Goal: Task Accomplishment & Management: Use online tool/utility

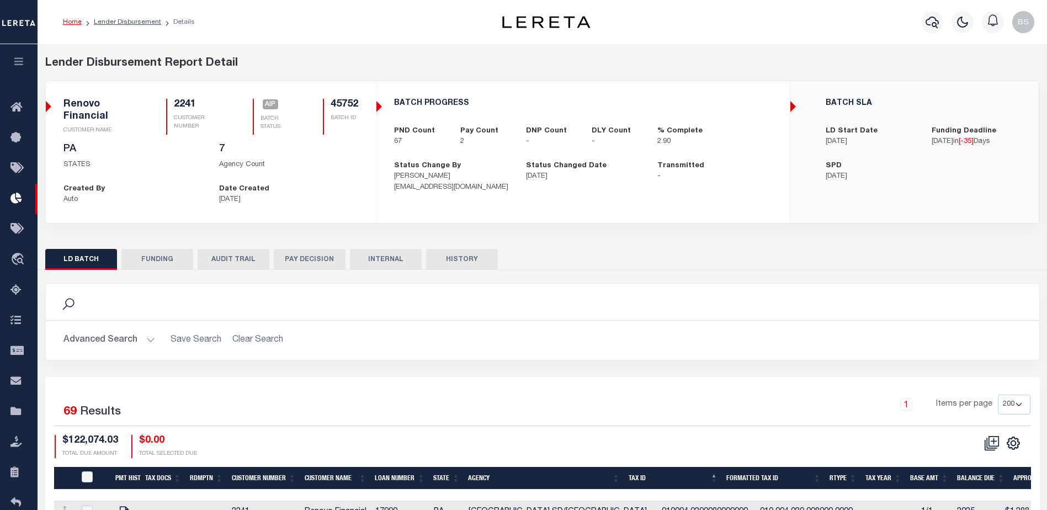
select select "200"
click at [933, 17] on icon "button" at bounding box center [931, 21] width 13 height 13
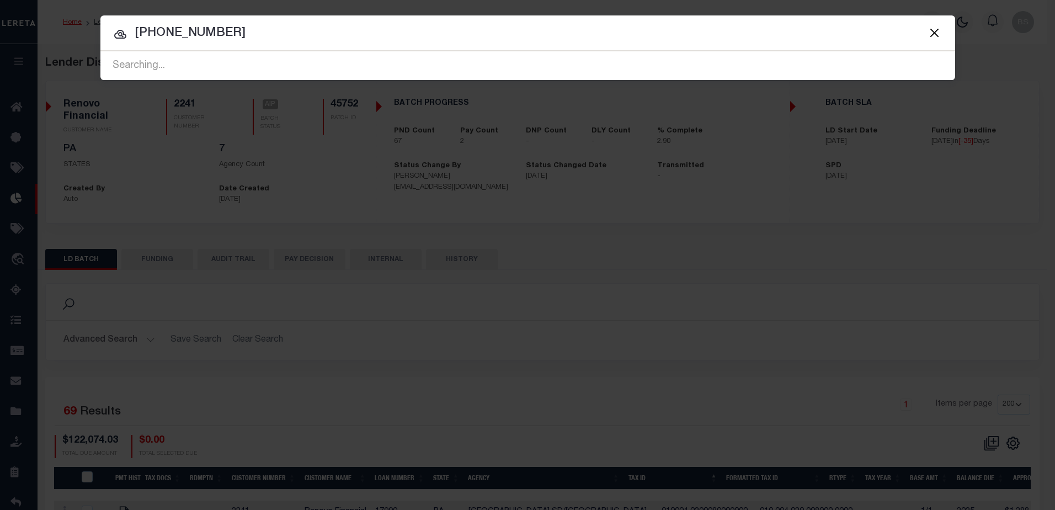
type input "093-461-000-0014"
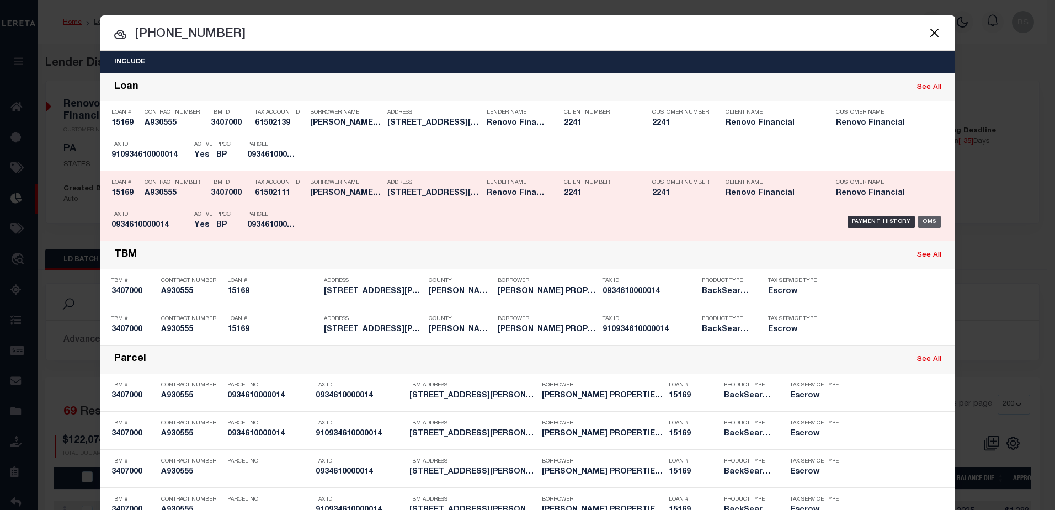
click at [927, 221] on div "OMS" at bounding box center [929, 222] width 23 height 12
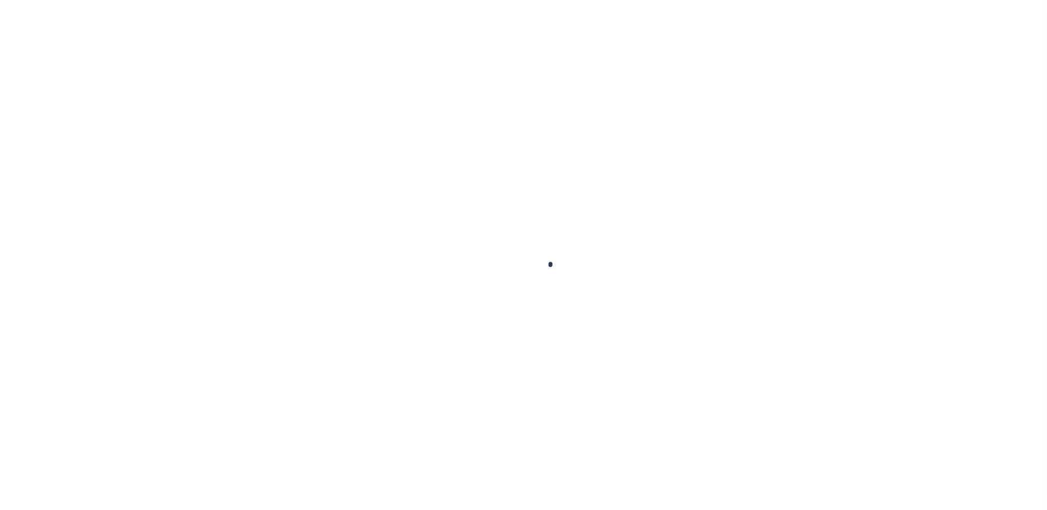
type input "15169"
type input "[PERSON_NAME] PROPERTIES, LLC"
select select
type input "[STREET_ADDRESS]"
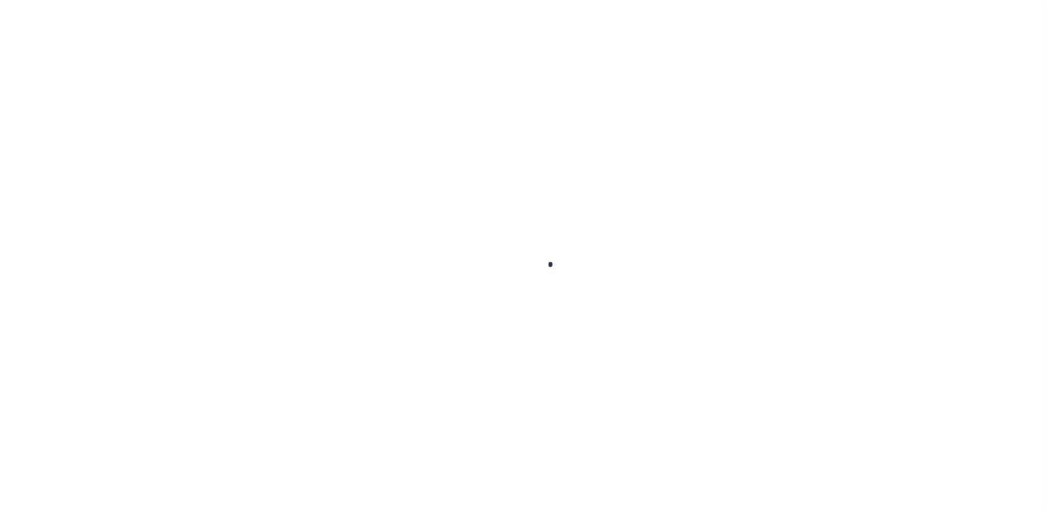
type input "[GEOGRAPHIC_DATA] 90731"
select select "10"
select select "Escrow"
select select "25066"
type input "[STREET_ADDRESS][PERSON_NAME]"
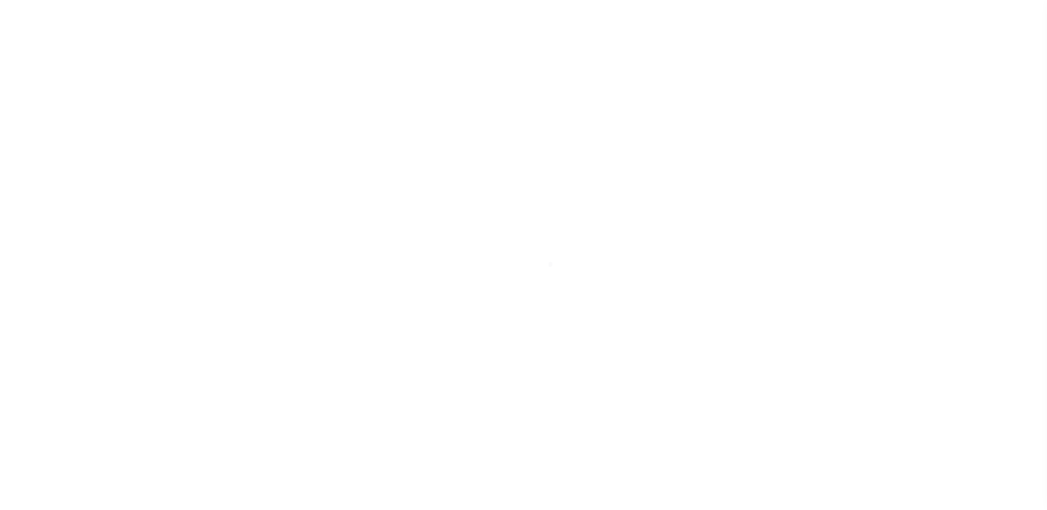
select select
type input "Houston, TX 77061"
type input "a0kUS000006iold"
type input "[GEOGRAPHIC_DATA]"
select select
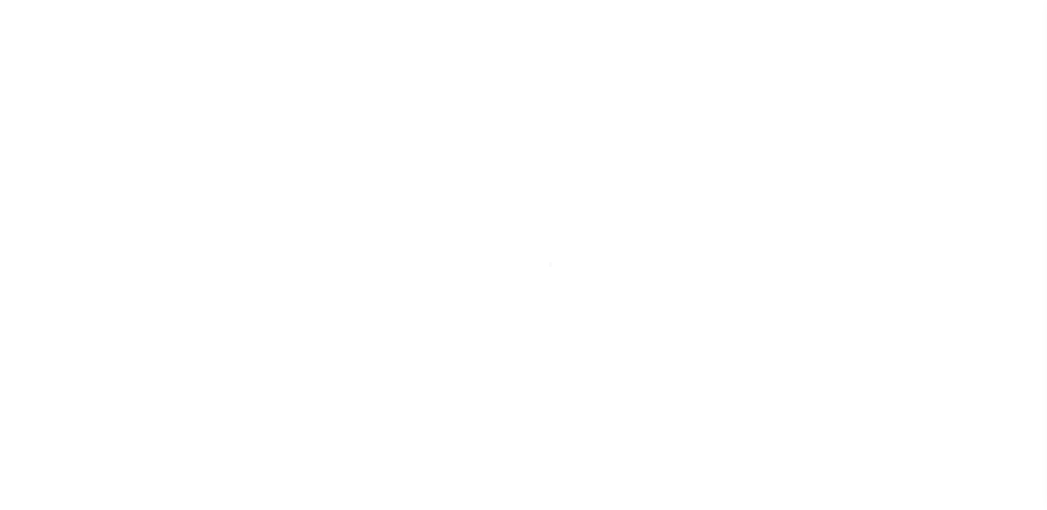
type textarea "LEGAL REQUIRED"
type textarea "Liability Limited to Customer Provided Parcel"
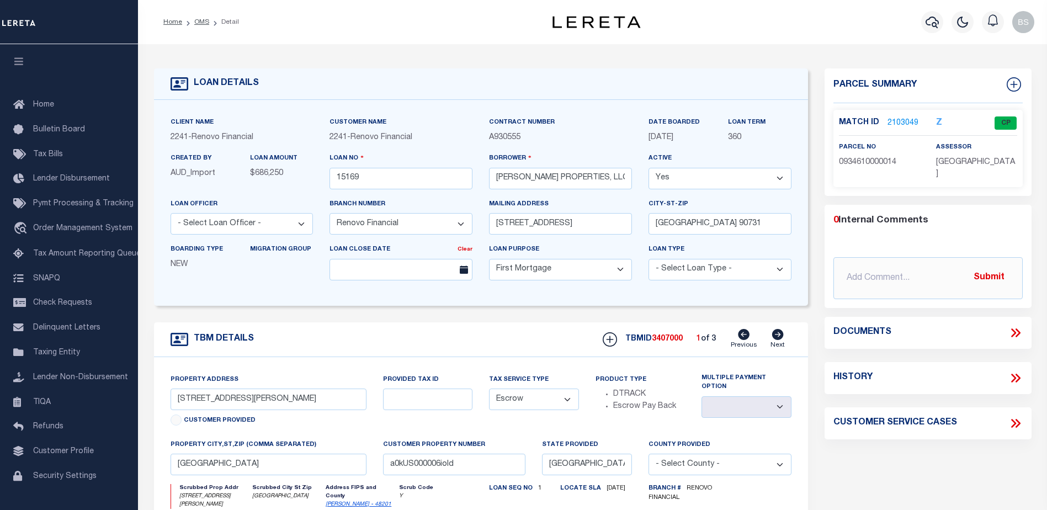
click at [906, 124] on link "2103049" at bounding box center [902, 124] width 31 height 12
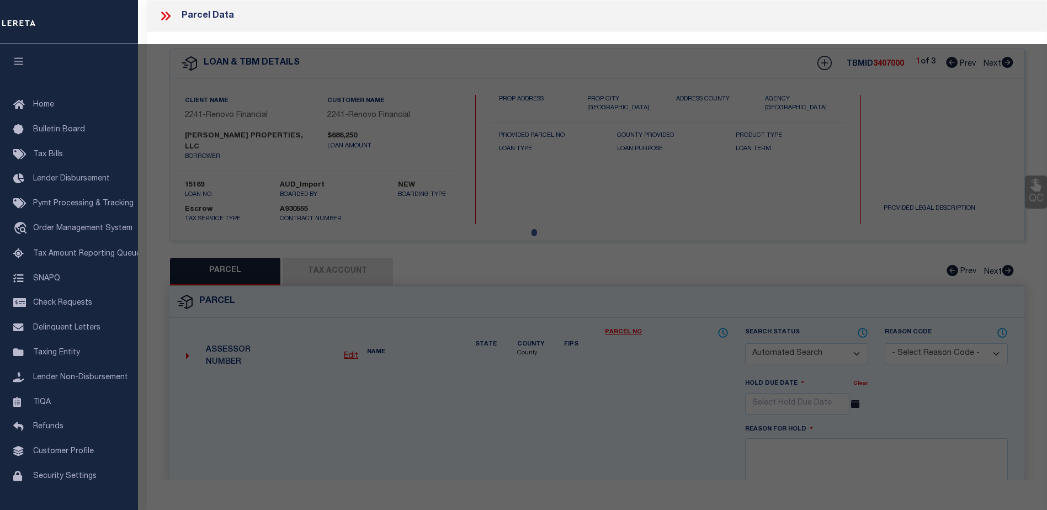
checkbox input "false"
select select "CP"
type input "CHOUDRY GROUP INC"
select select "AGW"
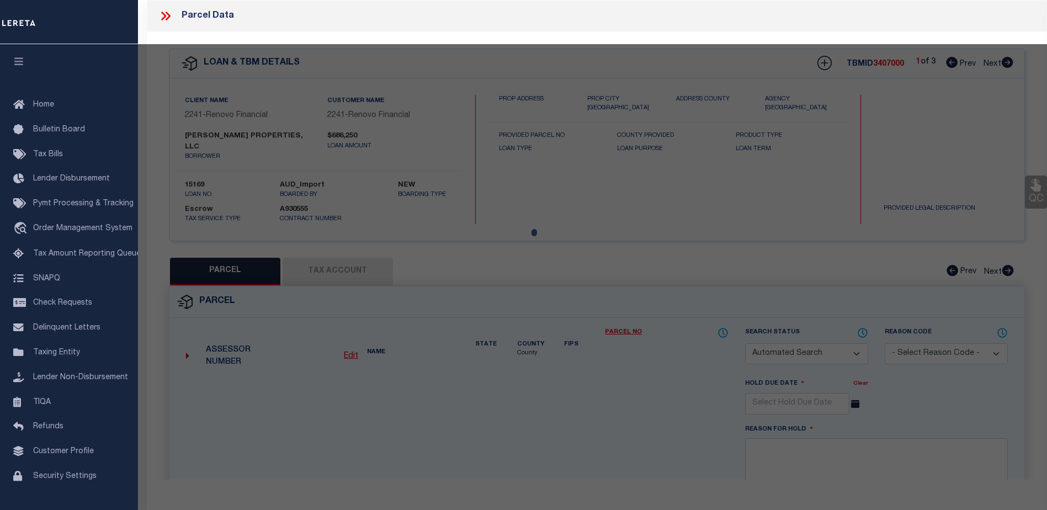
select select "LEG"
type input "6712 BIGGS CT"
type input "HOUSTON, TX 77061"
type textarea "LT 14 BLK 67 GLENBROOK VALLEY SEC 7 EXTN"
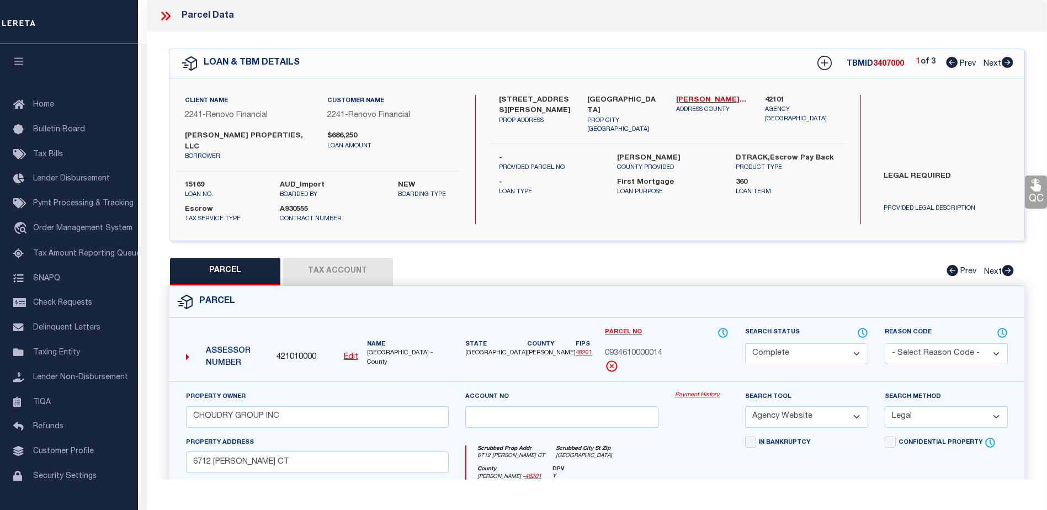
click at [693, 399] on link "Payment History" at bounding box center [702, 395] width 54 height 9
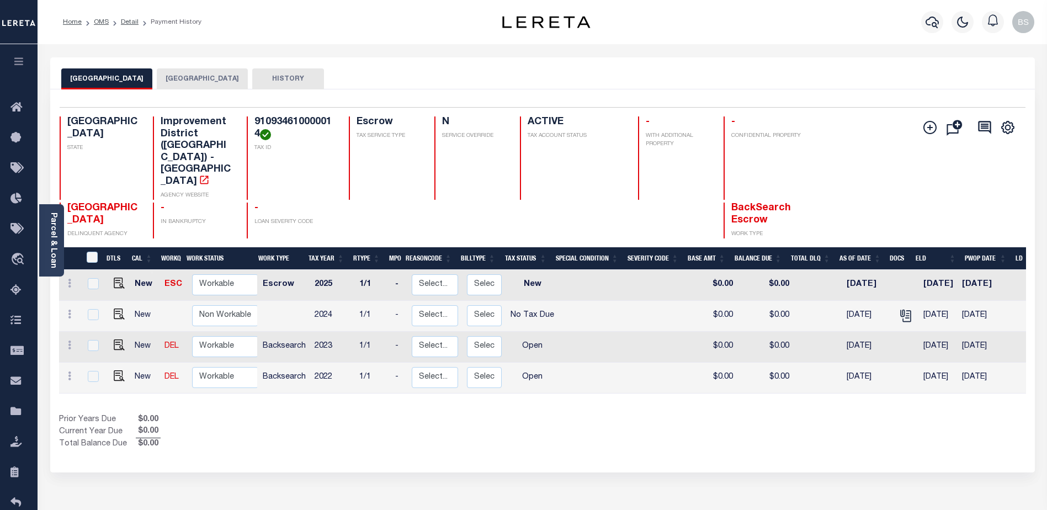
click at [202, 82] on button "[GEOGRAPHIC_DATA]" at bounding box center [202, 78] width 91 height 21
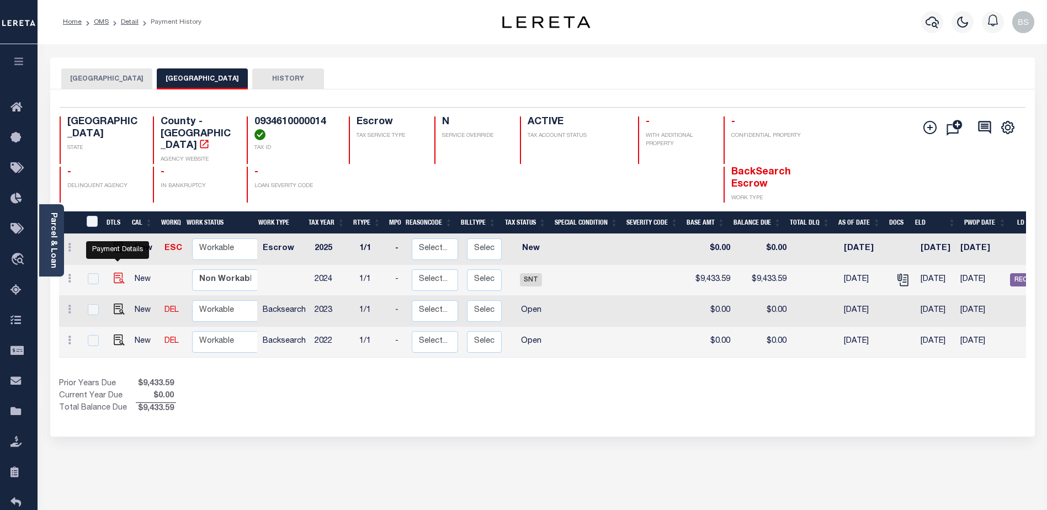
click at [115, 273] on img "" at bounding box center [119, 278] width 11 height 11
checkbox input "true"
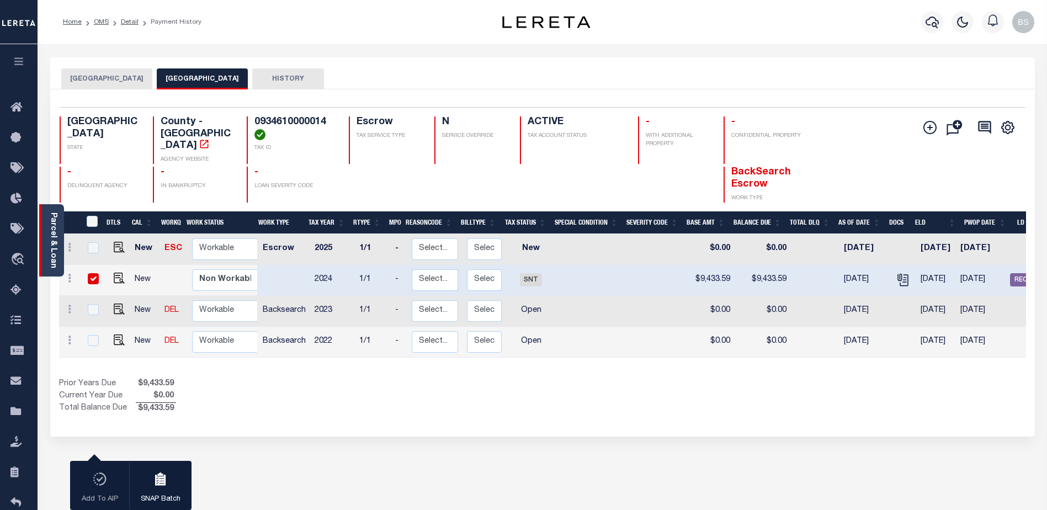
click at [46, 230] on div "Parcel & Loan" at bounding box center [51, 240] width 25 height 72
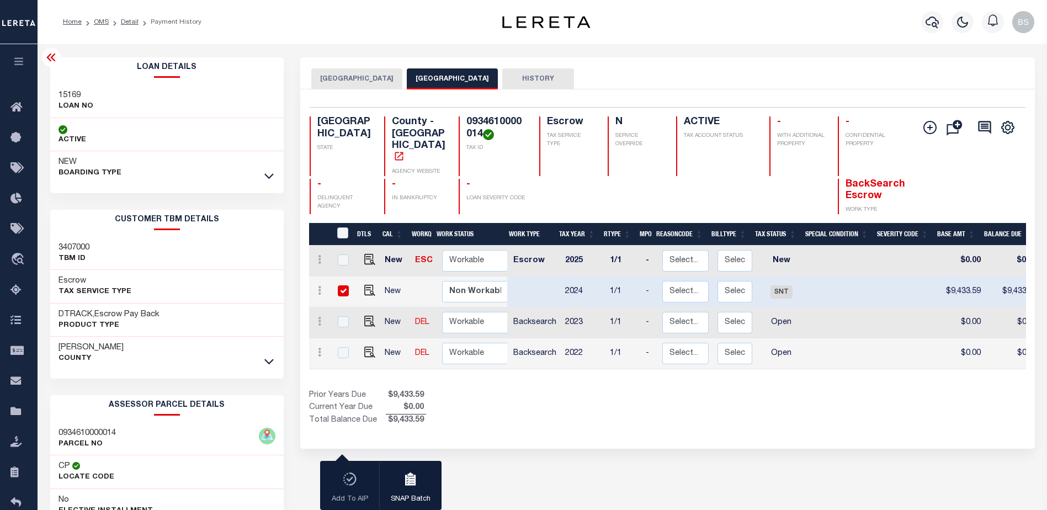
click at [366, 278] on td at bounding box center [367, 291] width 26 height 31
checkbox input "false"
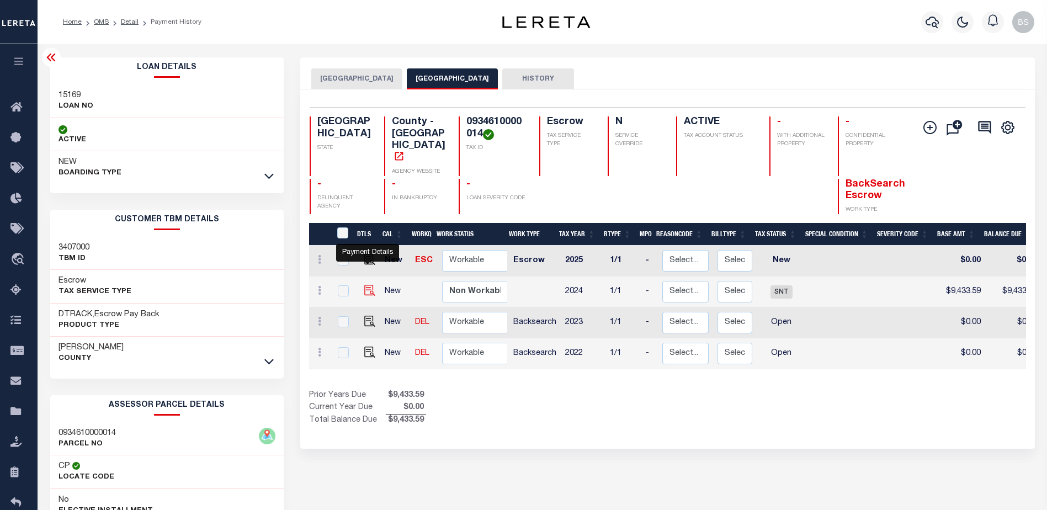
click at [367, 285] on img "" at bounding box center [369, 290] width 11 height 11
checkbox input "true"
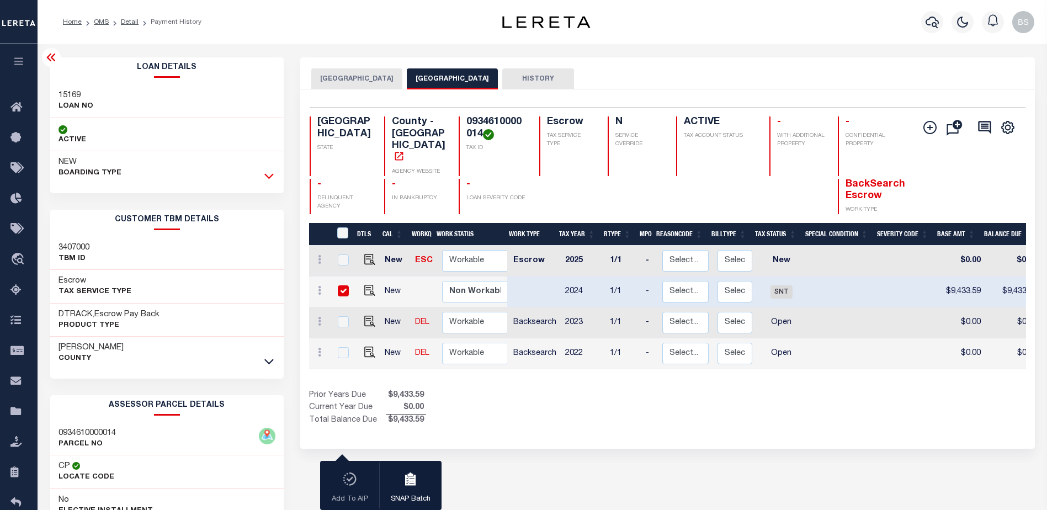
click at [268, 176] on icon at bounding box center [268, 176] width 9 height 12
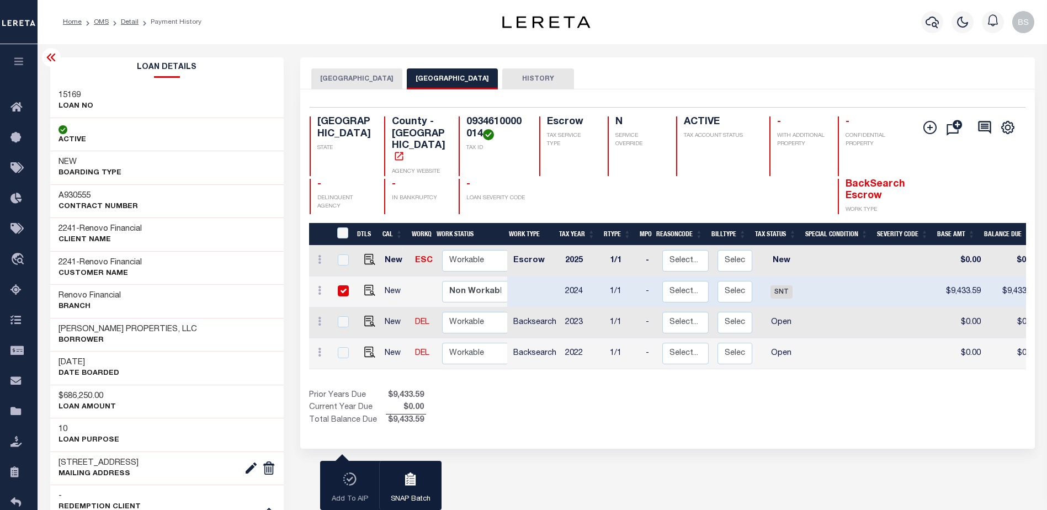
click at [340, 285] on input "checkbox" at bounding box center [343, 290] width 11 height 11
checkbox input "false"
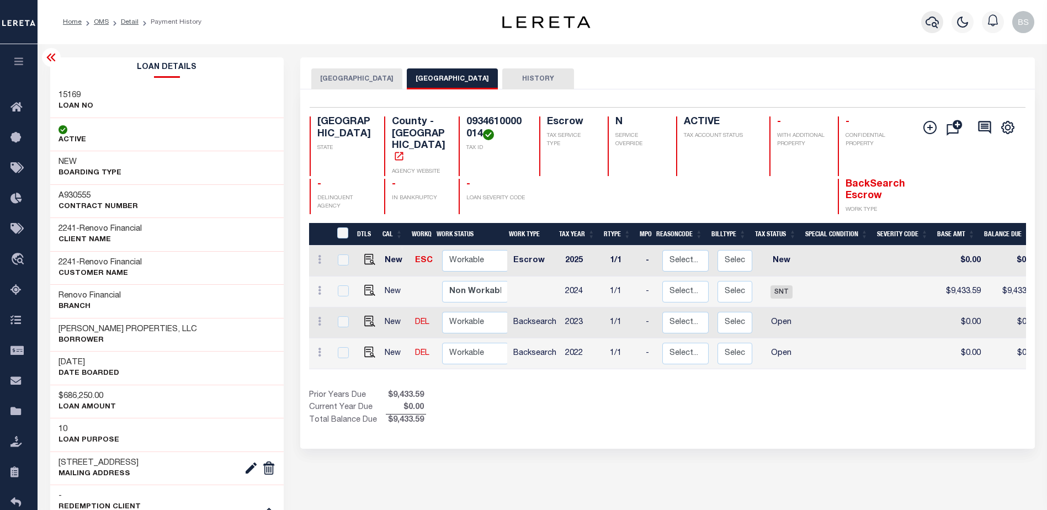
click at [928, 24] on icon "button" at bounding box center [931, 21] width 13 height 13
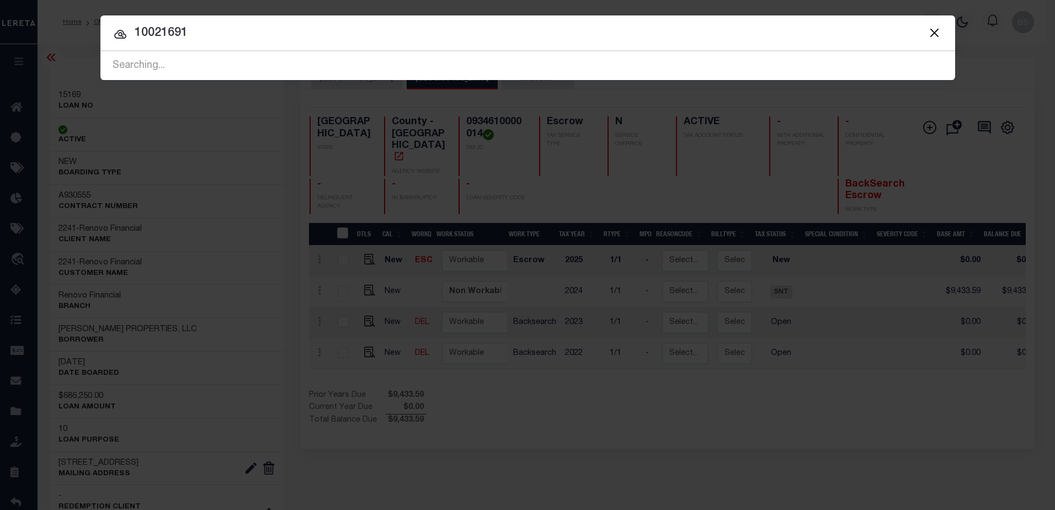
type input "10021691"
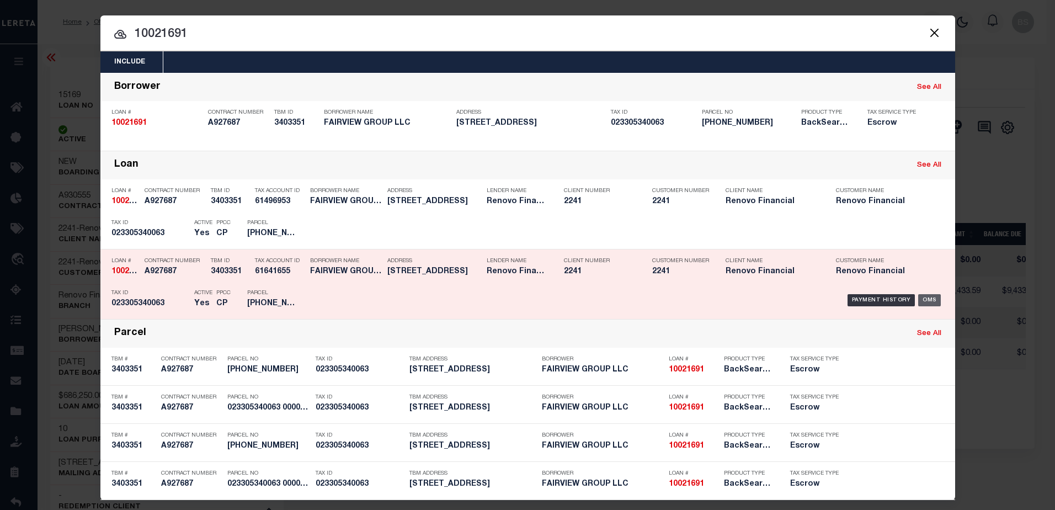
click at [930, 299] on div "OMS" at bounding box center [929, 300] width 23 height 12
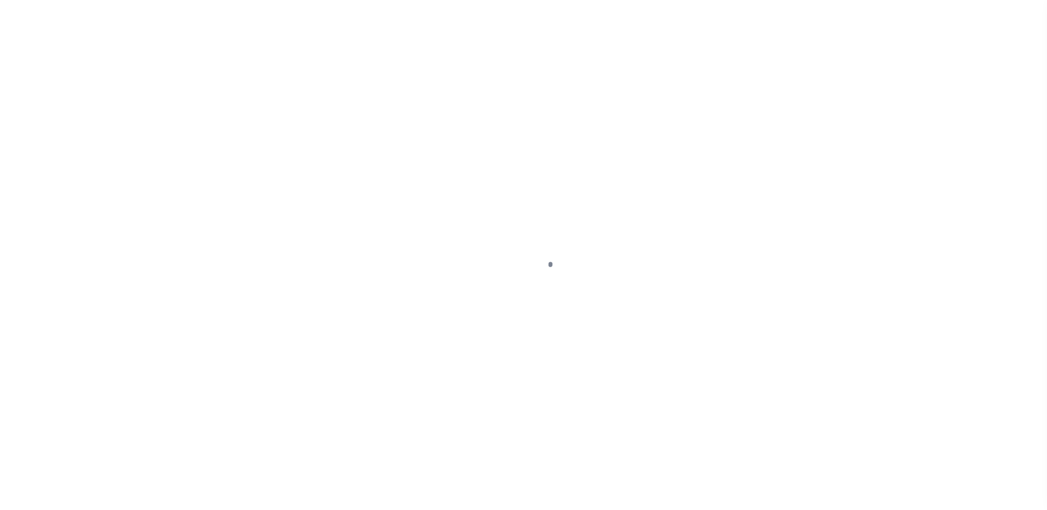
select select "SNT"
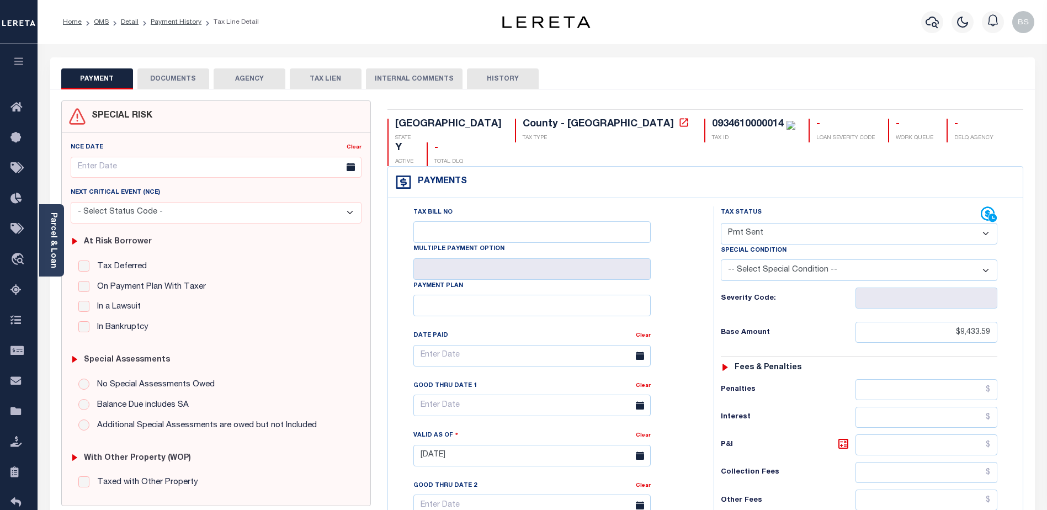
click at [180, 76] on button "DOCUMENTS" at bounding box center [173, 78] width 72 height 21
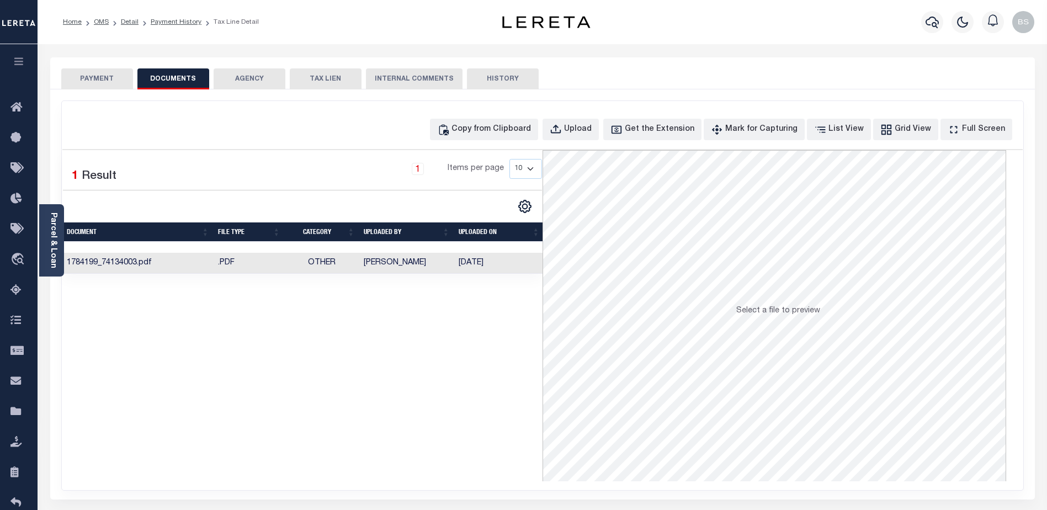
click at [75, 76] on button "PAYMENT" at bounding box center [97, 78] width 72 height 21
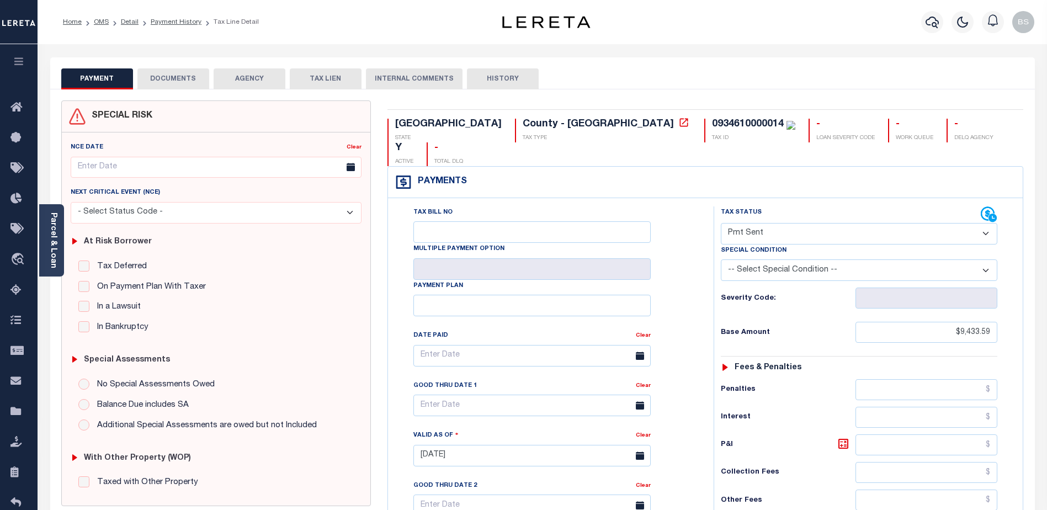
click at [61, 214] on div "Parcel & Loan" at bounding box center [51, 240] width 25 height 72
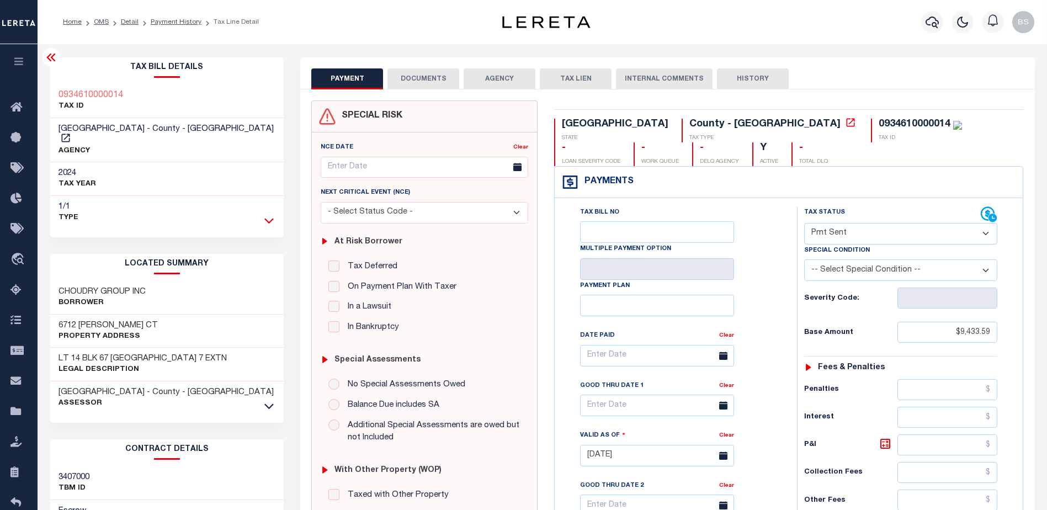
click at [270, 215] on icon at bounding box center [268, 221] width 9 height 12
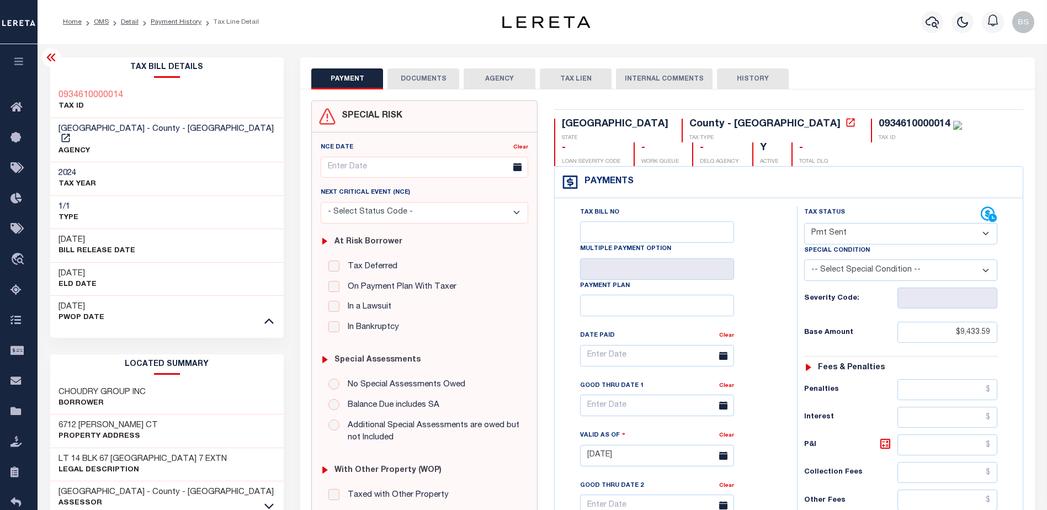
click at [51, 55] on icon at bounding box center [51, 57] width 13 height 13
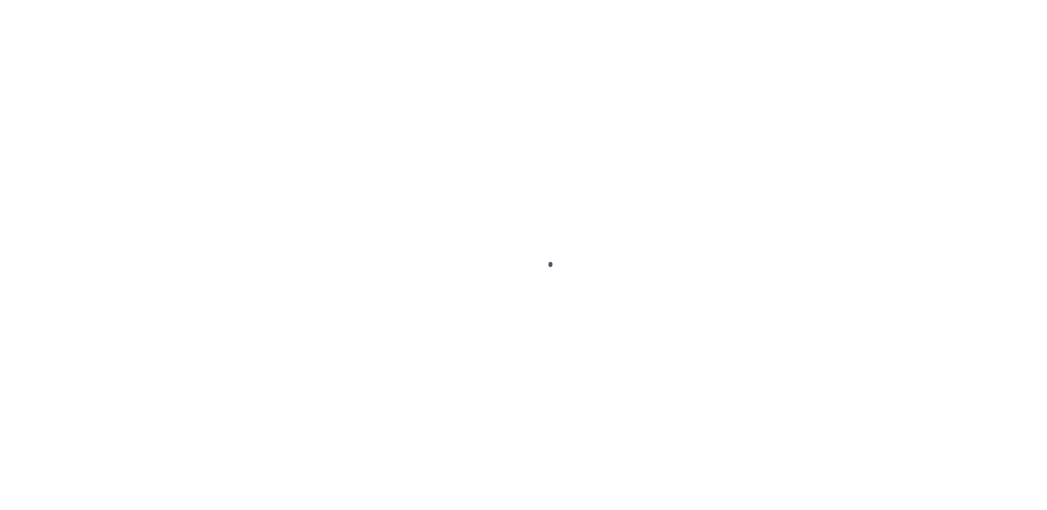
select select "SNT"
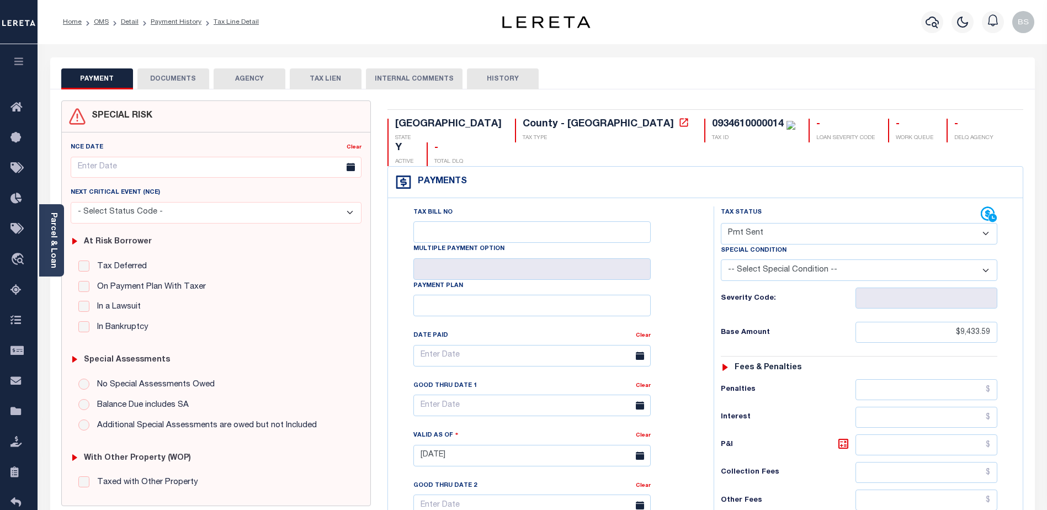
click at [198, 76] on button "DOCUMENTS" at bounding box center [173, 78] width 72 height 21
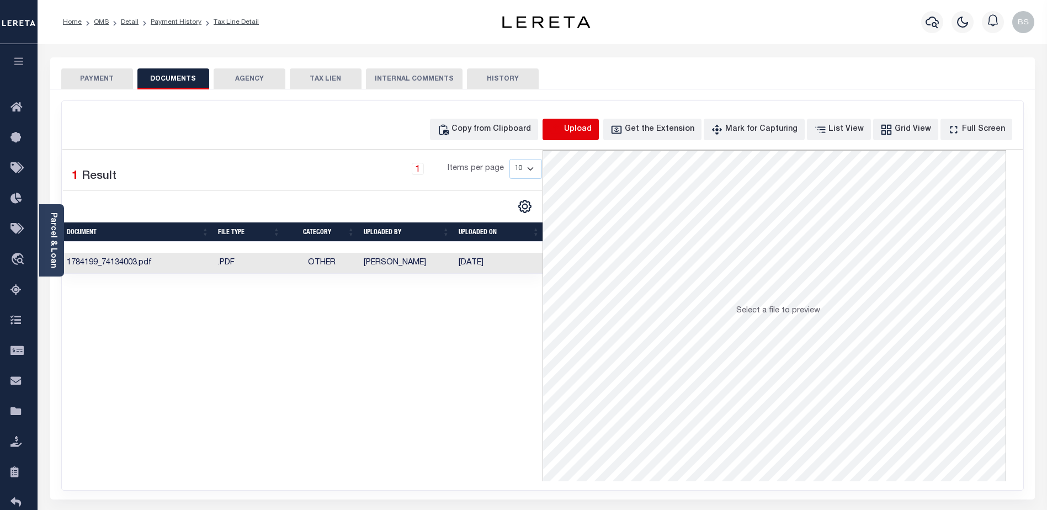
click at [560, 126] on icon "button" at bounding box center [555, 128] width 10 height 9
select select "POP"
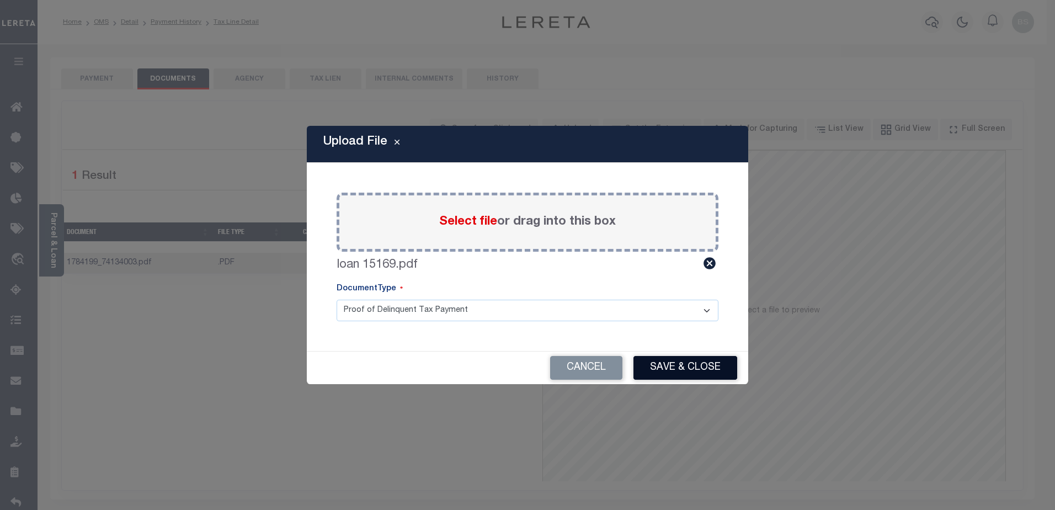
click at [688, 364] on button "Save & Close" at bounding box center [685, 368] width 104 height 24
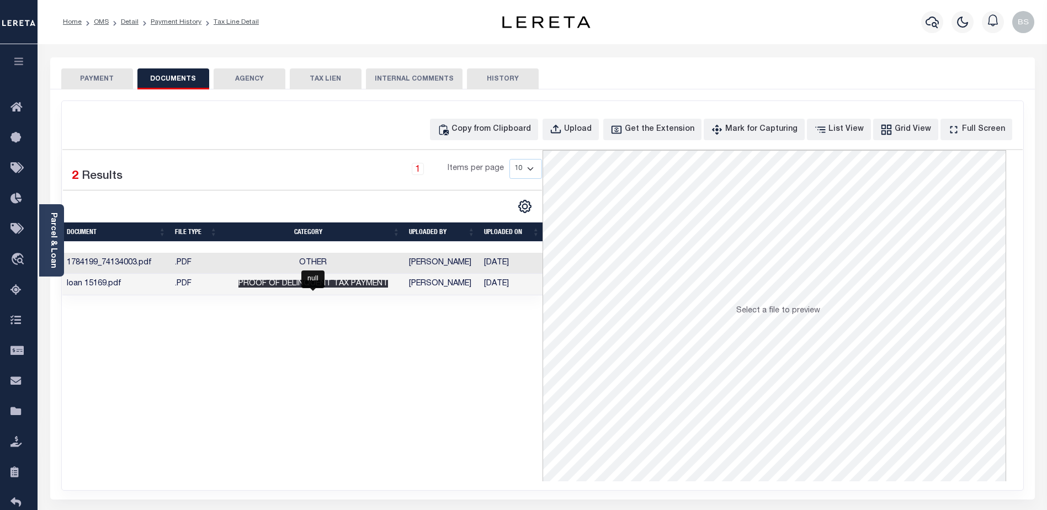
click at [339, 285] on span "Proof of Delinquent Tax Payment" at bounding box center [313, 284] width 150 height 8
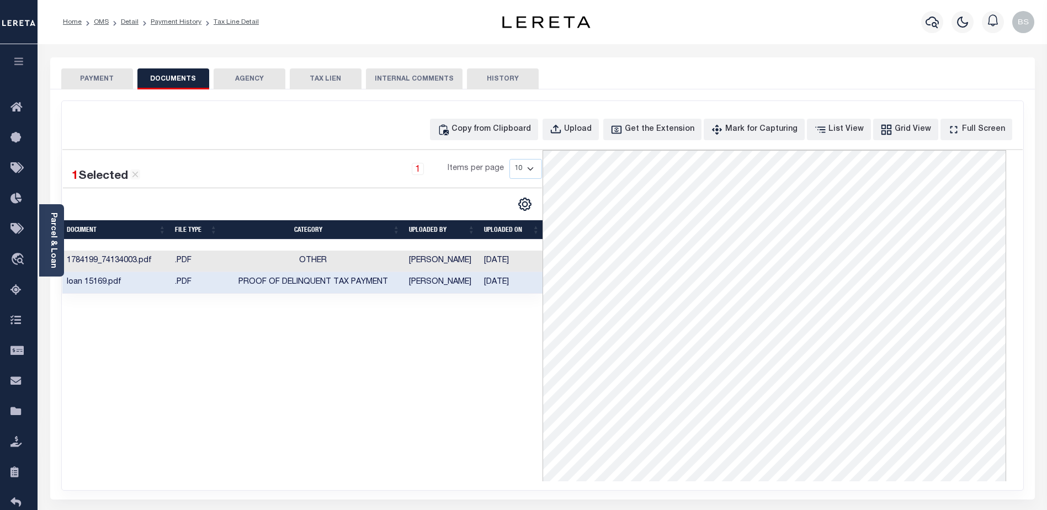
click at [92, 79] on button "PAYMENT" at bounding box center [97, 78] width 72 height 21
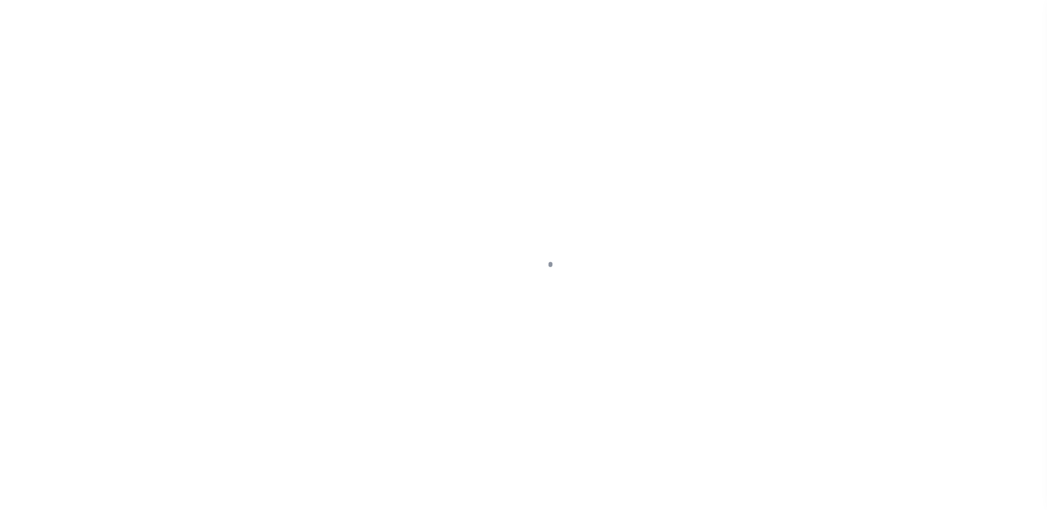
select select "10"
select select "Escrow"
type input "[STREET_ADDRESS]"
type input "023305340063 0000000000"
type input "WATERBURY, CT 06710"
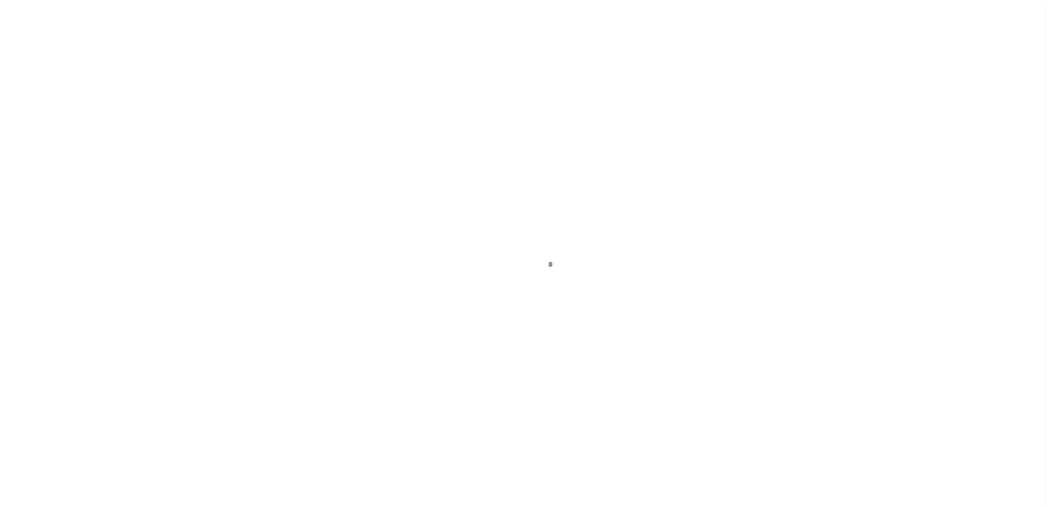
type input "a0kUS000007erJJ"
type input "CT"
select select
type textarea "Liability Limited to Customer Provided Parcel"
select select "25067"
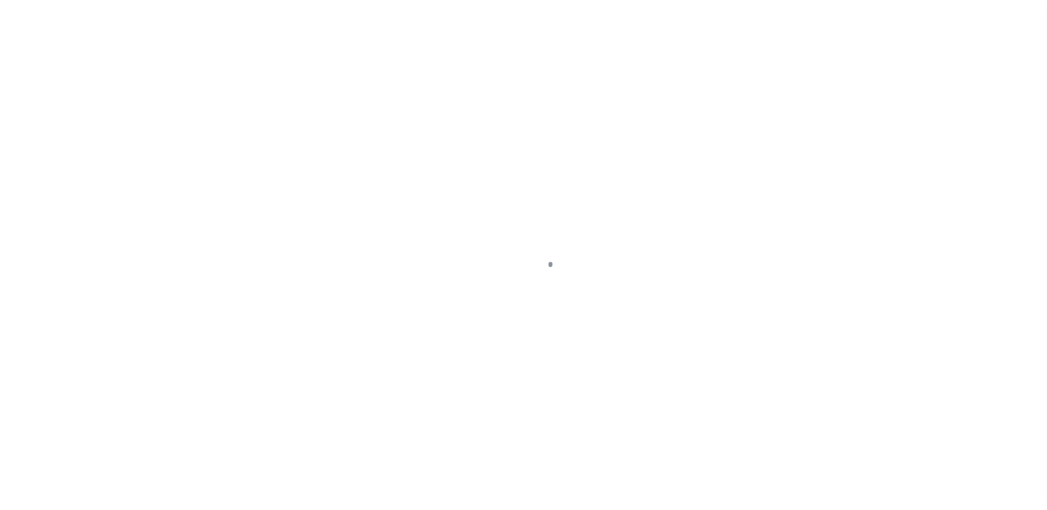
select select
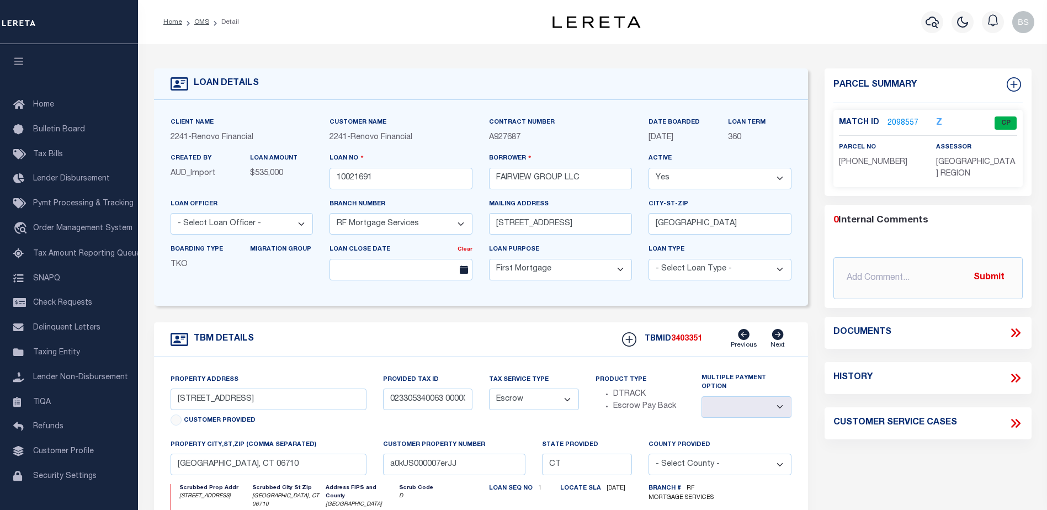
click at [905, 124] on link "2098557" at bounding box center [902, 124] width 31 height 12
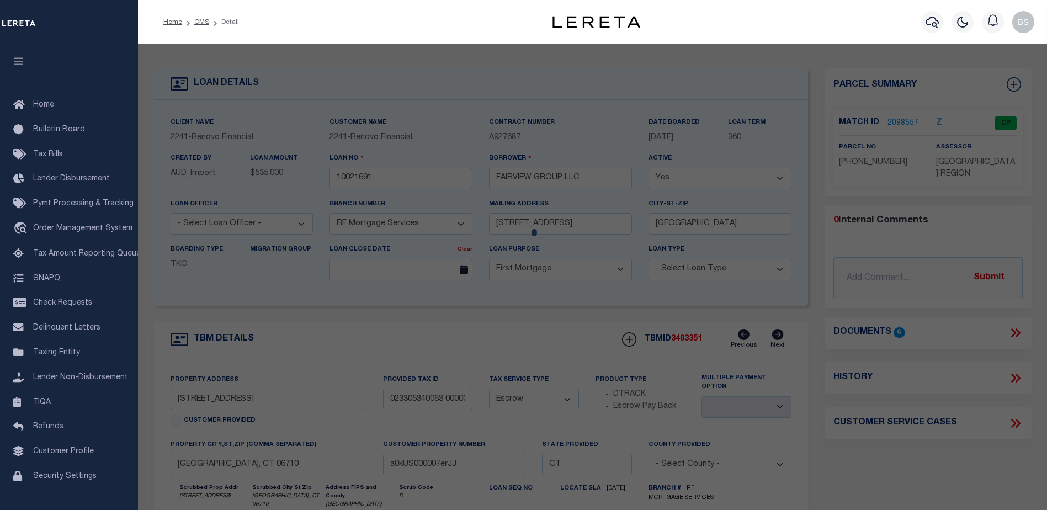
checkbox input "false"
select select "CP"
type input "FAIRVIEW GROUP LLC"
select select "AGW"
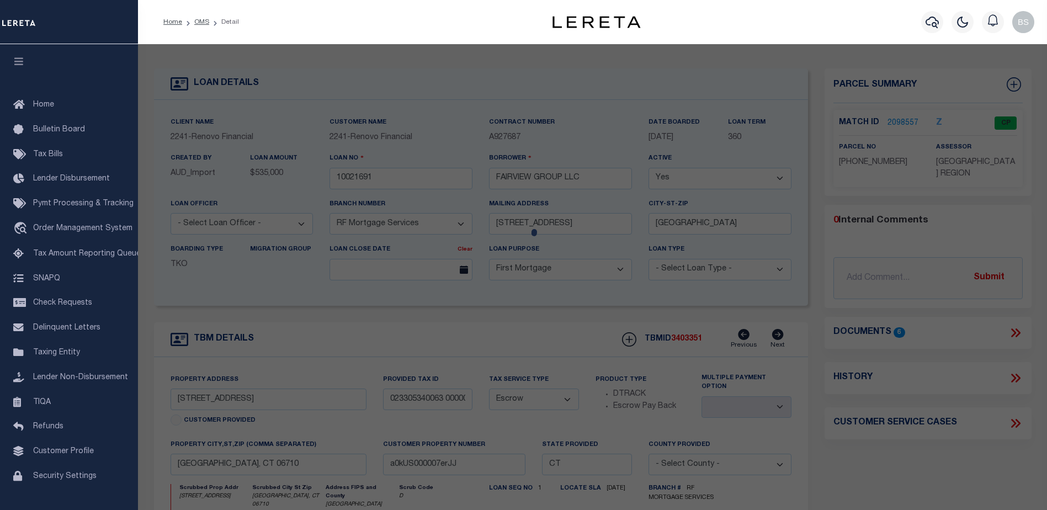
select select "ADD"
type input "[STREET_ADDRESS]"
checkbox input "false"
type input "WATERBURY, CT 06710"
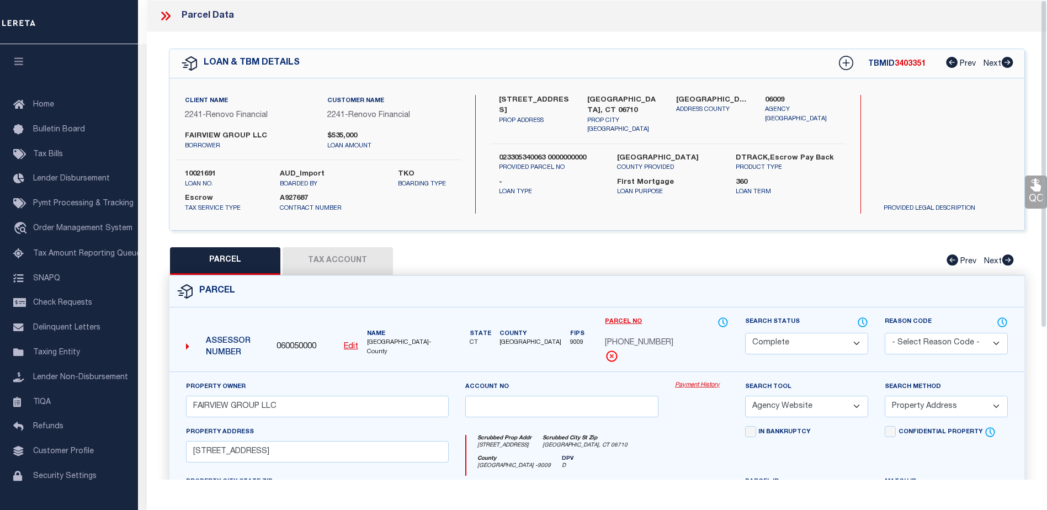
click at [687, 386] on link "Payment History" at bounding box center [702, 385] width 54 height 9
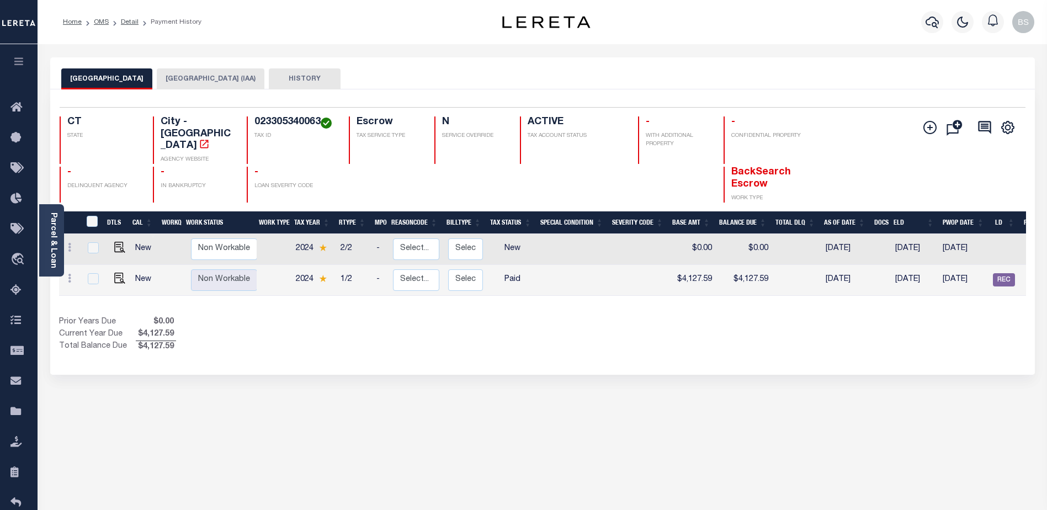
scroll to position [0, 20]
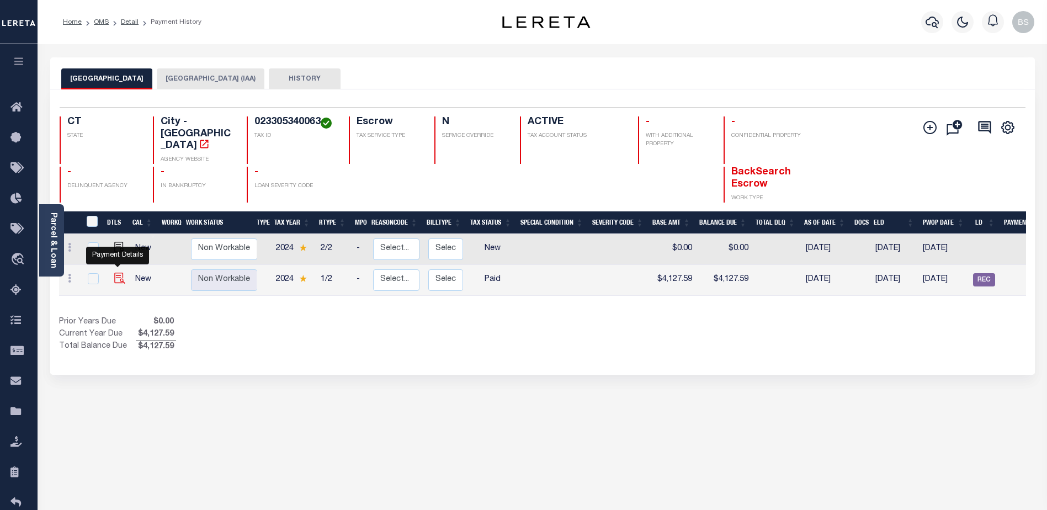
click at [114, 273] on img "" at bounding box center [119, 278] width 11 height 11
checkbox input "true"
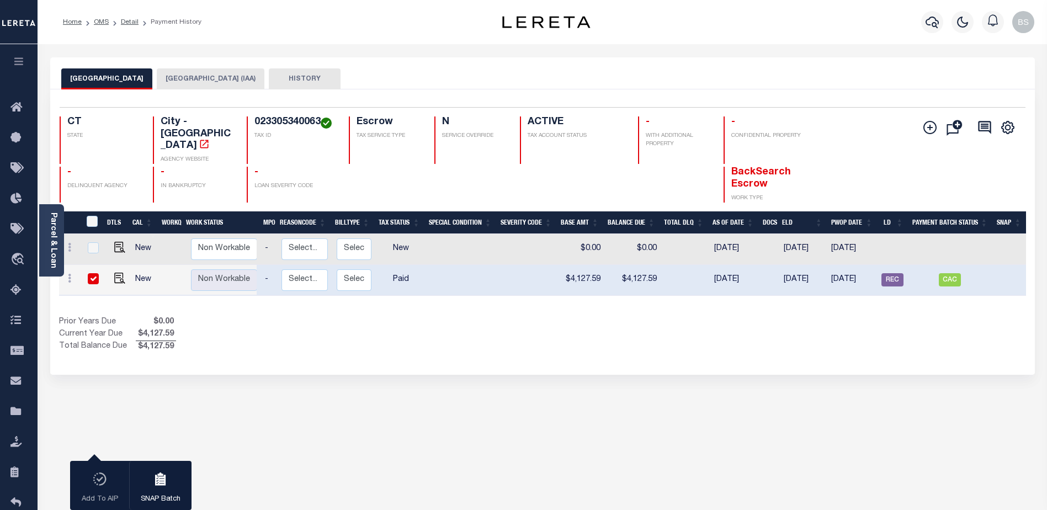
scroll to position [0, 0]
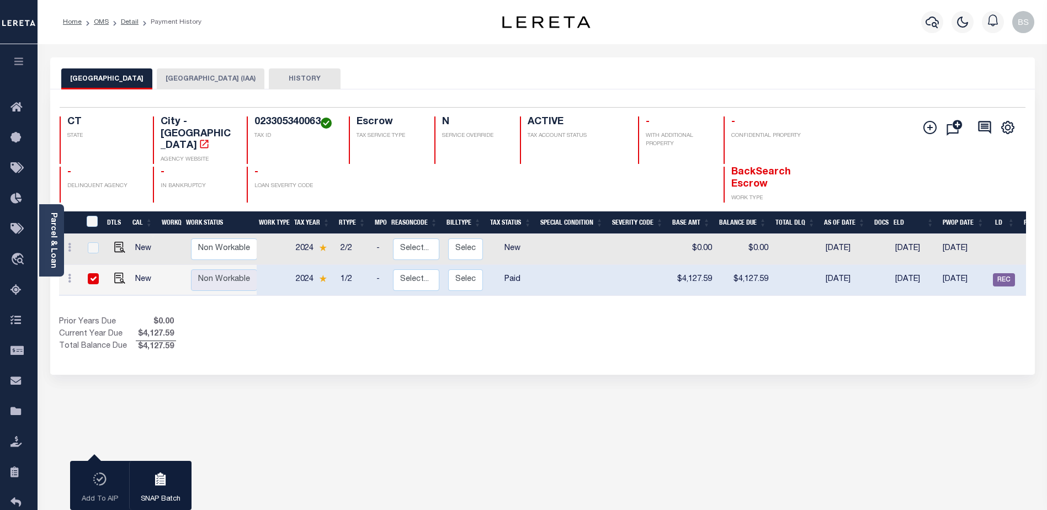
click at [199, 75] on button "WATERBURY CITY (IAA)" at bounding box center [211, 78] width 108 height 21
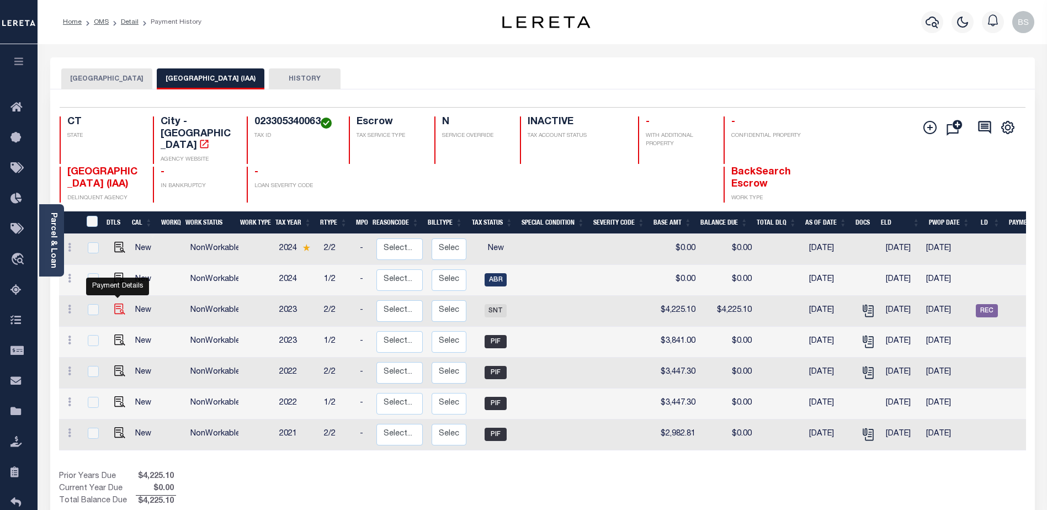
click at [116, 303] on img "" at bounding box center [119, 308] width 11 height 11
checkbox input "true"
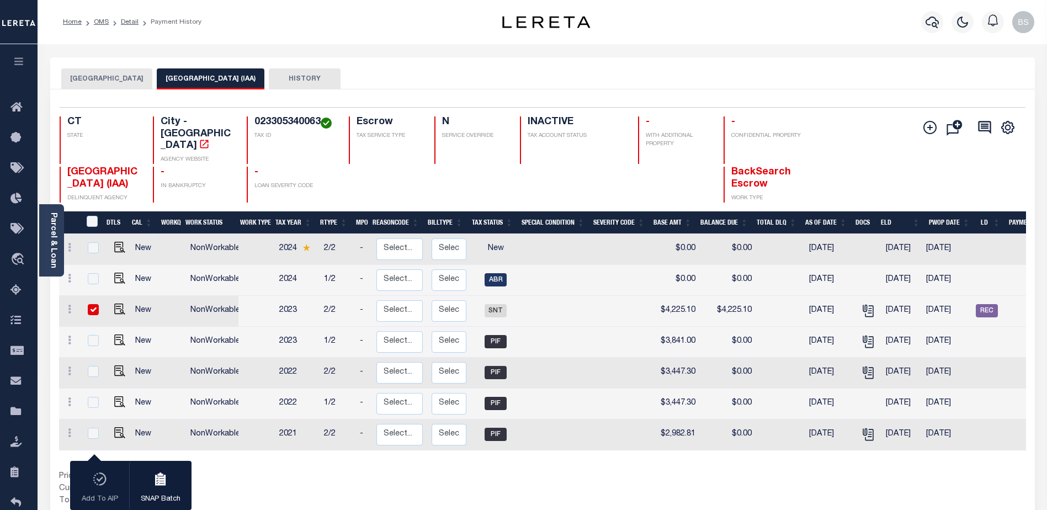
click at [100, 82] on button "[GEOGRAPHIC_DATA]" at bounding box center [106, 78] width 91 height 21
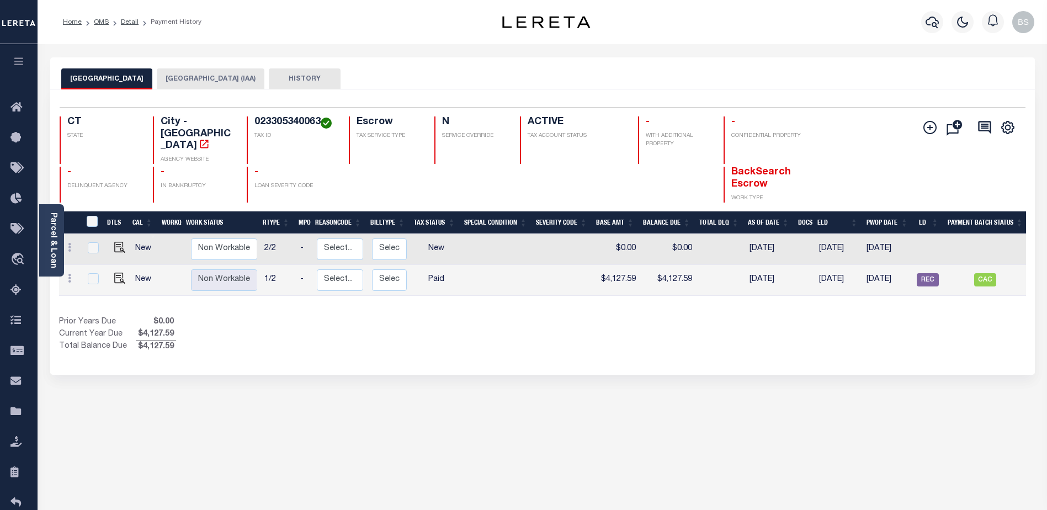
scroll to position [0, 111]
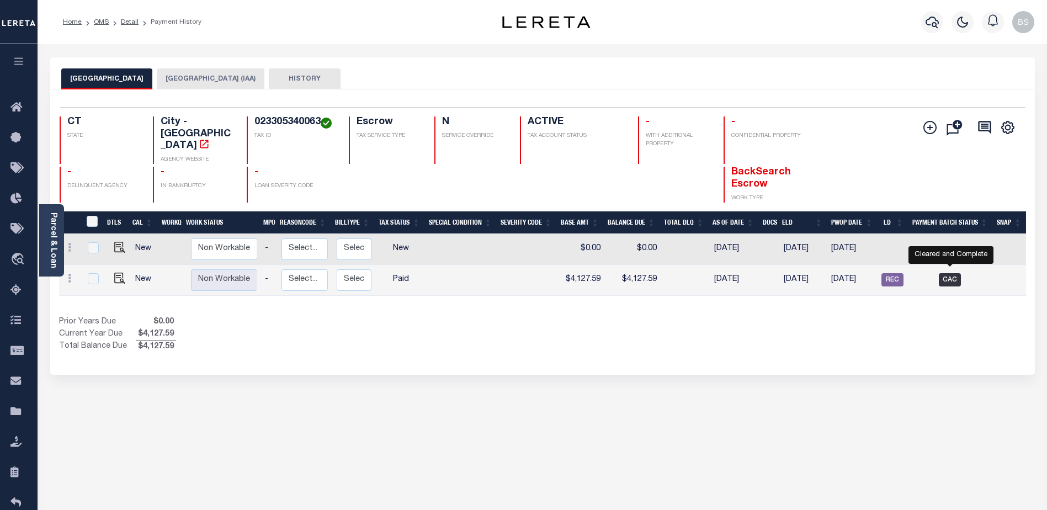
click at [952, 273] on span "CAC" at bounding box center [949, 279] width 22 height 13
checkbox input "true"
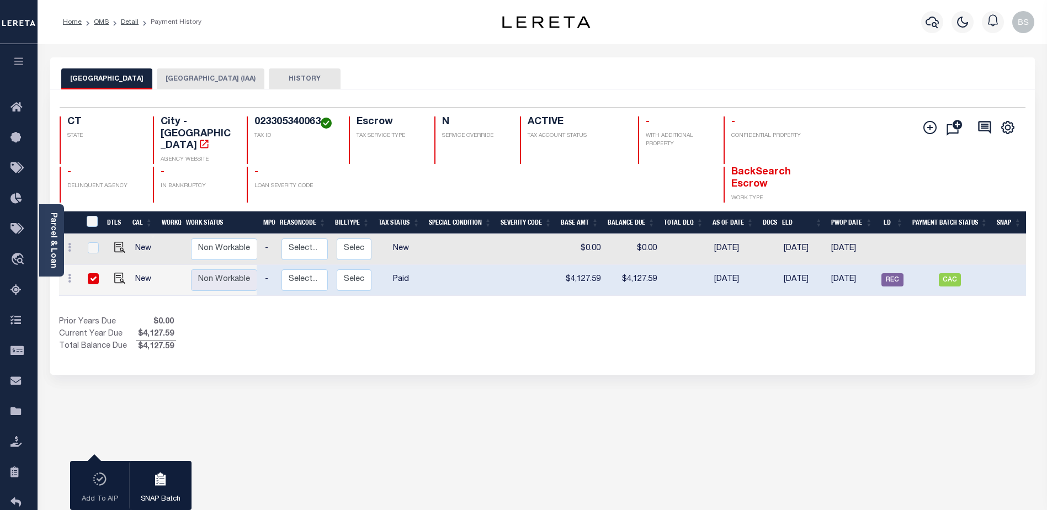
click at [91, 273] on input "checkbox" at bounding box center [93, 278] width 11 height 11
checkbox input "false"
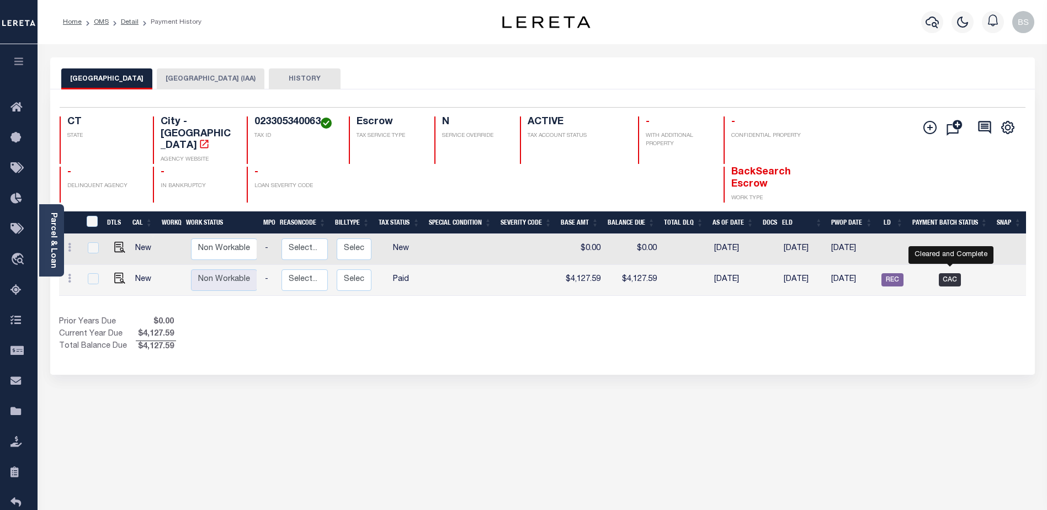
click at [951, 273] on span "CAC" at bounding box center [949, 279] width 22 height 13
checkbox input "true"
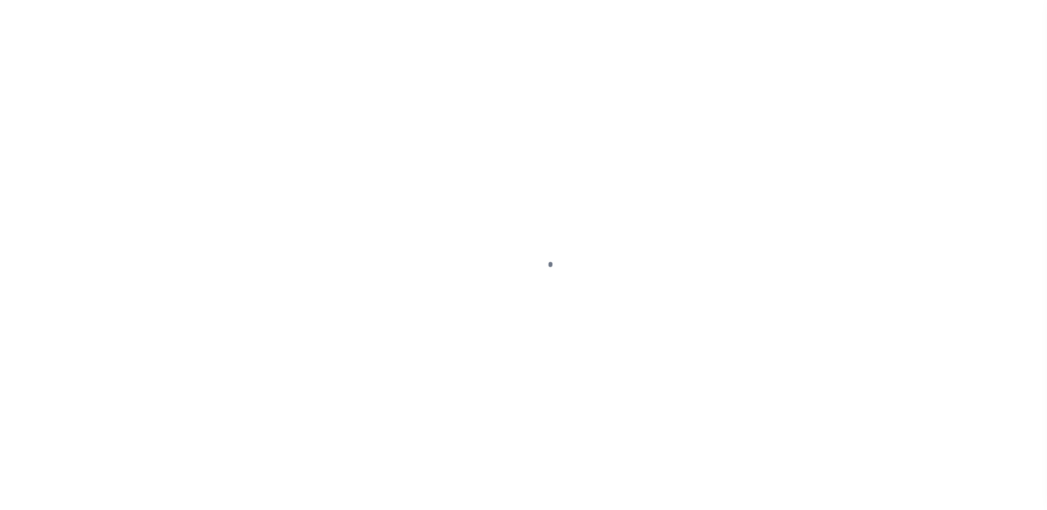
select select "PYD"
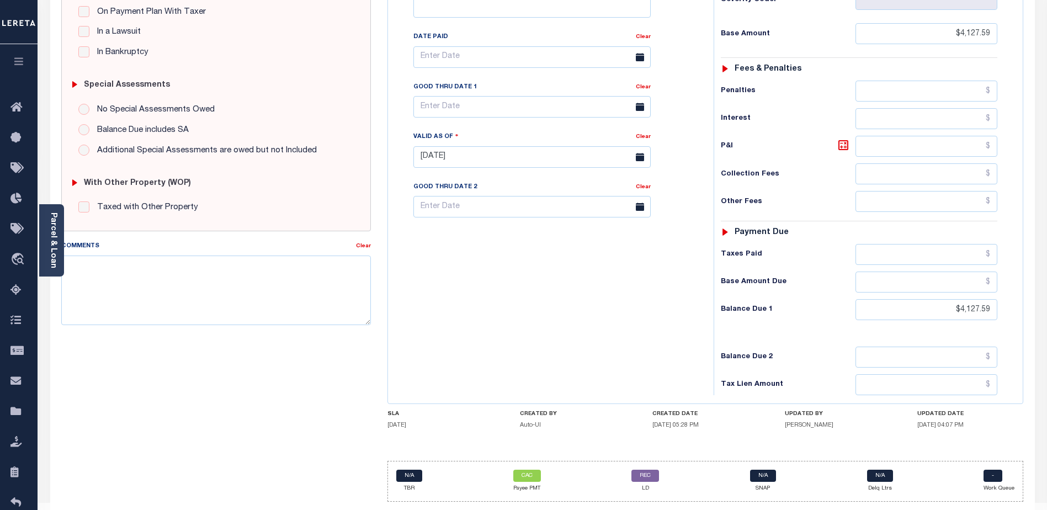
scroll to position [276, 0]
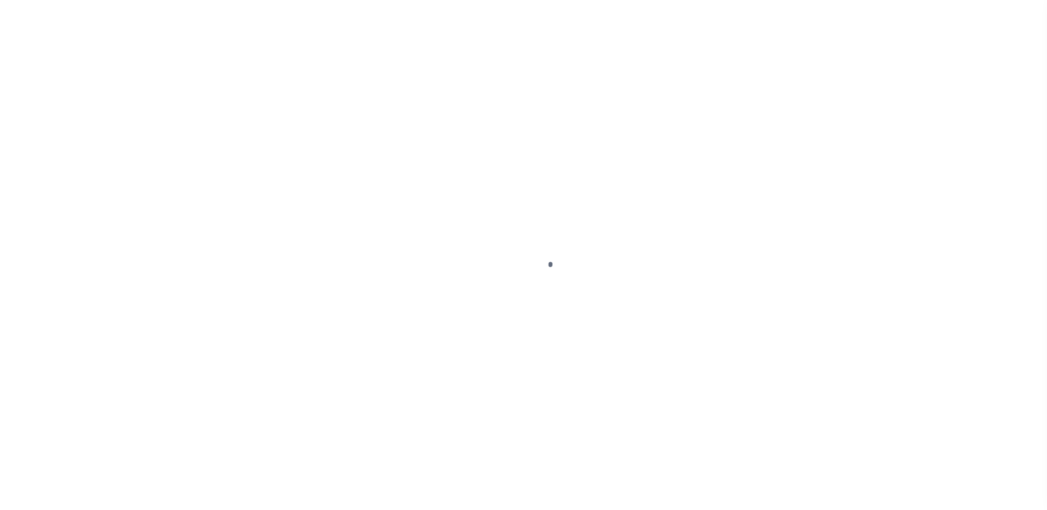
select select "SNT"
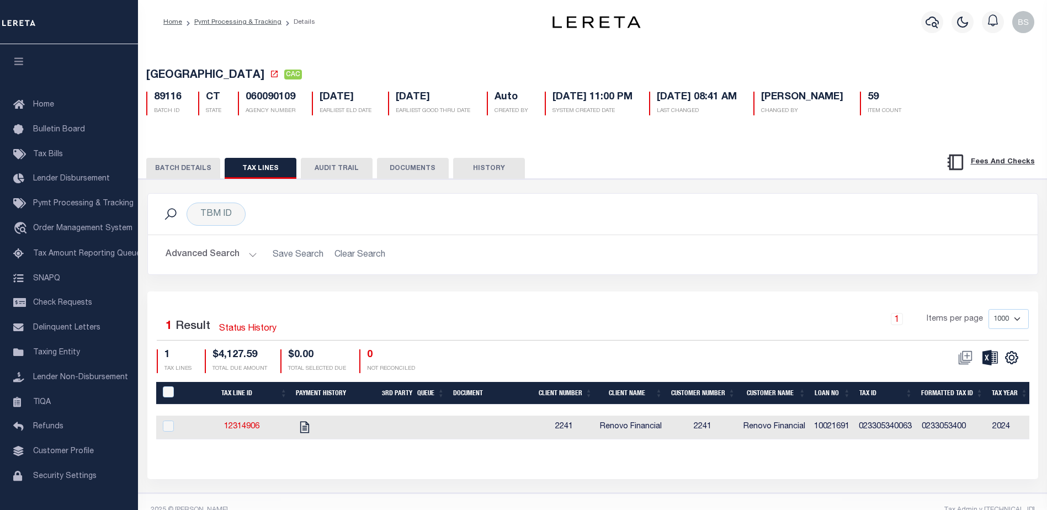
click at [189, 171] on button "BATCH DETAILS" at bounding box center [183, 168] width 74 height 21
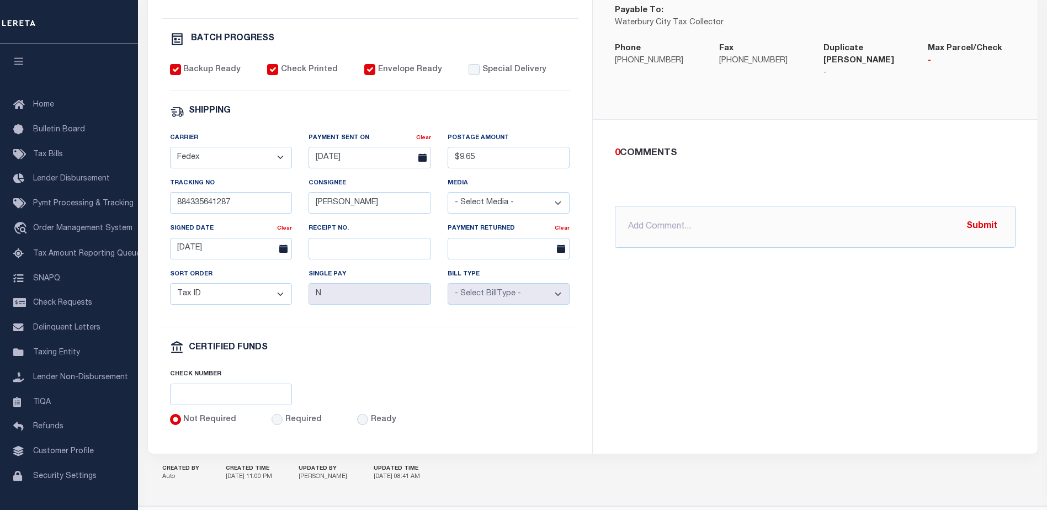
scroll to position [55, 0]
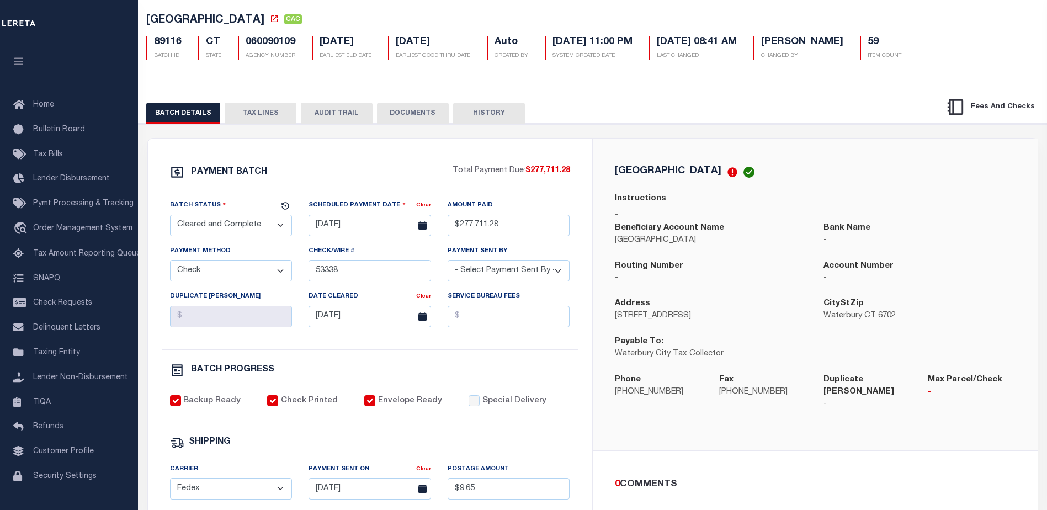
click at [254, 116] on button "TAX LINES" at bounding box center [261, 113] width 72 height 21
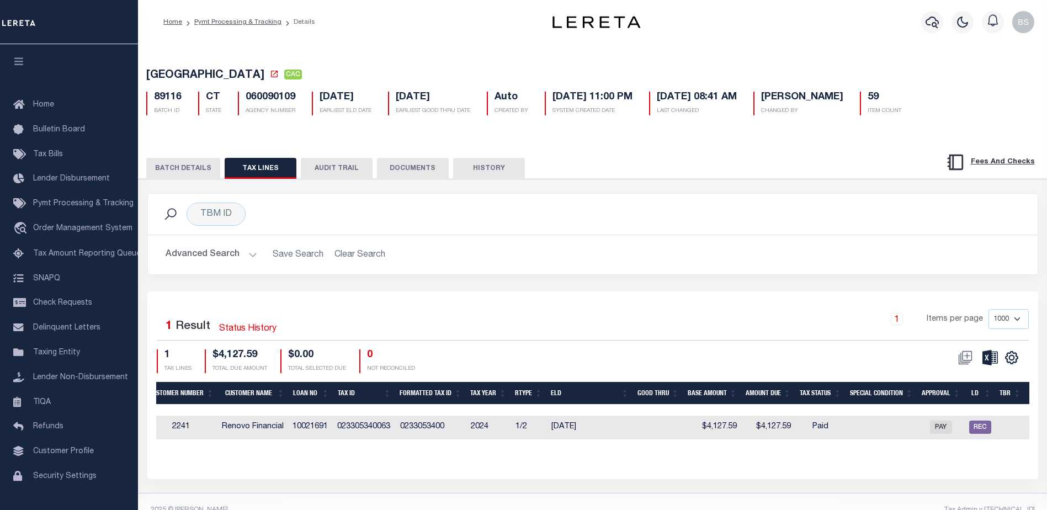
scroll to position [0, 29]
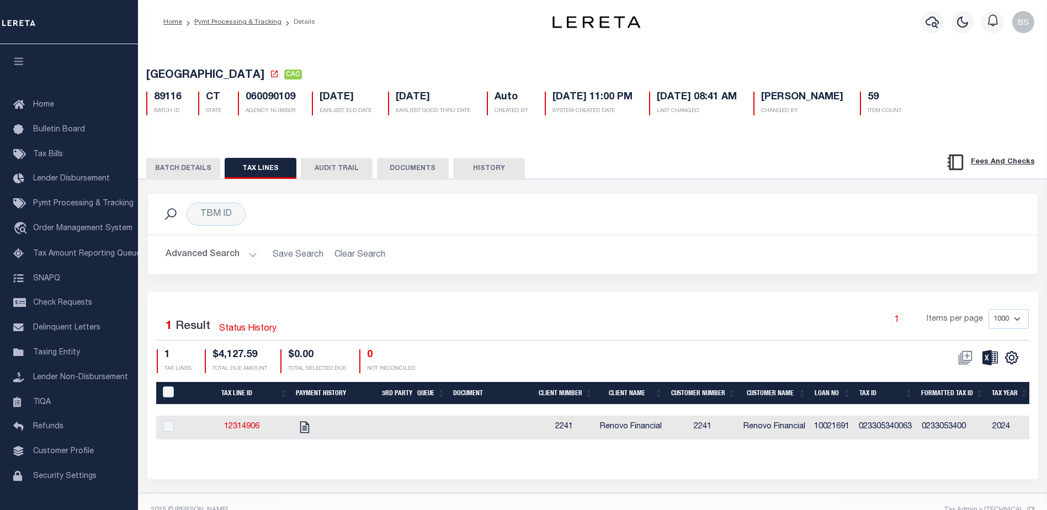
click at [207, 174] on button "BATCH DETAILS" at bounding box center [183, 168] width 74 height 21
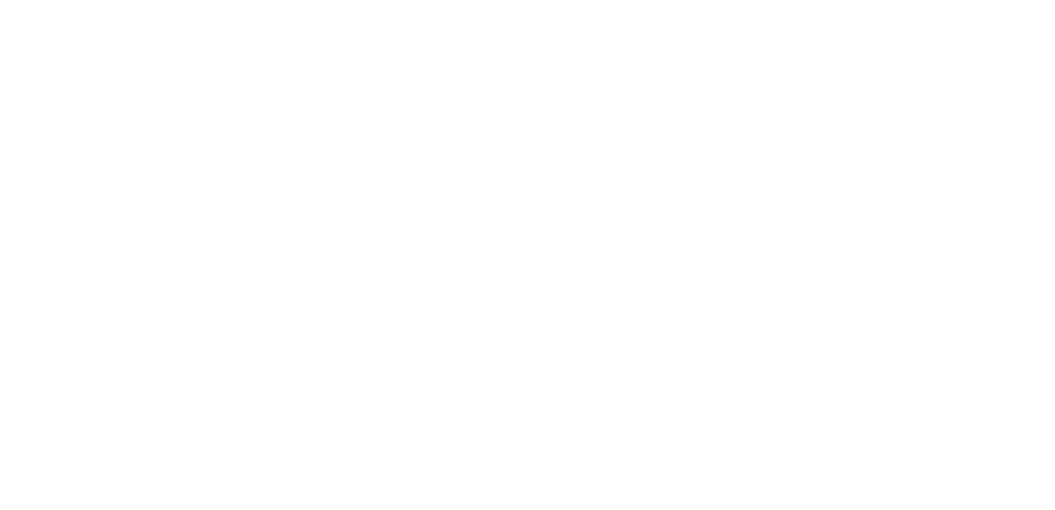
select select "CAC"
select select "CHK"
select select "Little, Audria"
select select "FDX"
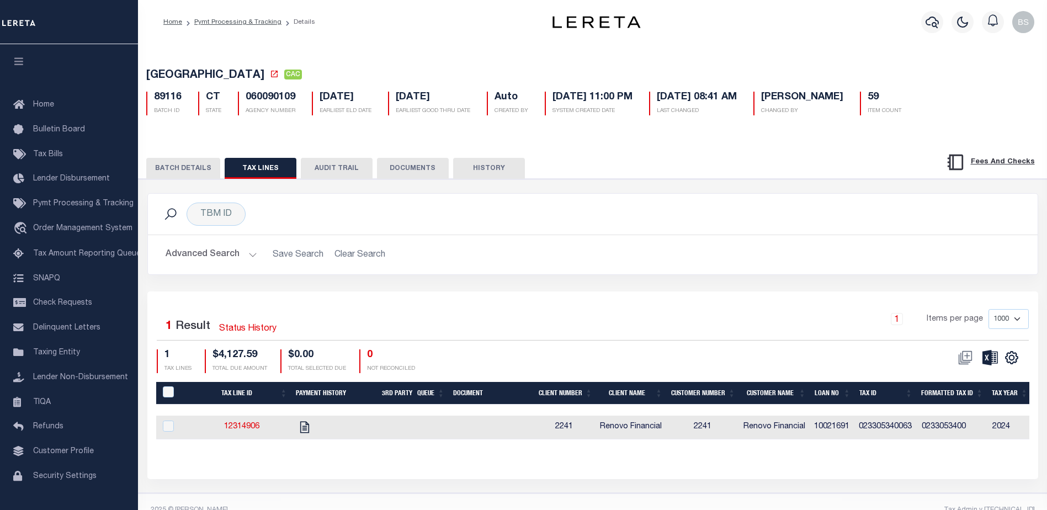
click at [195, 164] on button "BATCH DETAILS" at bounding box center [183, 168] width 74 height 21
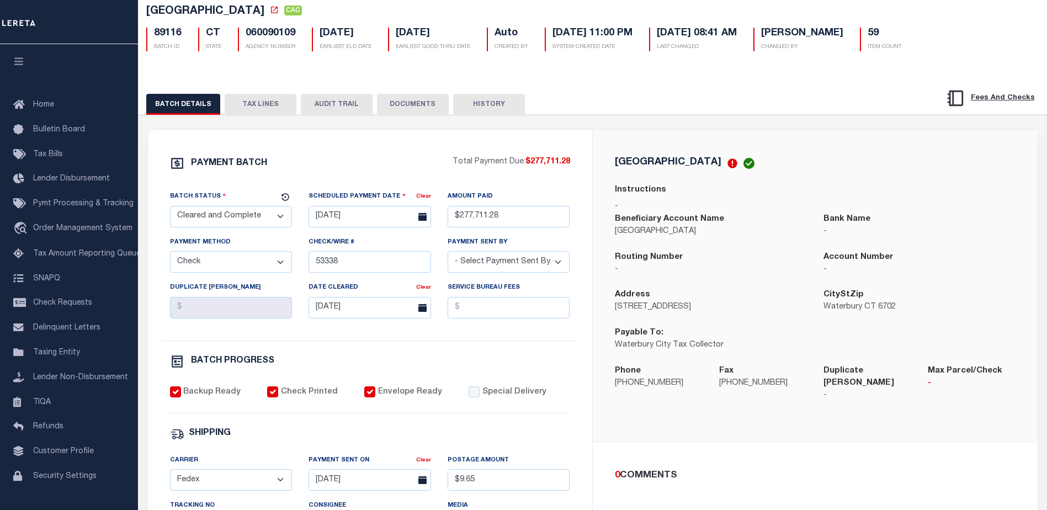
scroll to position [110, 0]
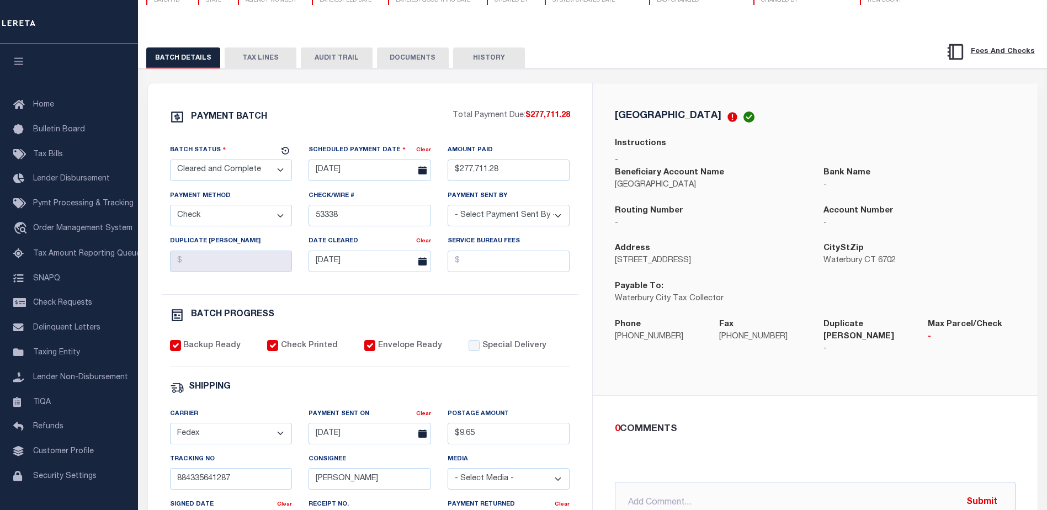
click at [271, 54] on button "TAX LINES" at bounding box center [261, 57] width 72 height 21
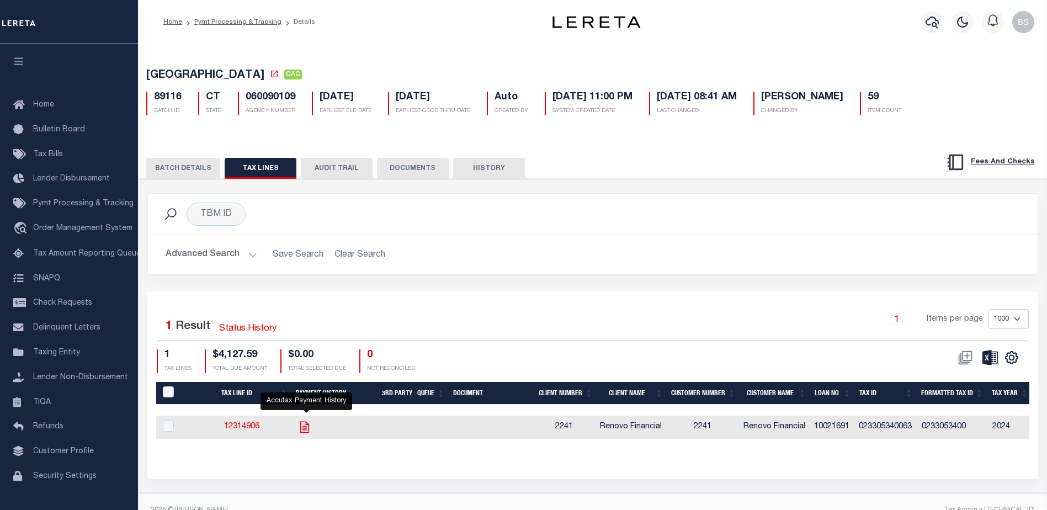
click at [308, 434] on icon "" at bounding box center [304, 427] width 14 height 14
checkbox input "true"
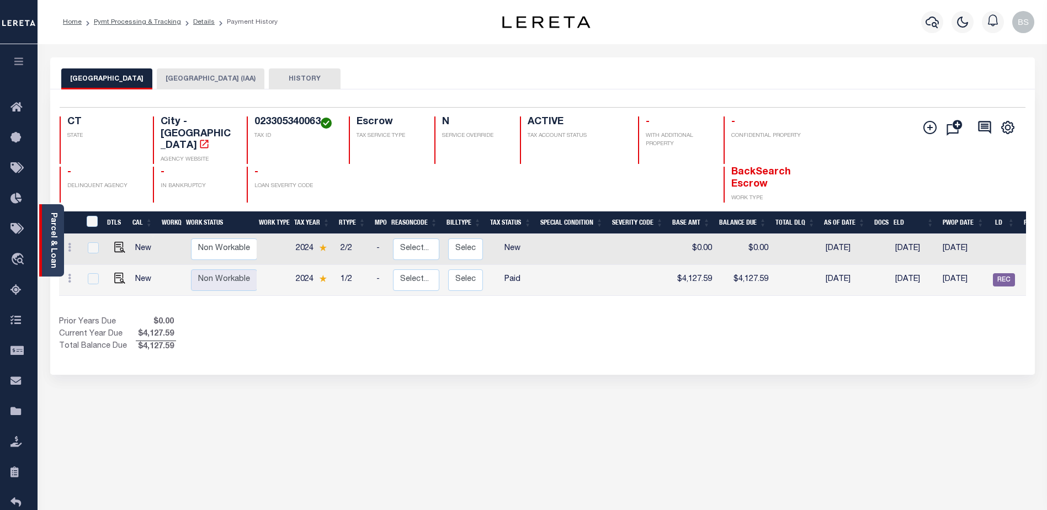
click at [46, 234] on div "Parcel & Loan" at bounding box center [51, 240] width 25 height 72
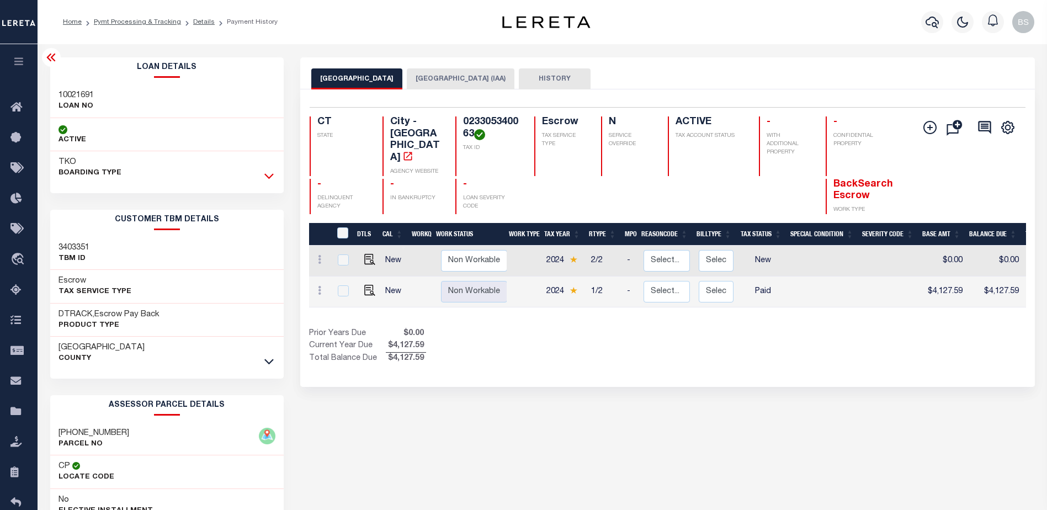
click at [269, 177] on icon at bounding box center [268, 176] width 9 height 12
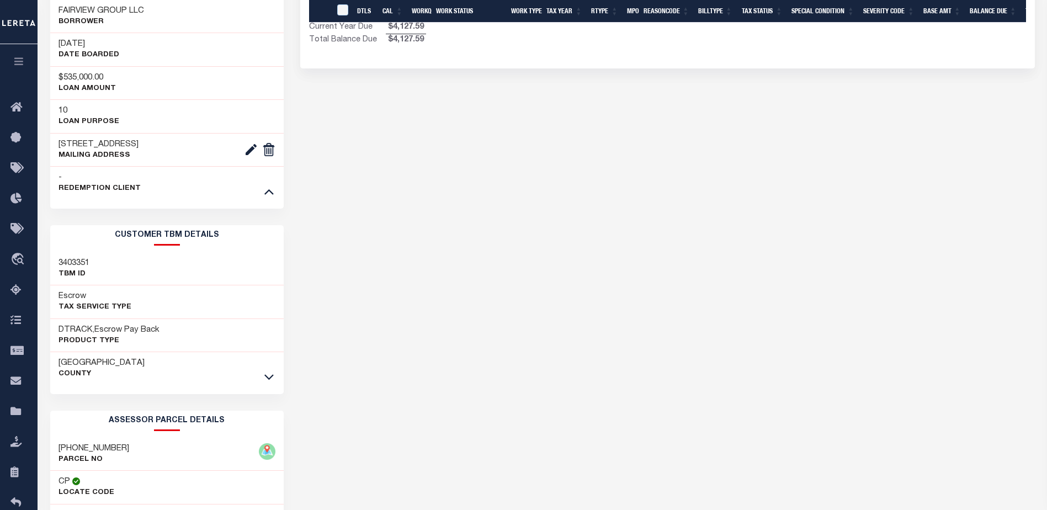
scroll to position [331, 0]
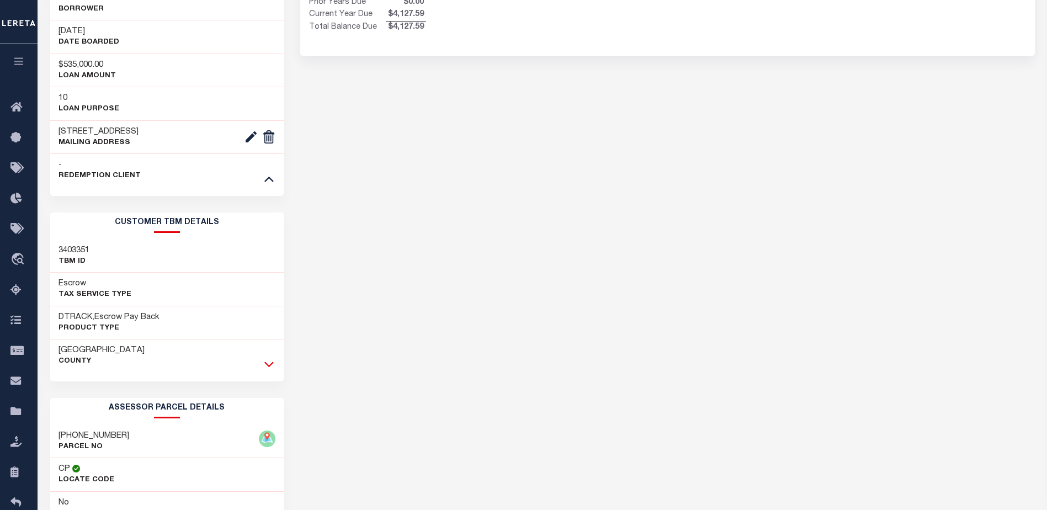
click at [265, 370] on icon at bounding box center [268, 364] width 9 height 12
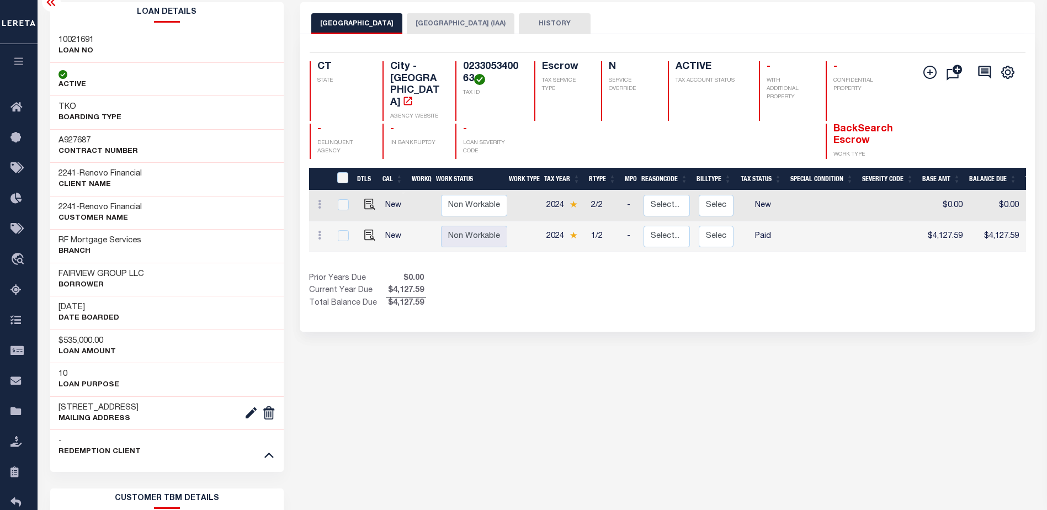
scroll to position [0, 0]
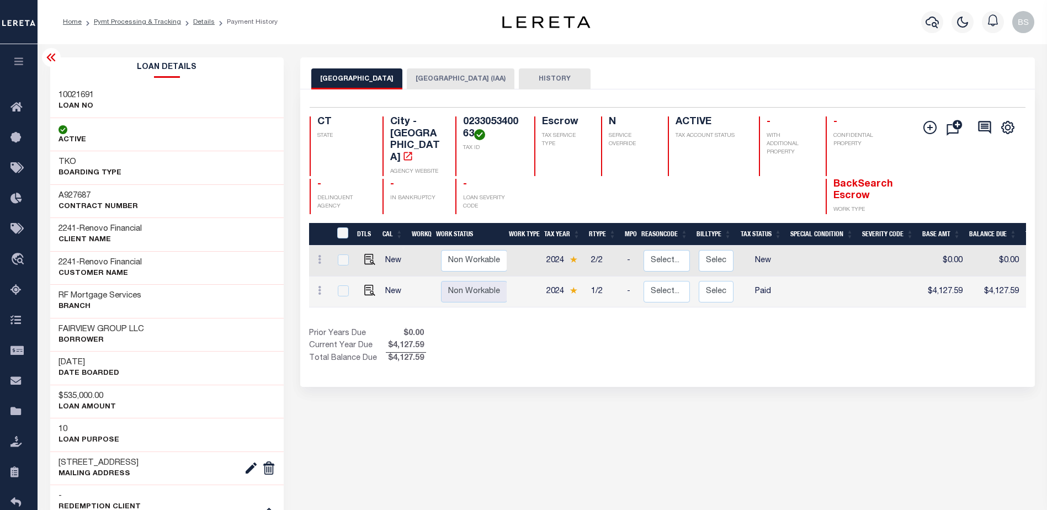
click at [51, 58] on icon at bounding box center [50, 58] width 9 height 8
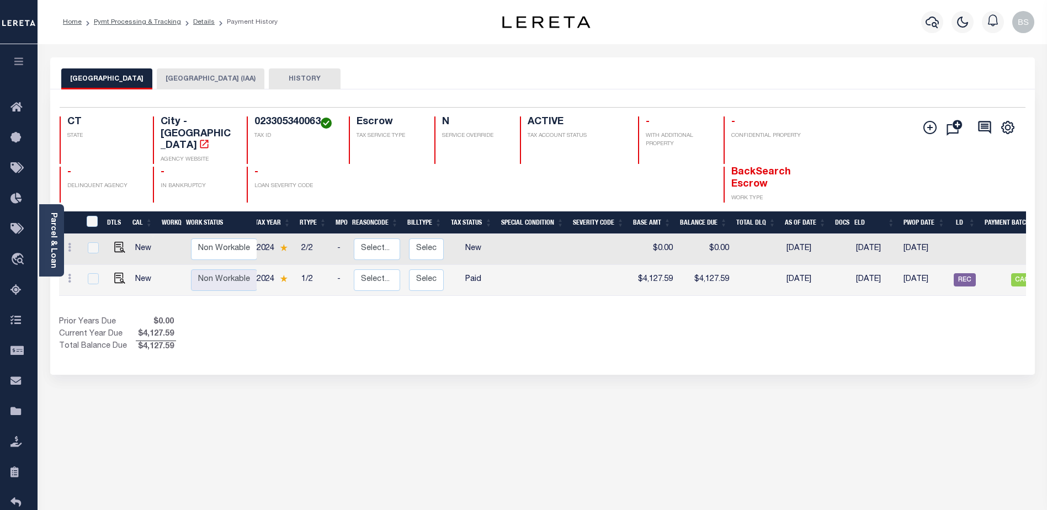
scroll to position [0, 111]
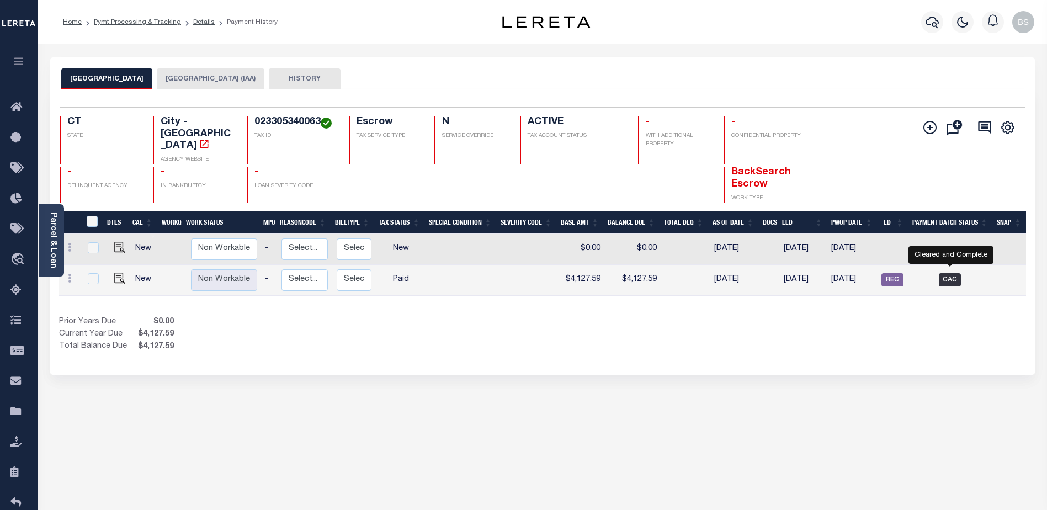
click at [947, 273] on span "CAC" at bounding box center [949, 279] width 22 height 13
checkbox input "true"
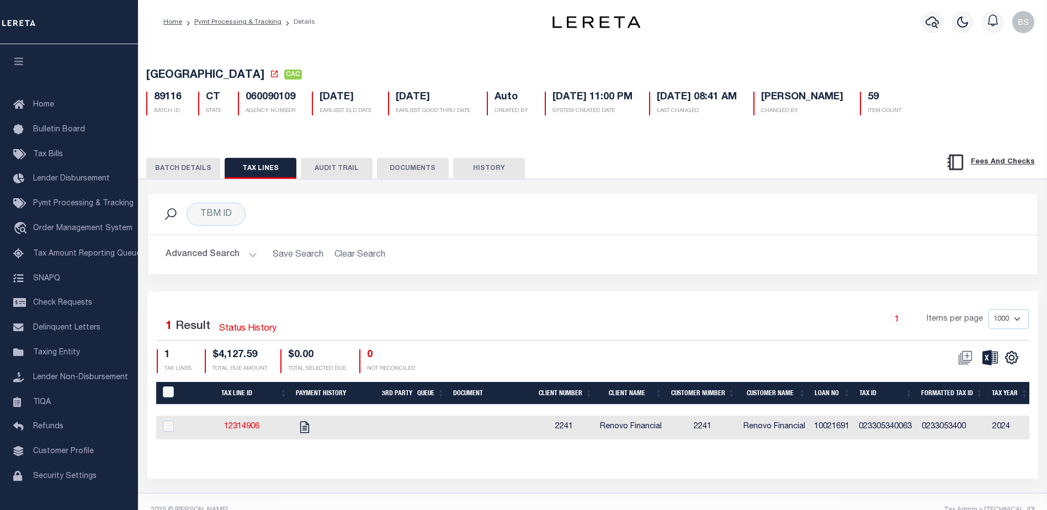
click at [348, 172] on button "AUDIT TRAIL" at bounding box center [337, 168] width 72 height 21
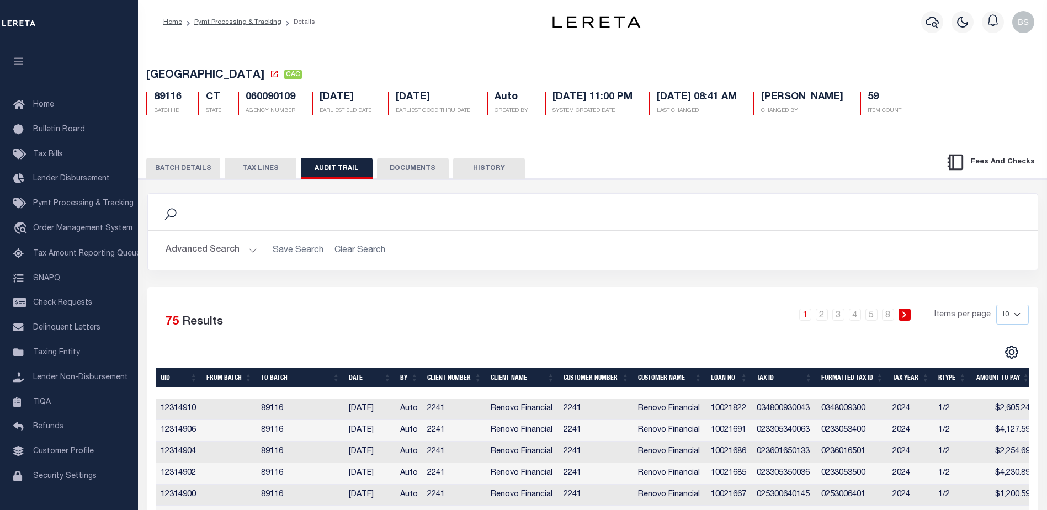
click at [1018, 313] on select "10 25 50 100" at bounding box center [1012, 315] width 33 height 20
select select "100"
click at [996, 307] on select "10 25 50 100" at bounding box center [1012, 315] width 33 height 20
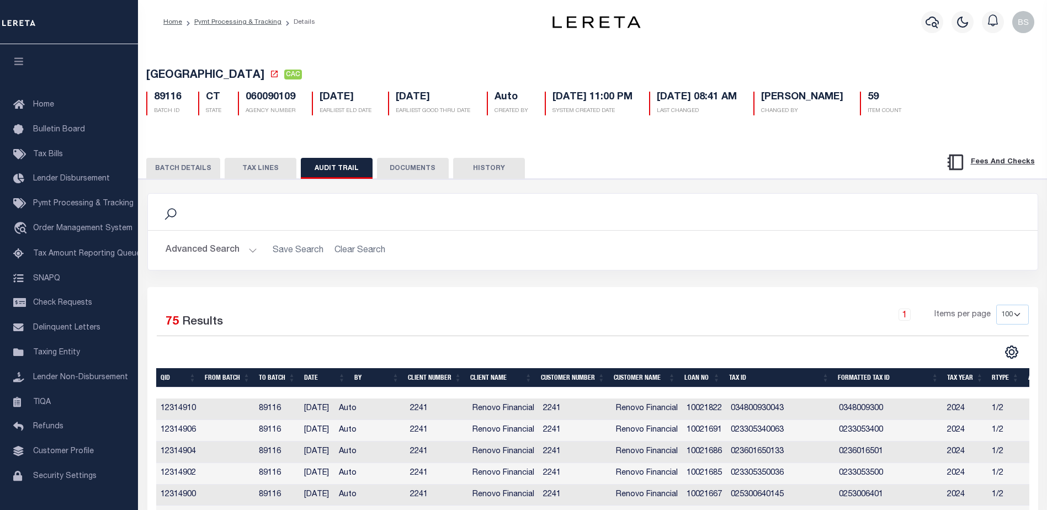
click at [248, 171] on button "TAX LINES" at bounding box center [261, 168] width 72 height 21
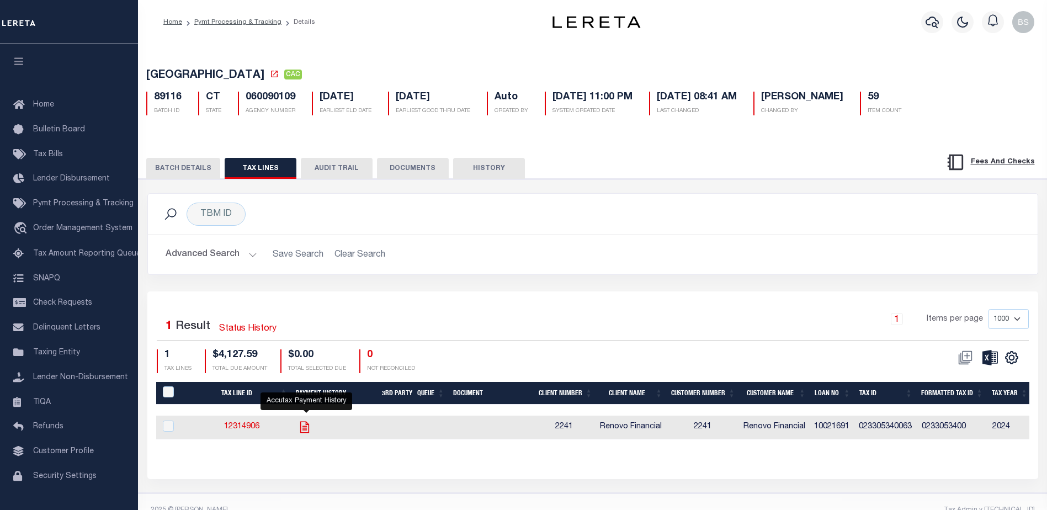
click at [302, 429] on icon "" at bounding box center [304, 427] width 9 height 12
checkbox input "true"
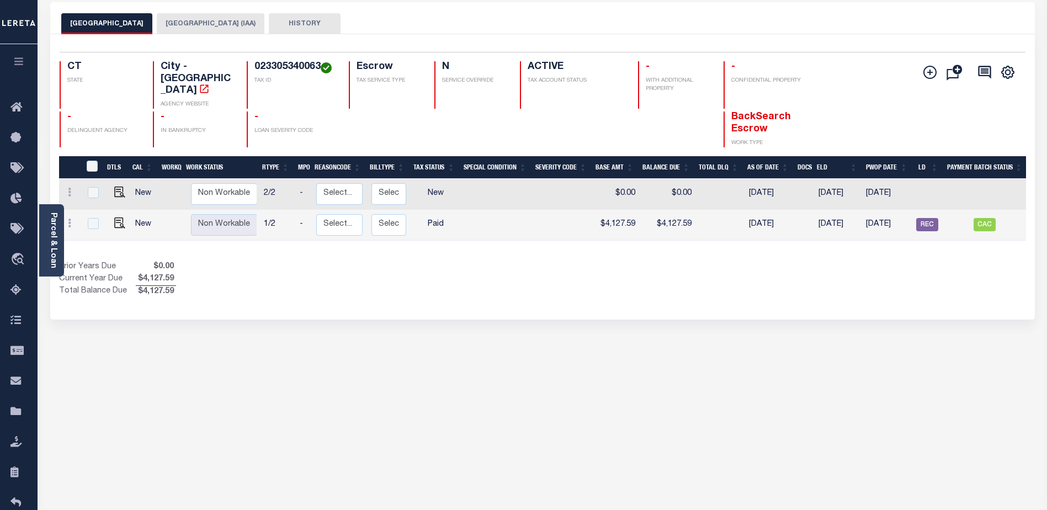
scroll to position [0, 111]
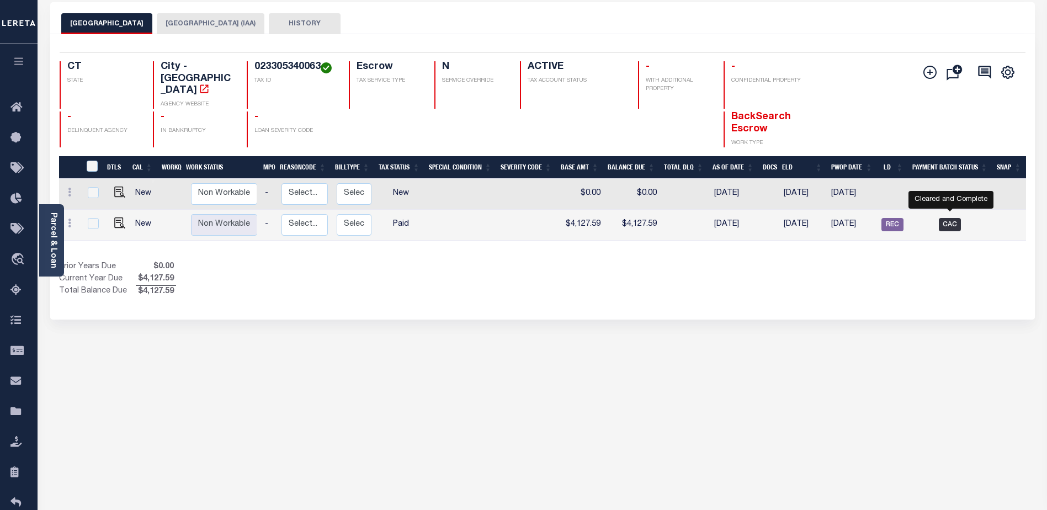
click at [953, 218] on span "CAC" at bounding box center [949, 224] width 22 height 13
checkbox input "true"
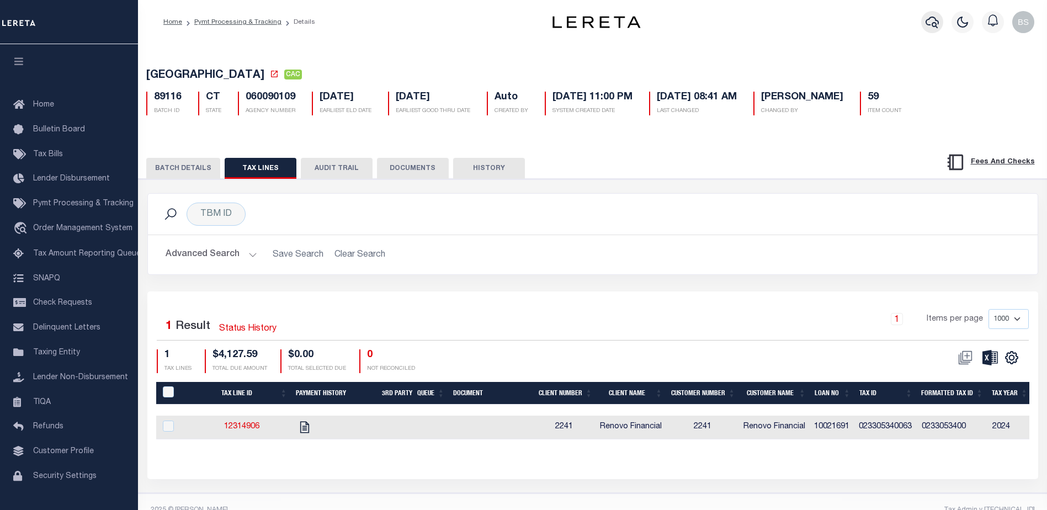
click at [934, 24] on icon "button" at bounding box center [931, 23] width 13 height 12
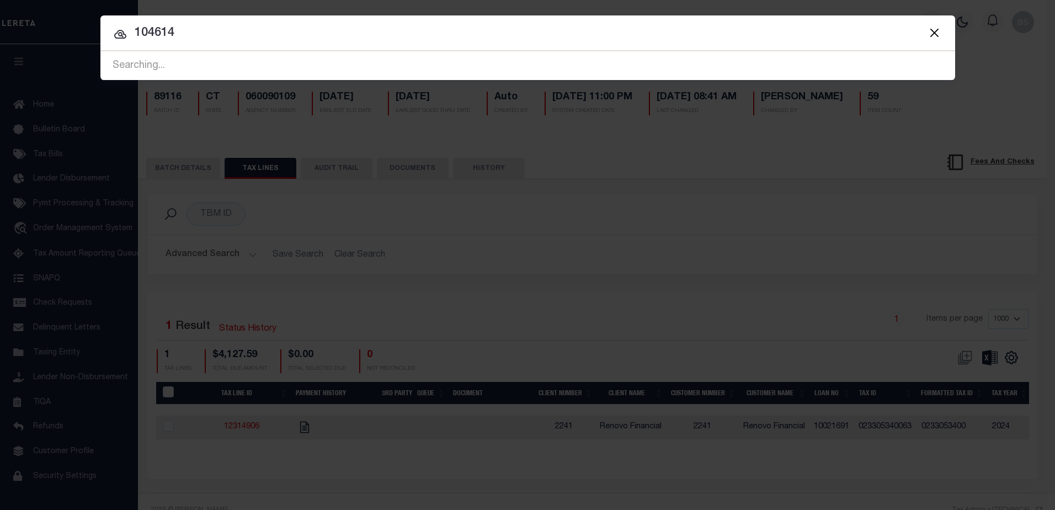
type input "104614"
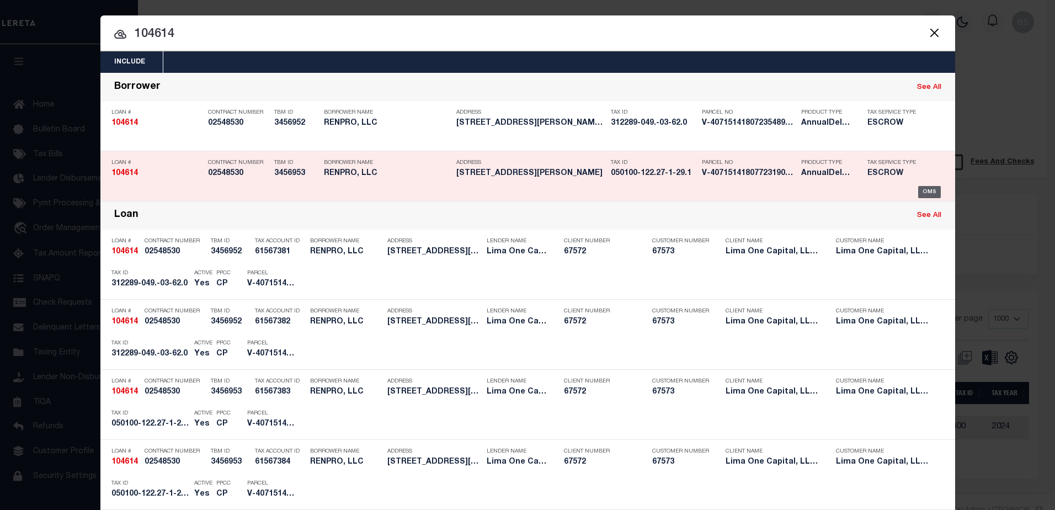
click at [928, 188] on div "OMS" at bounding box center [929, 192] width 23 height 12
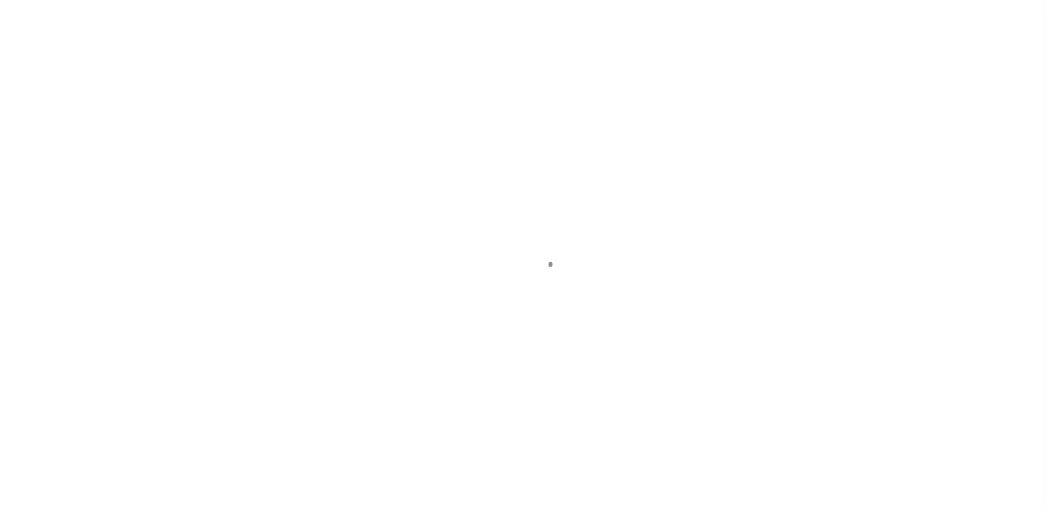
type input "[STREET_ADDRESS][PERSON_NAME]"
select select "Escrow"
type input "AUBURN [GEOGRAPHIC_DATA] 13021"
type input "104614-2"
type input "NY"
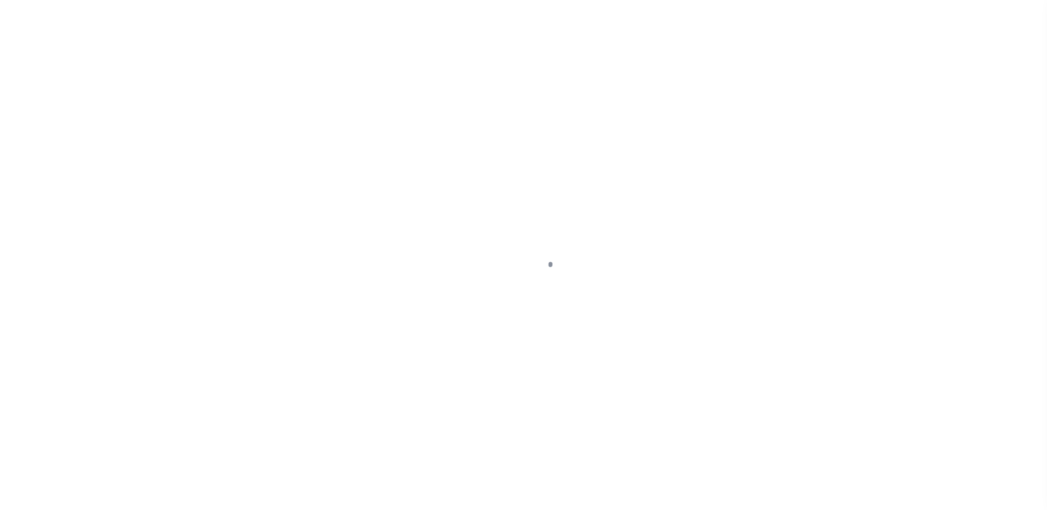
type textarea "COLLECTOR: ENTITY: PARCEL: 49"
select select "4"
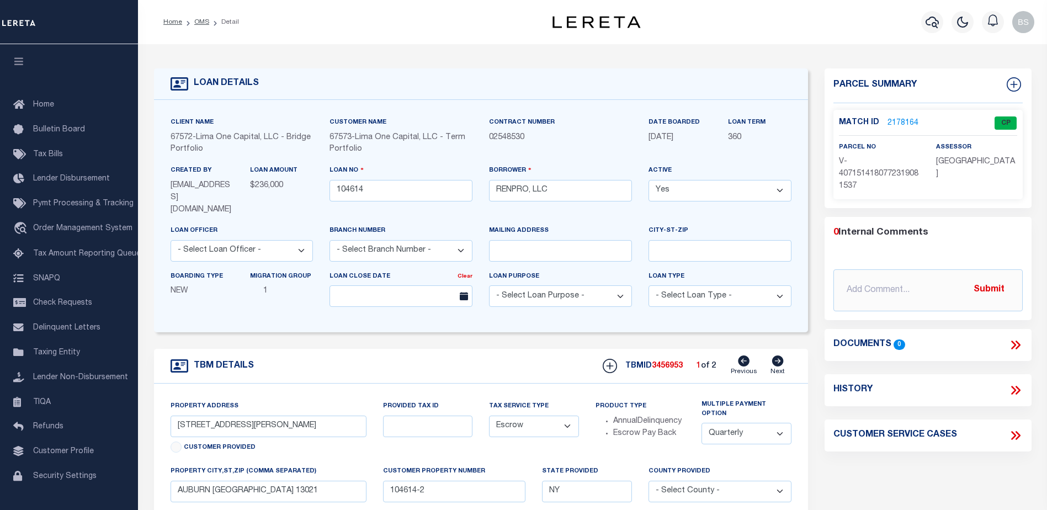
click at [901, 119] on link "2178164" at bounding box center [902, 124] width 31 height 12
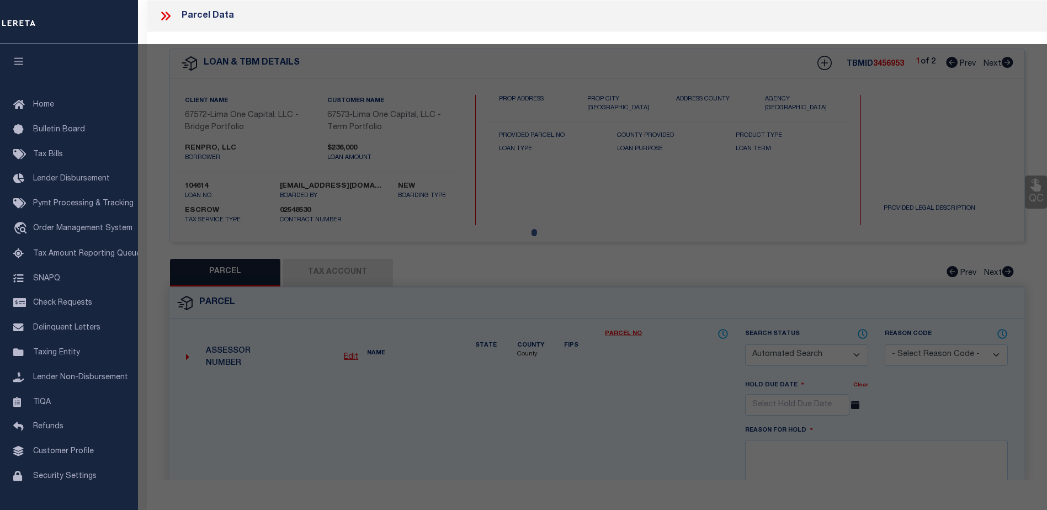
checkbox input "false"
select select "CP"
select select "AGW"
select select
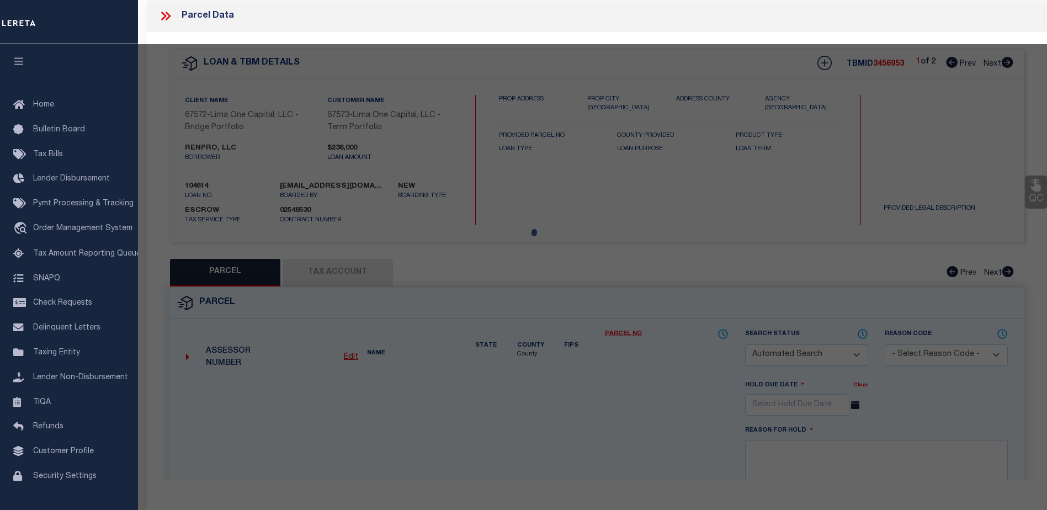
type input "[STREET_ADDRESS][PERSON_NAME]"
checkbox input "false"
type input "AUBURN [GEOGRAPHIC_DATA] 13021"
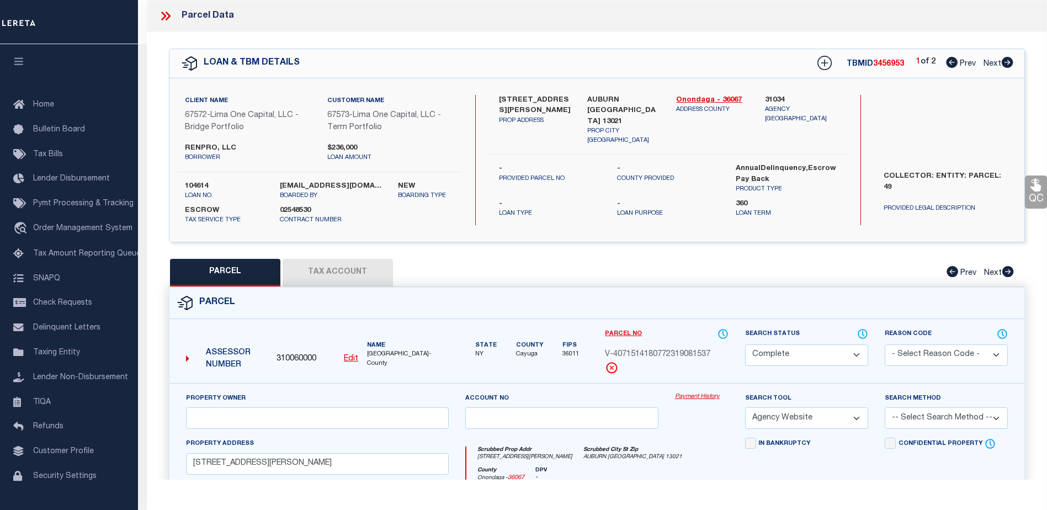
click at [698, 402] on div "Payment History" at bounding box center [701, 414] width 70 height 45
click at [698, 401] on link "Payment History" at bounding box center [702, 396] width 54 height 9
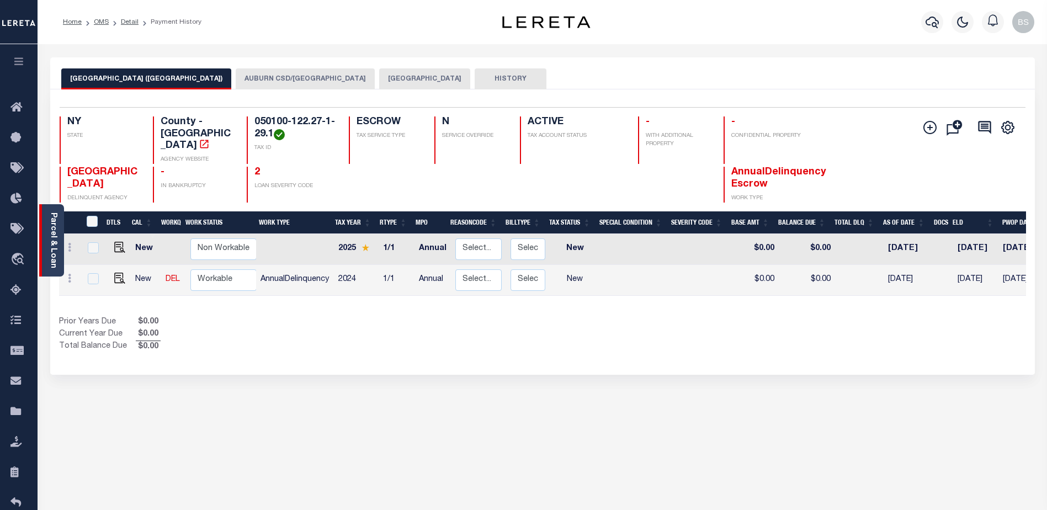
click at [55, 222] on link "Parcel & Loan" at bounding box center [53, 240] width 8 height 56
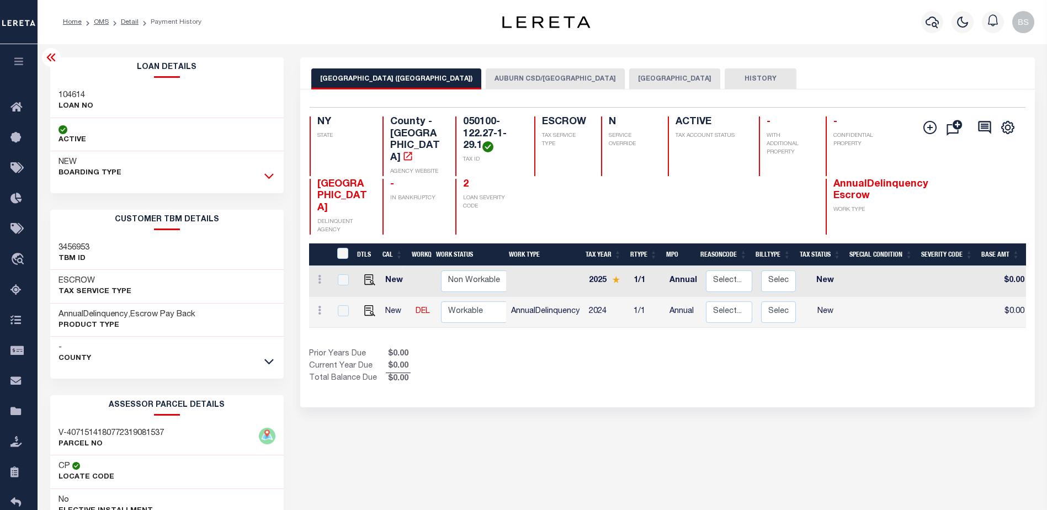
click at [267, 175] on icon at bounding box center [268, 176] width 9 height 12
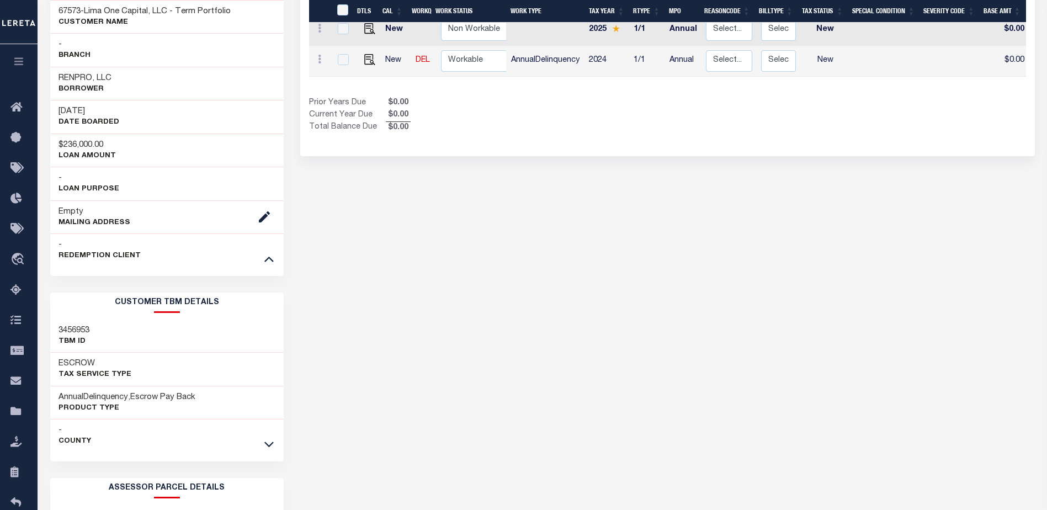
scroll to position [276, 0]
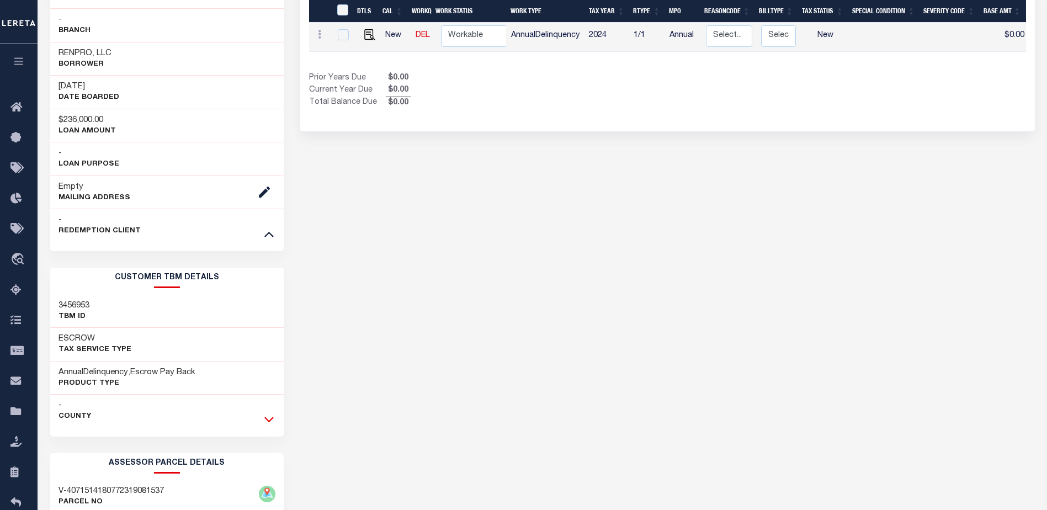
click at [270, 417] on icon at bounding box center [268, 419] width 9 height 12
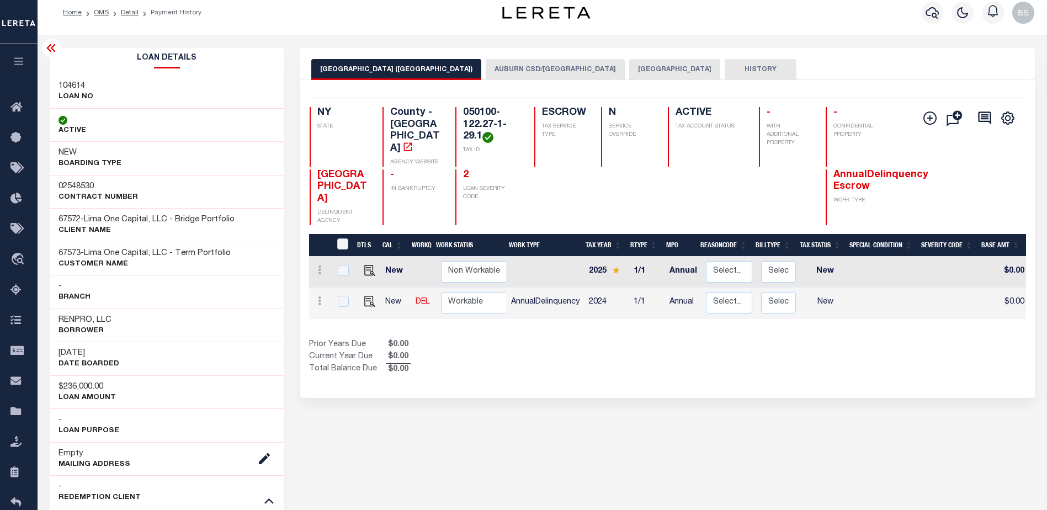
scroll to position [0, 0]
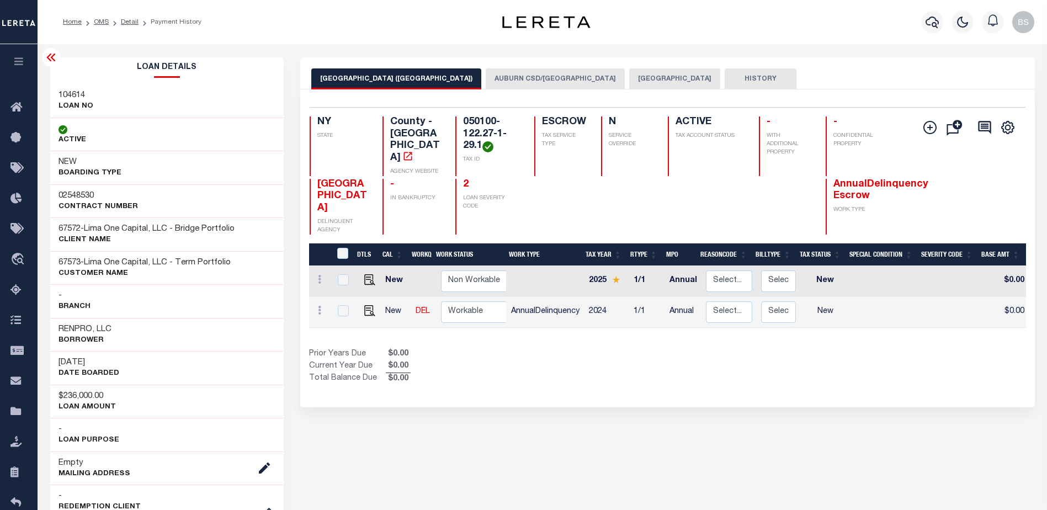
click at [516, 81] on button "AUBURN CSD/[GEOGRAPHIC_DATA]" at bounding box center [554, 78] width 139 height 21
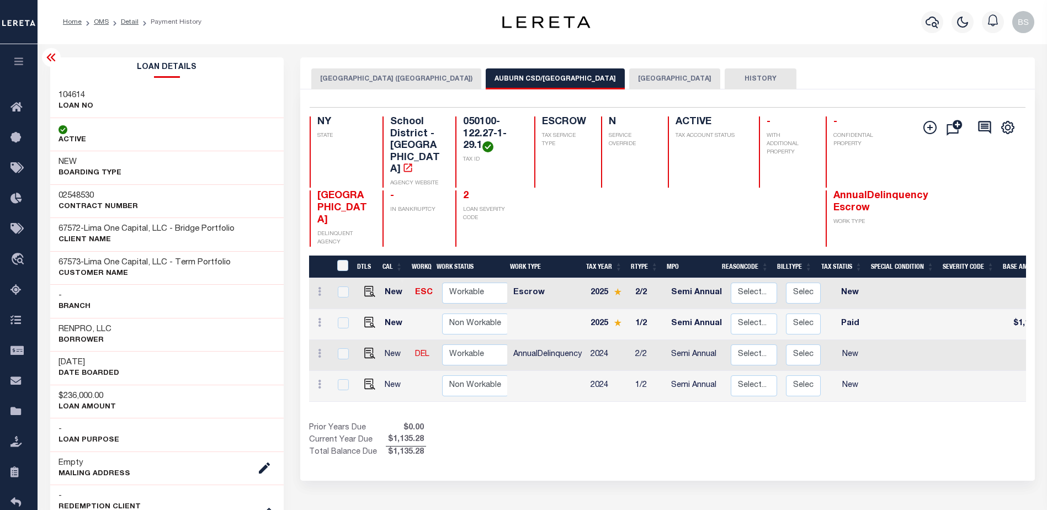
click at [391, 75] on button "AUBURN CITY (CAYUGA COUNTY)" at bounding box center [396, 78] width 170 height 21
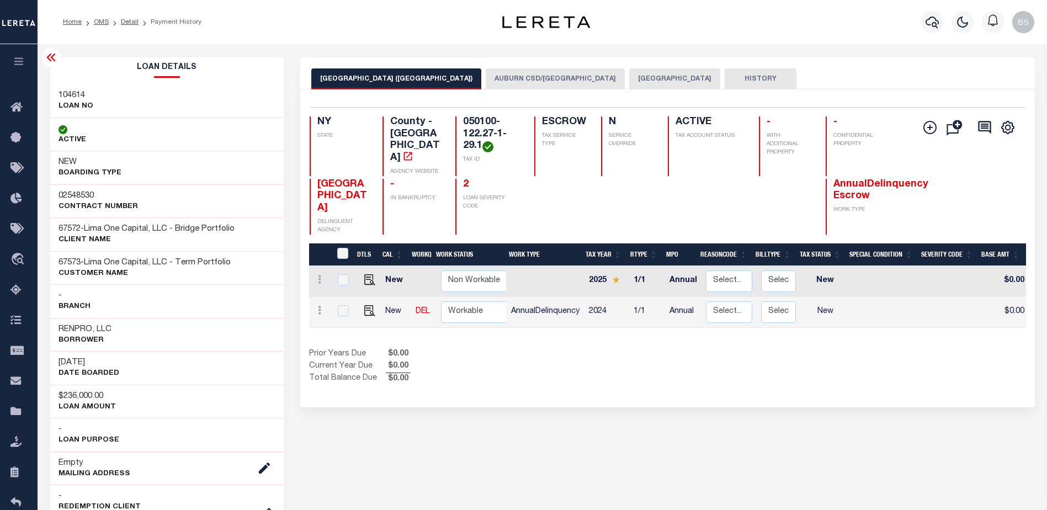
click at [629, 78] on button "AUBURN CITY" at bounding box center [674, 78] width 91 height 21
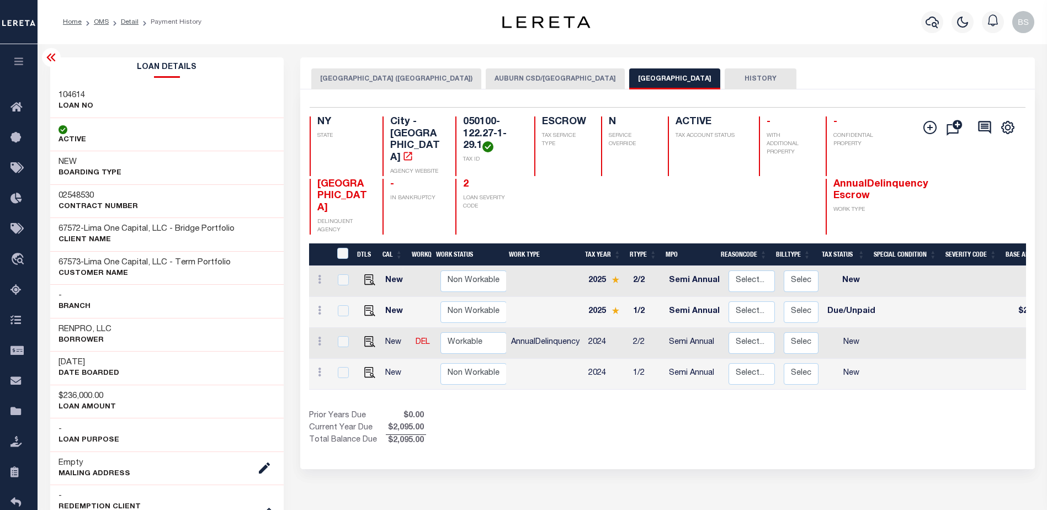
click at [724, 76] on button "HISTORY" at bounding box center [760, 78] width 72 height 21
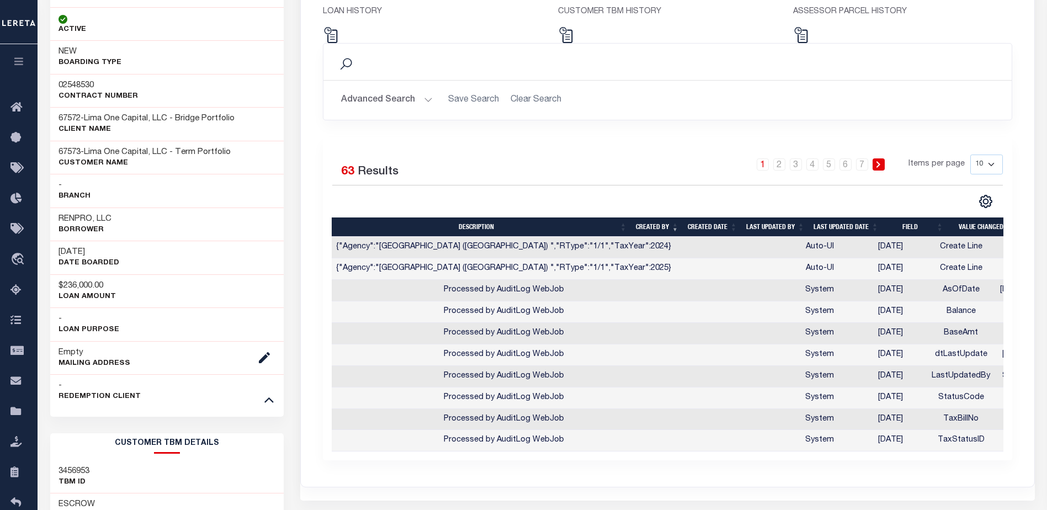
click at [984, 164] on select "10 25 50 100" at bounding box center [986, 164] width 33 height 20
select select "100"
click at [970, 154] on select "10 25 50 100" at bounding box center [986, 164] width 33 height 20
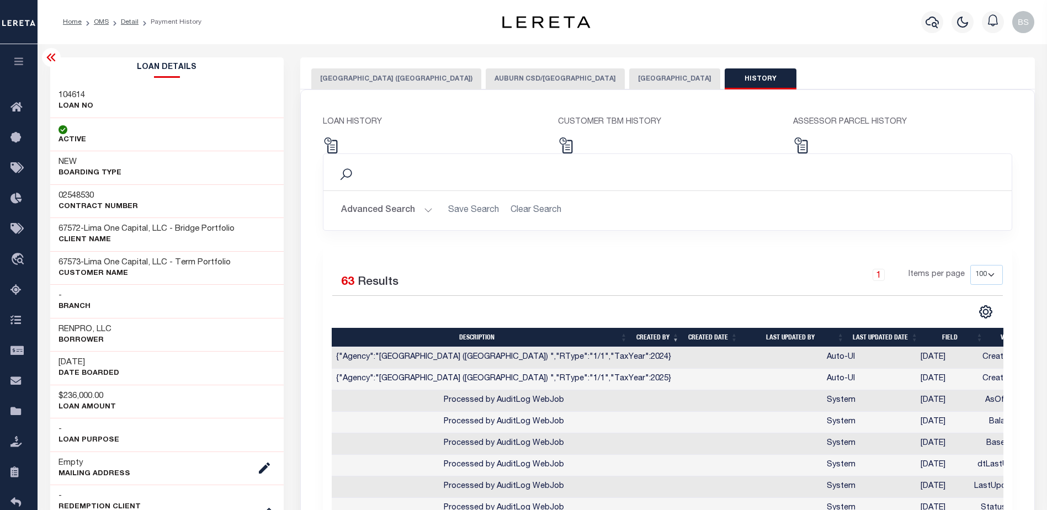
click at [629, 74] on button "AUBURN CITY" at bounding box center [674, 78] width 91 height 21
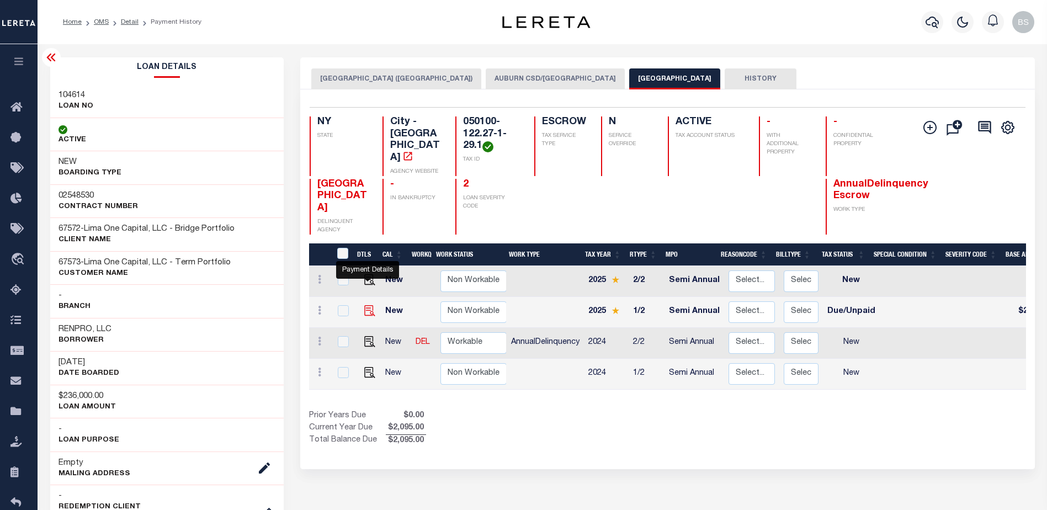
click at [365, 305] on img "" at bounding box center [369, 310] width 11 height 11
checkbox input "true"
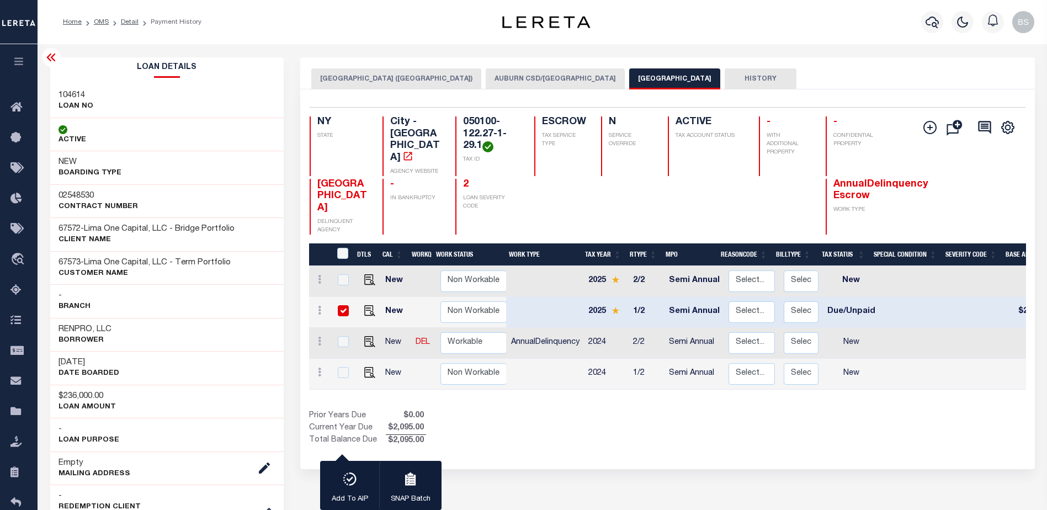
click at [374, 75] on button "AUBURN CITY (CAYUGA COUNTY)" at bounding box center [396, 78] width 170 height 21
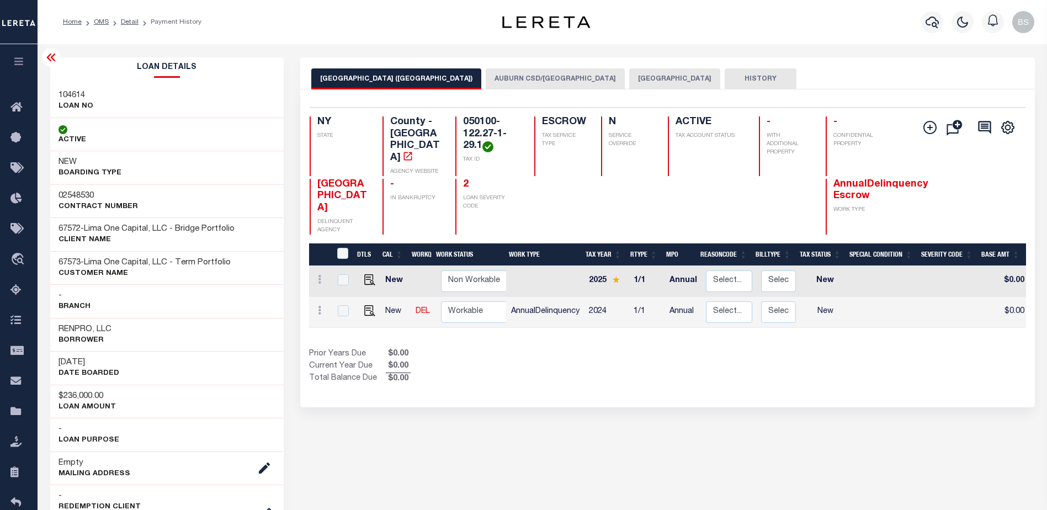
click at [510, 83] on button "AUBURN CSD/AUBURN CITY" at bounding box center [554, 78] width 139 height 21
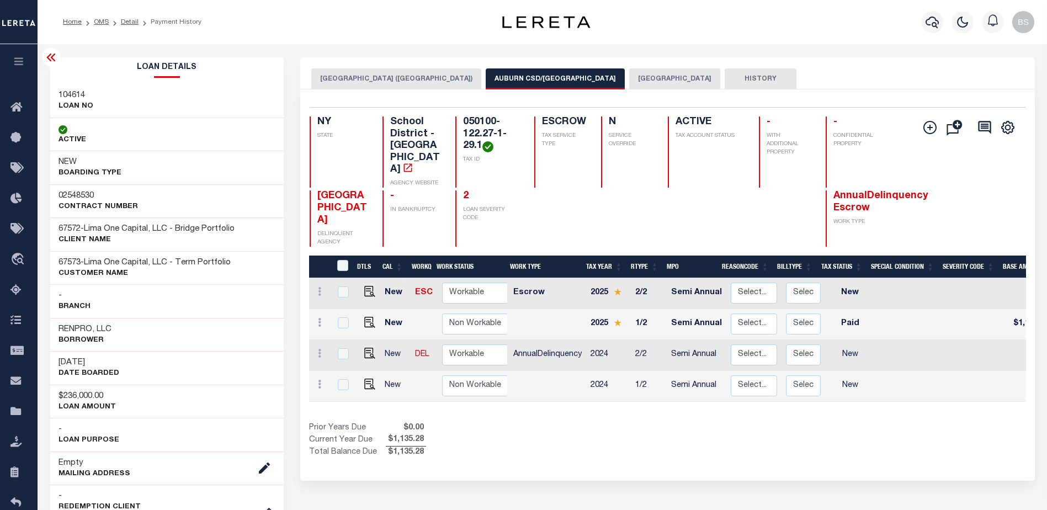
click at [629, 75] on button "AUBURN CITY" at bounding box center [674, 78] width 91 height 21
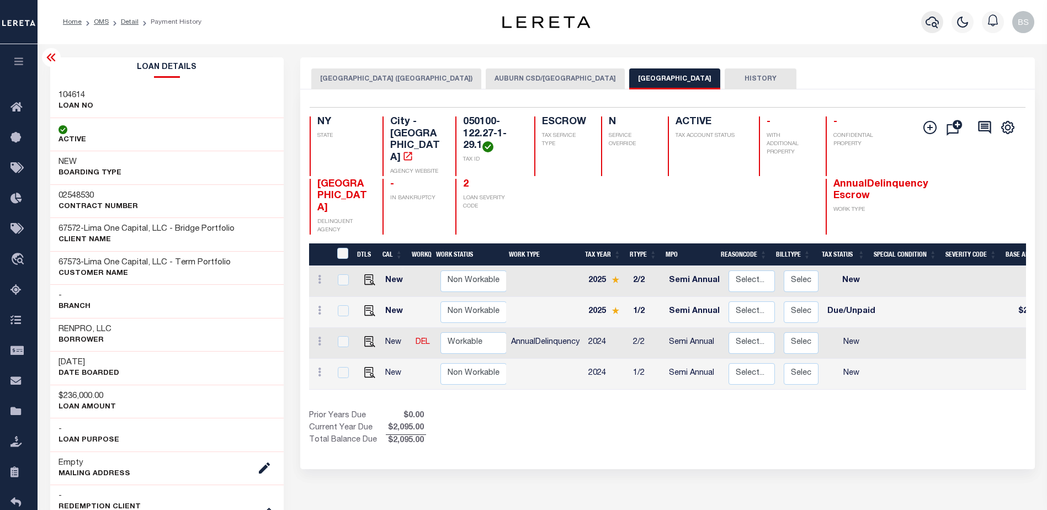
click at [931, 22] on icon "button" at bounding box center [931, 21] width 13 height 13
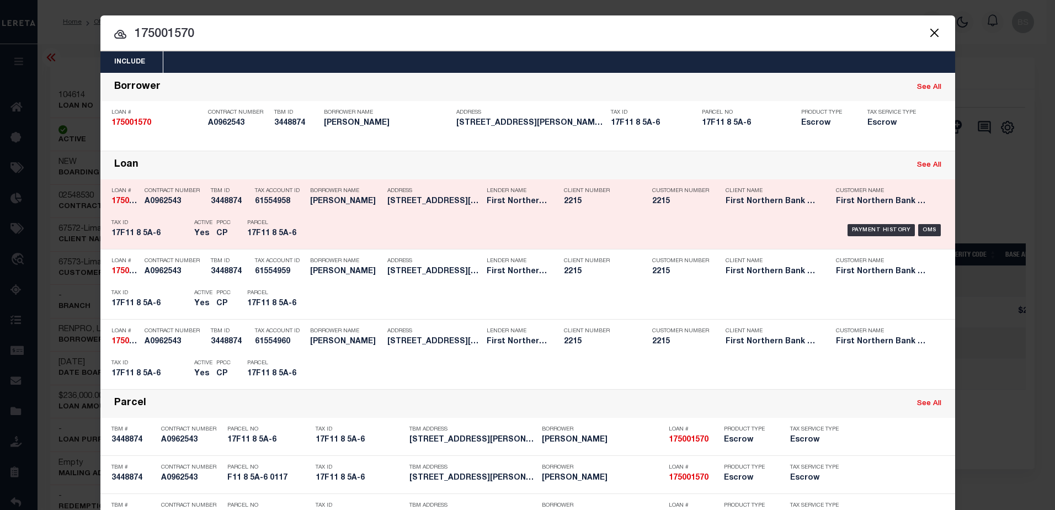
click at [926, 167] on link "See All" at bounding box center [929, 165] width 24 height 7
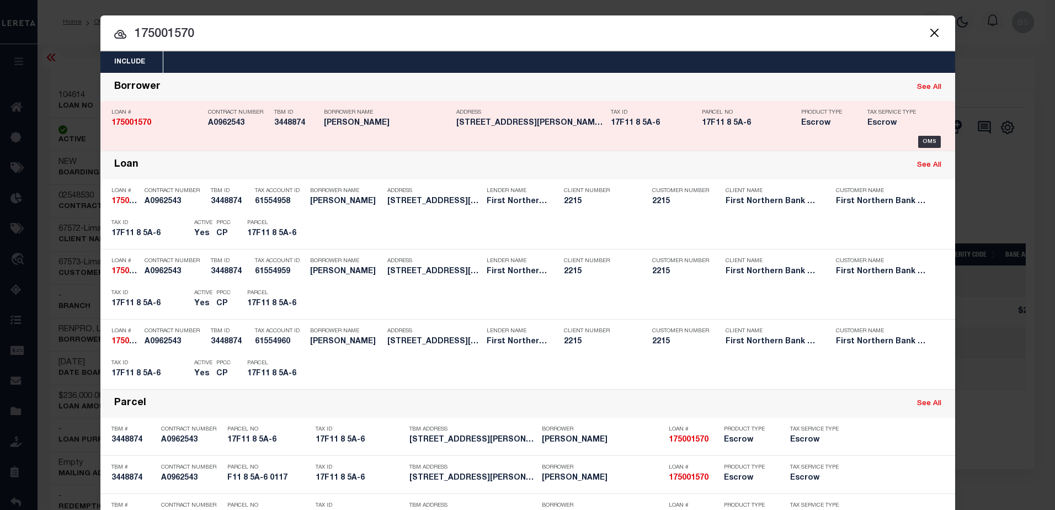
click at [935, 88] on link "See All" at bounding box center [929, 87] width 24 height 7
type input "175001570"
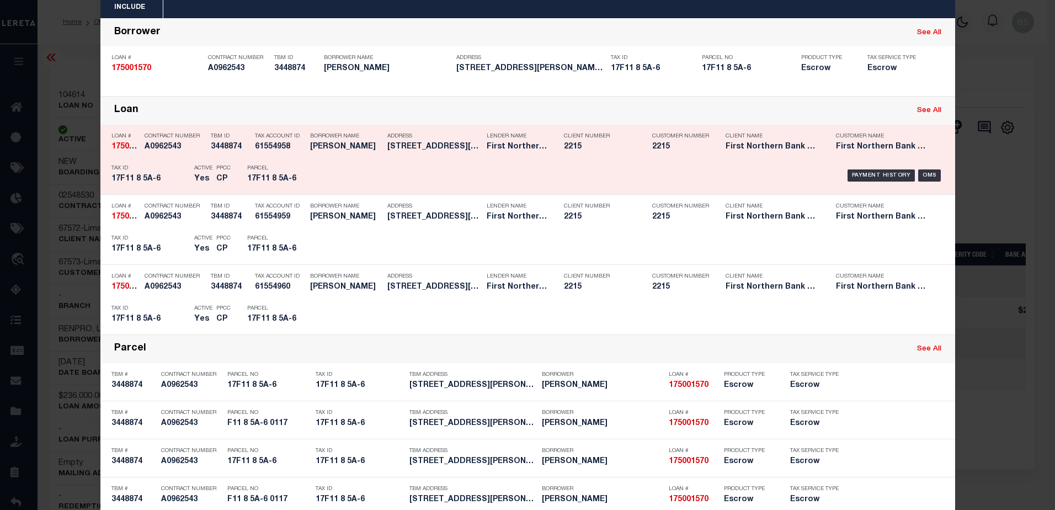
scroll to position [55, 0]
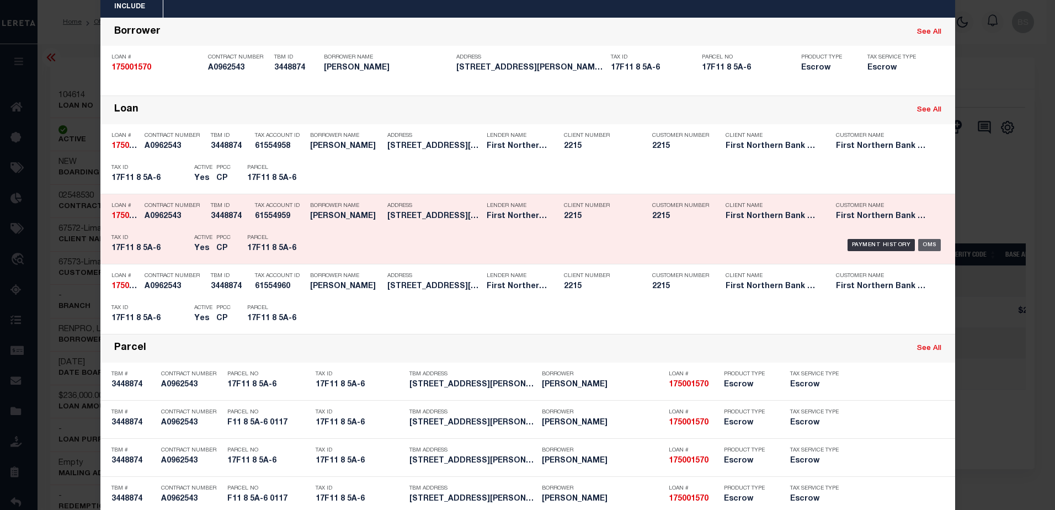
click at [925, 241] on div "OMS" at bounding box center [929, 245] width 23 height 12
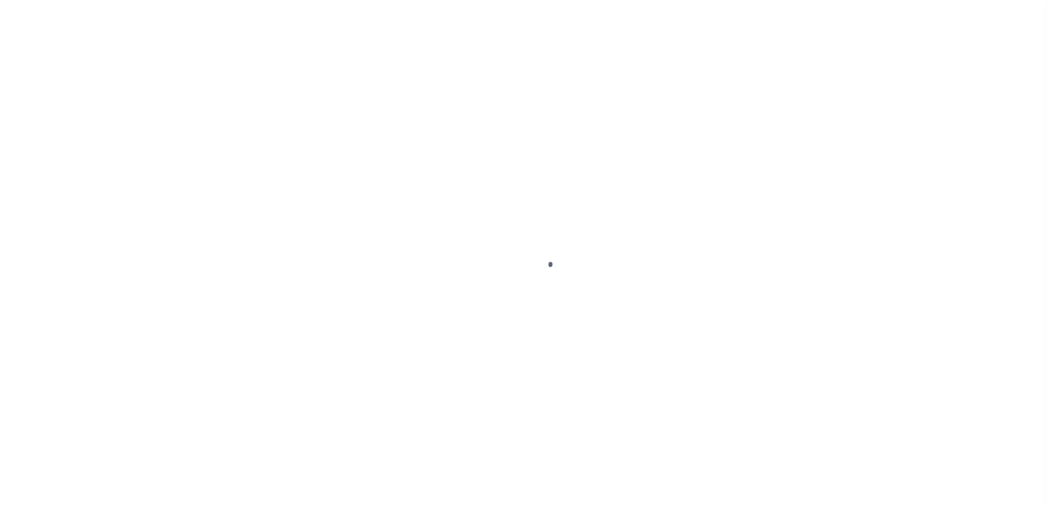
select select "DUE"
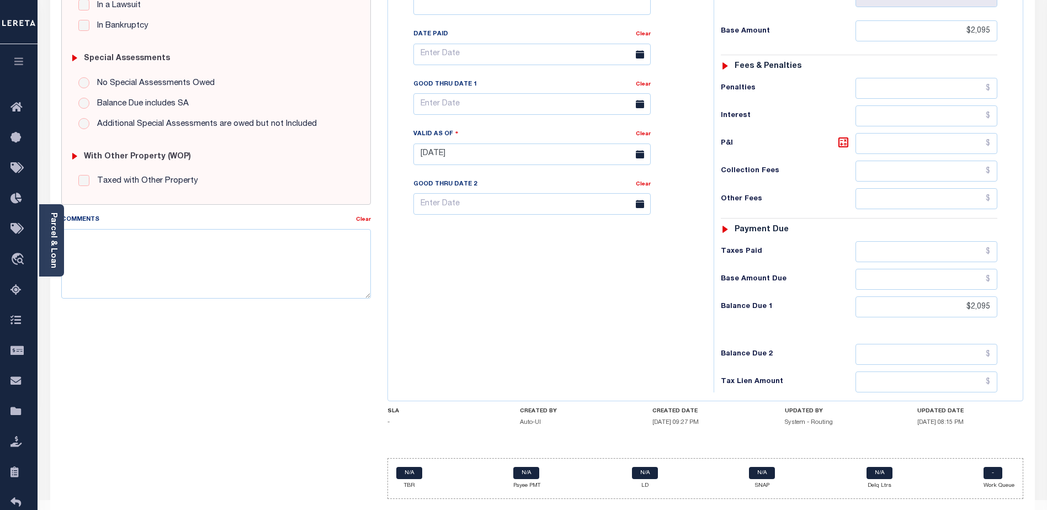
scroll to position [302, 0]
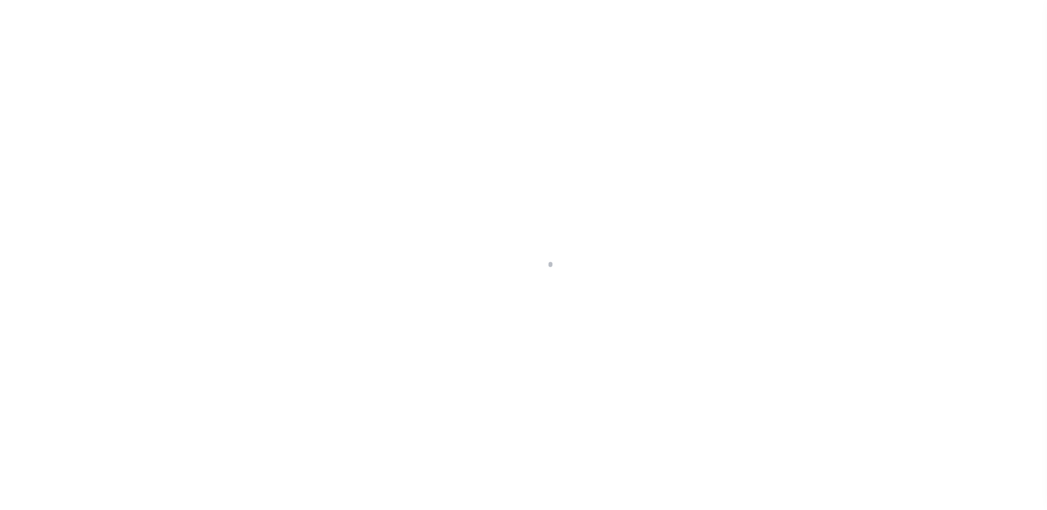
select select "10"
select select "Escrow"
type input "[STREET_ADDRESS][PERSON_NAME]"
type input "F11 8 5A-6 0117"
select select
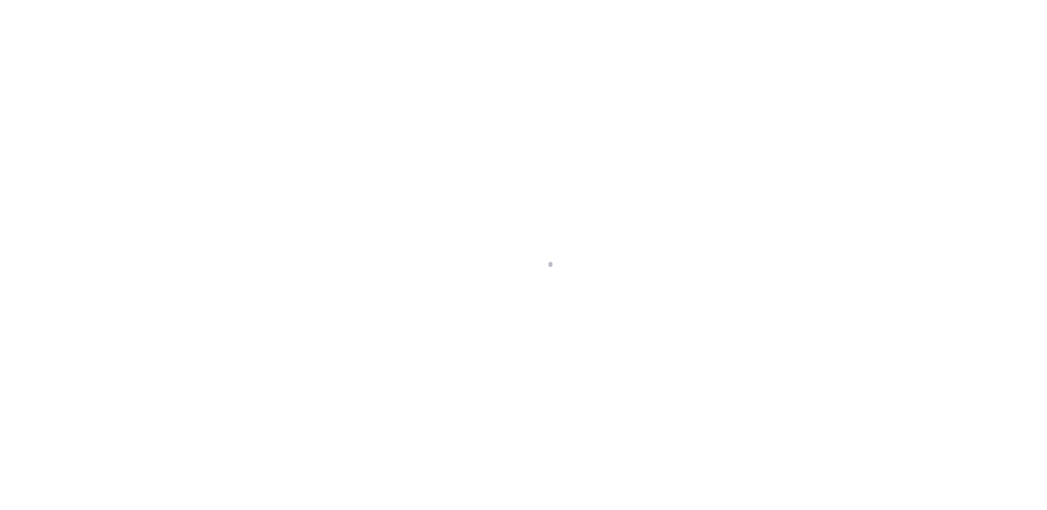
type input "[GEOGRAPHIC_DATA] PA 18013-3910"
type input "PA"
select select
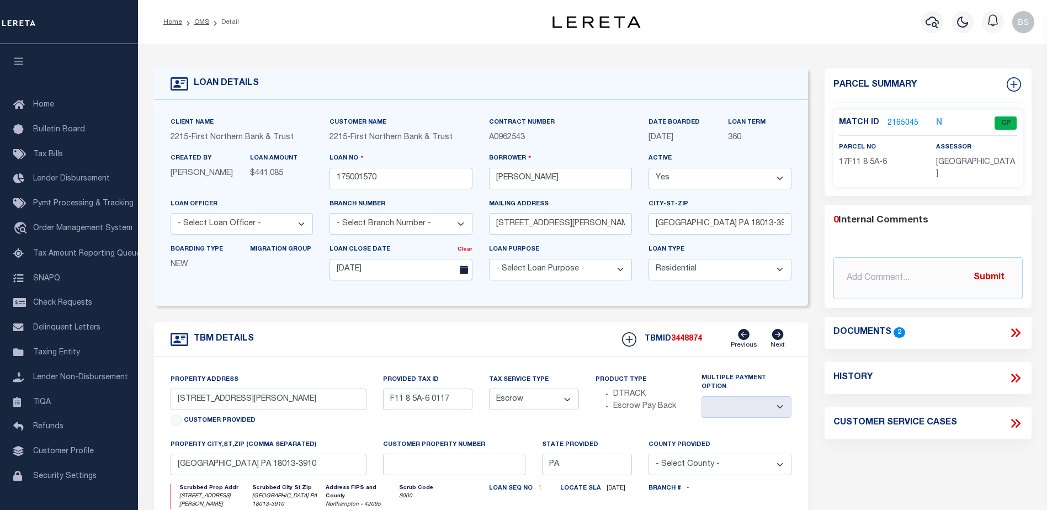
click at [904, 121] on link "2165045" at bounding box center [902, 124] width 31 height 12
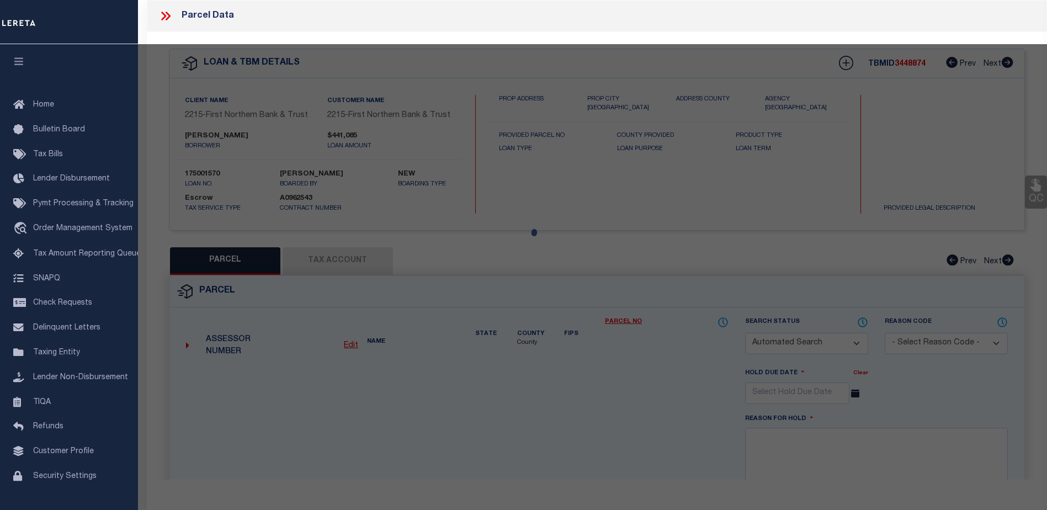
checkbox input "false"
select select "CP"
type input "MACHCZYNSKI,ARMAND L"
select select "ATL"
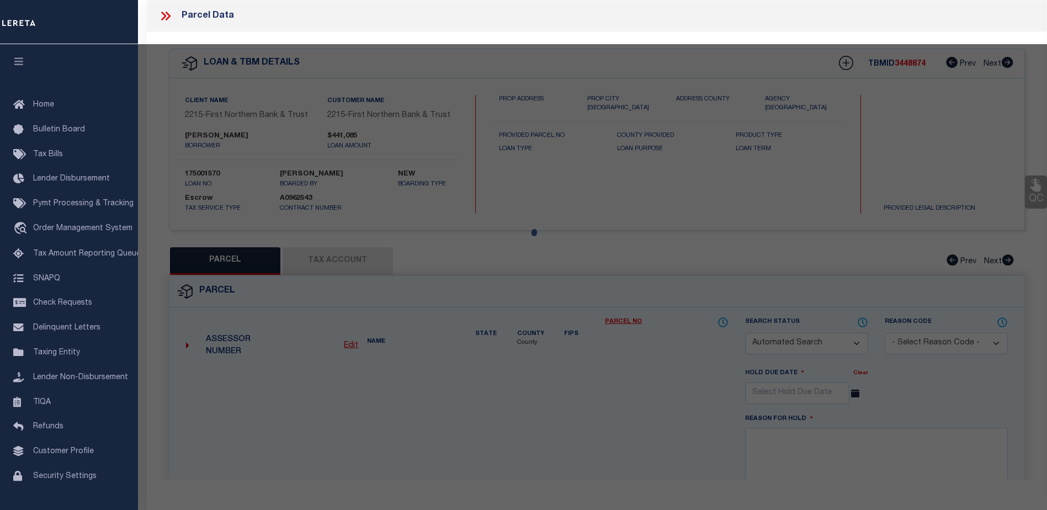
select select "ADD"
type input "10296 GRAVEL HILL RD"
checkbox input "false"
type input "BANGOR, PA 18013"
type textarea "DIST:17 CITY/[GEOGRAPHIC_DATA]/TWP:[GEOGRAPHIC_DATA]"
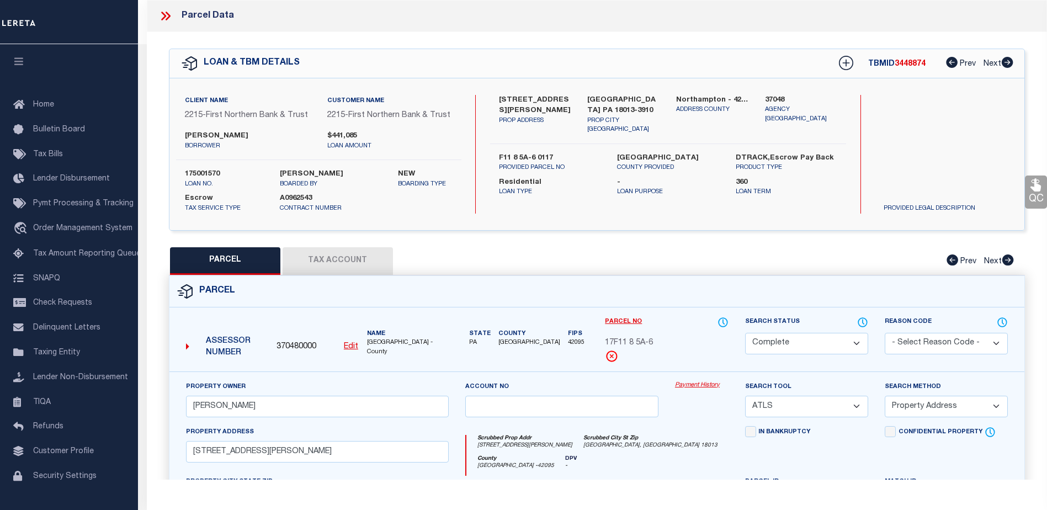
click at [696, 383] on link "Payment History" at bounding box center [702, 385] width 54 height 9
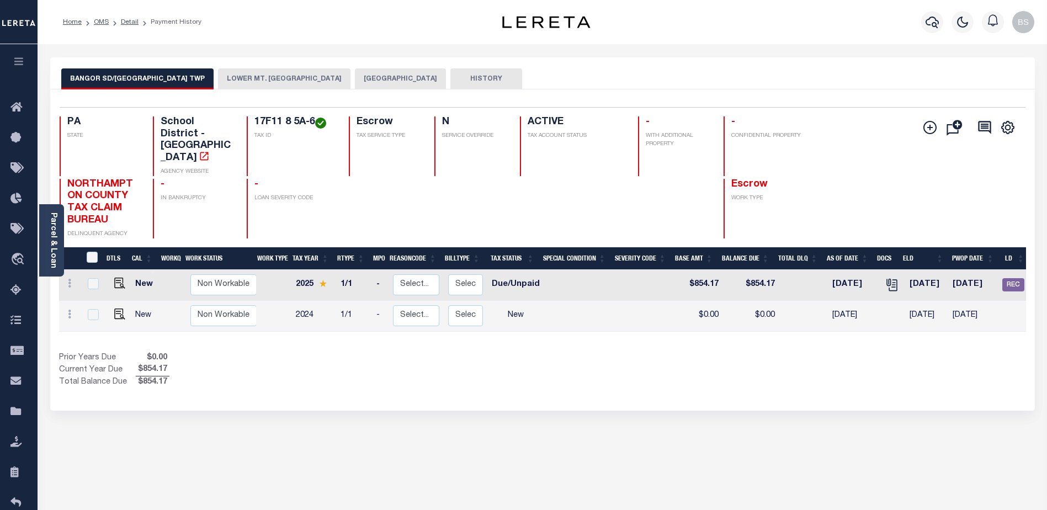
click at [156, 77] on button "BANGOR SD/[GEOGRAPHIC_DATA] TWP" at bounding box center [137, 78] width 152 height 21
click at [930, 22] on icon "button" at bounding box center [931, 21] width 13 height 13
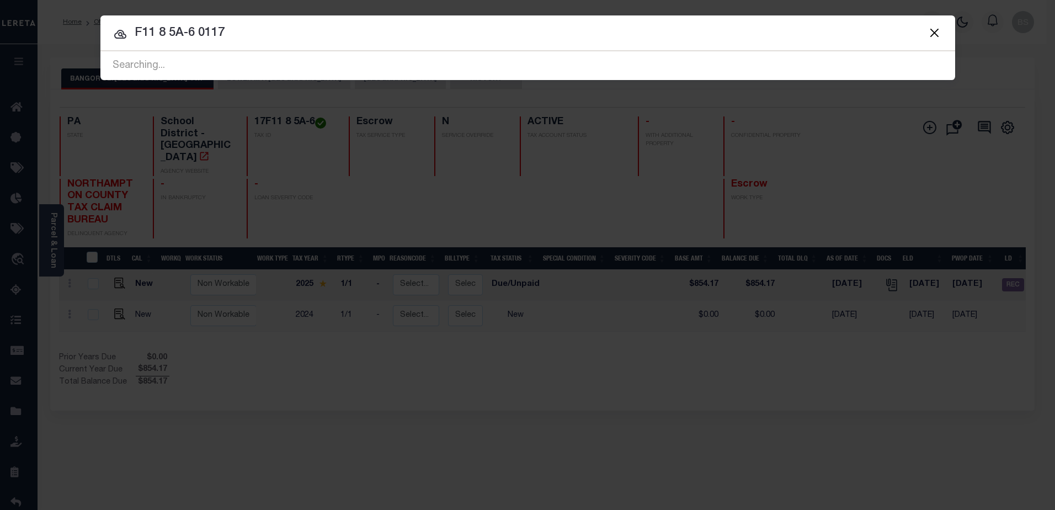
type input "F11 8 5A-6 0117"
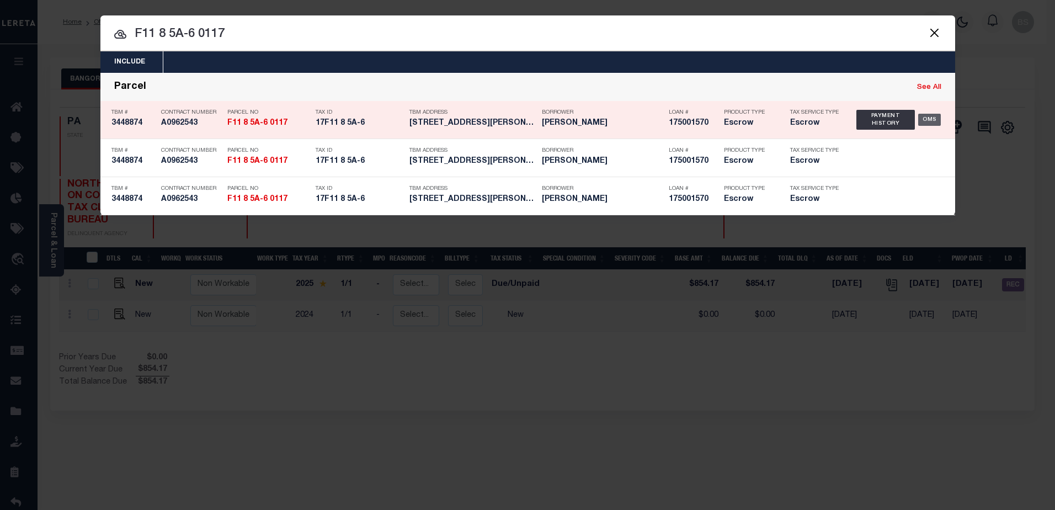
click at [925, 120] on div "OMS" at bounding box center [929, 120] width 23 height 12
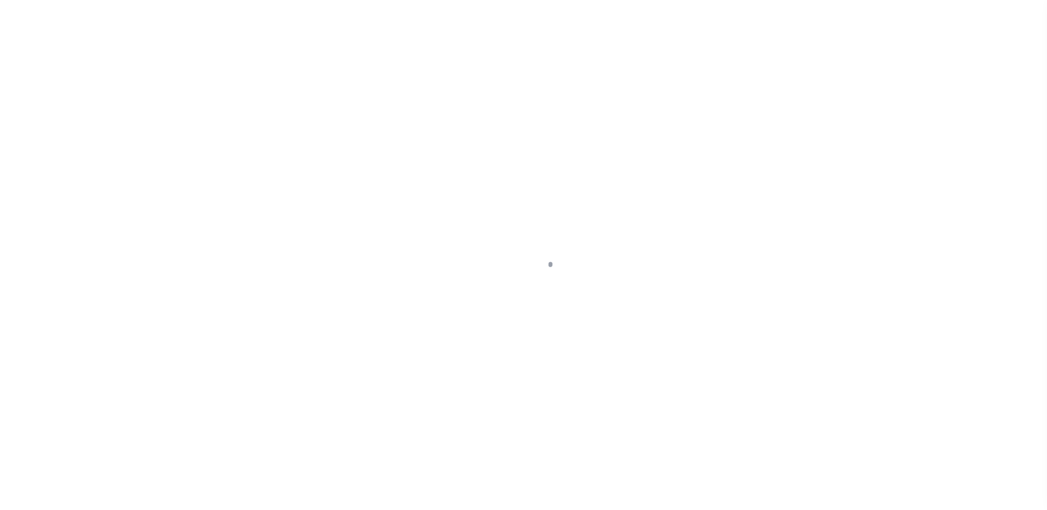
select select "10"
select select "Escrow"
type input "[STREET_ADDRESS][PERSON_NAME]"
type input "F11 8 5A-6 0117"
select select
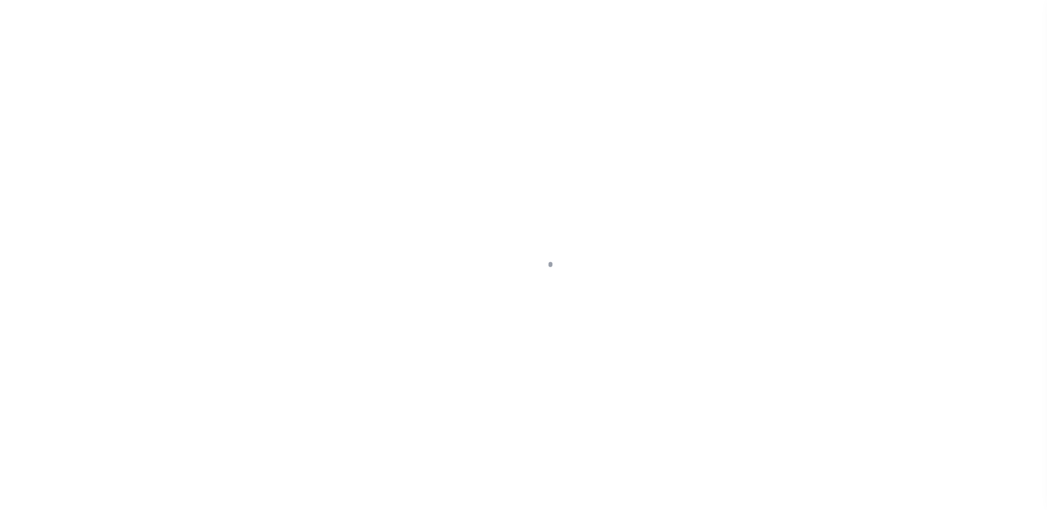
type input "[GEOGRAPHIC_DATA] PA 18013-3910"
type input "PA"
select select
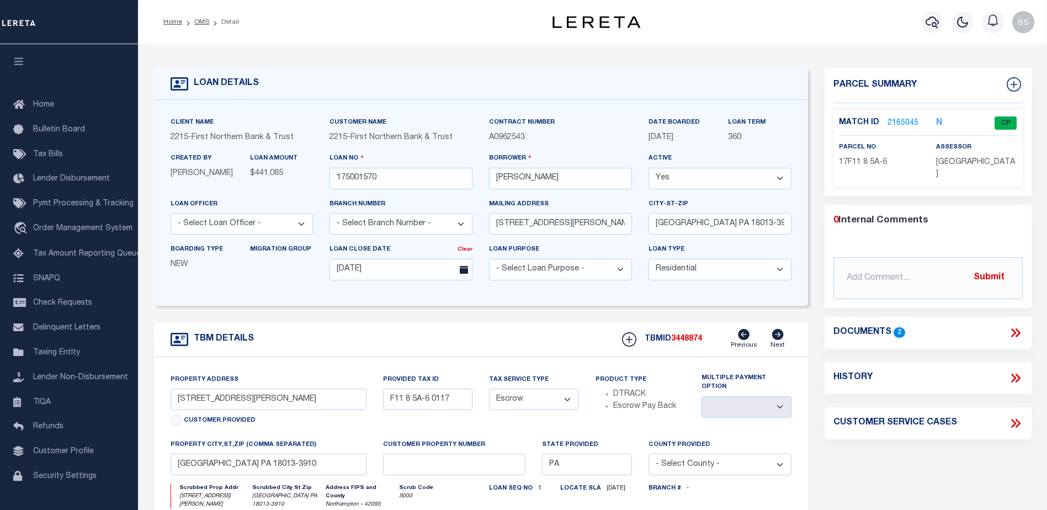
click at [898, 120] on link "2165045" at bounding box center [902, 124] width 31 height 12
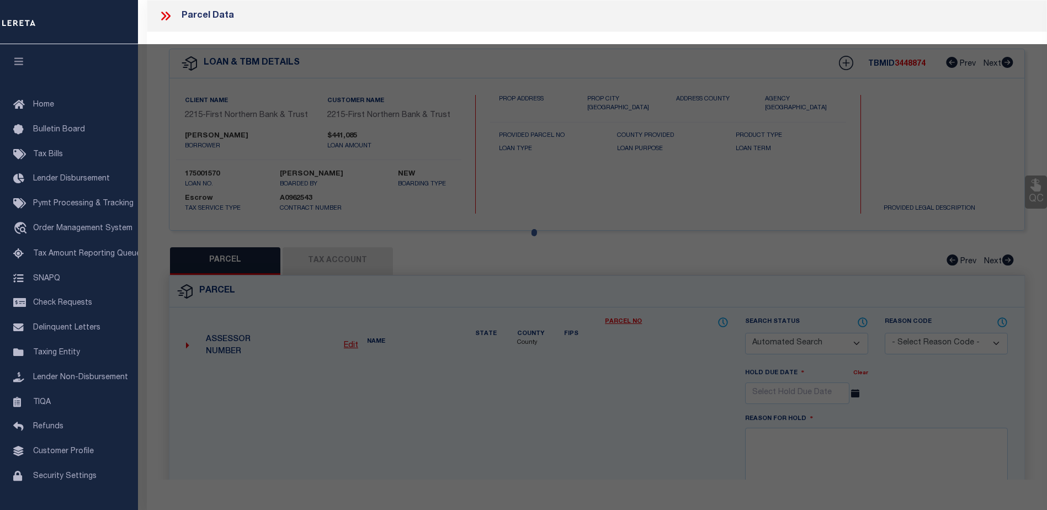
checkbox input "false"
select select "CP"
type input "[PERSON_NAME]"
select select "ATL"
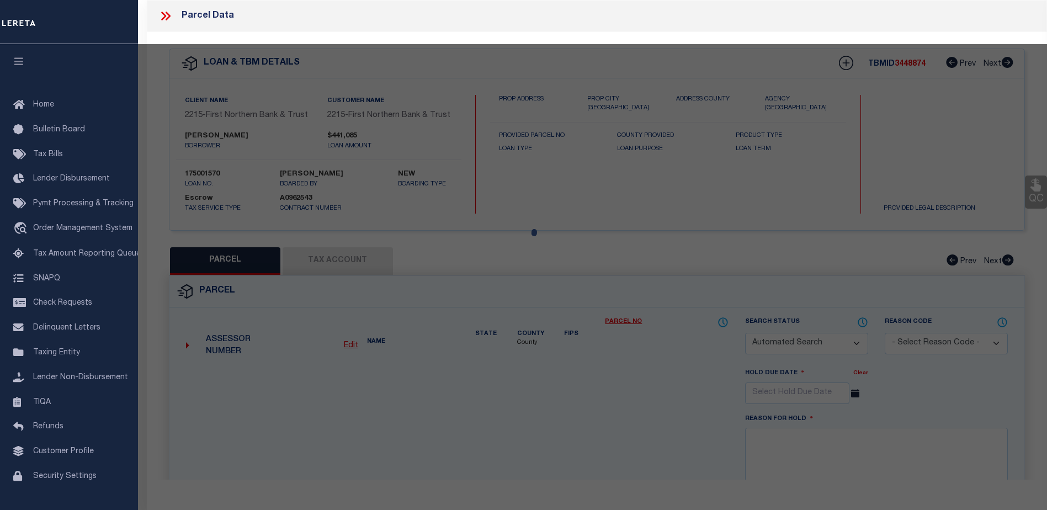
select select "ADD"
type input "10296 GRAVEL HILL RD"
checkbox input "false"
type input "BANGOR, PA 18013"
type textarea "DIST:17 CITY/[GEOGRAPHIC_DATA]/TWP:[GEOGRAPHIC_DATA]"
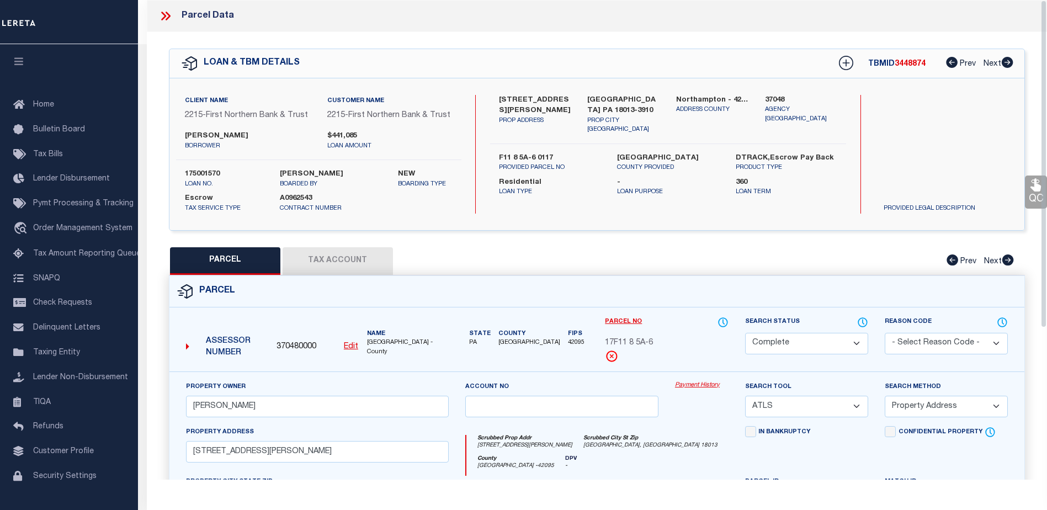
click at [707, 382] on link "Payment History" at bounding box center [702, 385] width 54 height 9
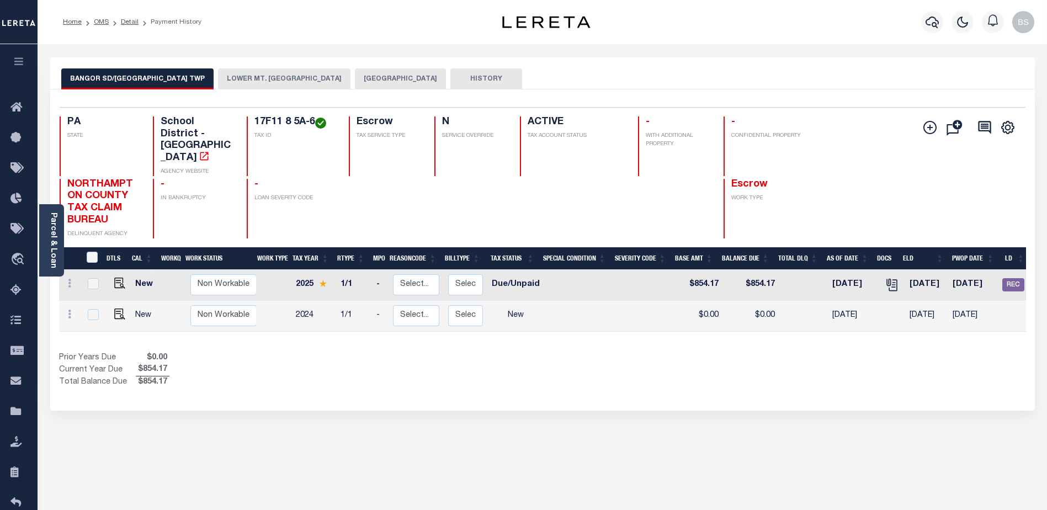
click at [279, 77] on button "LOWER MT. [GEOGRAPHIC_DATA]" at bounding box center [284, 78] width 132 height 21
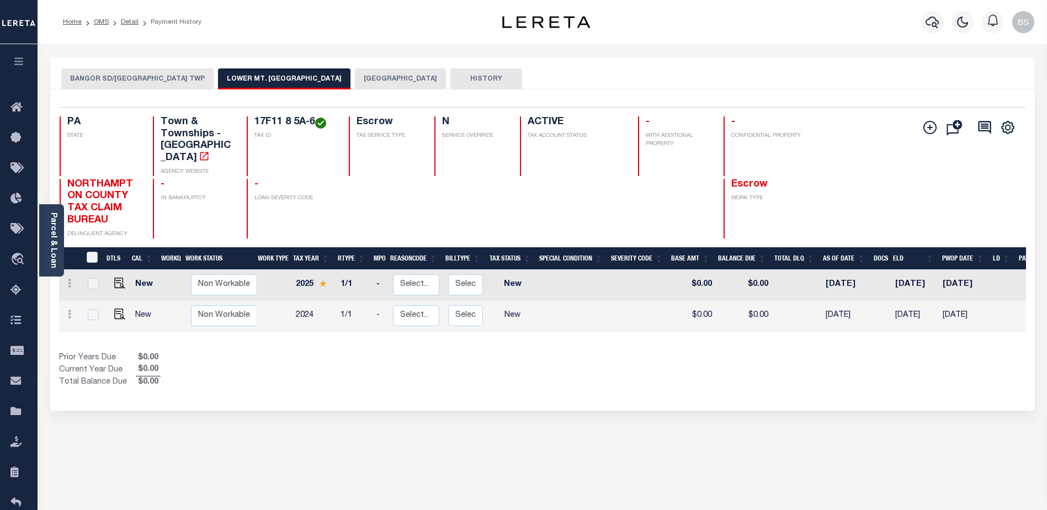
click at [375, 78] on button "[GEOGRAPHIC_DATA]" at bounding box center [400, 78] width 91 height 21
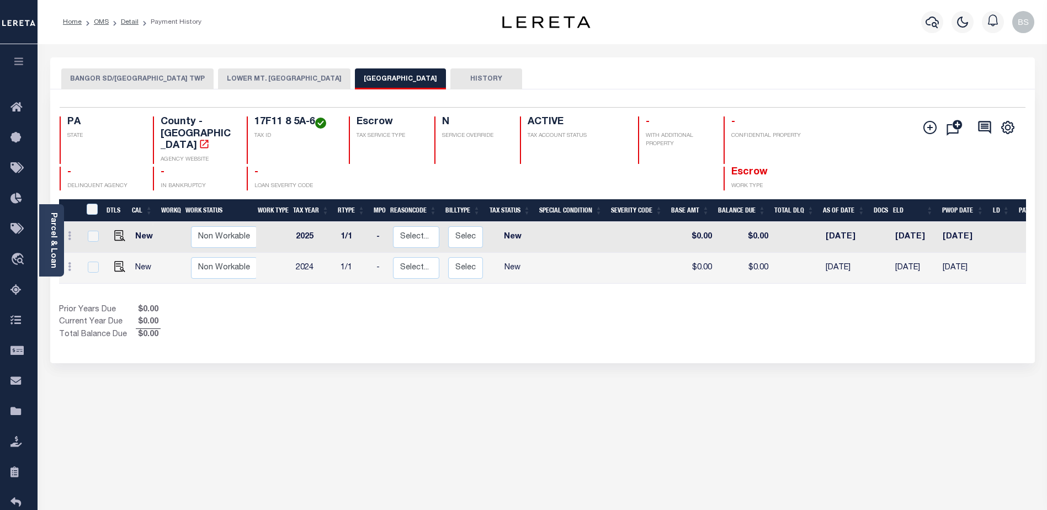
click at [133, 79] on button "BANGOR SD/[GEOGRAPHIC_DATA] TWP" at bounding box center [137, 78] width 152 height 21
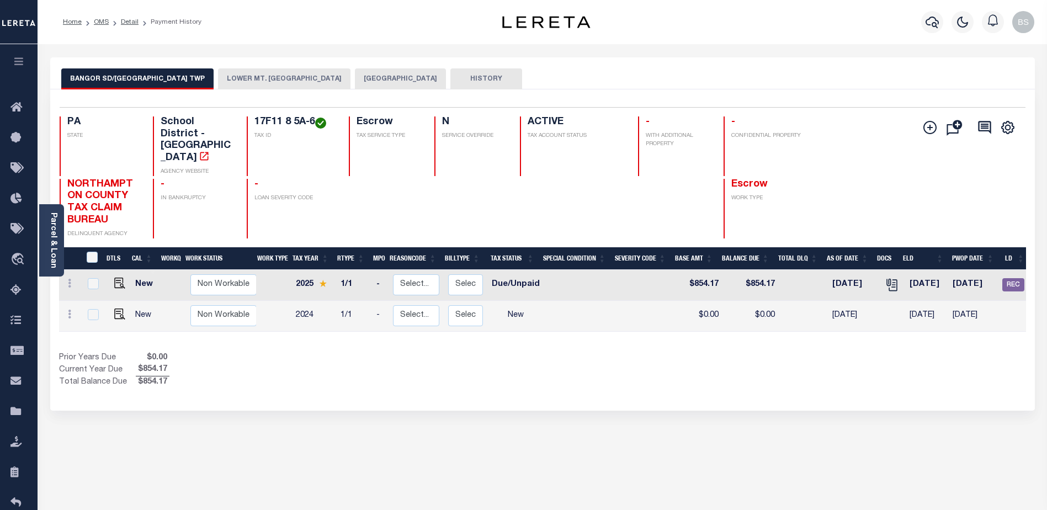
scroll to position [0, 121]
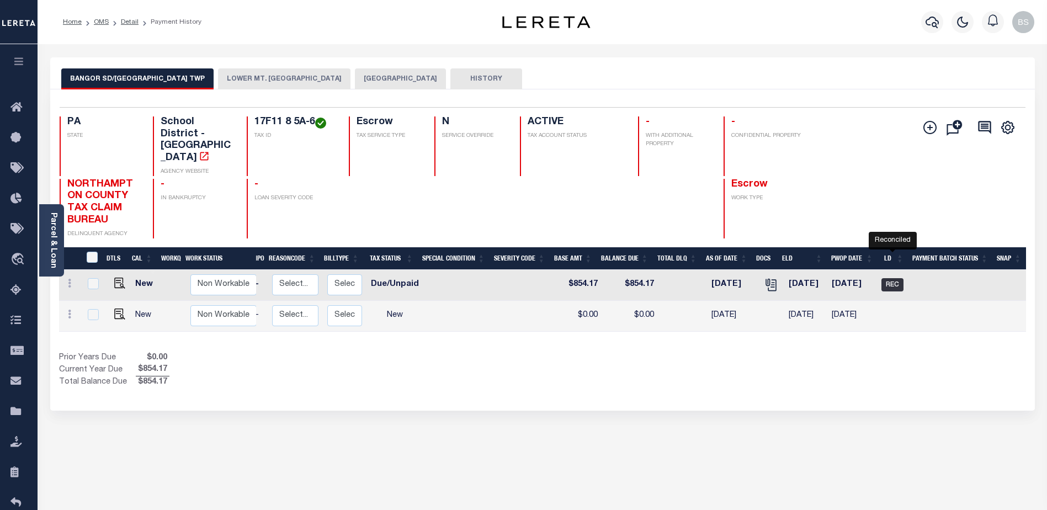
click at [889, 278] on span "REC" at bounding box center [892, 284] width 22 height 13
checkbox input "true"
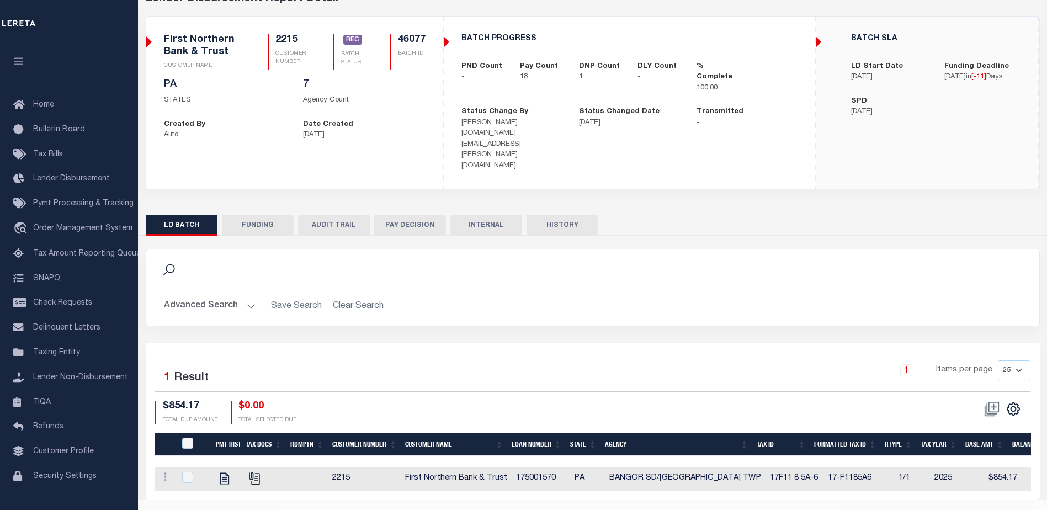
click at [264, 215] on button "FUNDING" at bounding box center [258, 225] width 72 height 21
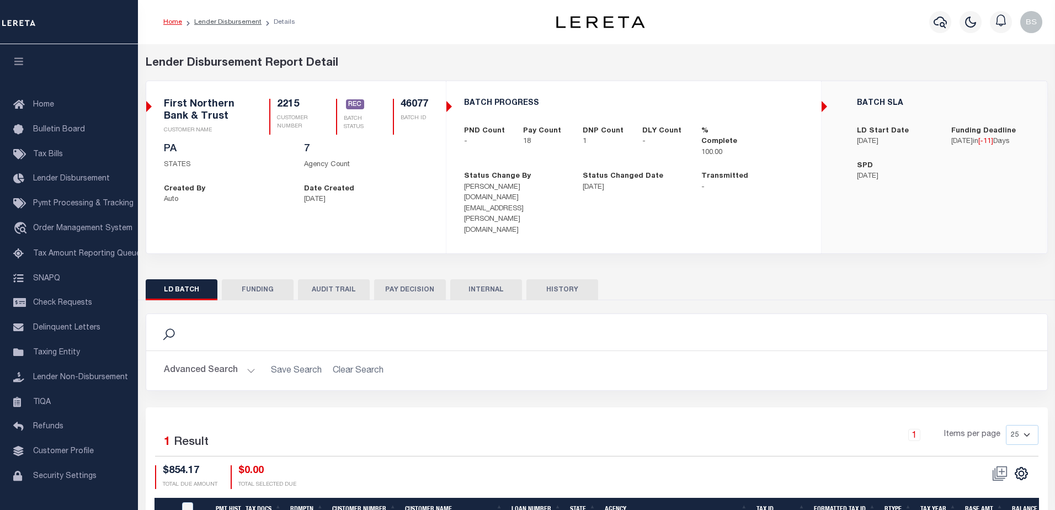
type input "$39,784.61"
type input "$0"
type input "[DATE]"
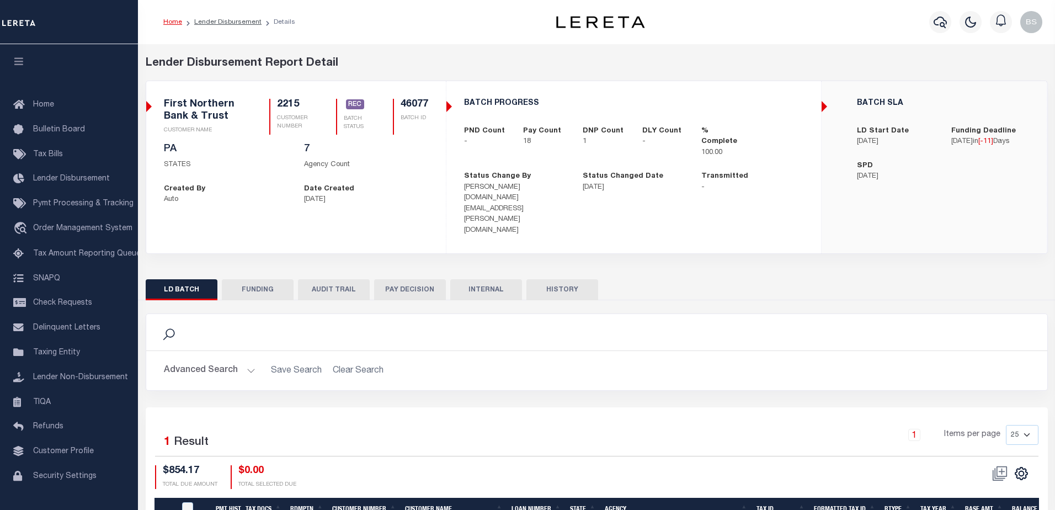
type input "20250909MMQFMP2700221309091257FT03"
type input "[DATE]"
select select "100"
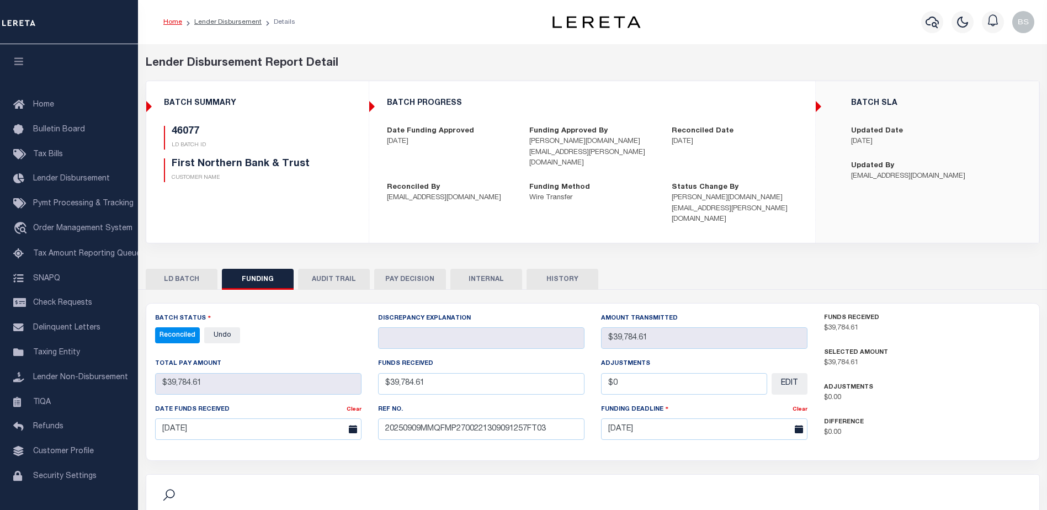
select select "100"
click at [184, 269] on button "LD BATCH" at bounding box center [182, 279] width 72 height 21
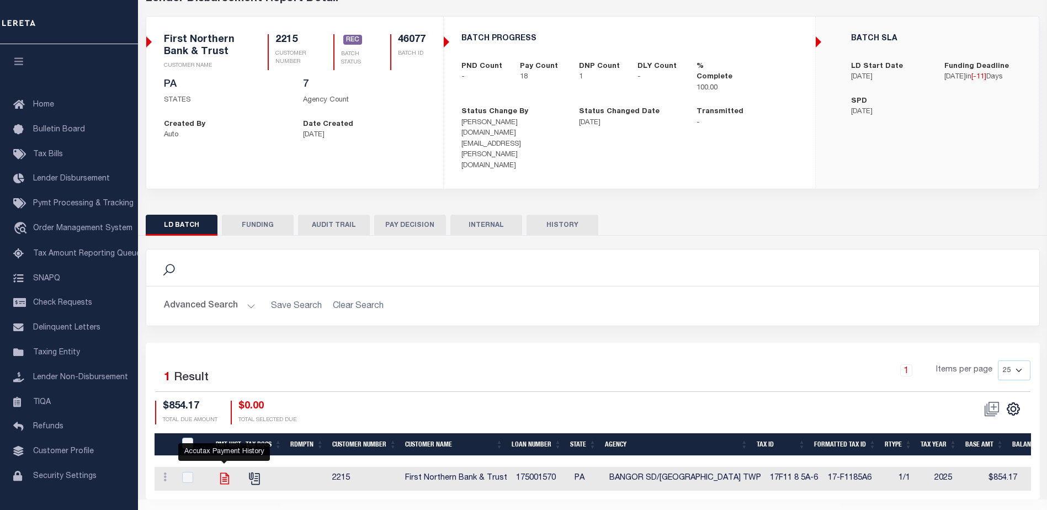
click at [220, 472] on icon "" at bounding box center [224, 478] width 9 height 12
checkbox input "true"
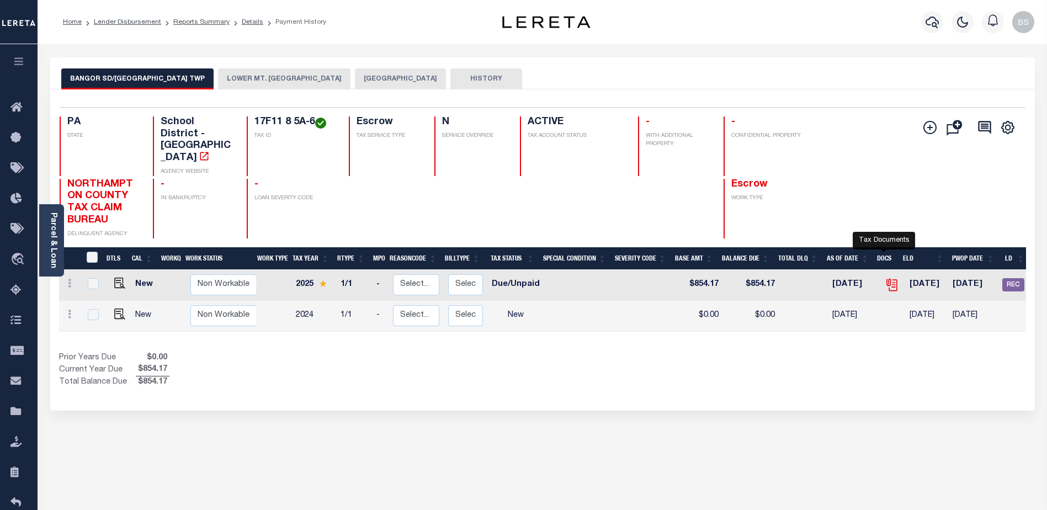
click at [886, 279] on icon "" at bounding box center [890, 283] width 9 height 9
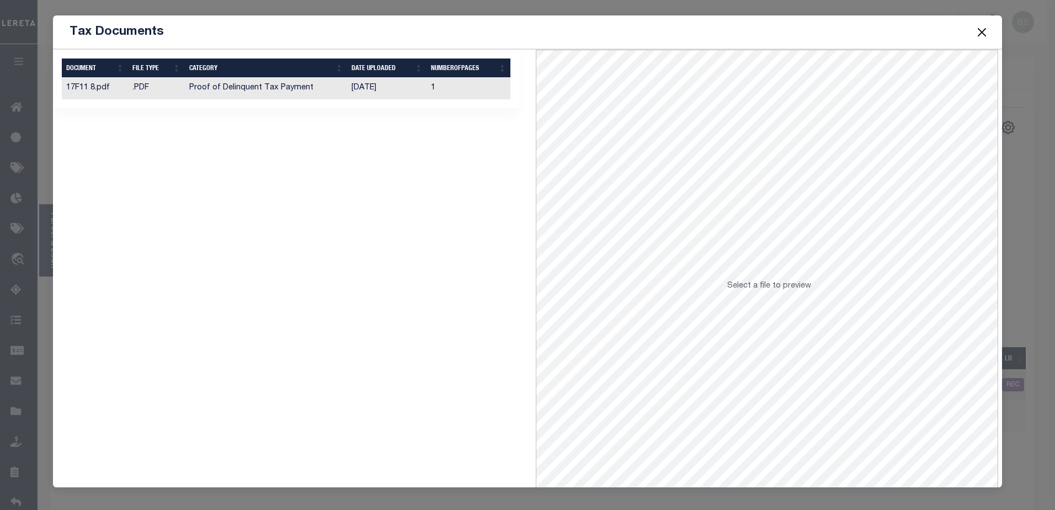
click at [205, 93] on td "Proof of Delinquent Tax Payment" at bounding box center [266, 89] width 163 height 22
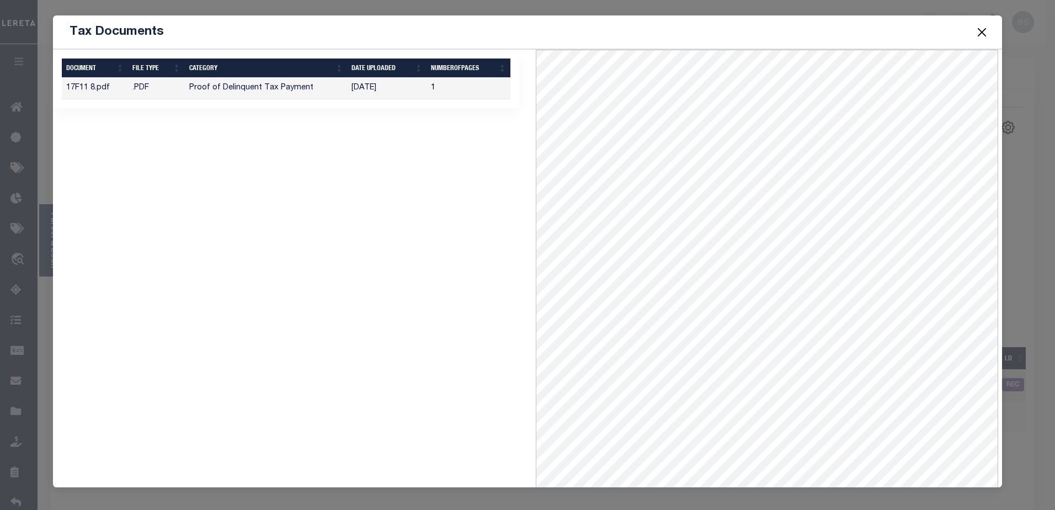
click at [980, 34] on button "Close" at bounding box center [981, 32] width 14 height 14
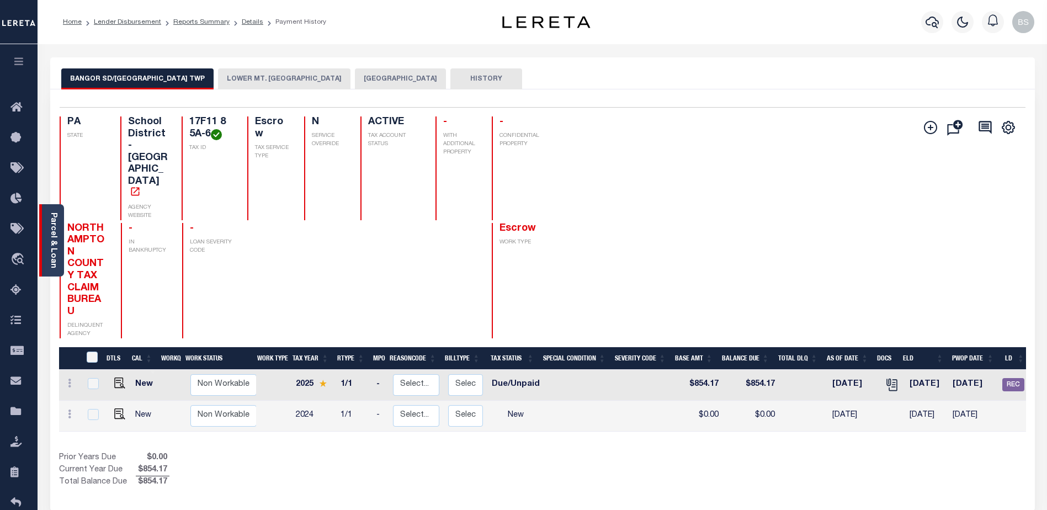
click at [51, 221] on link "Parcel & Loan" at bounding box center [53, 240] width 8 height 56
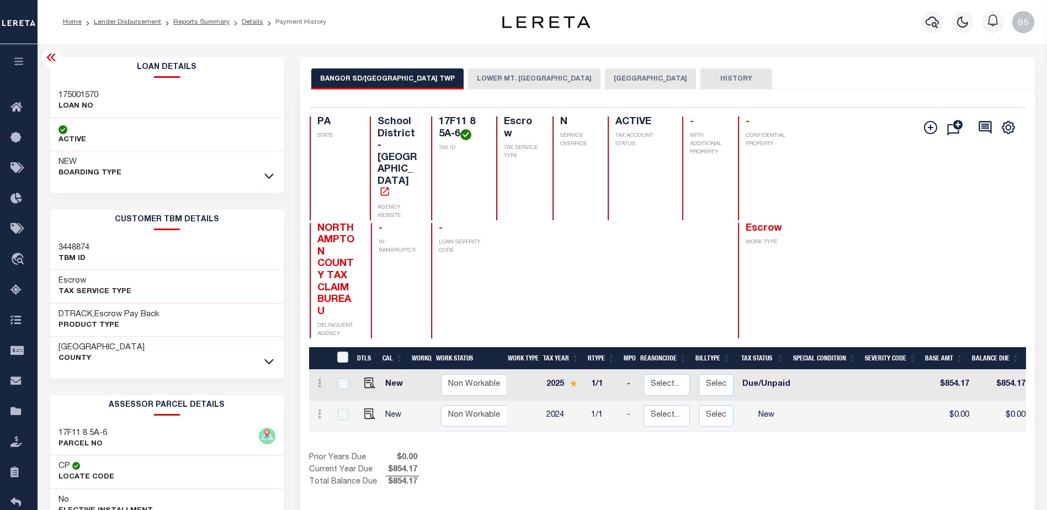
click at [54, 58] on icon at bounding box center [51, 57] width 13 height 13
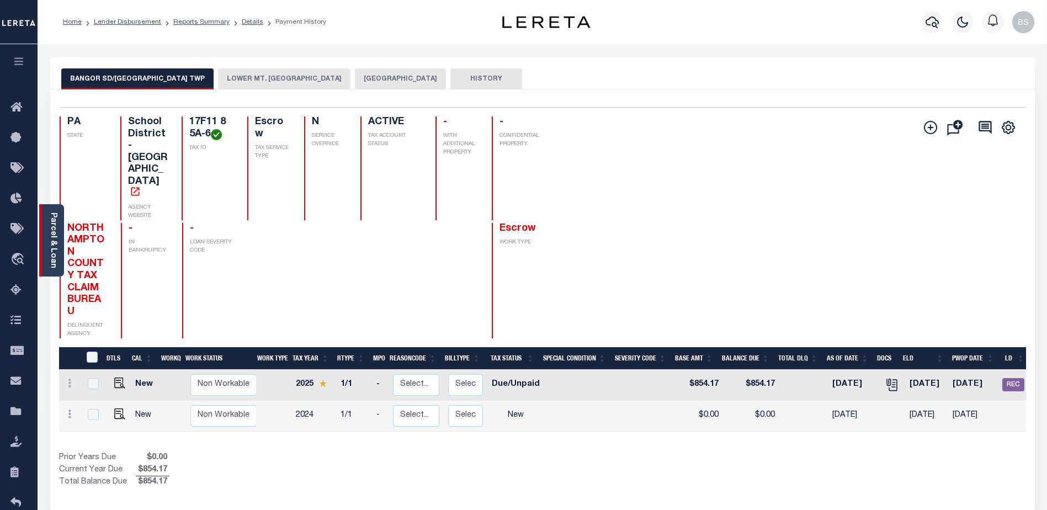
click at [53, 219] on link "Parcel & Loan" at bounding box center [53, 240] width 8 height 56
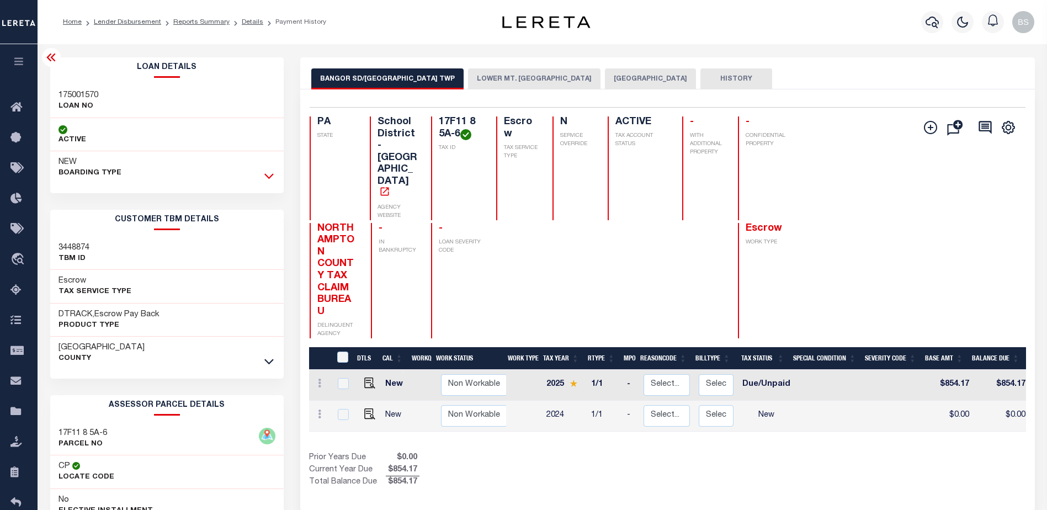
click at [268, 174] on icon at bounding box center [268, 176] width 9 height 12
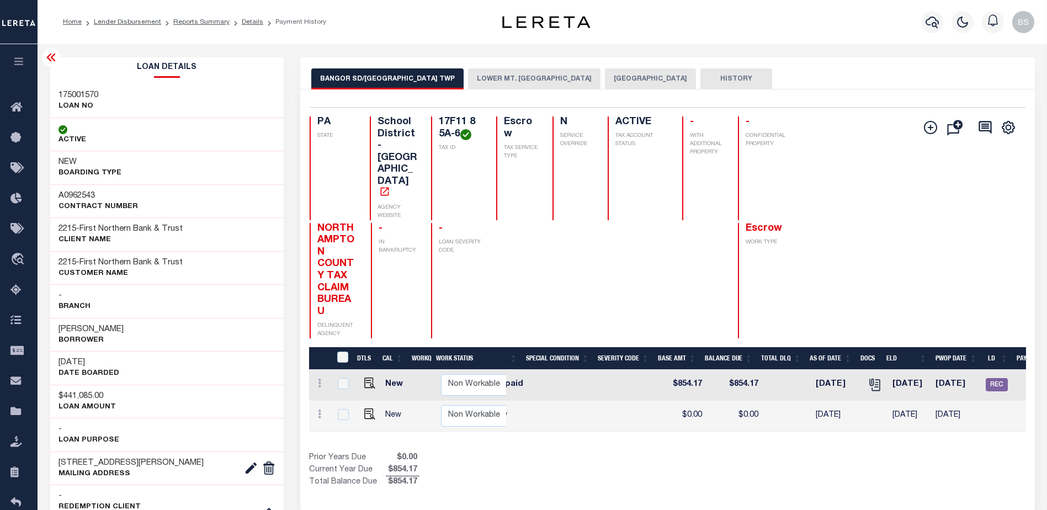
scroll to position [0, 371]
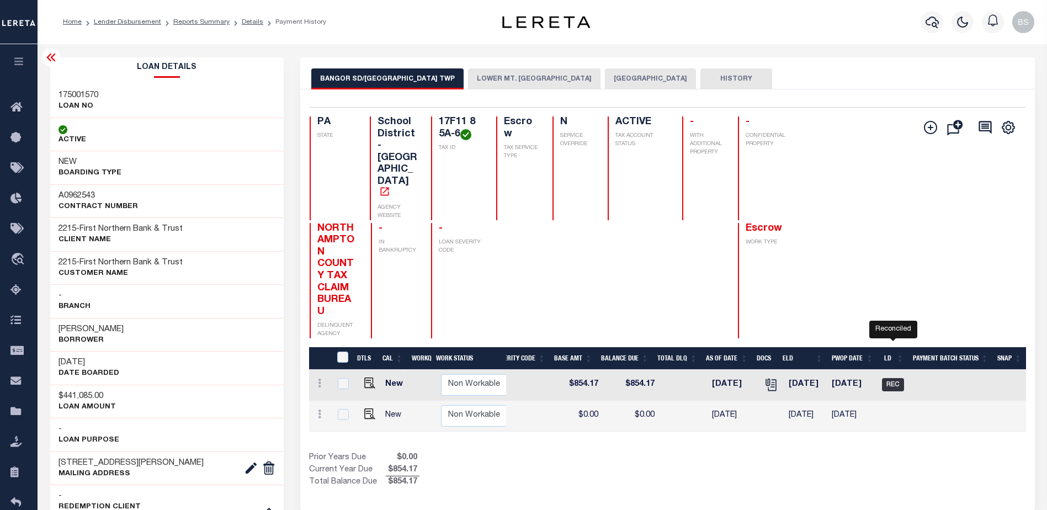
click at [895, 378] on span "REC" at bounding box center [893, 384] width 22 height 13
checkbox input "true"
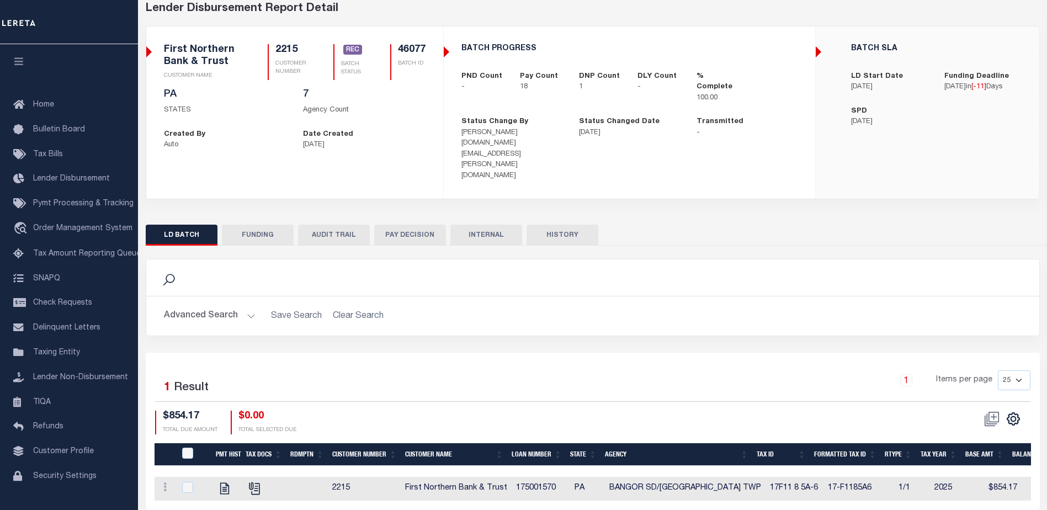
scroll to position [65, 0]
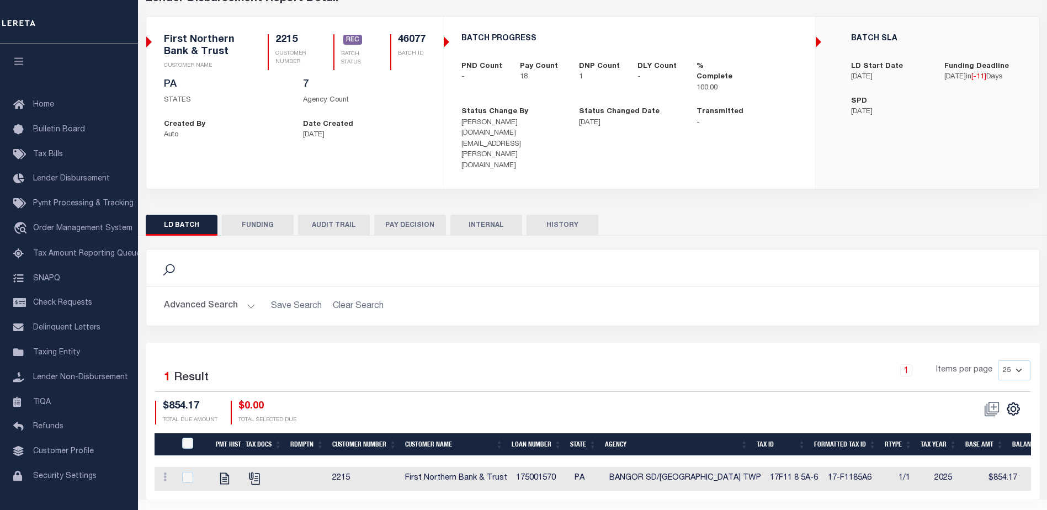
click at [341, 215] on button "AUDIT TRAIL" at bounding box center [334, 225] width 72 height 21
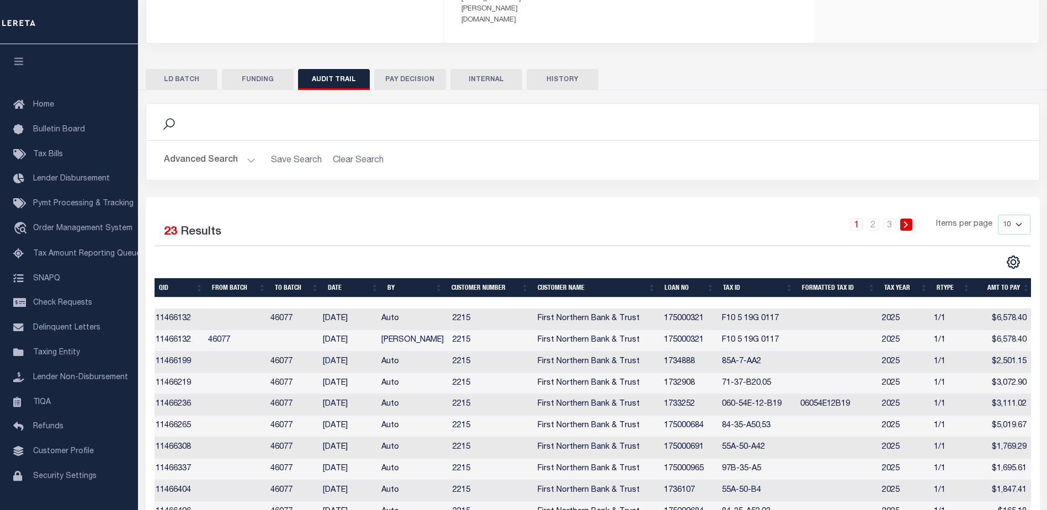
scroll to position [0, 3]
drag, startPoint x: 659, startPoint y: 286, endPoint x: 703, endPoint y: 287, distance: 44.2
click at [703, 308] on td "175000321" at bounding box center [688, 319] width 58 height 22
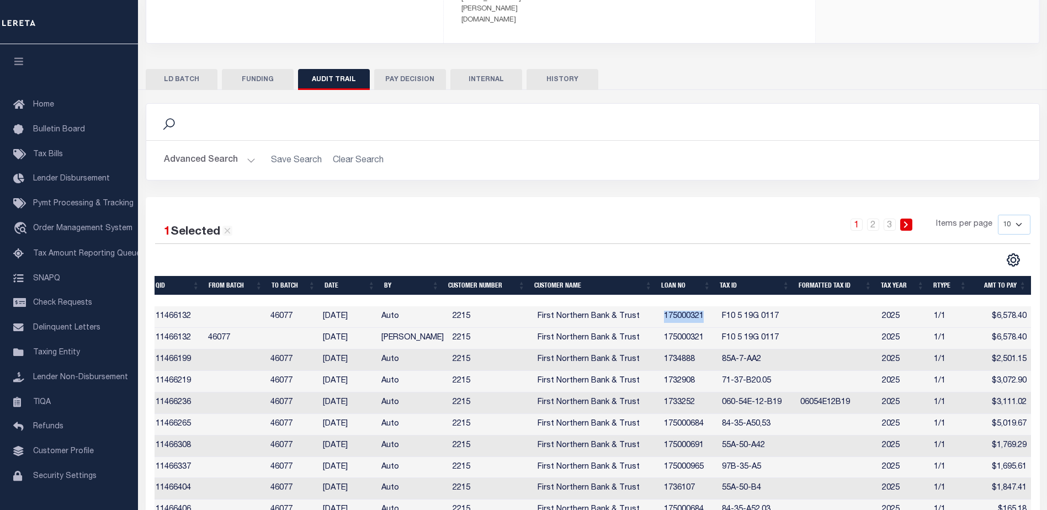
copy td "175000321"
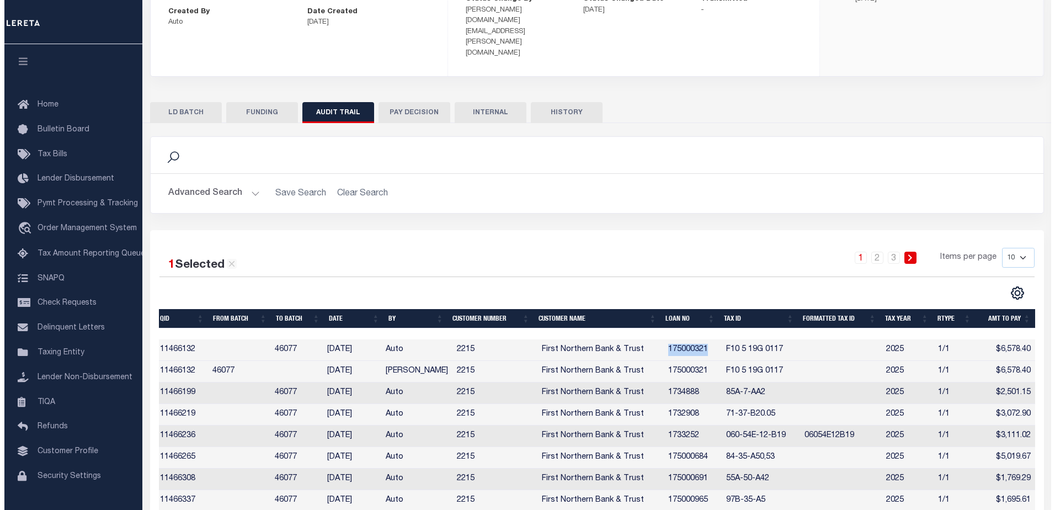
scroll to position [0, 0]
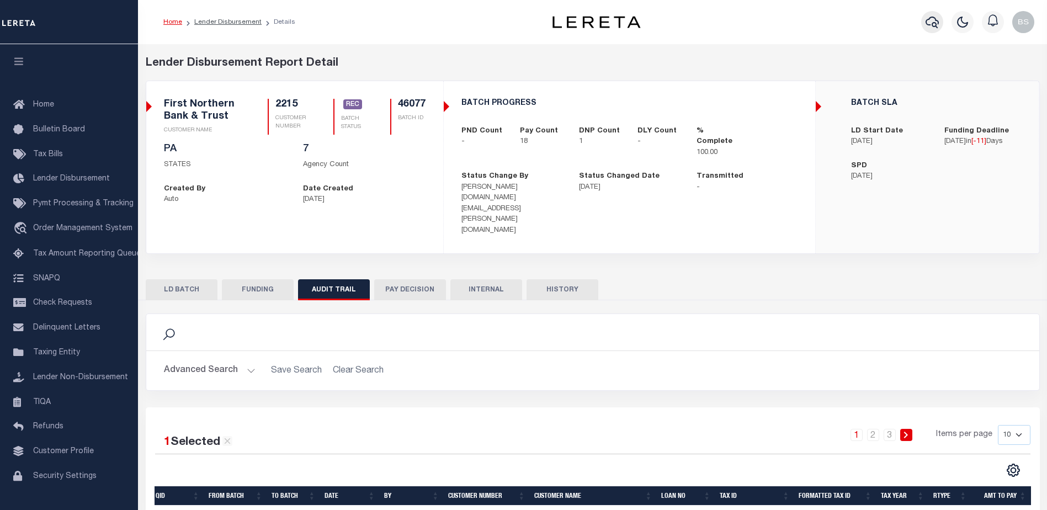
click at [930, 22] on icon "button" at bounding box center [931, 21] width 13 height 13
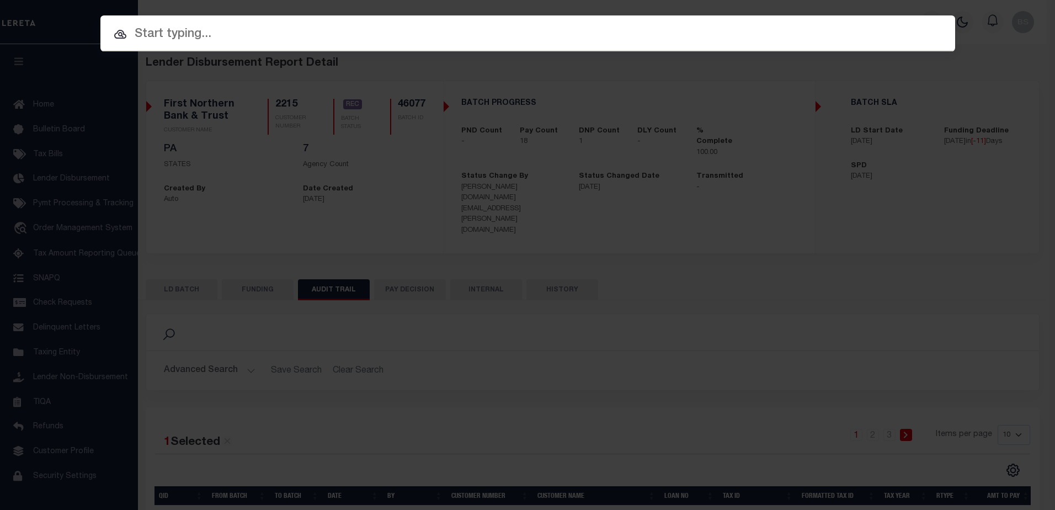
click at [324, 35] on input "text" at bounding box center [527, 34] width 855 height 19
paste input "175000321"
type input "175000321"
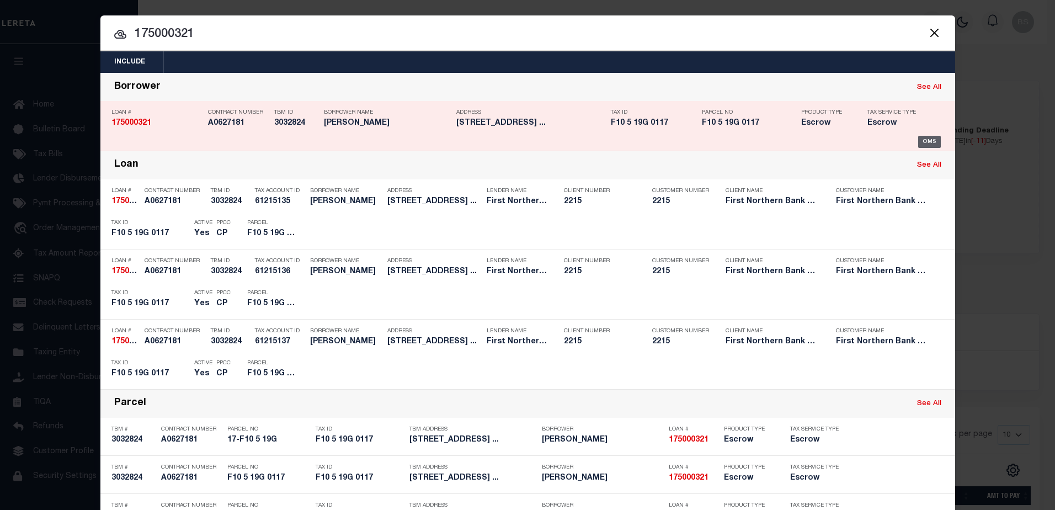
click at [918, 143] on div "OMS" at bounding box center [929, 142] width 23 height 12
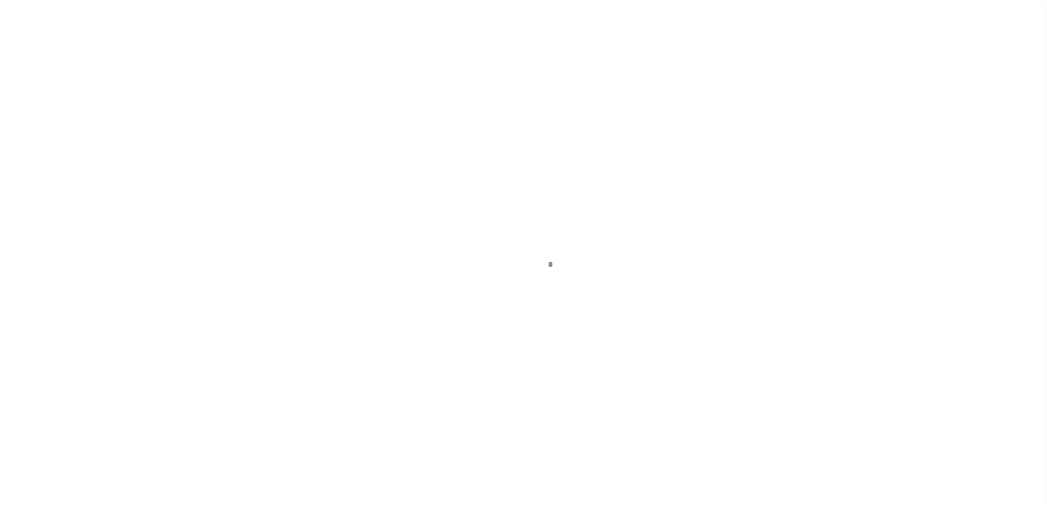
select select "Escrow"
type input "[STREET_ADDRESS]"
type input "17-F10 5 19G"
select select
type input "[GEOGRAPHIC_DATA] PA 18013"
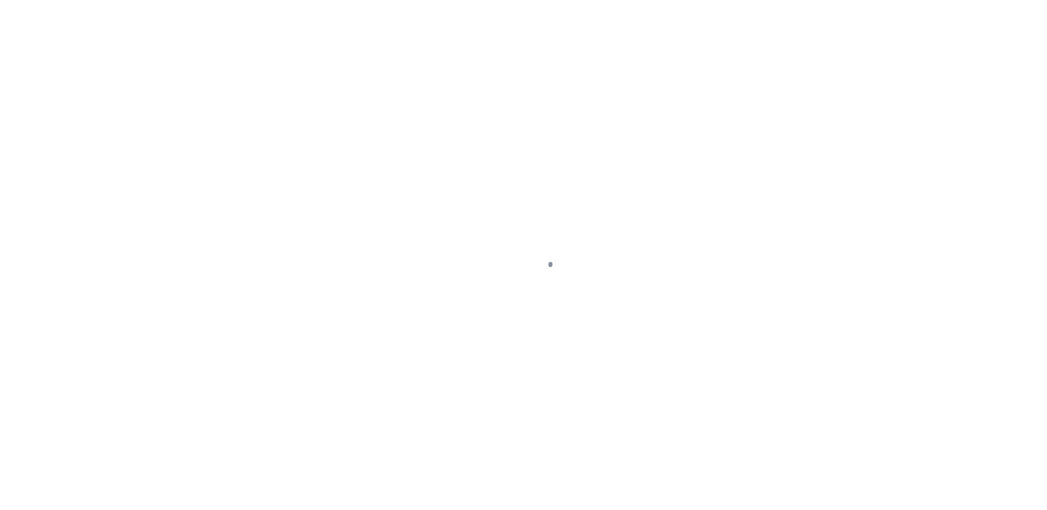
type input "PA"
select select
type textarea "Liability subject to parcel provided"
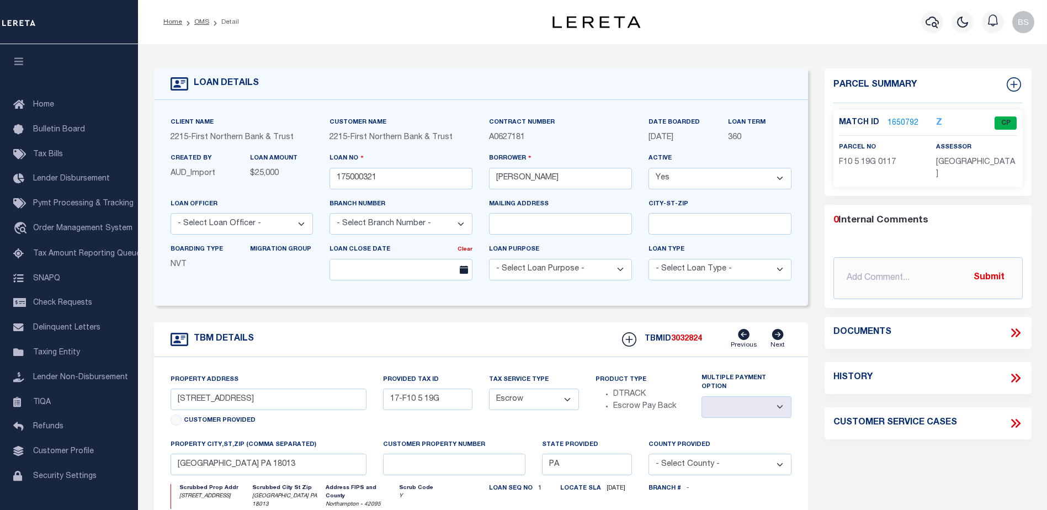
click at [902, 121] on link "1650792" at bounding box center [902, 124] width 31 height 12
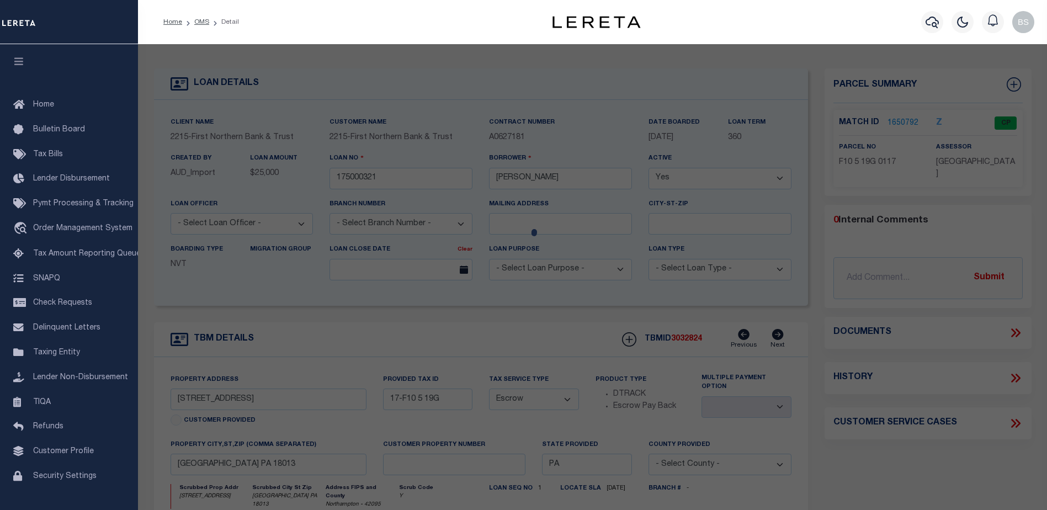
checkbox input "false"
select select "CP"
type input "[PERSON_NAME] & [PERSON_NAME],"
select select
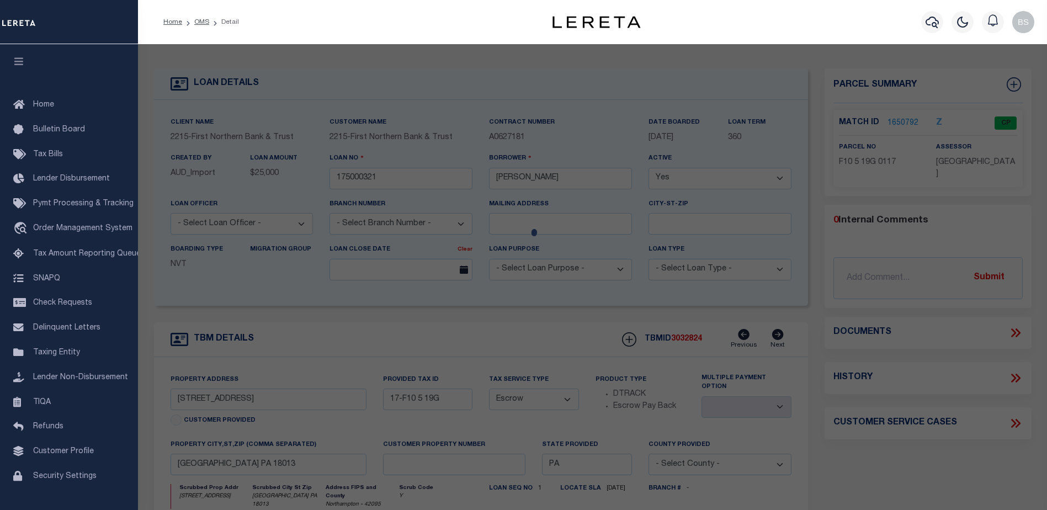
type input "9395 SPRING BROOK DR"
checkbox input "false"
type input "PA"
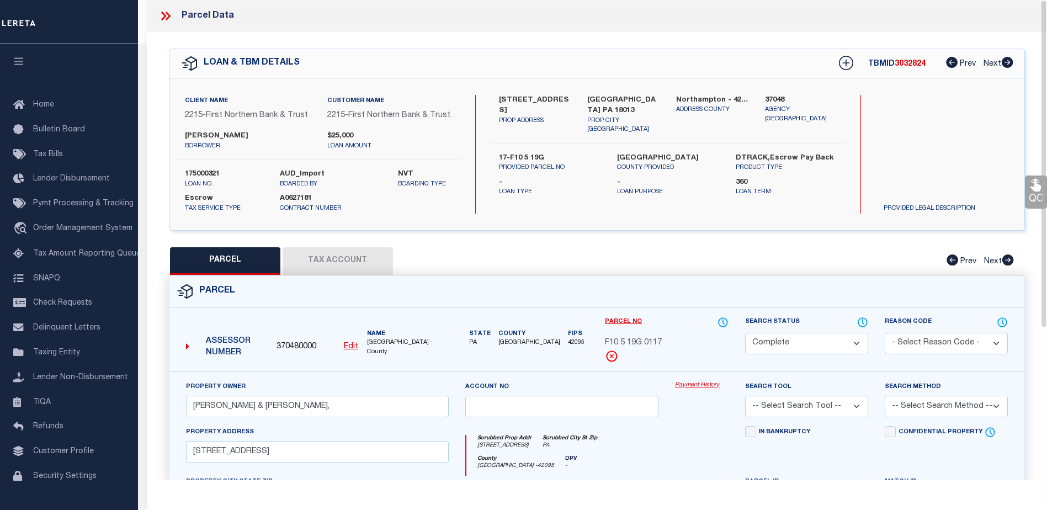
click at [708, 385] on link "Payment History" at bounding box center [702, 385] width 54 height 9
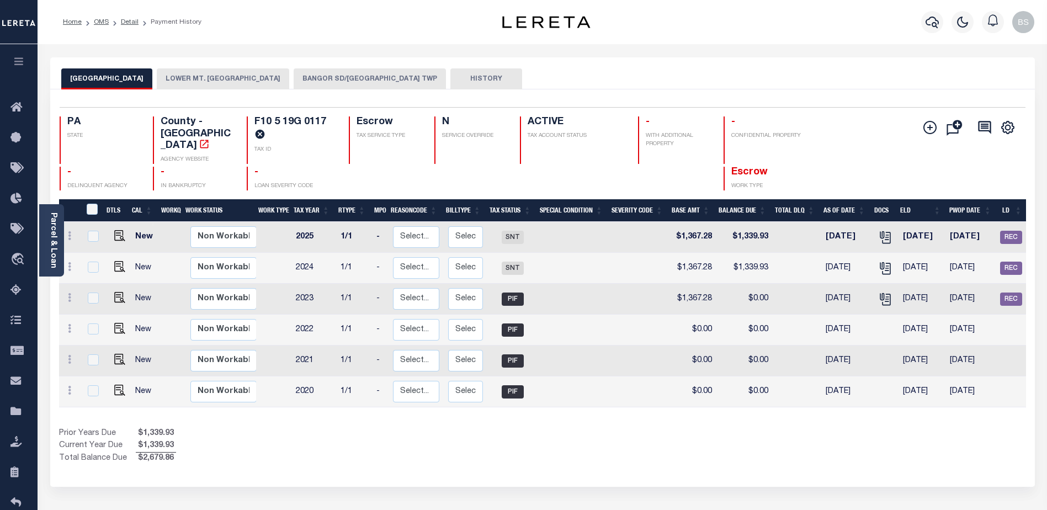
click at [414, 80] on button "BANGOR SD/LOWER MT BETHEL TWP" at bounding box center [369, 78] width 152 height 21
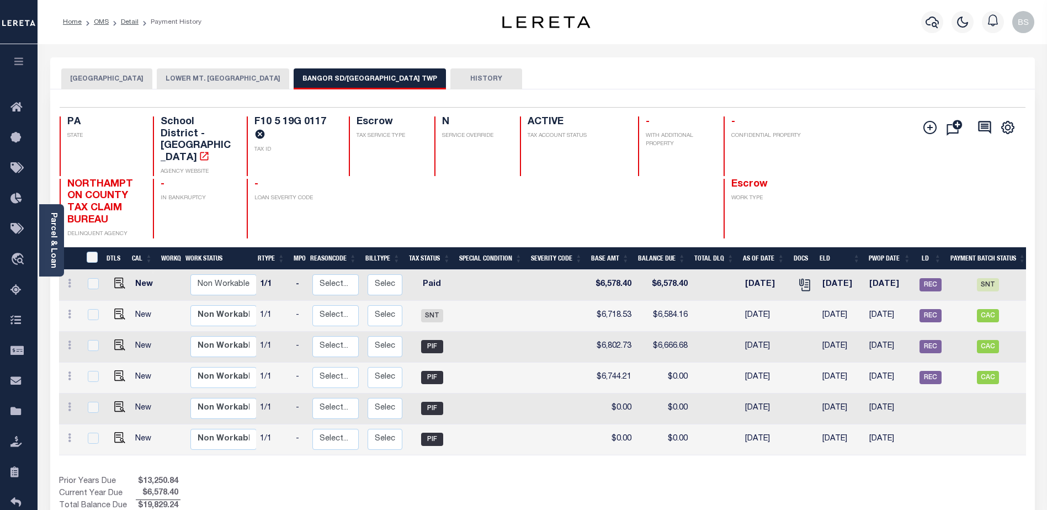
scroll to position [0, 119]
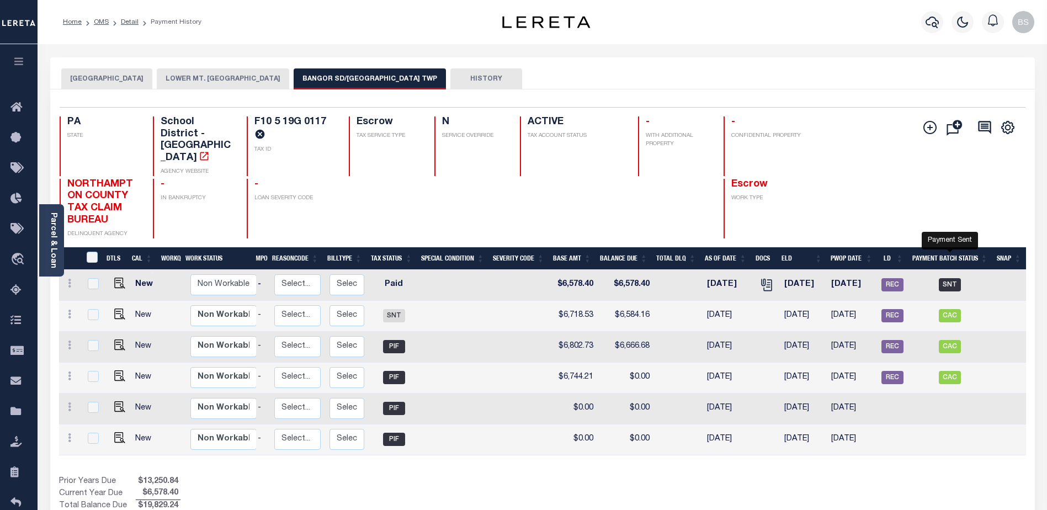
click at [950, 278] on span "SNT" at bounding box center [949, 284] width 22 height 13
checkbox input "true"
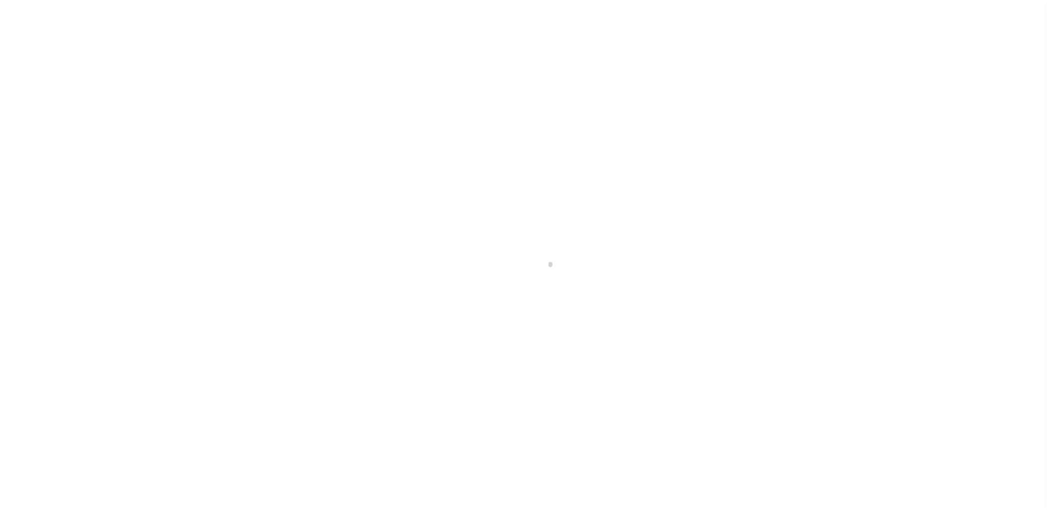
select select "SNT"
select select "CHK"
select select "Villatoro-Benitez, Andres"
select select "FDX"
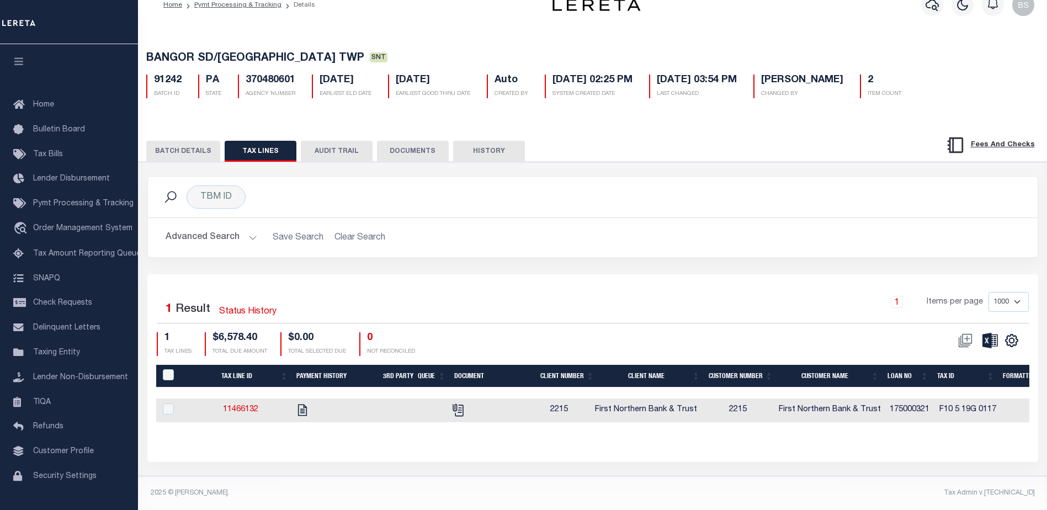
scroll to position [27, 0]
click at [190, 143] on button "BATCH DETAILS" at bounding box center [183, 151] width 74 height 21
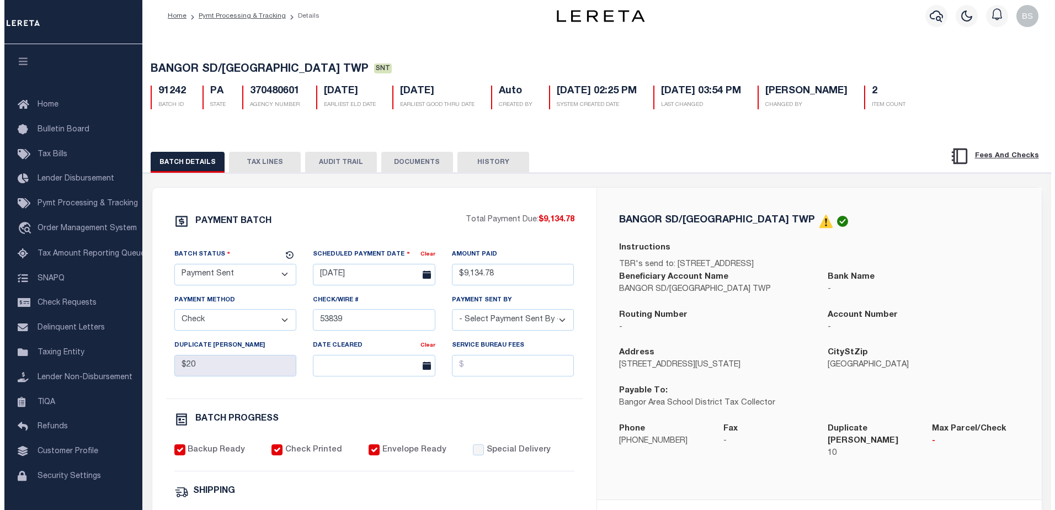
scroll to position [0, 0]
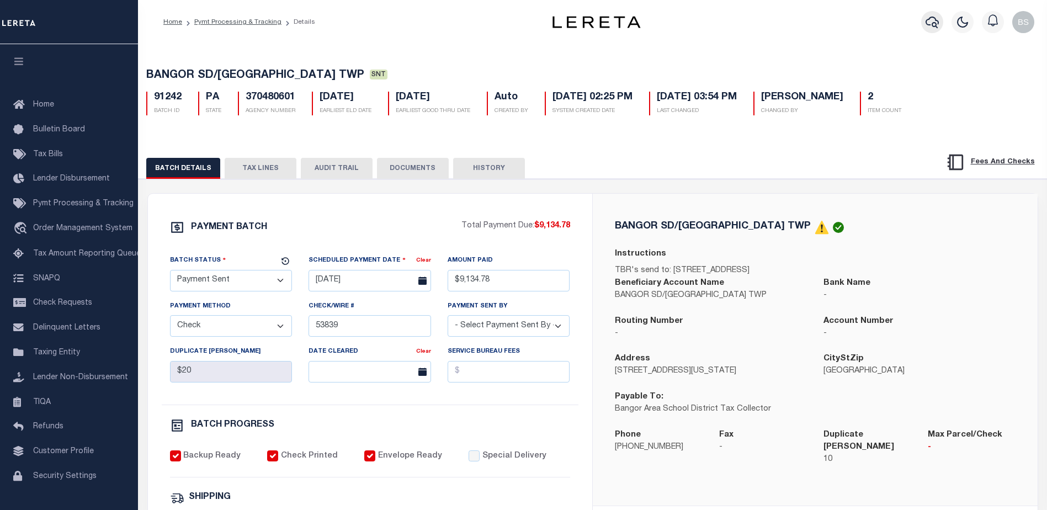
click at [926, 20] on icon "button" at bounding box center [931, 21] width 13 height 13
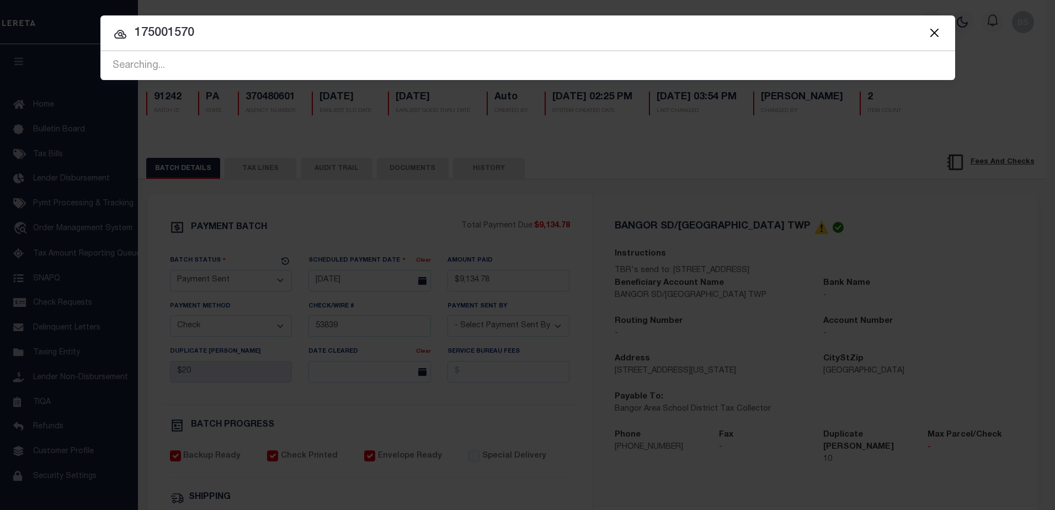
click at [233, 41] on input "175001570" at bounding box center [527, 33] width 855 height 19
type input "175001570"
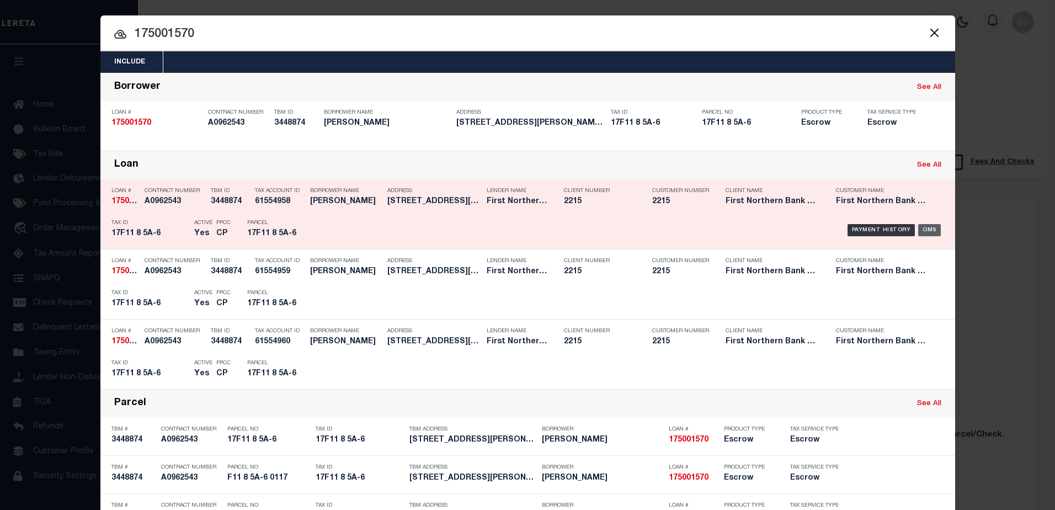
click at [920, 232] on div "OMS" at bounding box center [929, 230] width 23 height 12
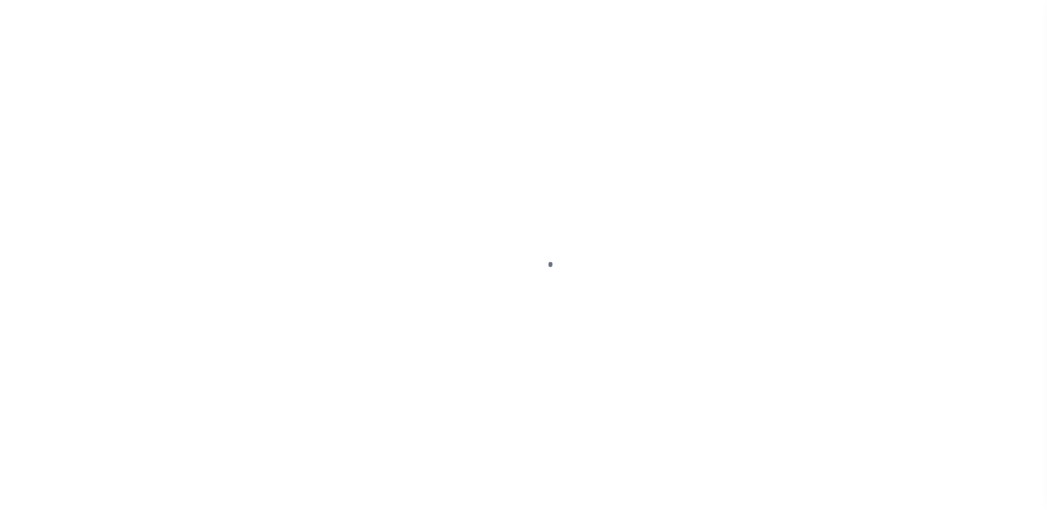
select select "10"
select select "Escrow"
type input "[STREET_ADDRESS][PERSON_NAME]"
type input "F11 8 5A-6 0117"
select select
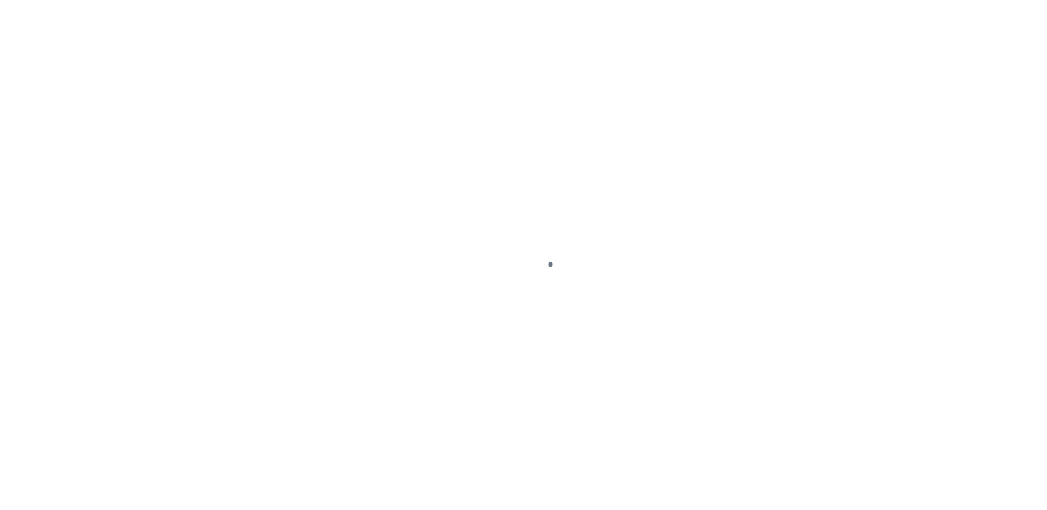
type input "[GEOGRAPHIC_DATA] PA 18013-3910"
type input "PA"
select select
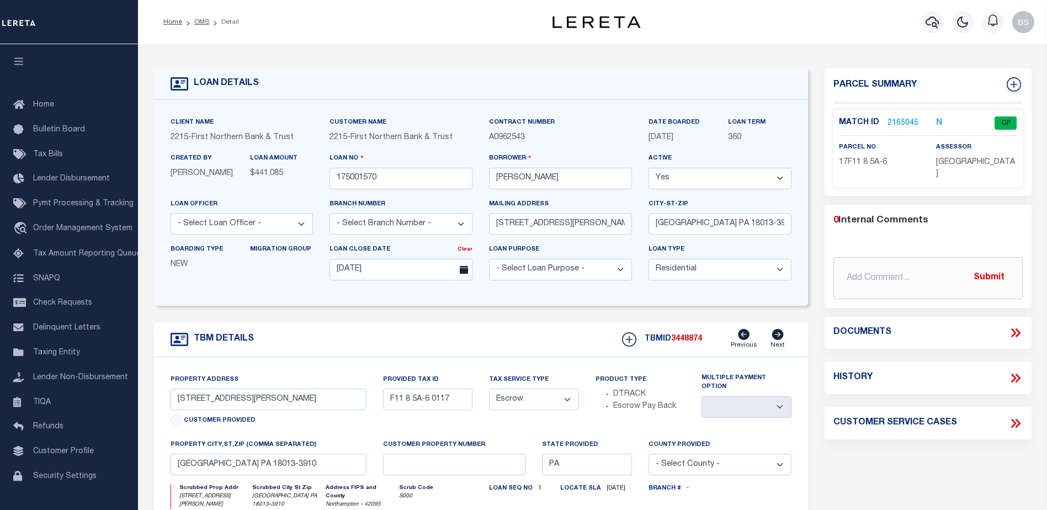
click at [889, 122] on link "2165045" at bounding box center [902, 124] width 31 height 12
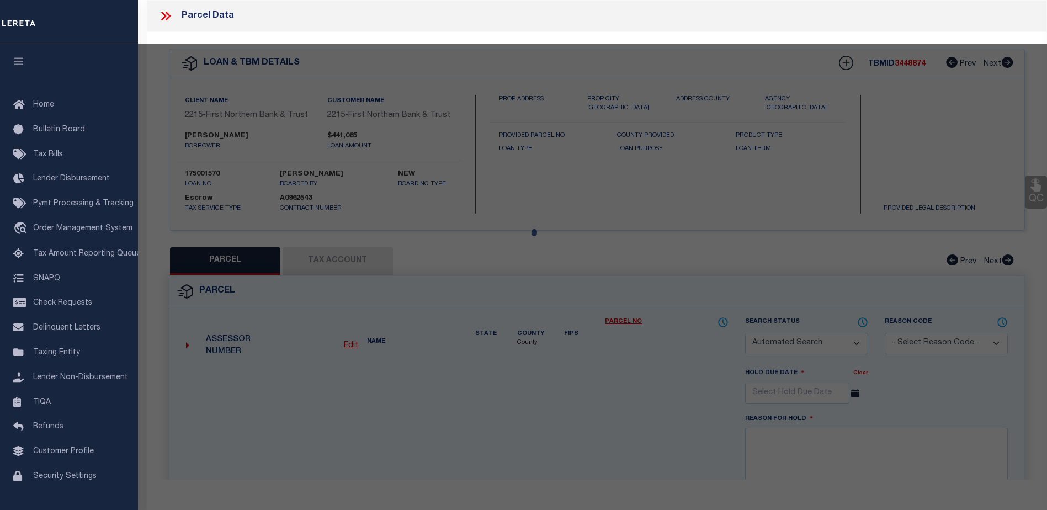
checkbox input "false"
select select "CP"
type input "MACHCZYNSKI,ARMAND L"
select select "ATL"
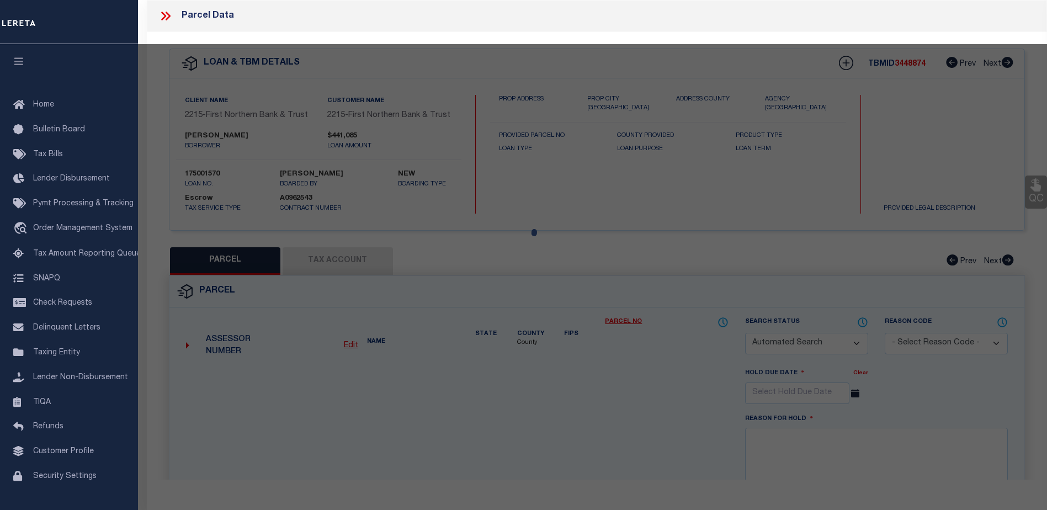
select select "ADD"
type input "10296 GRAVEL HILL RD"
checkbox input "false"
type input "BANGOR, PA 18013"
type textarea "DIST:17 CITY/MUNI/TWP:LOWER MOUNT BETHEL TOWNSHIP"
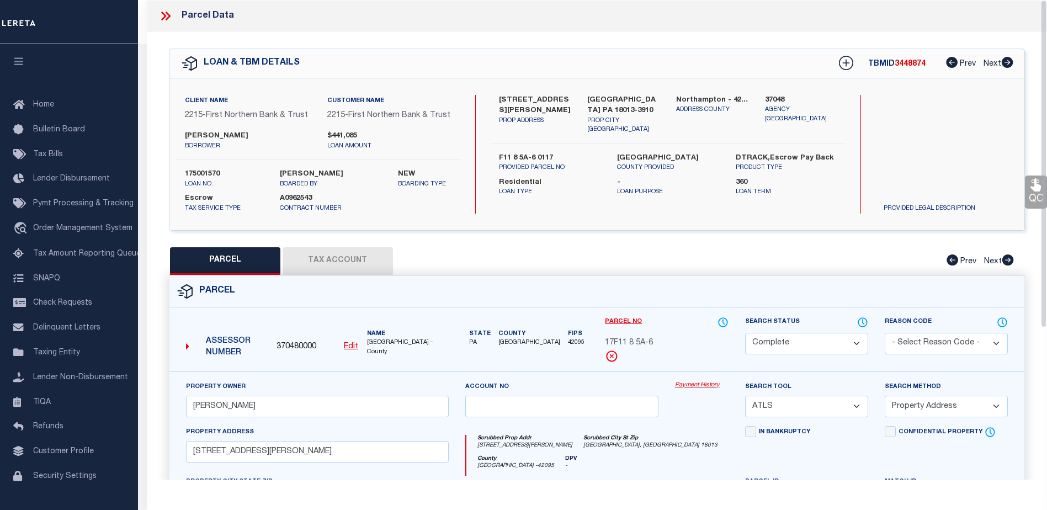
click at [684, 386] on link "Payment History" at bounding box center [702, 385] width 54 height 9
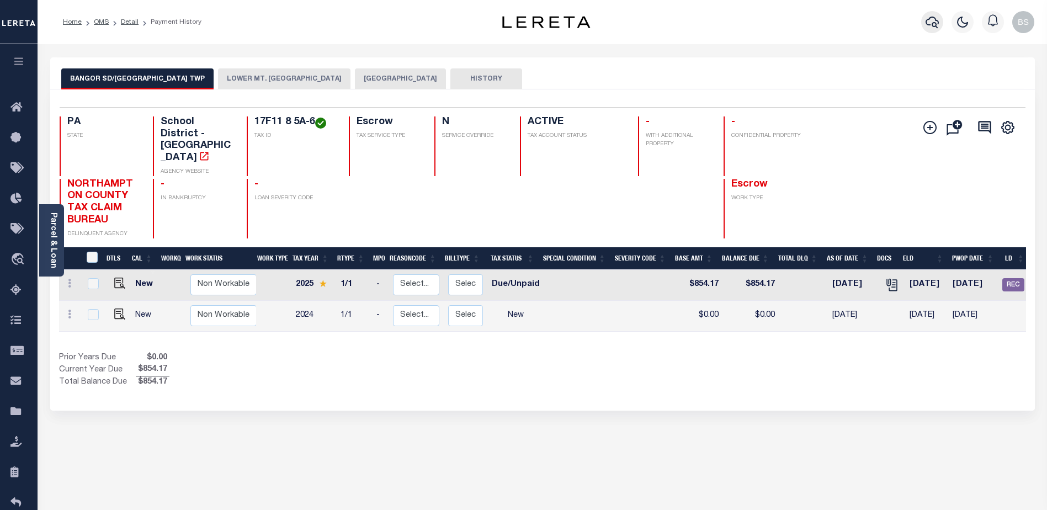
click at [931, 23] on icon "button" at bounding box center [931, 21] width 13 height 13
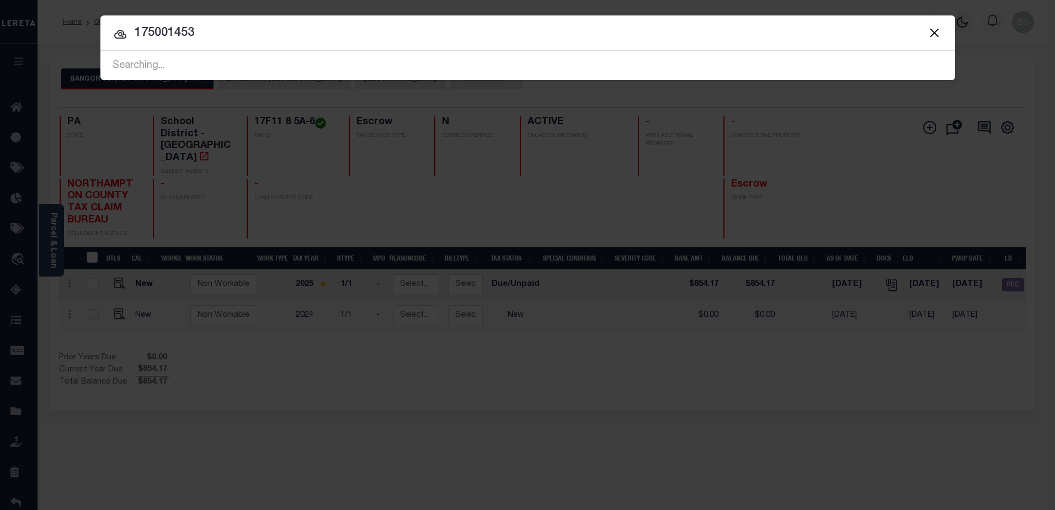
type input "175001453"
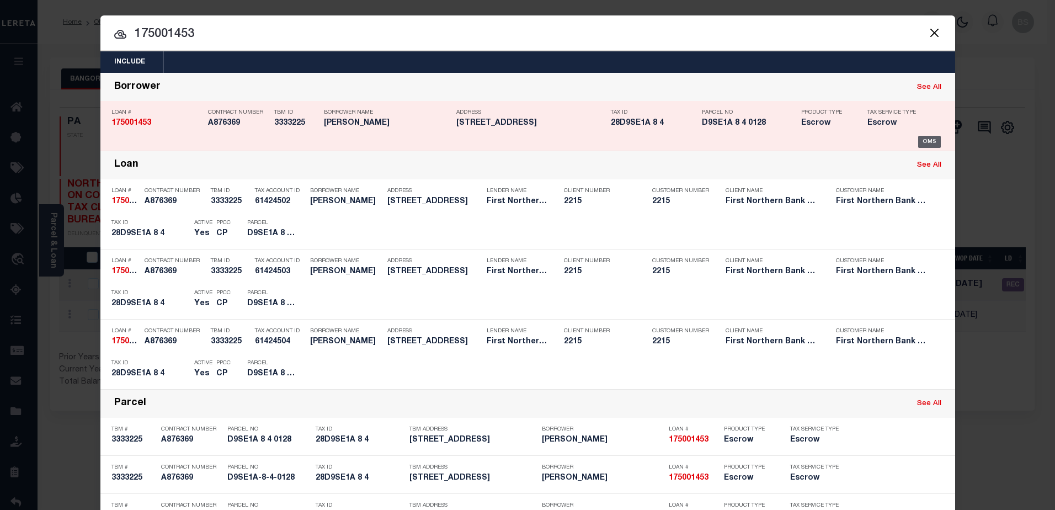
click at [920, 139] on div "OMS" at bounding box center [929, 142] width 23 height 12
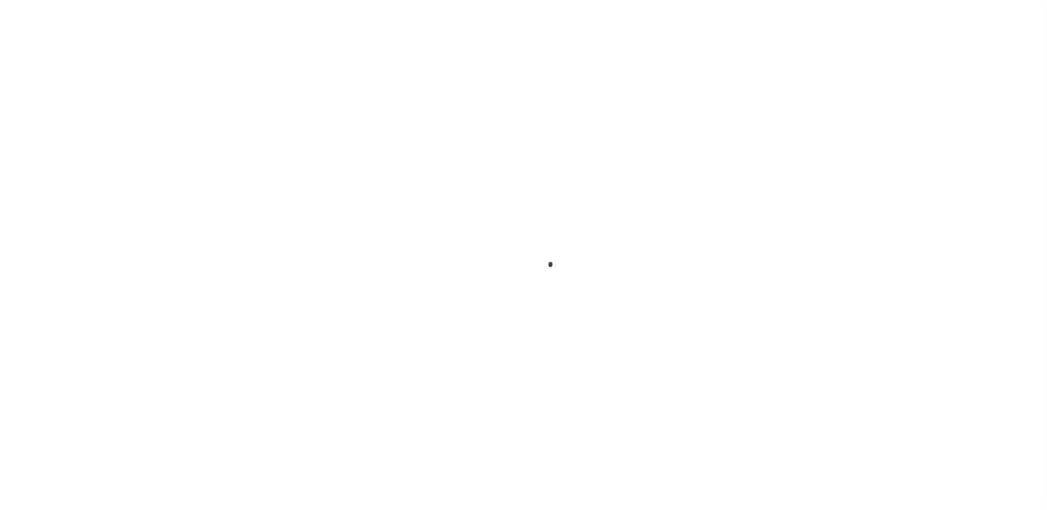
type input "175001453"
type input "[PERSON_NAME]"
select select
select select "10"
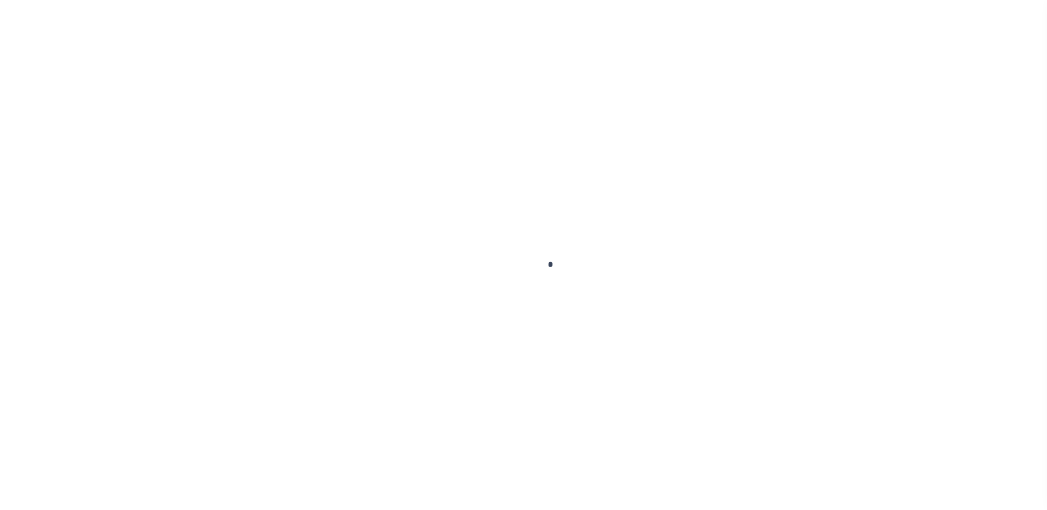
select select "Escrow"
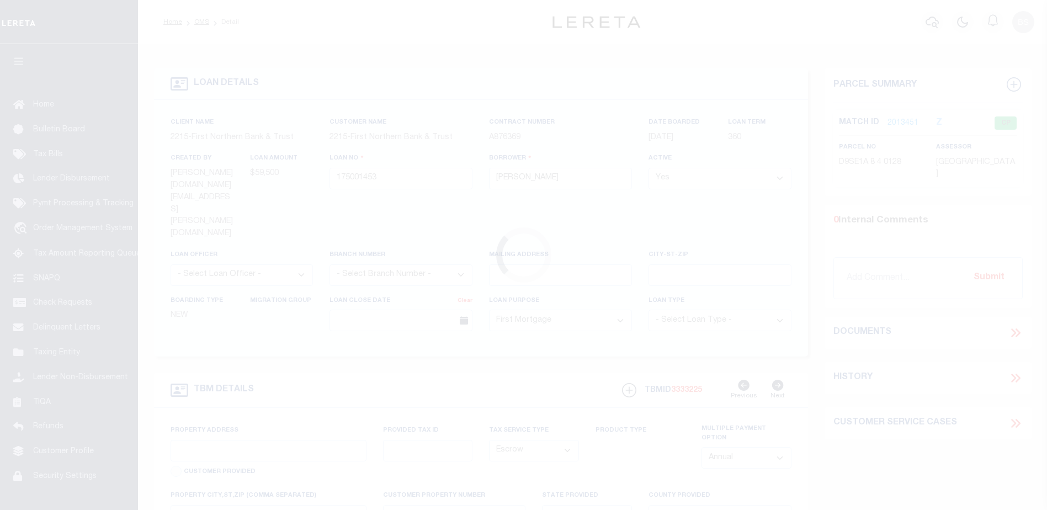
type input "[STREET_ADDRESS]"
type input "D9SE1A-8-4-0128"
select select
type input "ROSETO PA 18013"
type input "PA"
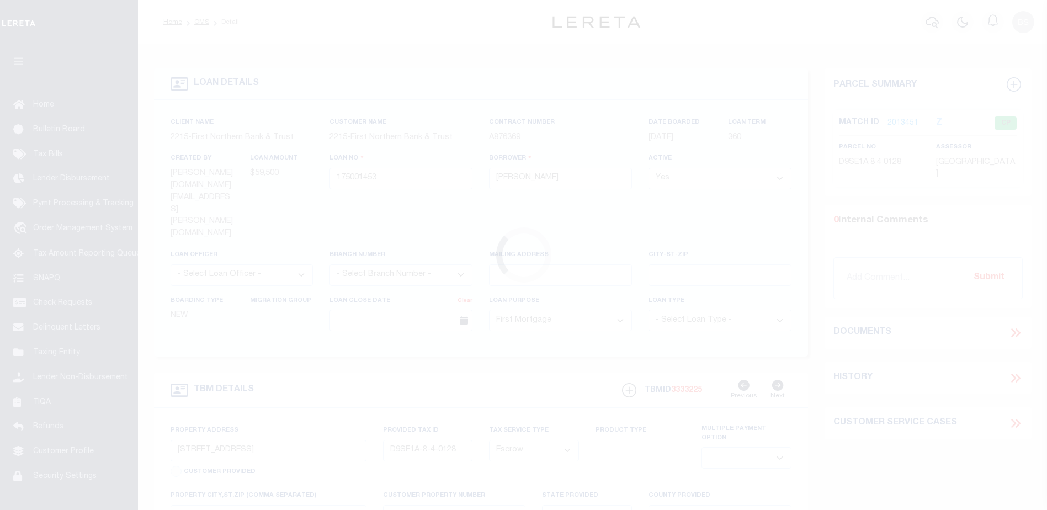
select select
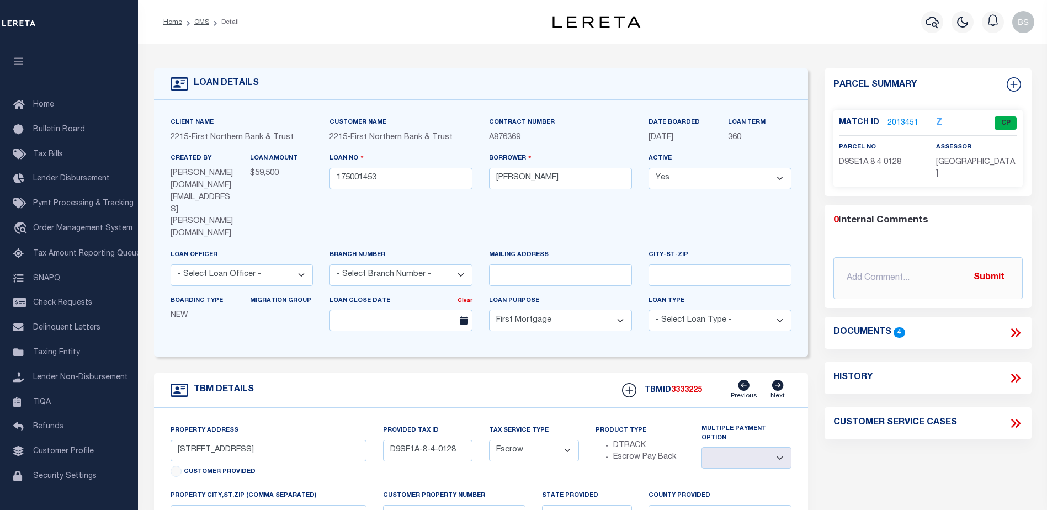
click at [897, 119] on link "2013451" at bounding box center [902, 124] width 31 height 12
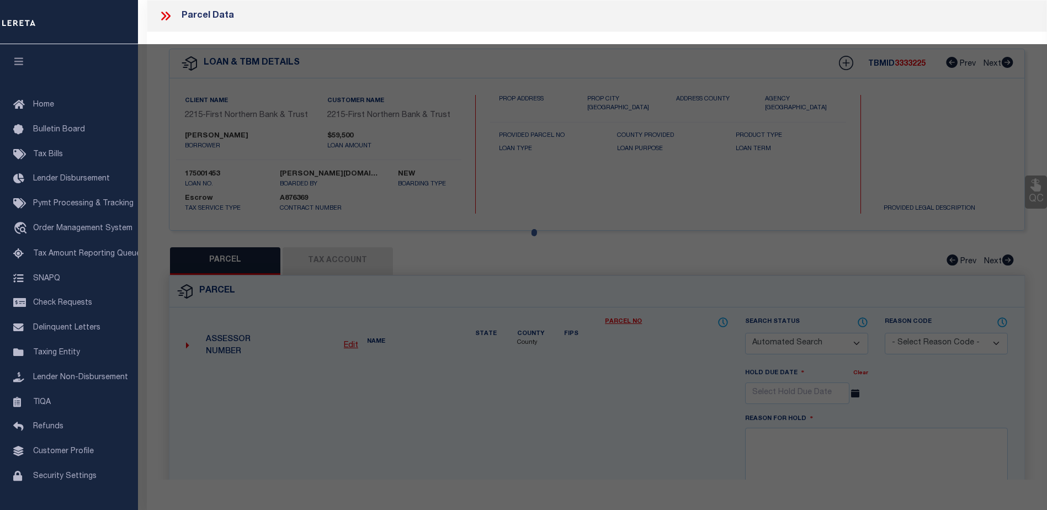
checkbox input "false"
select select "CP"
type input "FOX JUSTIN M & BOBBI A,"
select select "AGW"
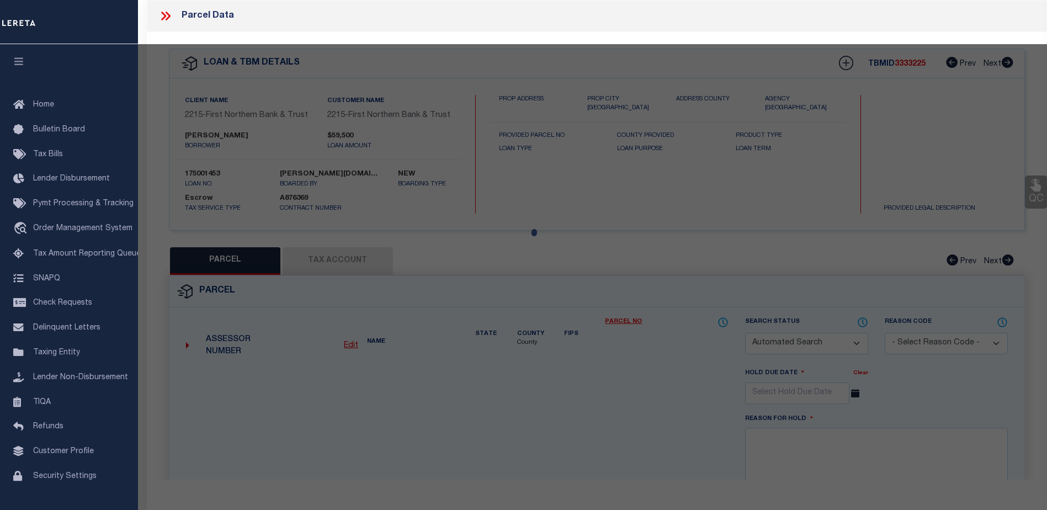
select select "ADD"
type input "719 SHAWNEE ST"
type input "ROSETO PA 18013"
type textarea "CAMA Acres .0833"
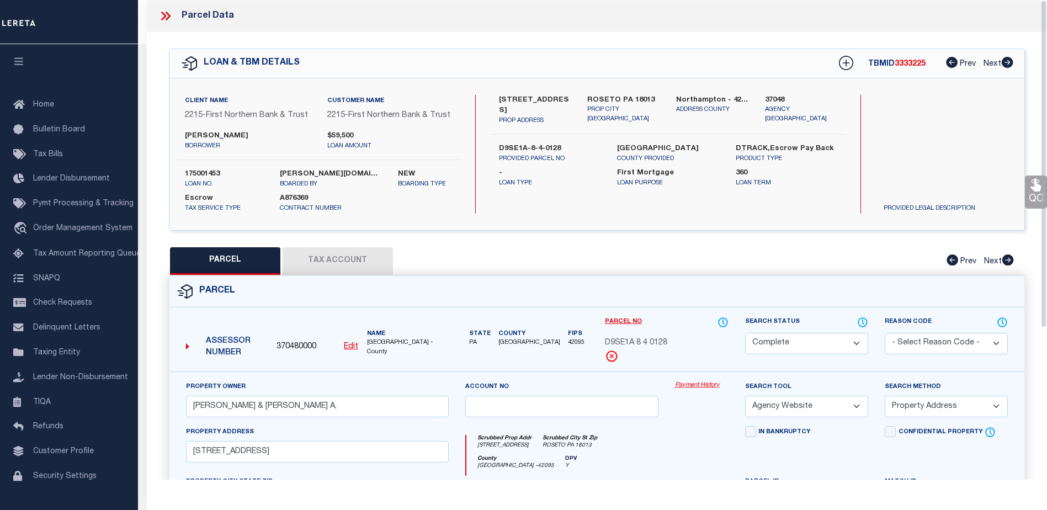
click at [707, 385] on link "Payment History" at bounding box center [702, 385] width 54 height 9
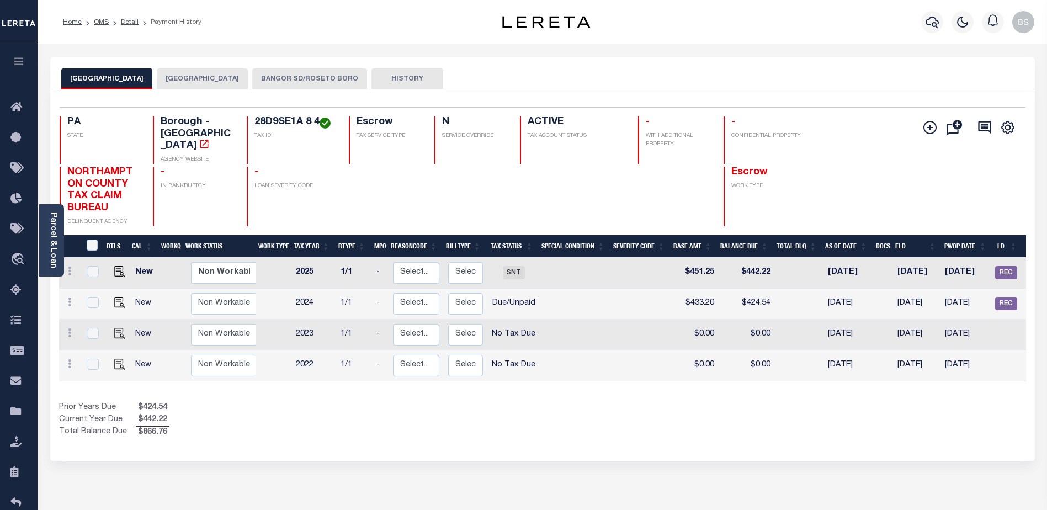
click at [304, 81] on button "BANGOR SD/ROSETO BORO" at bounding box center [309, 78] width 115 height 21
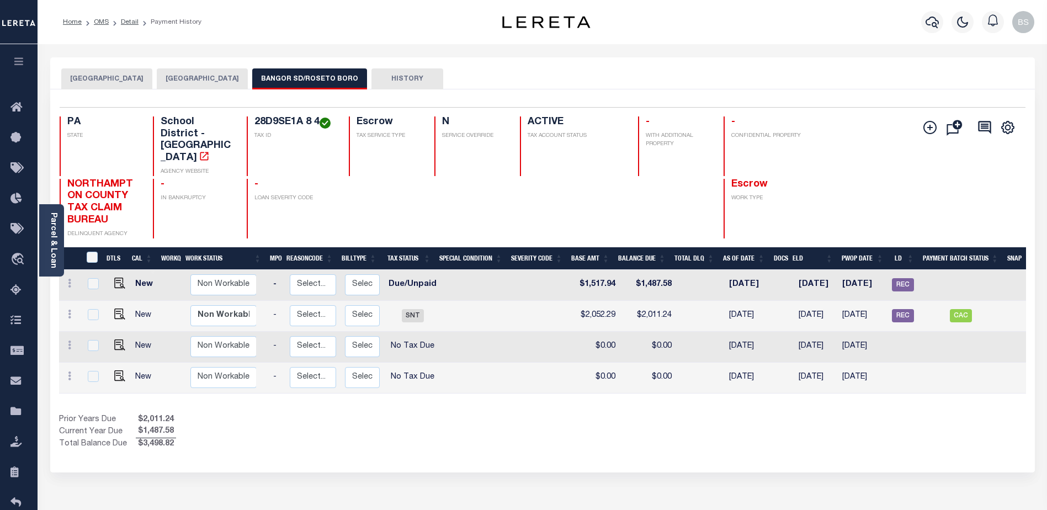
scroll to position [0, 114]
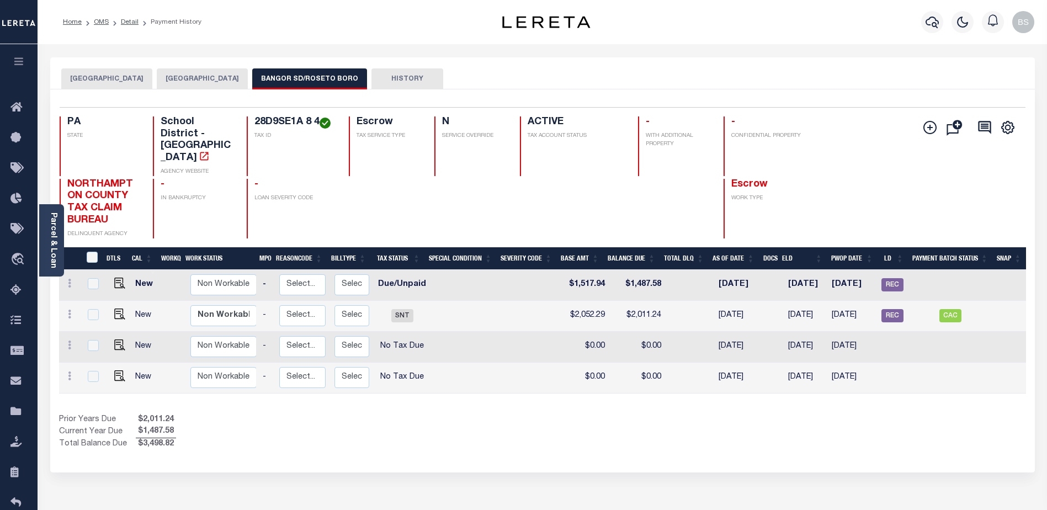
click at [47, 223] on div "Parcel & Loan" at bounding box center [51, 240] width 25 height 72
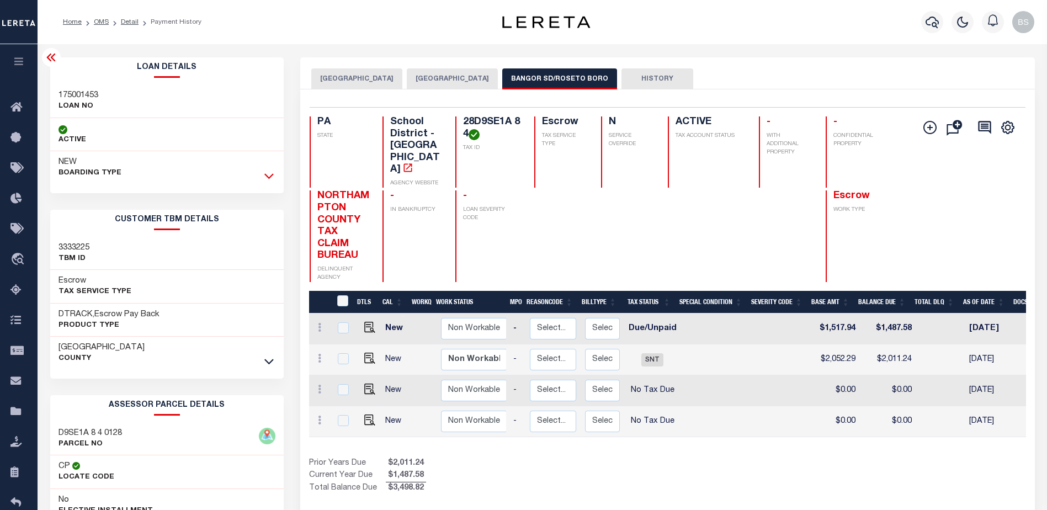
click at [270, 175] on icon at bounding box center [268, 176] width 9 height 12
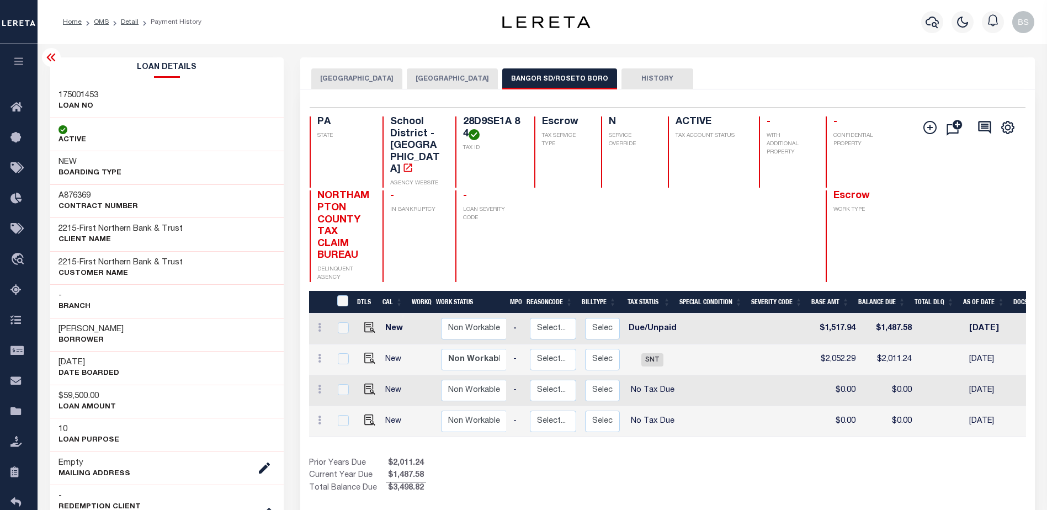
click at [49, 60] on icon at bounding box center [50, 58] width 9 height 8
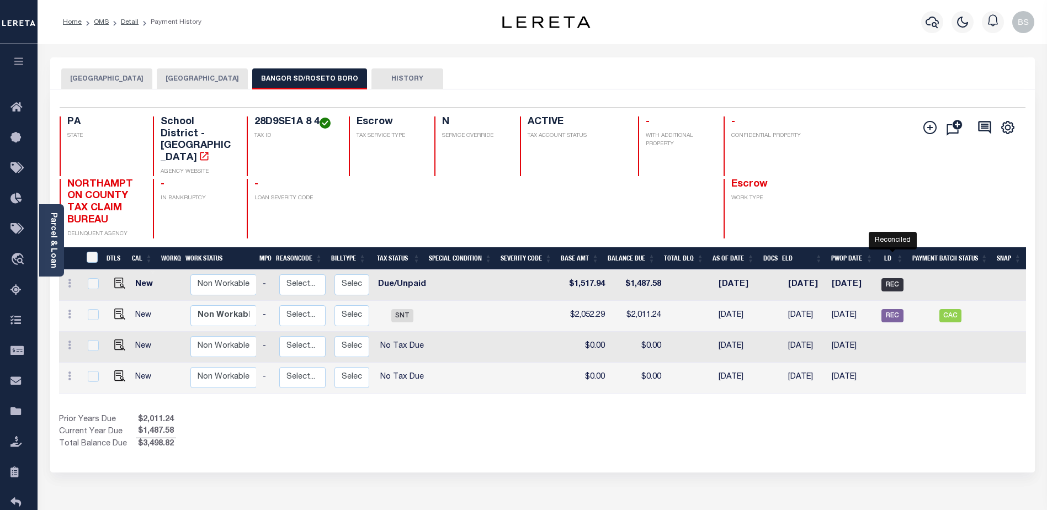
click at [892, 278] on span "REC" at bounding box center [892, 284] width 22 height 13
checkbox input "true"
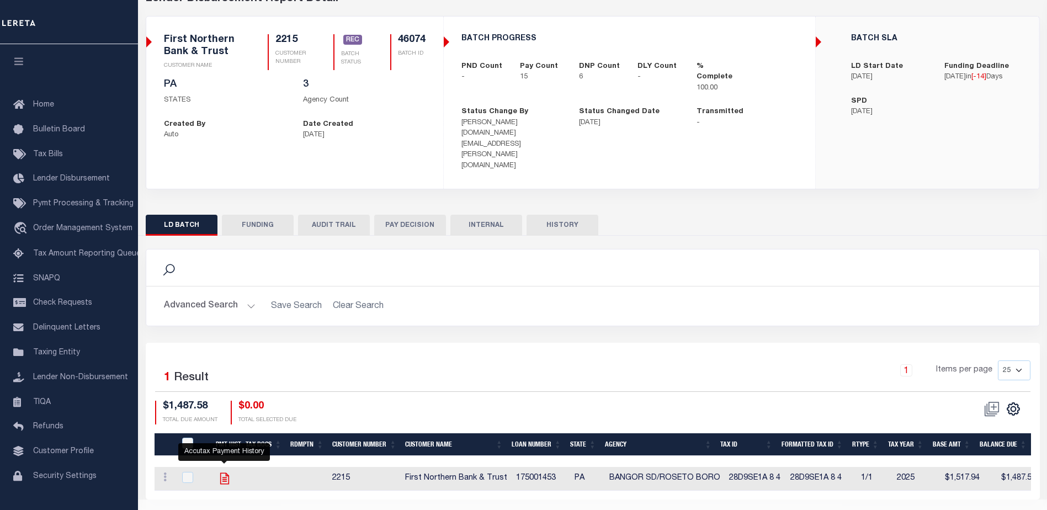
click at [223, 471] on icon "" at bounding box center [224, 478] width 14 height 14
checkbox input "true"
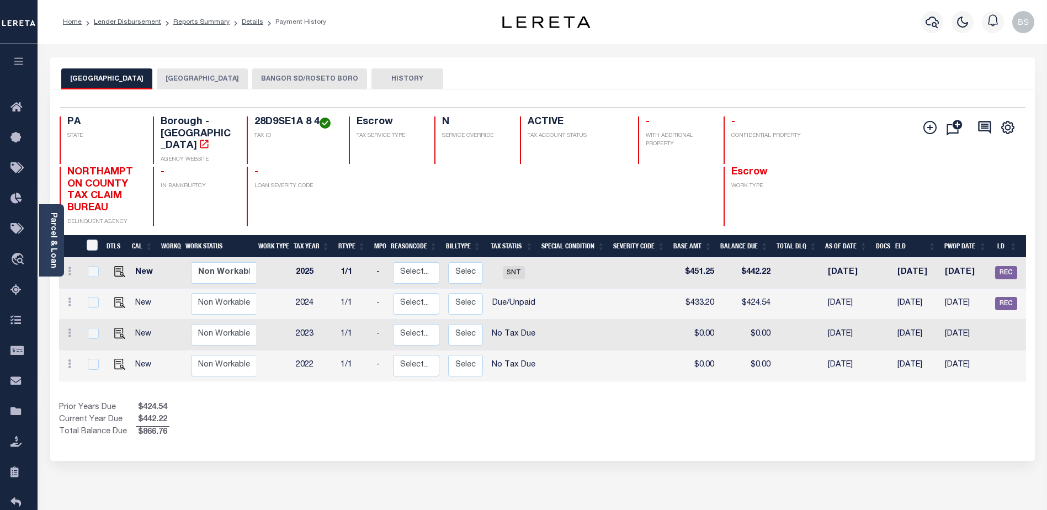
click at [296, 81] on button "BANGOR SD/ROSETO BORO" at bounding box center [309, 78] width 115 height 21
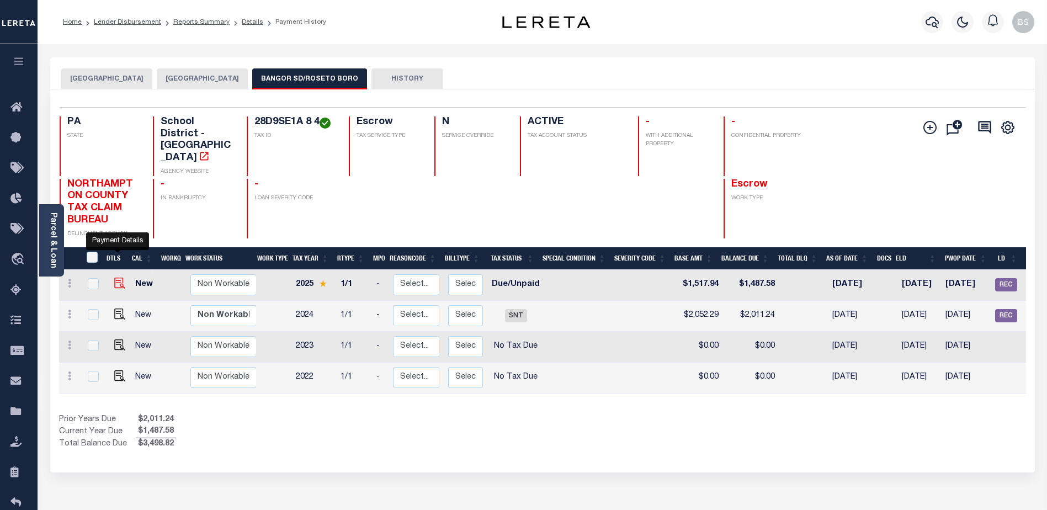
click at [119, 277] on img "" at bounding box center [119, 282] width 11 height 11
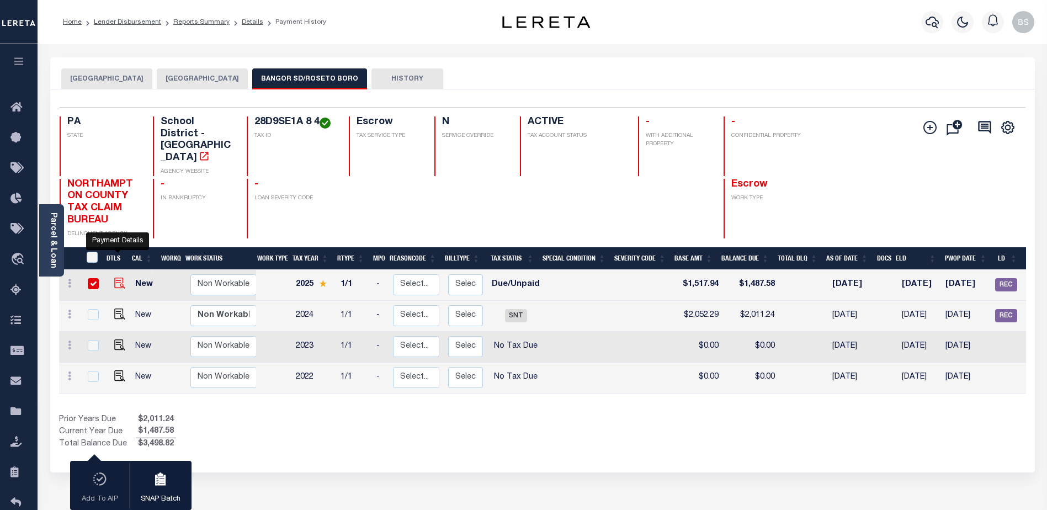
checkbox input "true"
click at [94, 278] on input "checkbox" at bounding box center [93, 283] width 11 height 11
checkbox input "false"
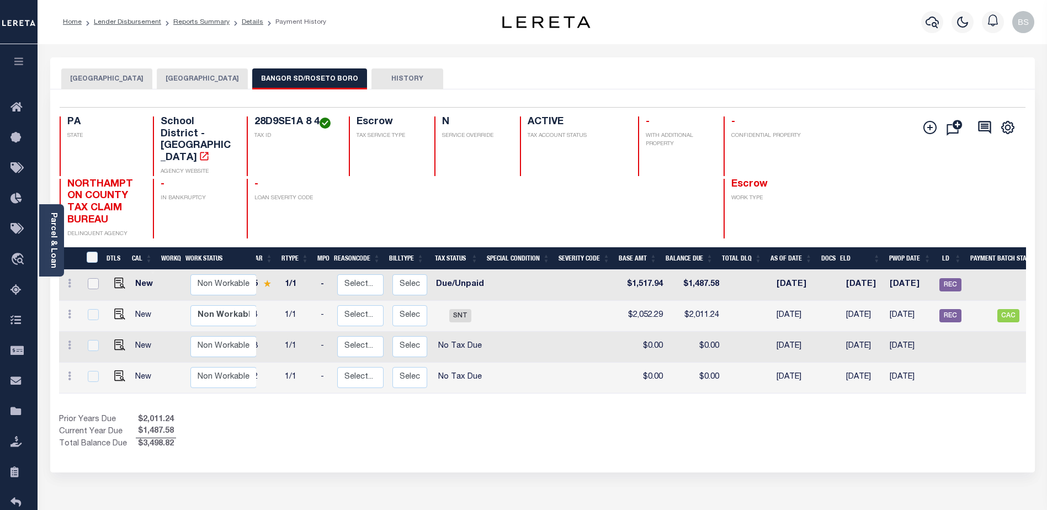
scroll to position [0, 114]
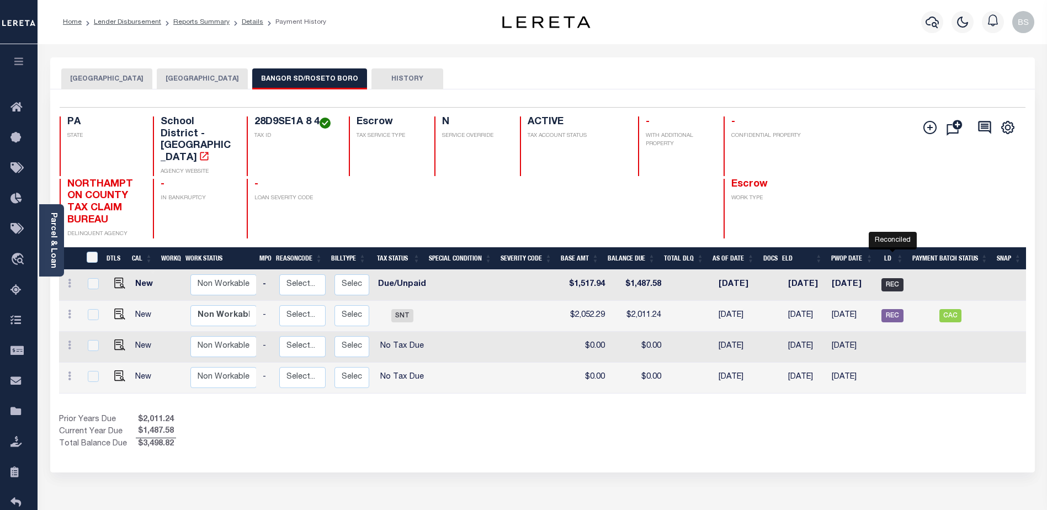
click at [893, 278] on span "REC" at bounding box center [892, 284] width 22 height 13
checkbox input "true"
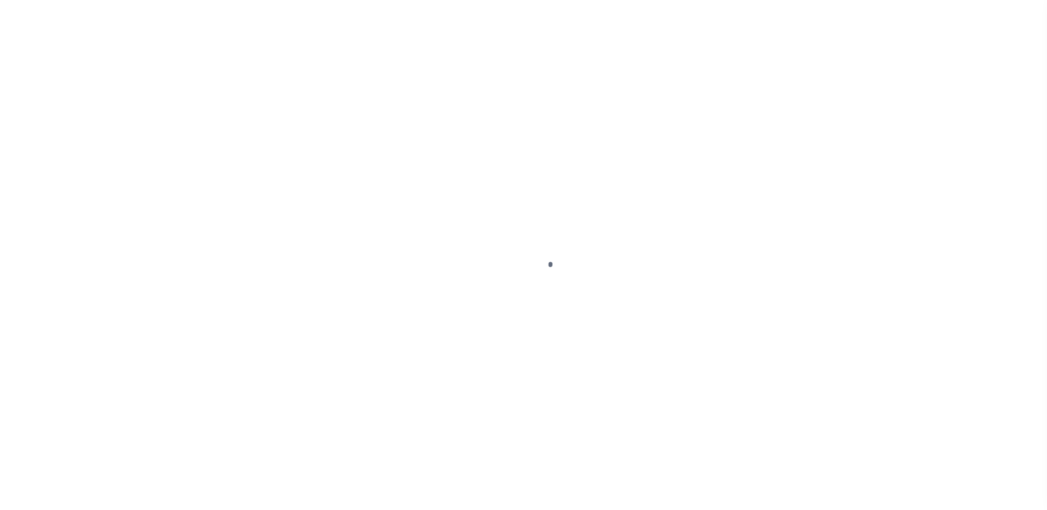
select select "DUE"
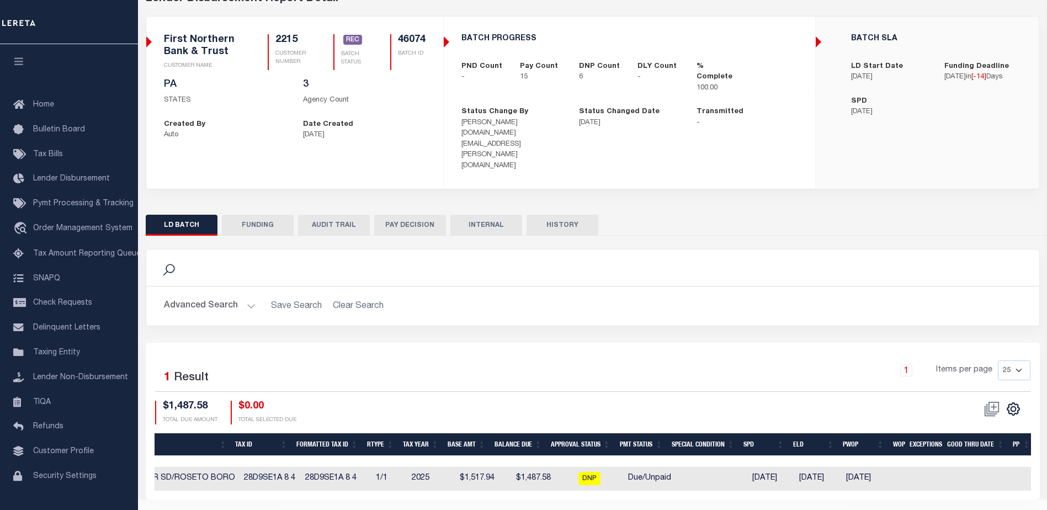
scroll to position [0, 472]
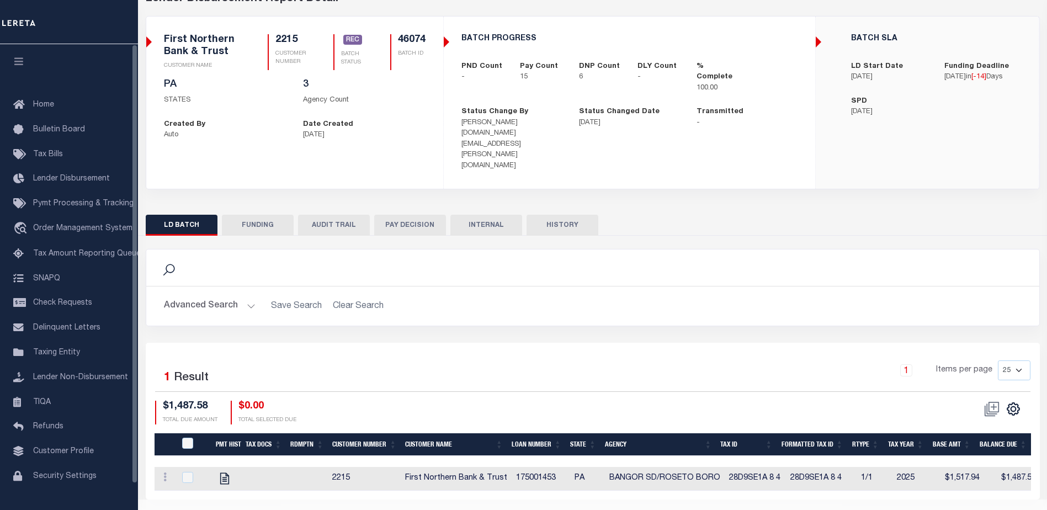
click at [227, 215] on button "FUNDING" at bounding box center [258, 225] width 72 height 21
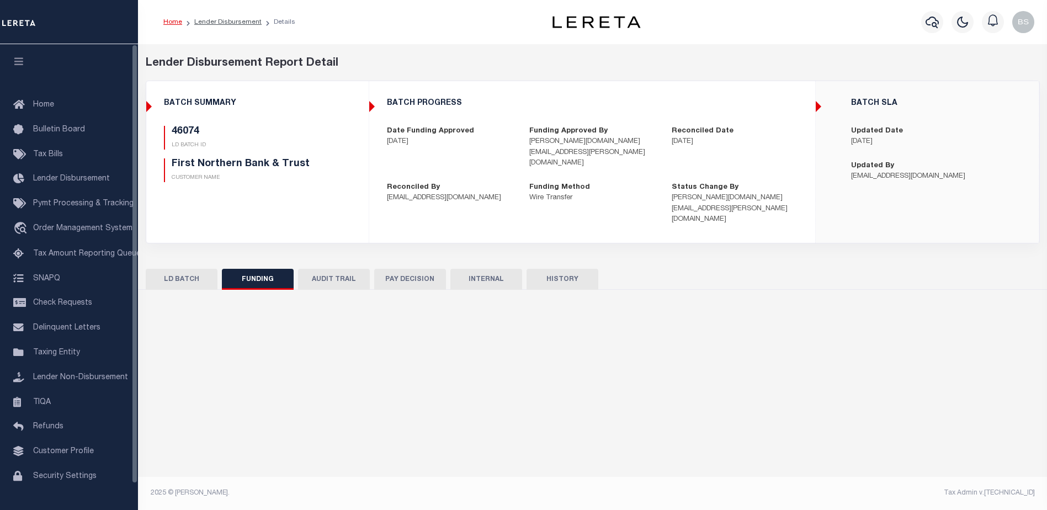
type input "$42,145.74"
type input "$0"
type input "[DATE]"
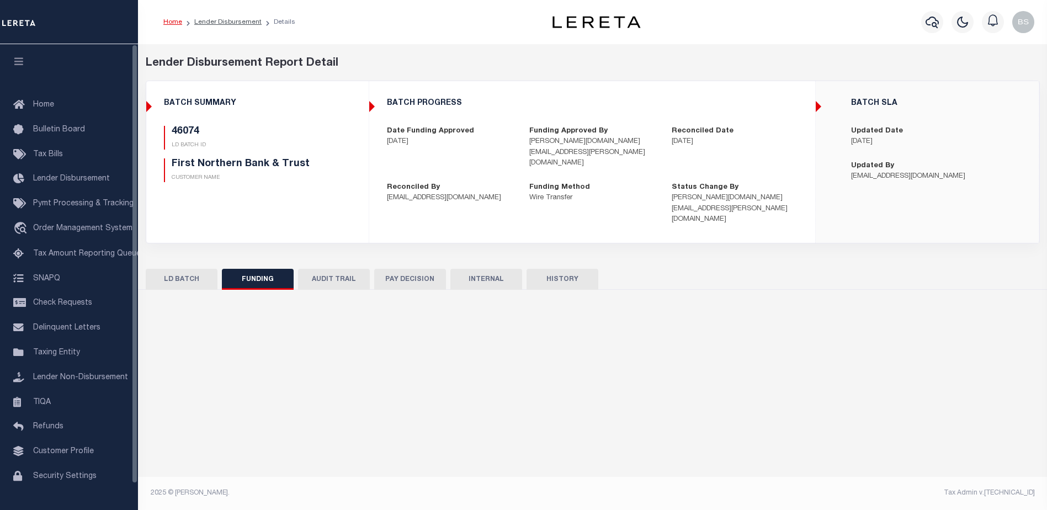
type input "20250910MMQFMP2700245009101347FT03"
type input "09/19/2025"
select select "100"
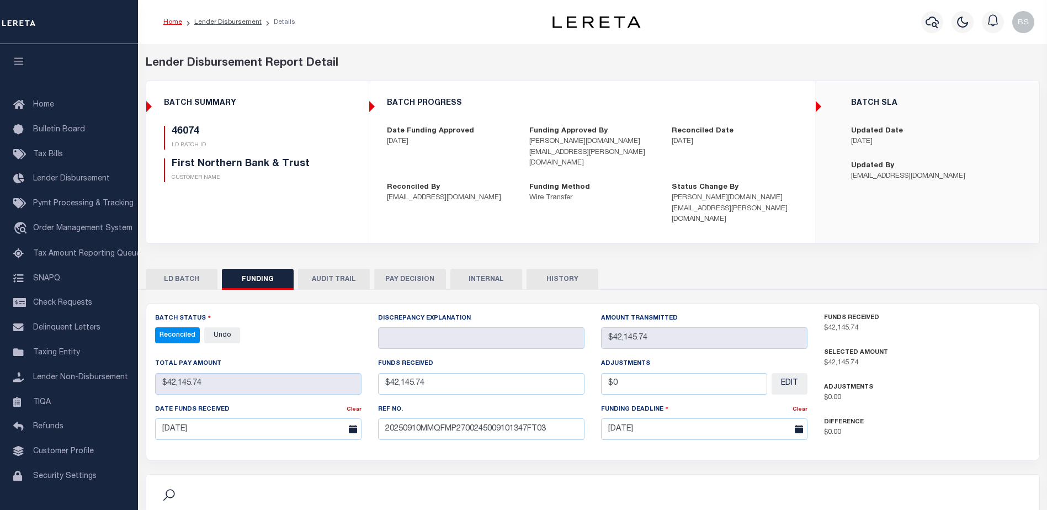
select select "100"
click at [174, 269] on button "LD BATCH" at bounding box center [182, 279] width 72 height 21
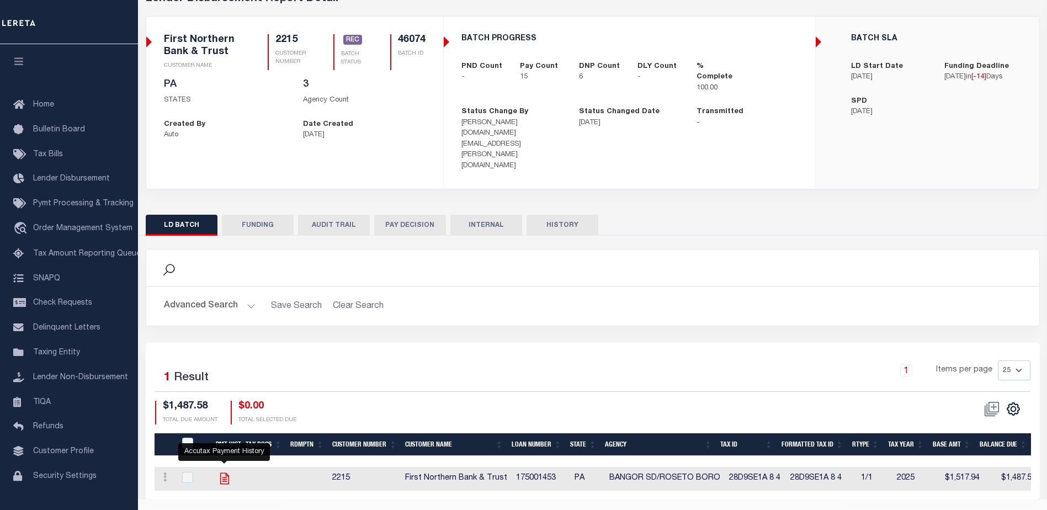
click at [220, 471] on icon "" at bounding box center [224, 478] width 14 height 14
checkbox input "true"
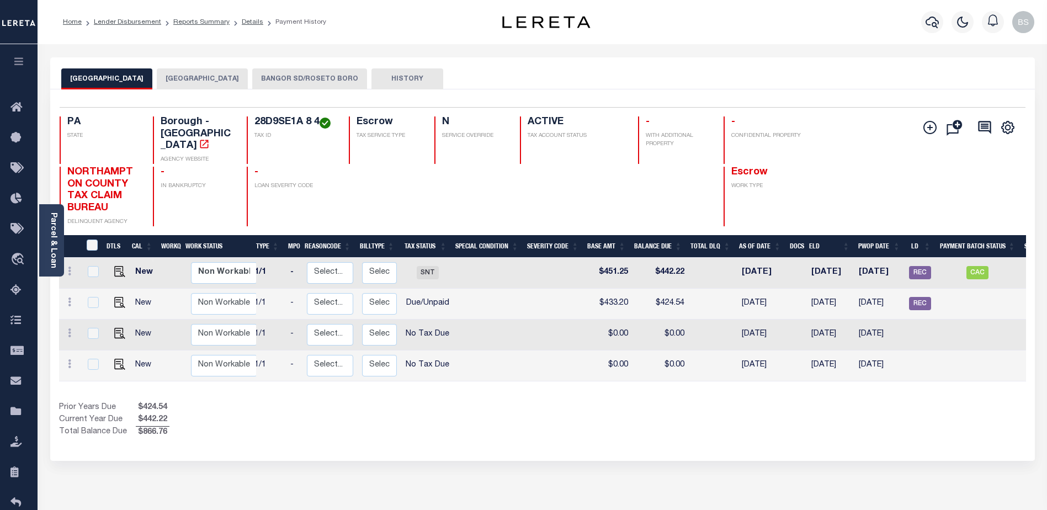
scroll to position [0, 114]
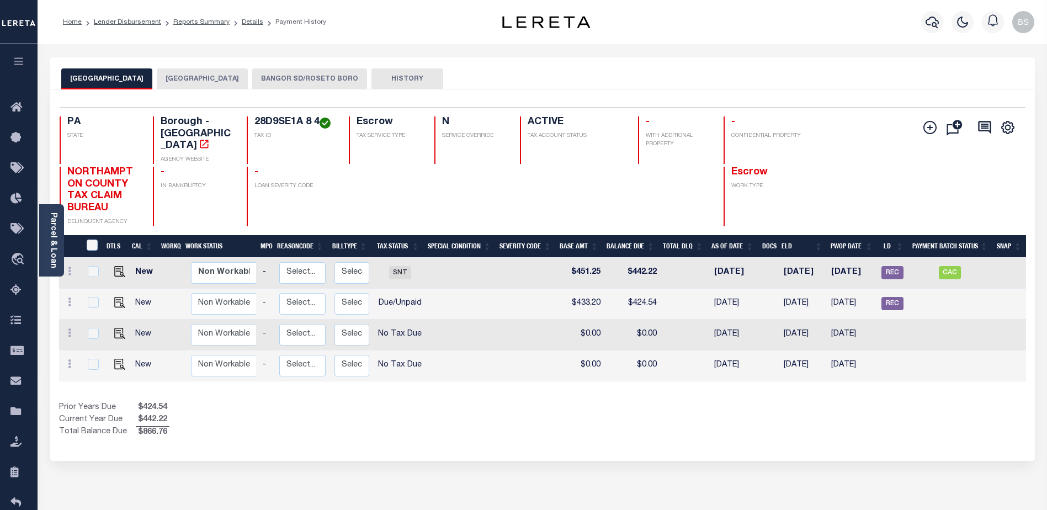
click at [303, 78] on button "BANGOR SD/ROSETO BORO" at bounding box center [309, 78] width 115 height 21
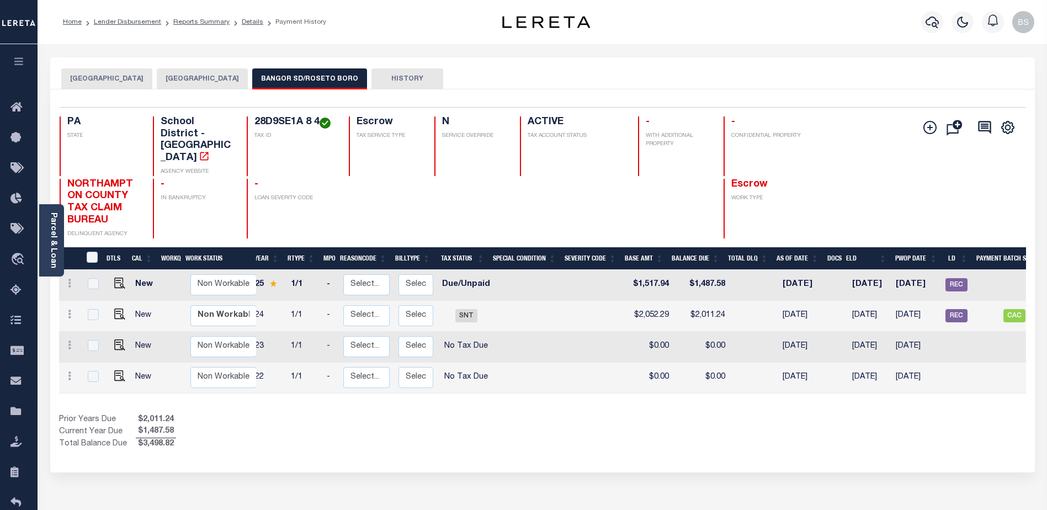
scroll to position [0, 0]
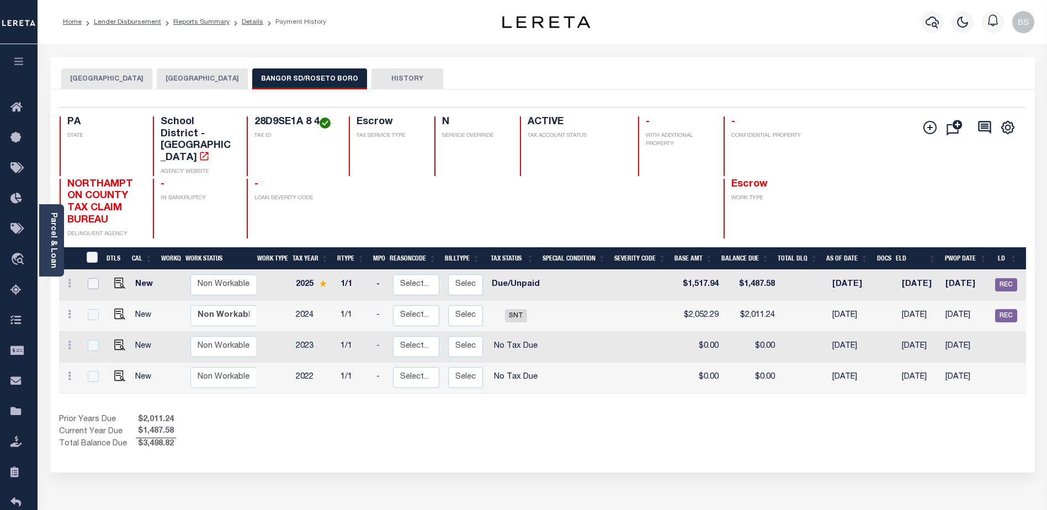
click at [91, 278] on input "checkbox" at bounding box center [93, 283] width 11 height 11
checkbox input "true"
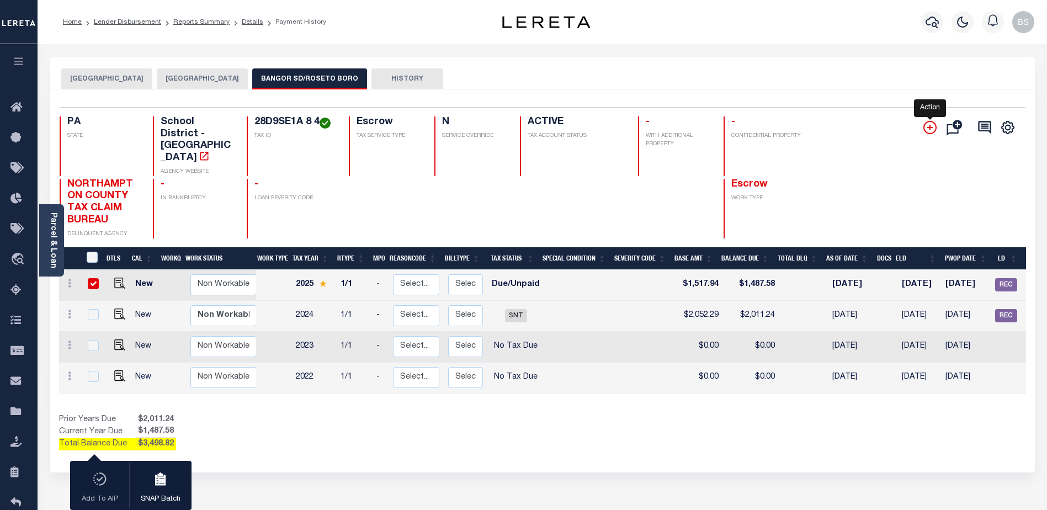
click at [926, 126] on icon "" at bounding box center [929, 127] width 13 height 13
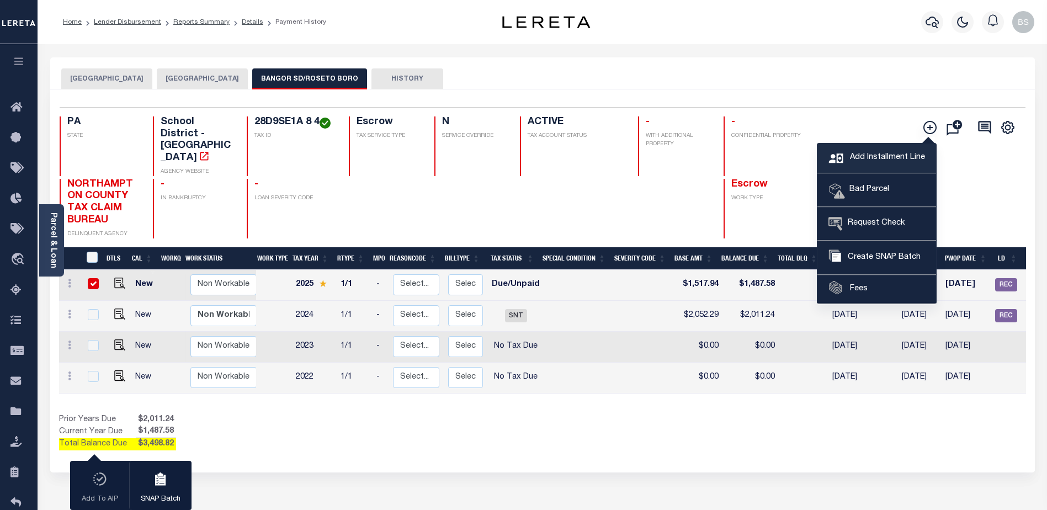
click at [867, 152] on span "Add Installment Line" at bounding box center [886, 158] width 78 height 12
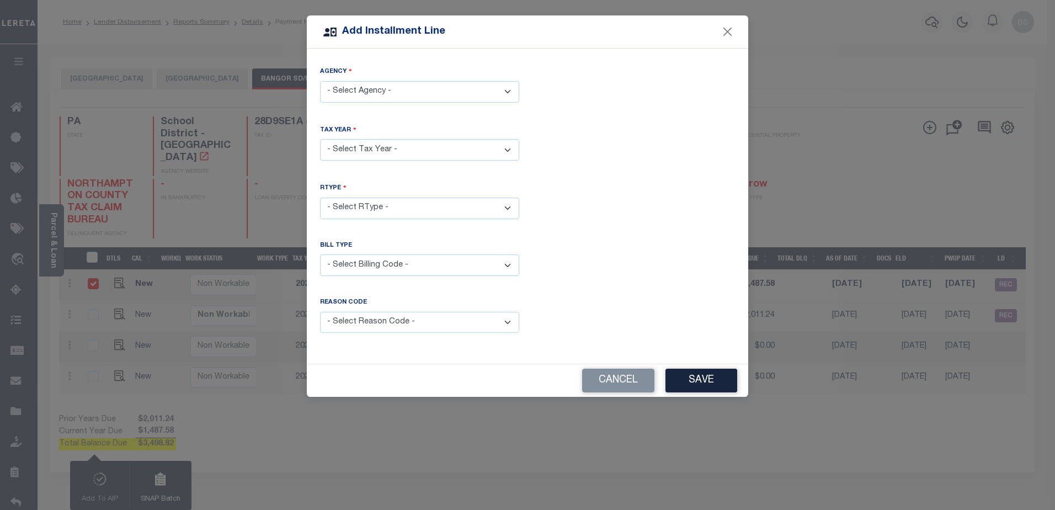
click at [370, 86] on select "- Select Agency - BANGOR SD/ROSETO BORO - School District NORTHAMPTON COUNTY - …" at bounding box center [419, 92] width 199 height 22
select select "4209516008"
click at [320, 81] on select "- Select Agency - BANGOR SD/ROSETO BORO - School District NORTHAMPTON COUNTY - …" at bounding box center [419, 92] width 199 height 22
click at [450, 148] on select "- Select Year - 2005 2006 2007 2008 2009 2010 2011 2012 2013 2014 2015 2016 201…" at bounding box center [419, 150] width 199 height 22
click at [320, 139] on select "- Select Year - 2005 2006 2007 2008 2009 2010 2011 2012 2013 2014 2015 2016 201…" at bounding box center [419, 150] width 199 height 22
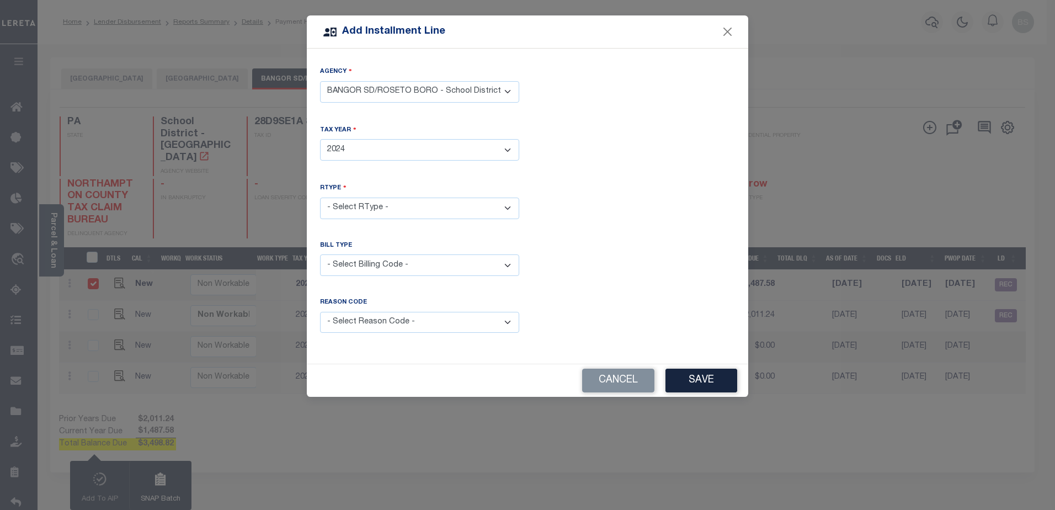
click at [506, 152] on select "- Select Year - 2005 2006 2007 2008 2009 2010 2011 2012 2013 2014 2015 2016 201…" at bounding box center [419, 150] width 199 height 22
select select "2025"
click at [320, 139] on select "- Select Year - 2005 2006 2007 2008 2009 2010 2011 2012 2013 2014 2015 2016 201…" at bounding box center [419, 150] width 199 height 22
click at [449, 204] on select "- Select RType - 1/1" at bounding box center [419, 209] width 199 height 22
select select "0"
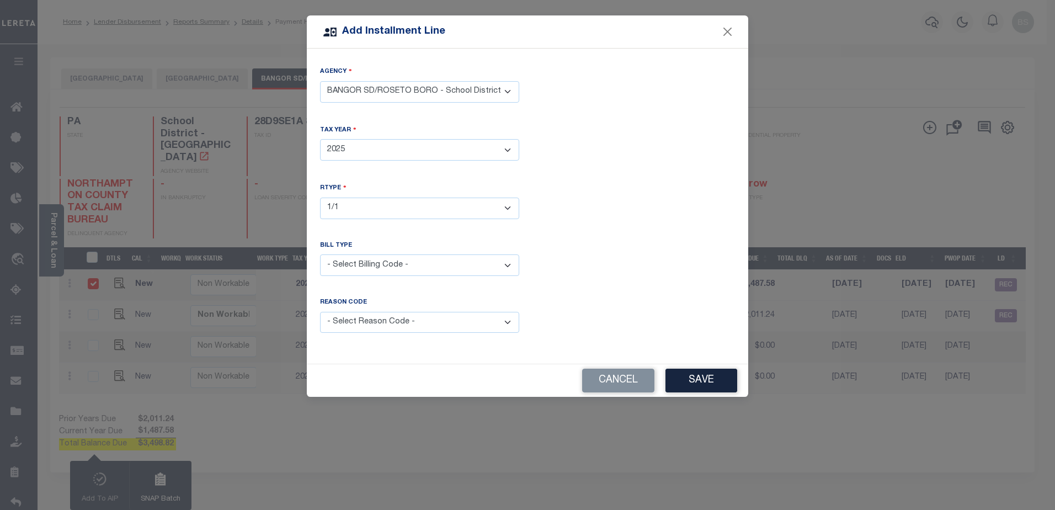
click at [320, 198] on select "- Select RType - 1/1" at bounding box center [419, 209] width 199 height 22
click at [505, 259] on select "- Select Billing Code - Regular Delinquent Supplemental Corrected/Adjusted Bill…" at bounding box center [419, 265] width 199 height 22
select select "2"
click at [320, 254] on select "- Select Billing Code - Regular Delinquent Supplemental Corrected/Adjusted Bill…" at bounding box center [419, 265] width 199 height 22
click at [494, 316] on select "- Select Reason Code - Payment Reversal Taxable Value Change Assessment Change …" at bounding box center [419, 323] width 199 height 22
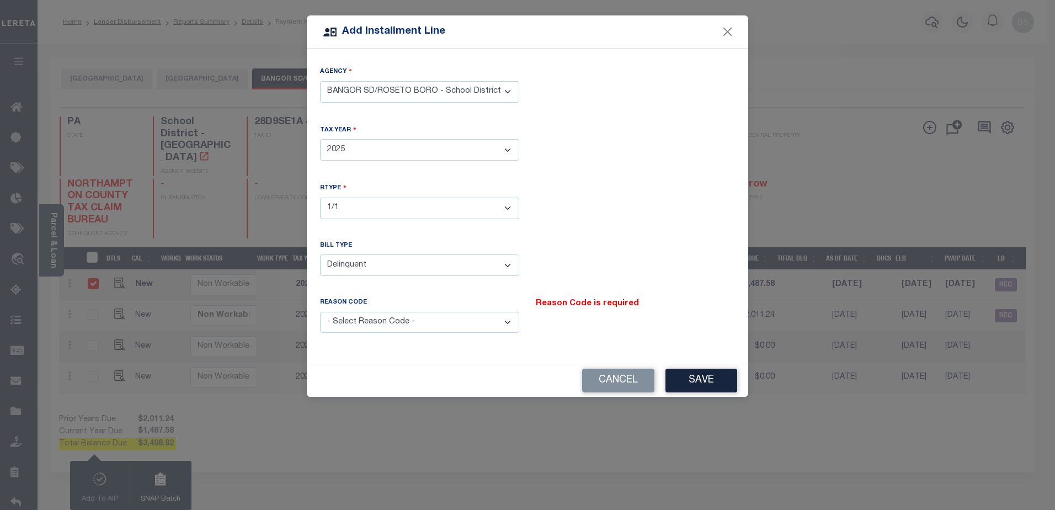
select select "1"
click at [320, 312] on select "- Select Reason Code - Payment Reversal Taxable Value Change Assessment Change …" at bounding box center [419, 323] width 199 height 22
click at [715, 374] on button "Save" at bounding box center [701, 381] width 72 height 24
click at [728, 31] on button "Close" at bounding box center [727, 32] width 14 height 14
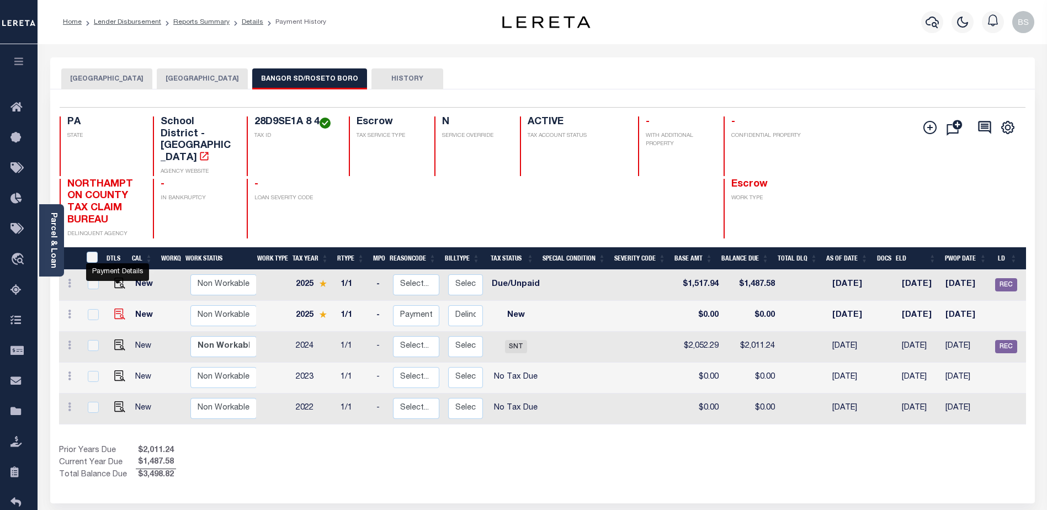
click at [119, 308] on img at bounding box center [119, 313] width 11 height 11
checkbox input "true"
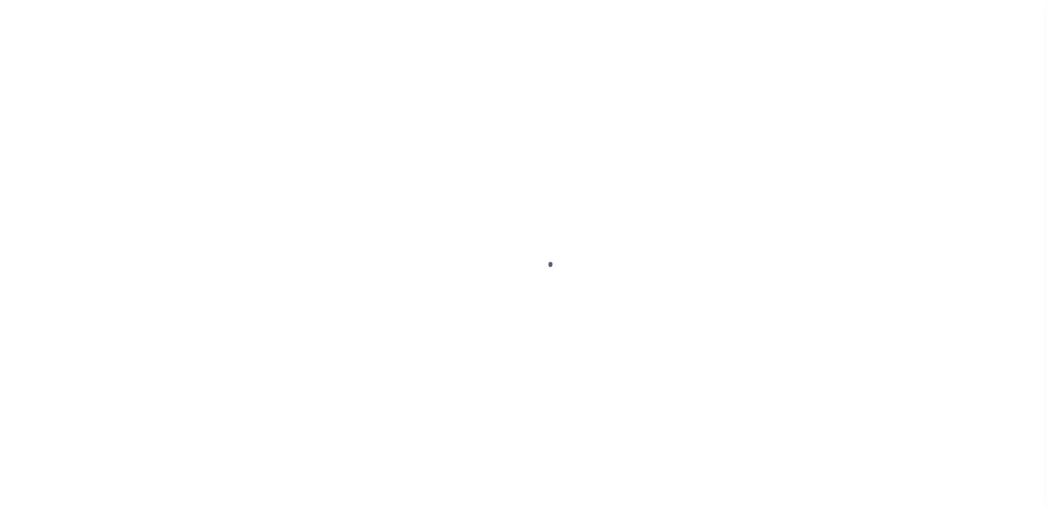
checkbox input "false"
type input "[DATE]"
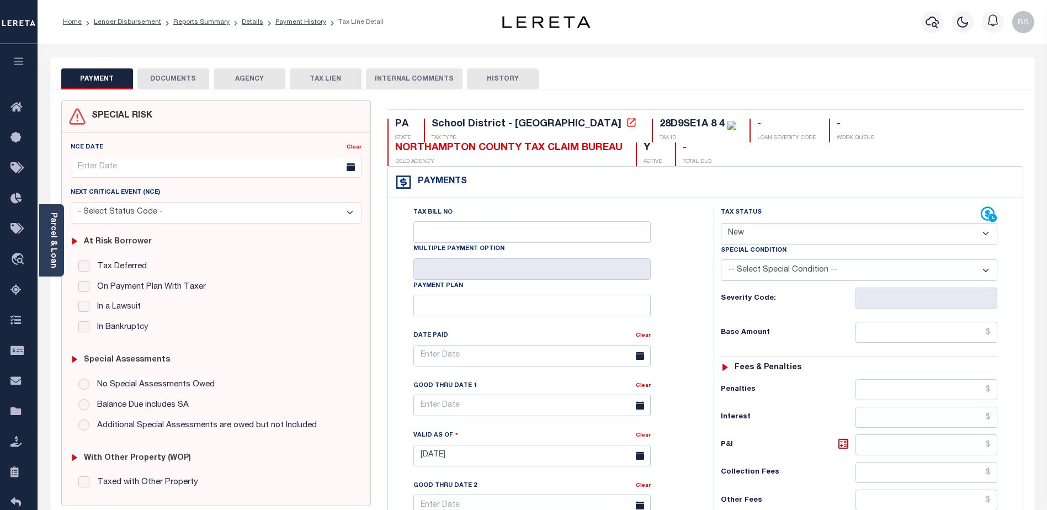
click at [868, 231] on select "- Select Status Code - Open Due/Unpaid Paid Incomplete No Tax Due Internal Refu…" at bounding box center [858, 234] width 276 height 22
select select "DUE"
click at [720, 223] on select "- Select Status Code - Open Due/Unpaid Paid Incomplete No Tax Due Internal Refu…" at bounding box center [858, 234] width 276 height 22
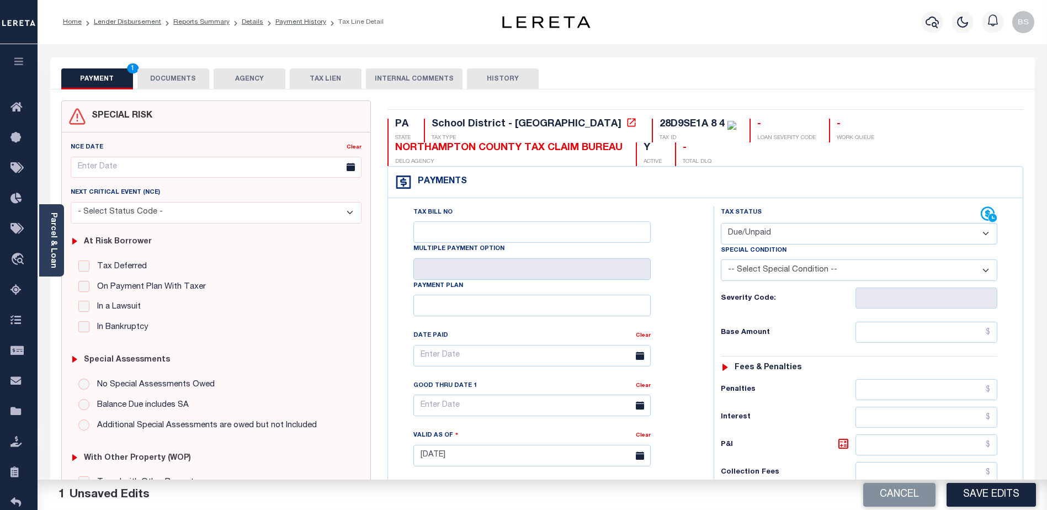
click at [980, 273] on select "-- Select Special Condition -- 3RD PARTY TAX LIEN AGENCY TAX LIEN (A.K.A Inside…" at bounding box center [858, 270] width 276 height 22
select select "17"
click at [720, 260] on select "-- Select Special Condition -- 3RD PARTY TAX LIEN AGENCY TAX LIEN (A.K.A Inside…" at bounding box center [858, 270] width 276 height 22
click at [919, 334] on input "text" at bounding box center [926, 332] width 142 height 21
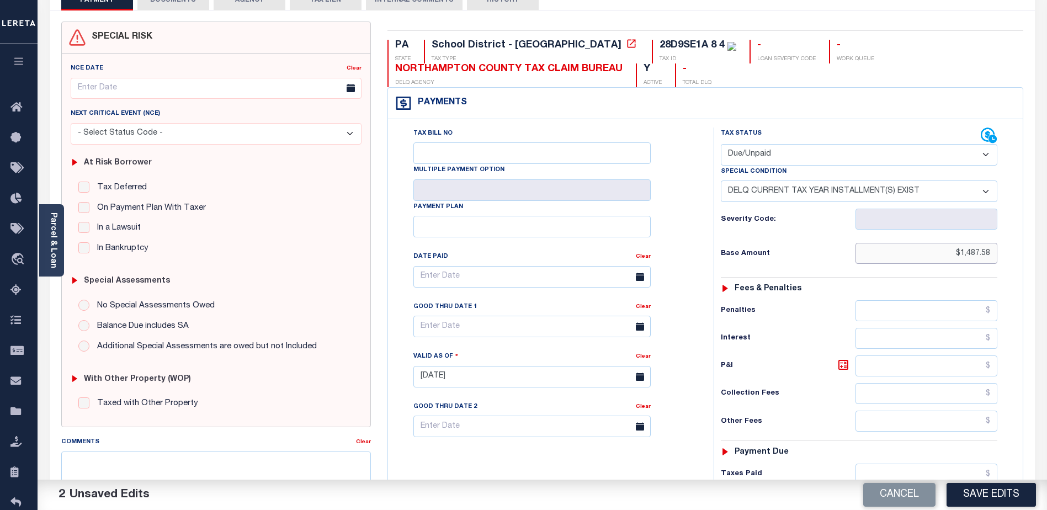
scroll to position [110, 0]
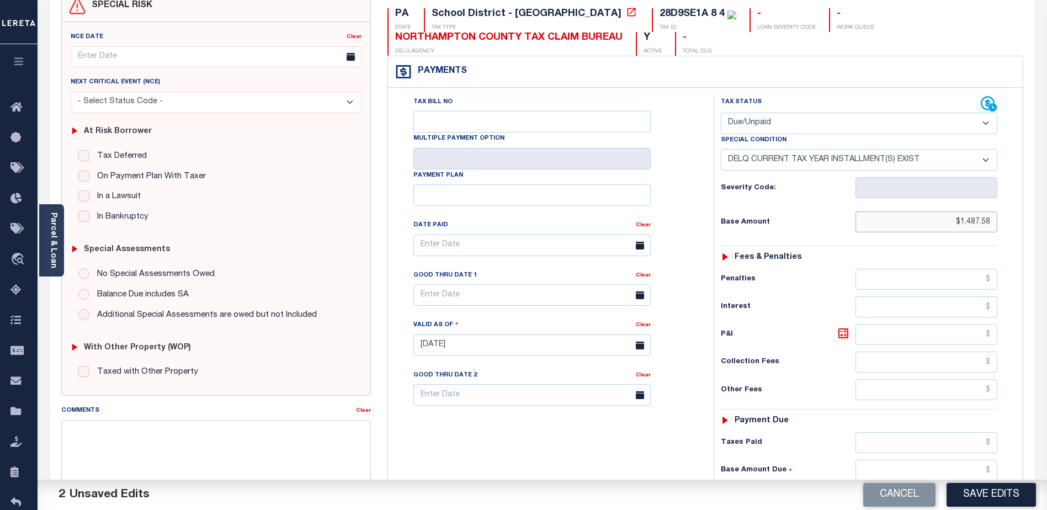
type input "$1,487.58"
click at [981, 332] on input "text" at bounding box center [926, 334] width 142 height 21
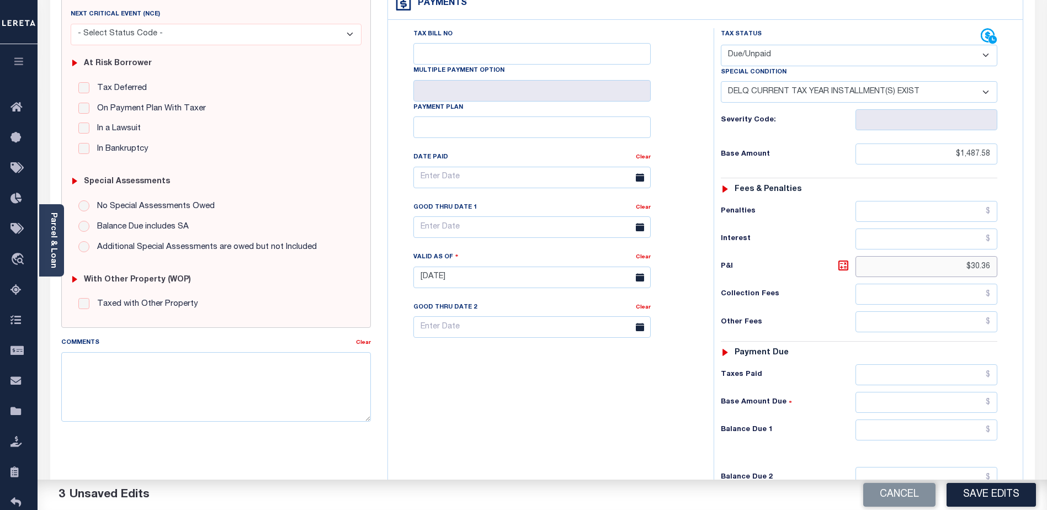
scroll to position [221, 0]
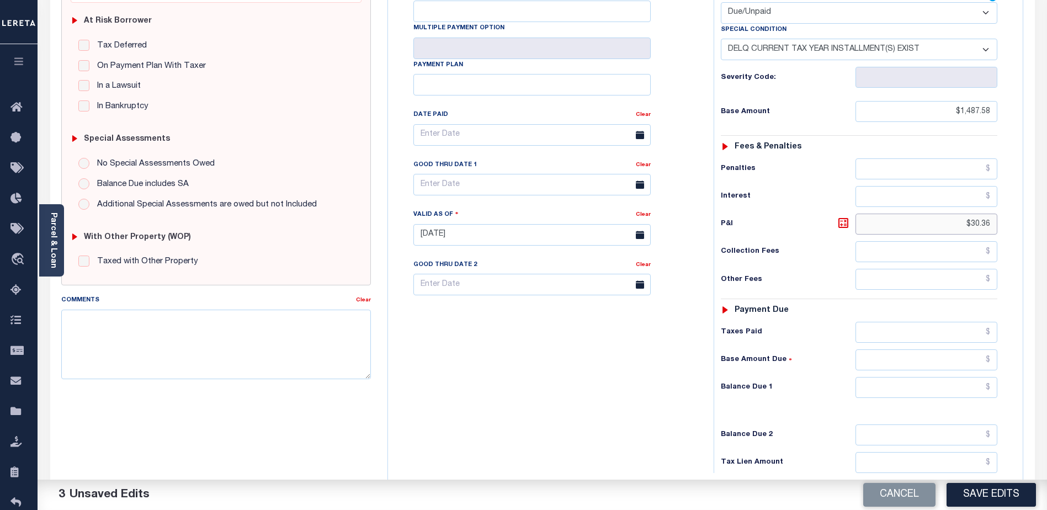
type input "$30.36"
click at [892, 387] on input "text" at bounding box center [926, 387] width 142 height 21
type input "$1,517.94"
click at [127, 339] on textarea "Comments" at bounding box center [215, 344] width 309 height 70
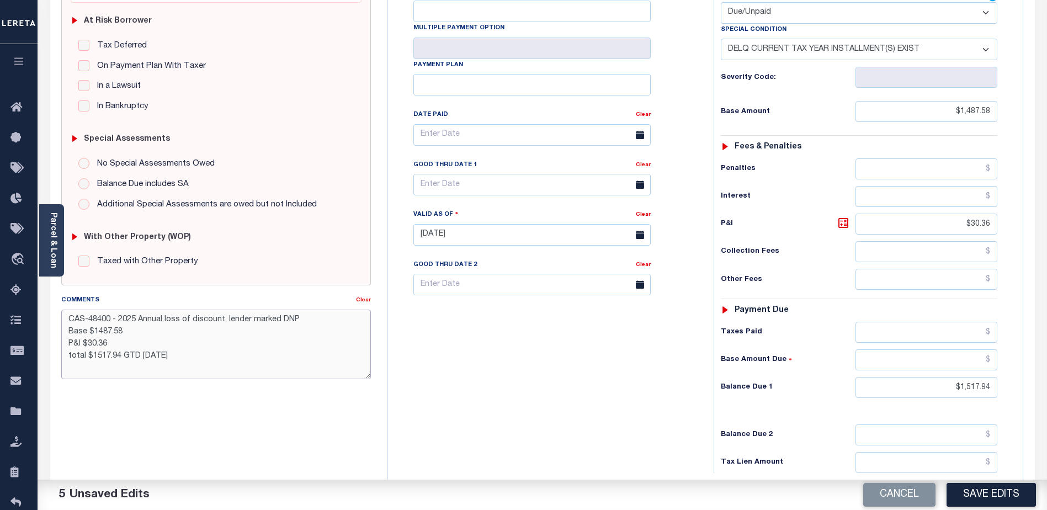
drag, startPoint x: 121, startPoint y: 346, endPoint x: 127, endPoint y: 345, distance: 6.1
click at [121, 346] on textarea "CAS-48400 - 2025 Annual loss of discount, lender marked DNP Base $1487.58 P&I $…" at bounding box center [215, 344] width 309 height 70
type textarea "CAS-48400 - 2025 Annual loss of discount, lender marked DNP Base $1487.58 P&I $…"
click at [1007, 489] on button "Save Edits" at bounding box center [990, 495] width 89 height 24
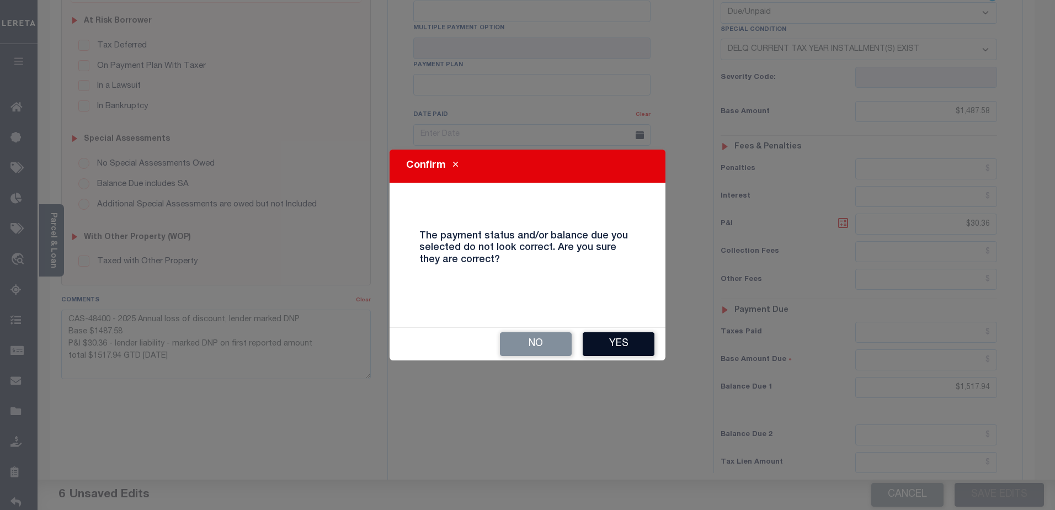
click at [607, 349] on button "Yes" at bounding box center [619, 344] width 72 height 24
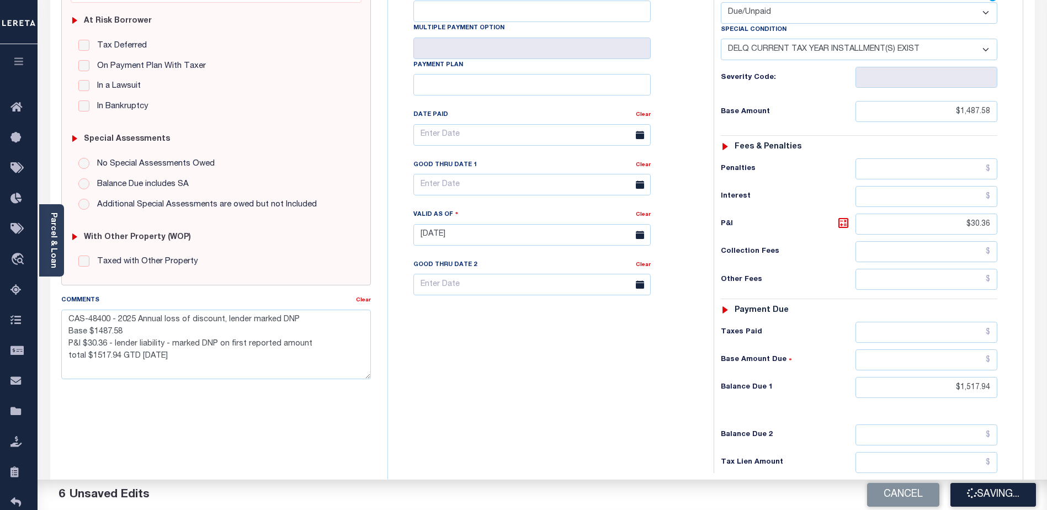
checkbox input "false"
type textarea "CAS-48400 - 2025 Annual loss of discount, lender marked DNP Base $1487.58 P&I $…"
type input "$1,487.58"
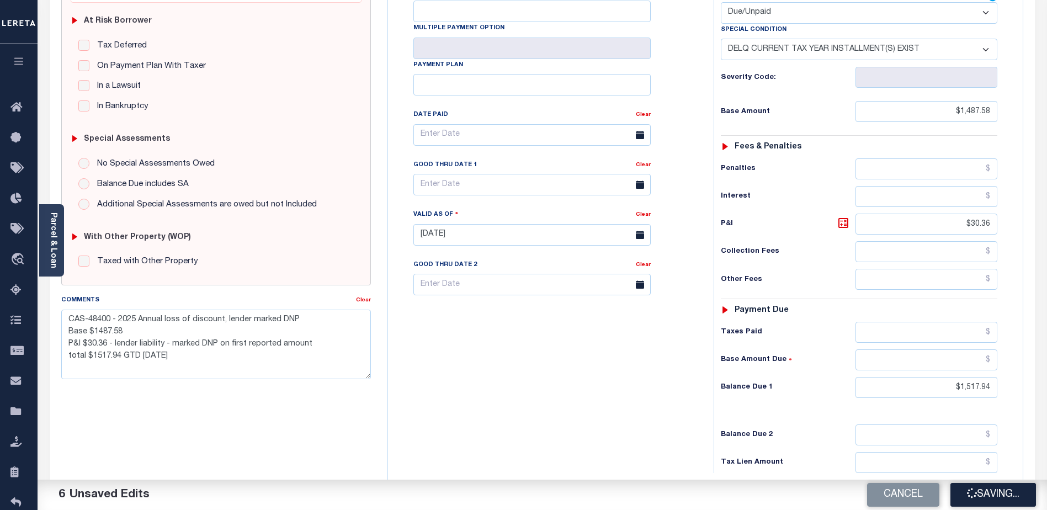
type input "$30.36"
type input "$1,517.94"
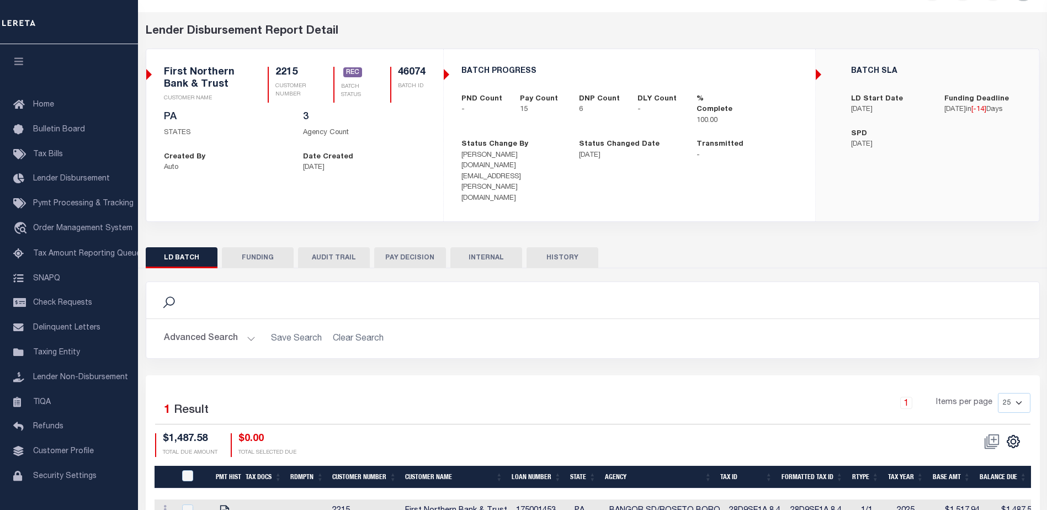
scroll to position [65, 0]
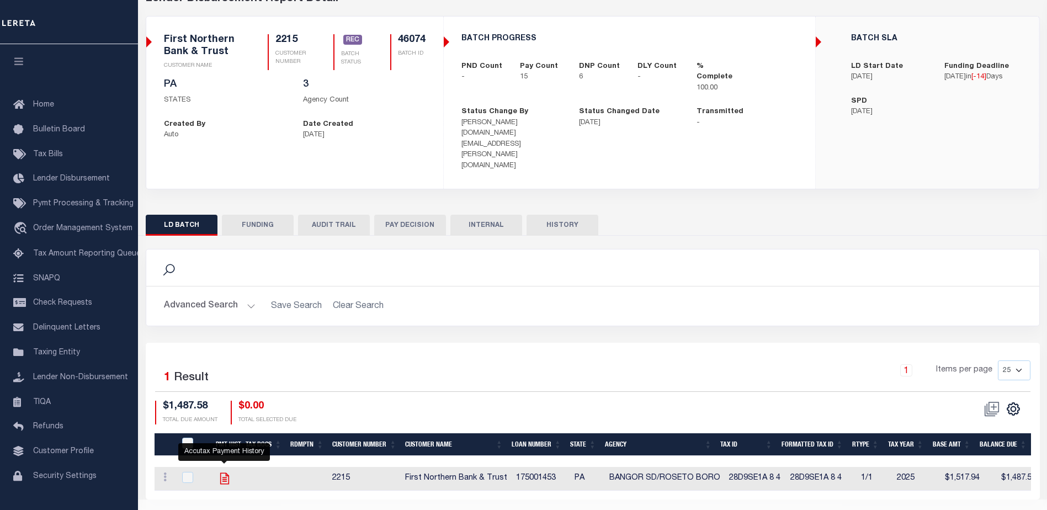
click at [222, 471] on icon "" at bounding box center [224, 478] width 14 height 14
checkbox input "true"
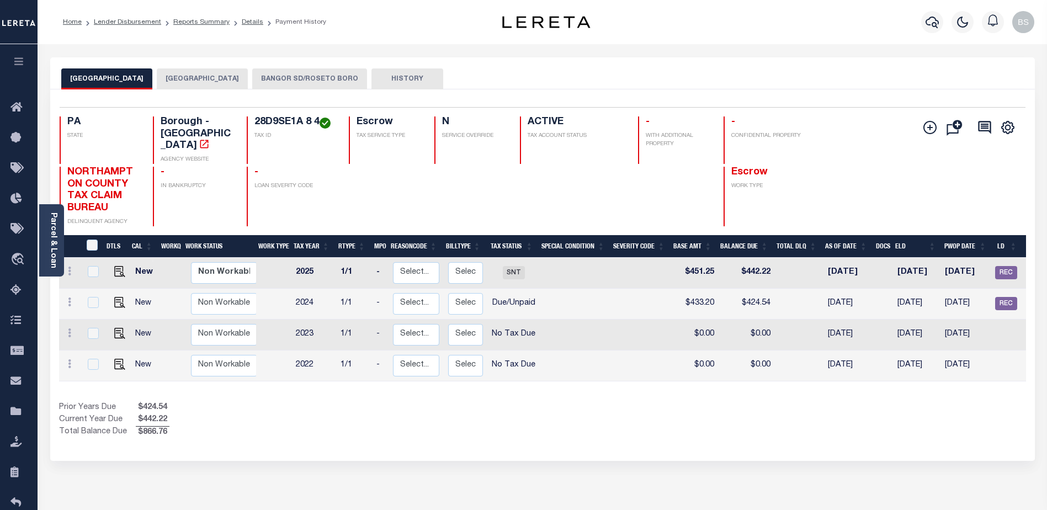
click at [289, 74] on button "BANGOR SD/ROSETO BORO" at bounding box center [309, 78] width 115 height 21
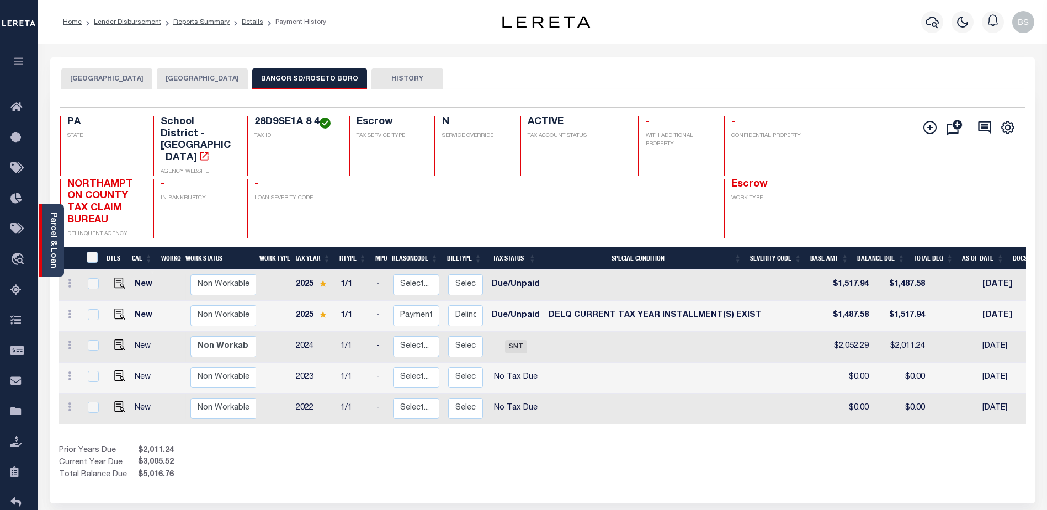
click at [49, 218] on link "Parcel & Loan" at bounding box center [53, 240] width 8 height 56
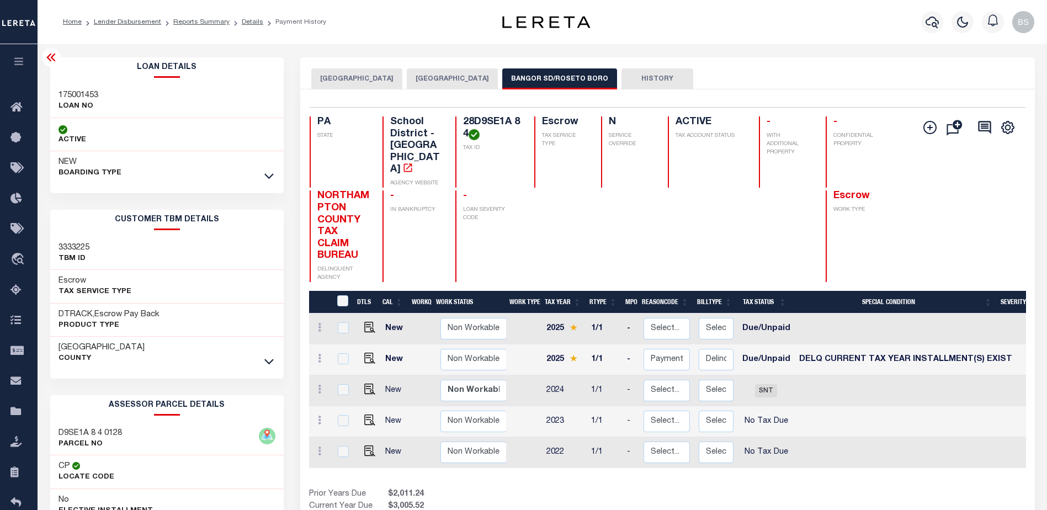
click at [274, 176] on link at bounding box center [269, 176] width 13 height 8
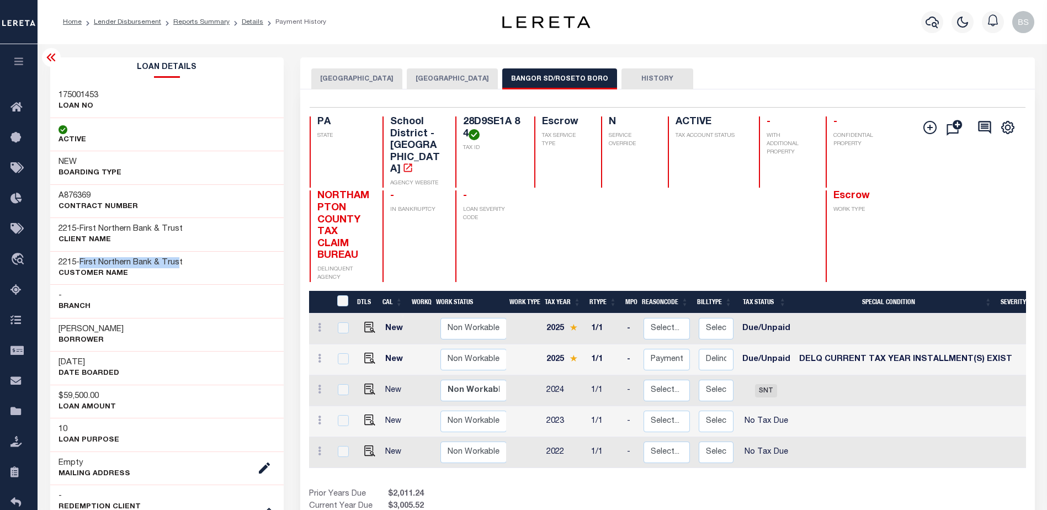
drag, startPoint x: 84, startPoint y: 257, endPoint x: 184, endPoint y: 268, distance: 100.5
click at [184, 268] on div "2215 - First Northern Bank & Trust CUSTOMER Name" at bounding box center [167, 268] width 234 height 34
click at [183, 268] on h3 "2215 - First Northern Bank & Trust" at bounding box center [120, 262] width 124 height 11
drag, startPoint x: 84, startPoint y: 264, endPoint x: 189, endPoint y: 264, distance: 104.8
click at [189, 264] on div "2215 - First Northern Bank & Trust CUSTOMER Name" at bounding box center [167, 268] width 234 height 34
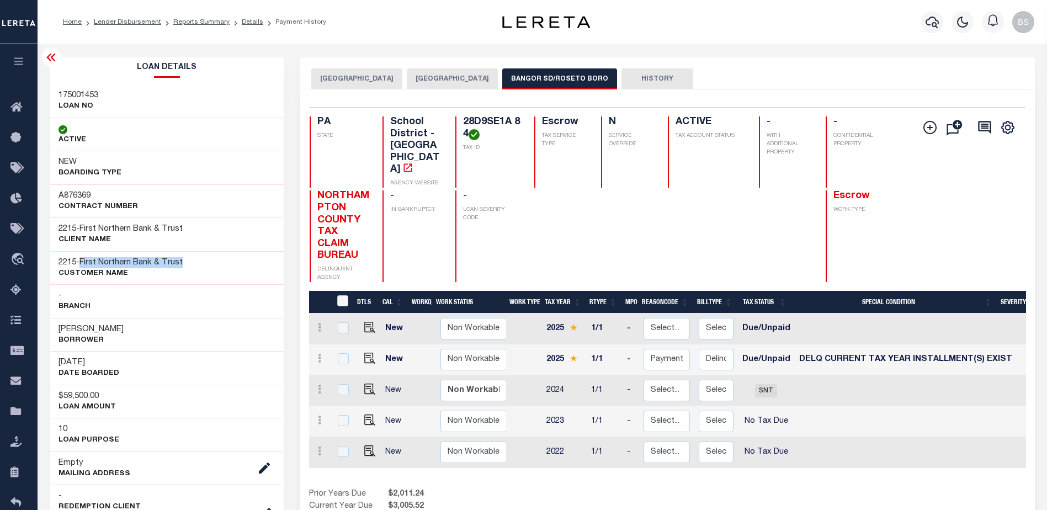
copy span "First Northern Bank & Trust"
click at [14, 104] on icon at bounding box center [19, 108] width 18 height 14
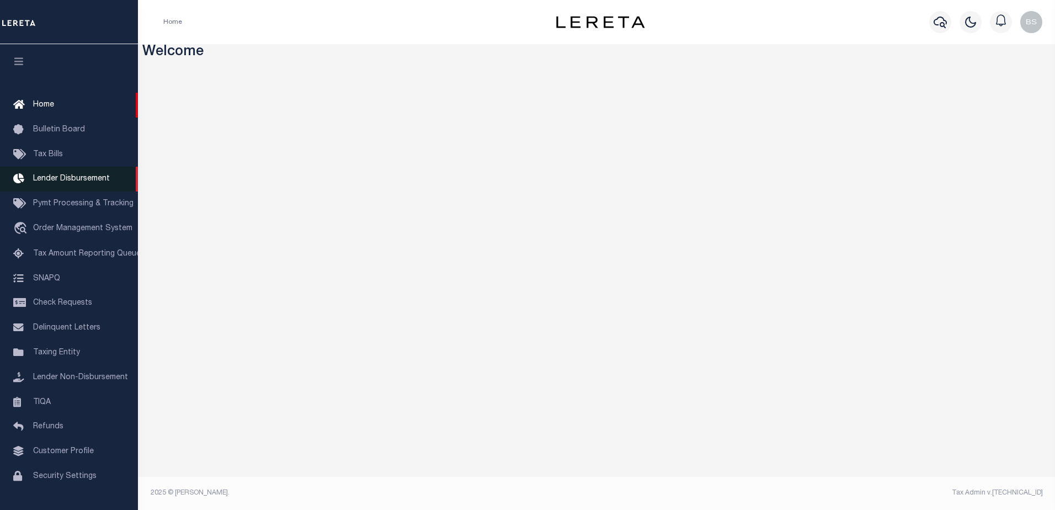
click at [76, 183] on span "Lender Disbursement" at bounding box center [71, 179] width 77 height 8
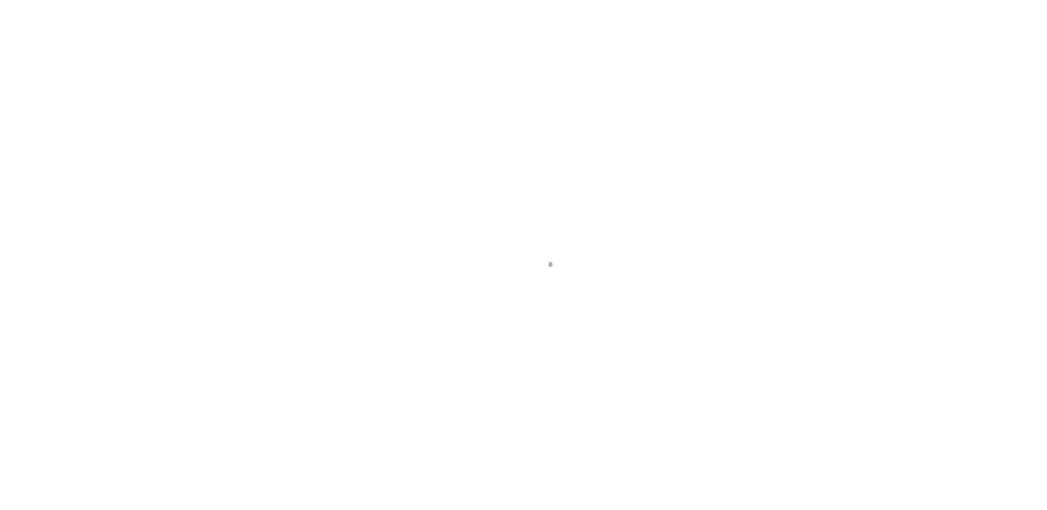
scroll to position [19, 0]
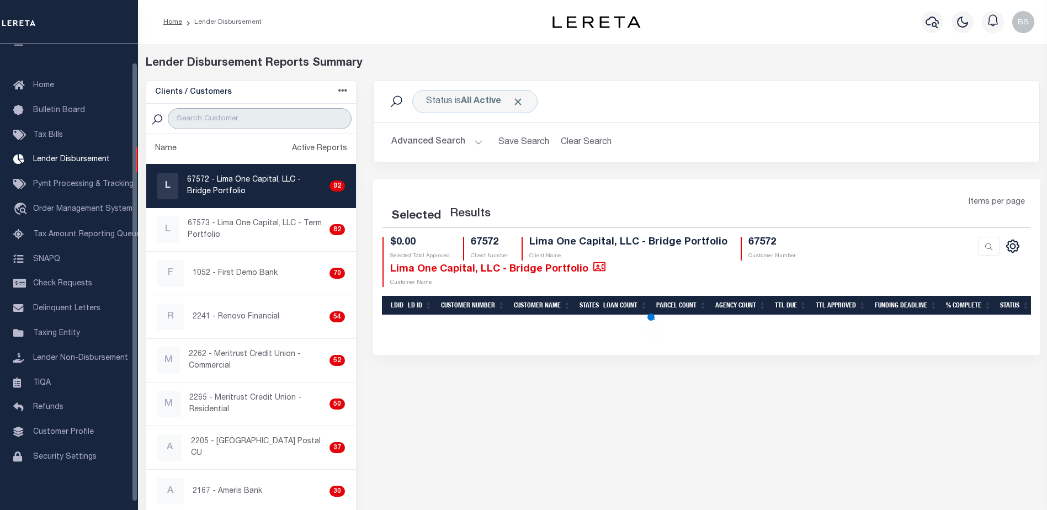
click at [190, 120] on input "search" at bounding box center [260, 118] width 184 height 21
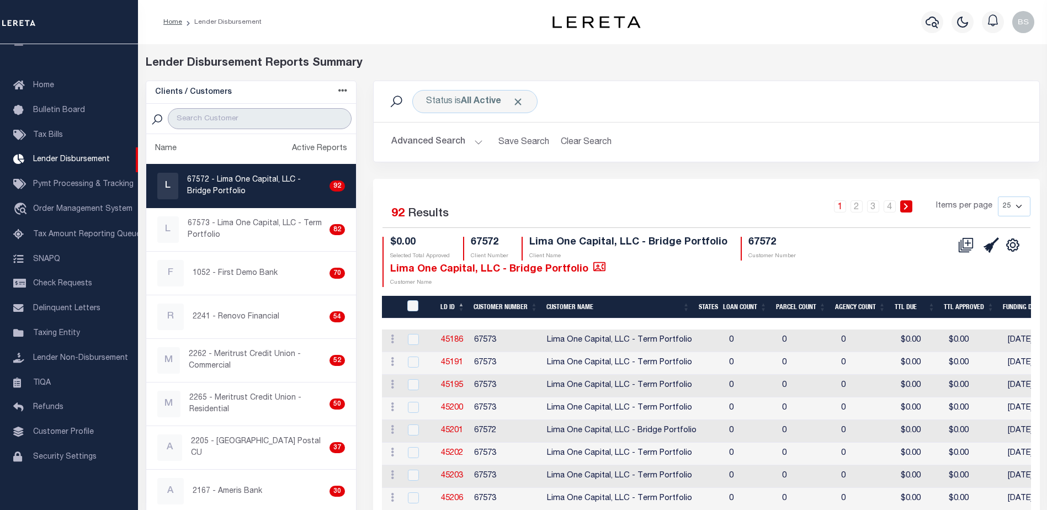
paste input "First Northern Bank & Trust"
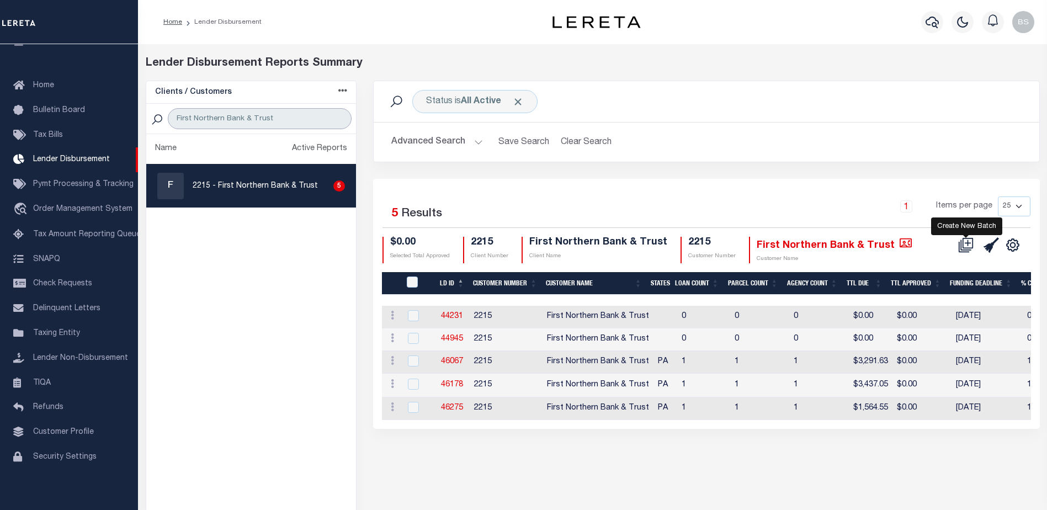
type input "First Northern Bank & Trust"
click at [968, 241] on icon at bounding box center [965, 244] width 15 height 15
select select "9"
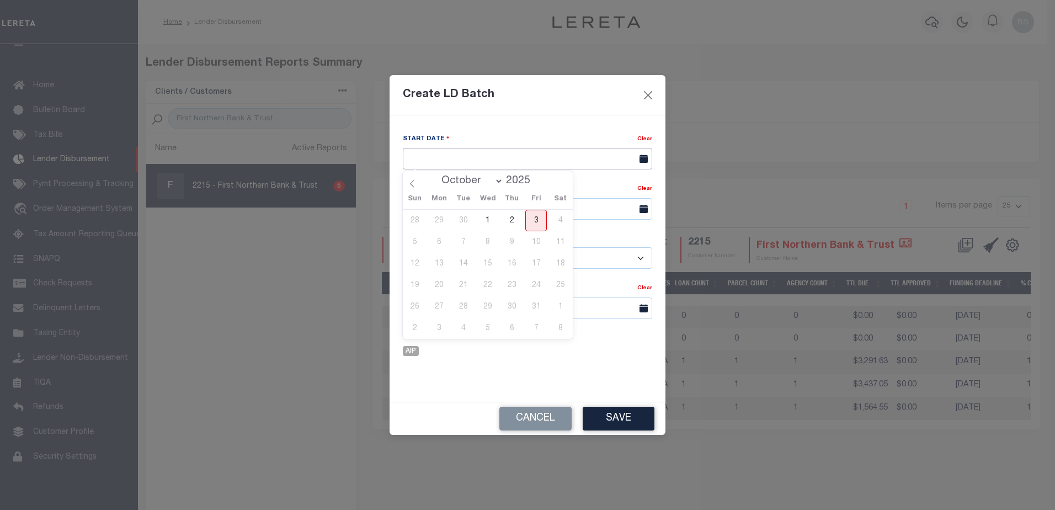
click at [514, 158] on input "text" at bounding box center [527, 159] width 249 height 22
click at [540, 218] on span "3" at bounding box center [536, 221] width 22 height 22
type input "[DATE]"
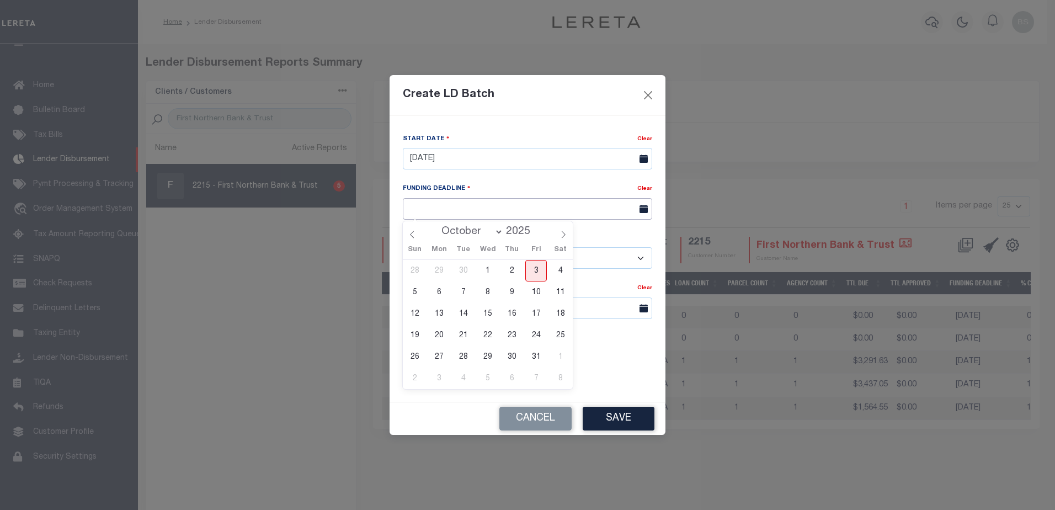
click at [456, 215] on input "text" at bounding box center [527, 209] width 249 height 22
click at [536, 287] on span "10" at bounding box center [536, 292] width 22 height 22
type input "[DATE]"
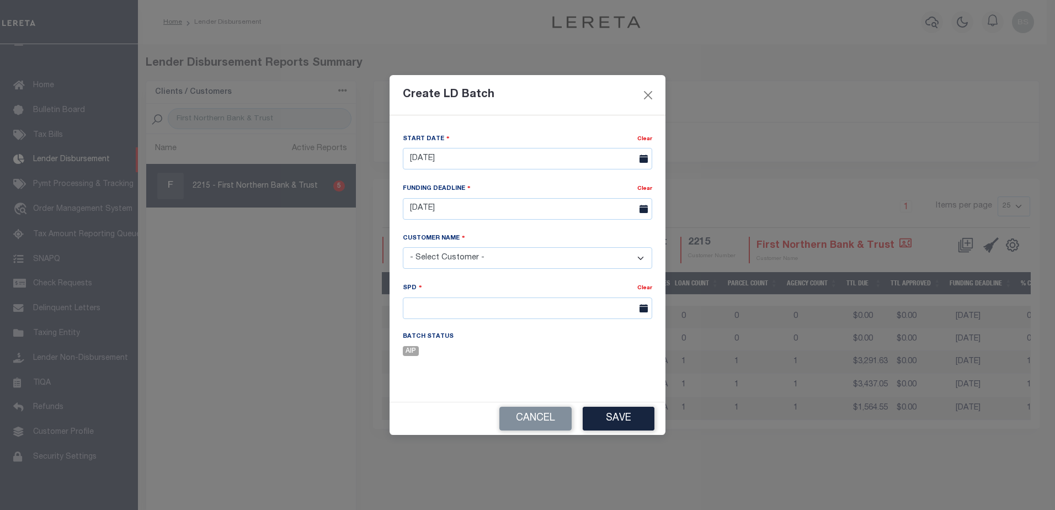
click at [472, 259] on select "- Select Customer - Accumatch - Refunds All In Credit Union Amarillo National B…" at bounding box center [527, 258] width 249 height 22
select select "2215"
click at [403, 247] on select "- Select Customer - Accumatch - Refunds All In Credit Union Amarillo National B…" at bounding box center [527, 258] width 249 height 22
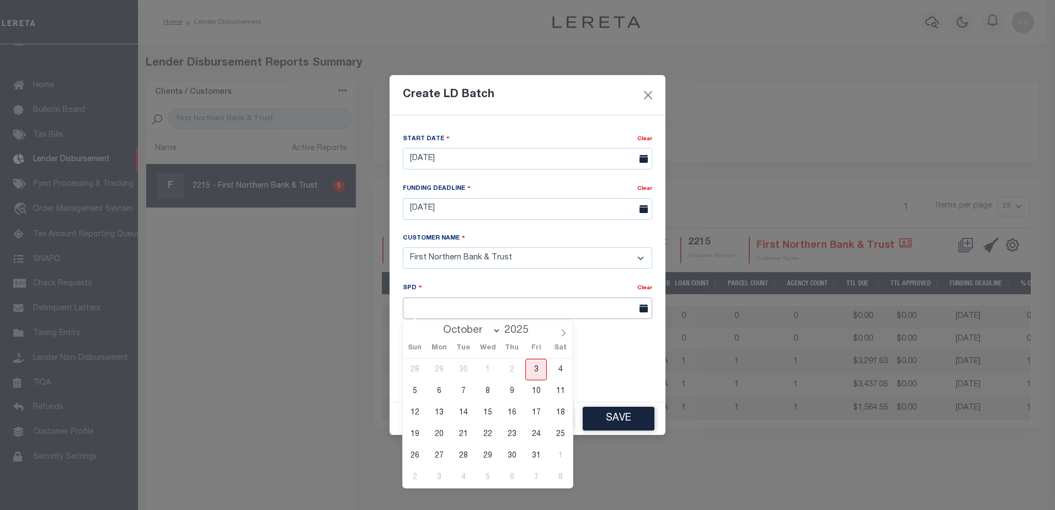
click at [517, 305] on input "text" at bounding box center [527, 308] width 249 height 22
click at [537, 389] on span "10" at bounding box center [536, 391] width 22 height 22
type input "[DATE]"
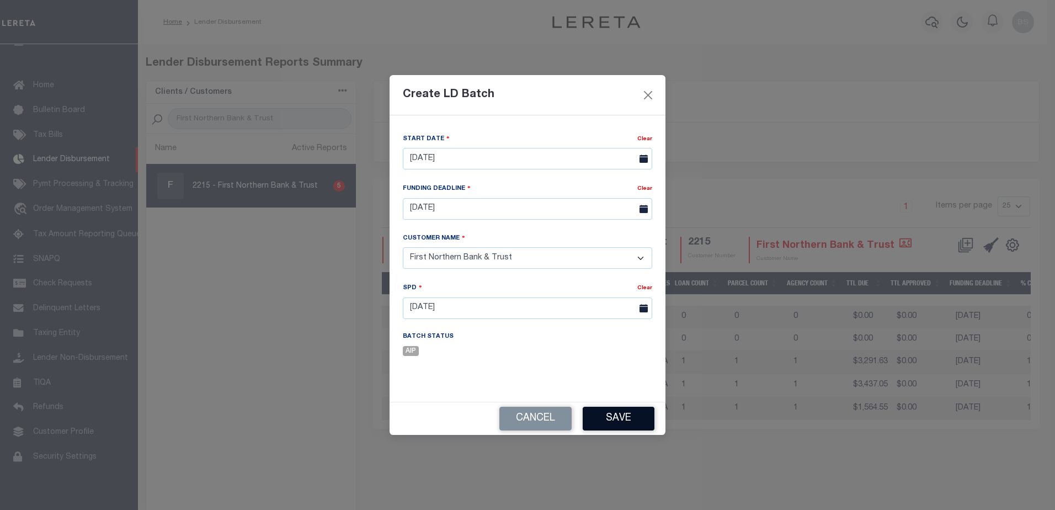
click at [611, 424] on button "Save" at bounding box center [619, 419] width 72 height 24
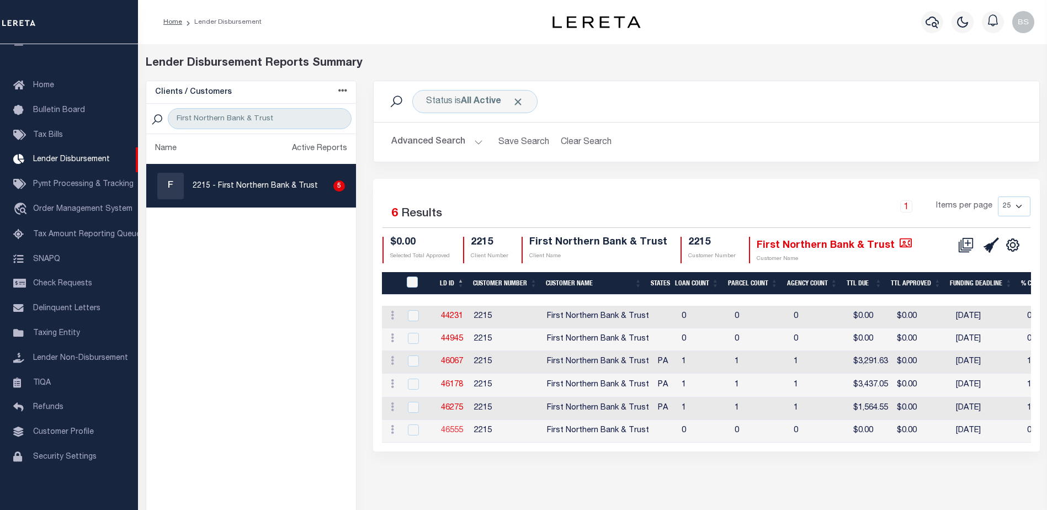
click at [449, 429] on link "46555" at bounding box center [452, 430] width 22 height 8
checkbox input "true"
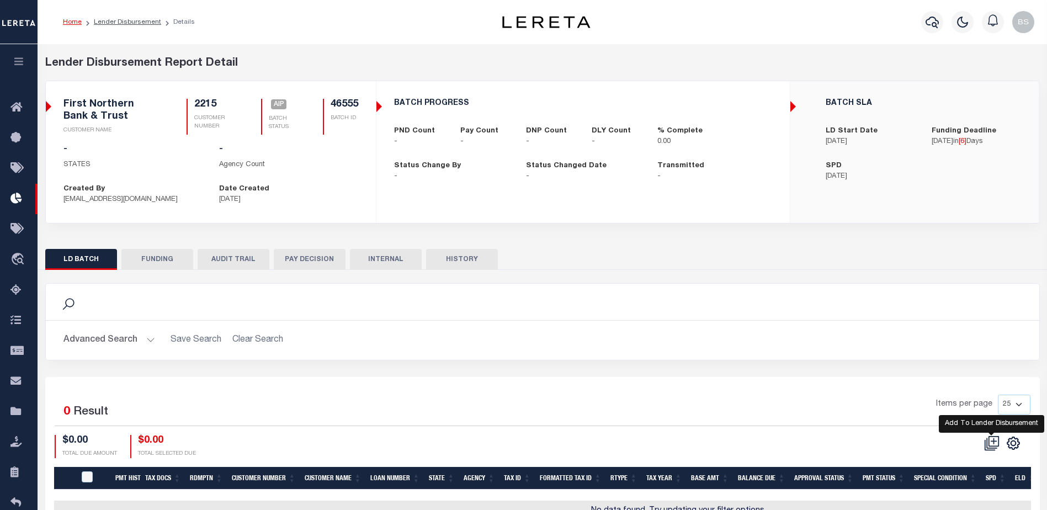
click at [992, 438] on icon at bounding box center [991, 442] width 15 height 15
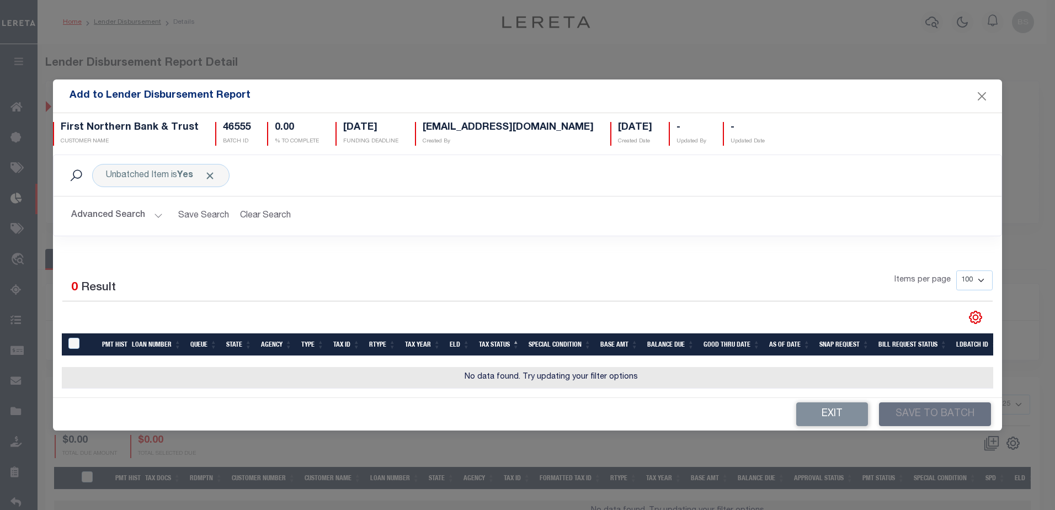
click at [158, 212] on button "Advanced Search" at bounding box center [117, 216] width 92 height 22
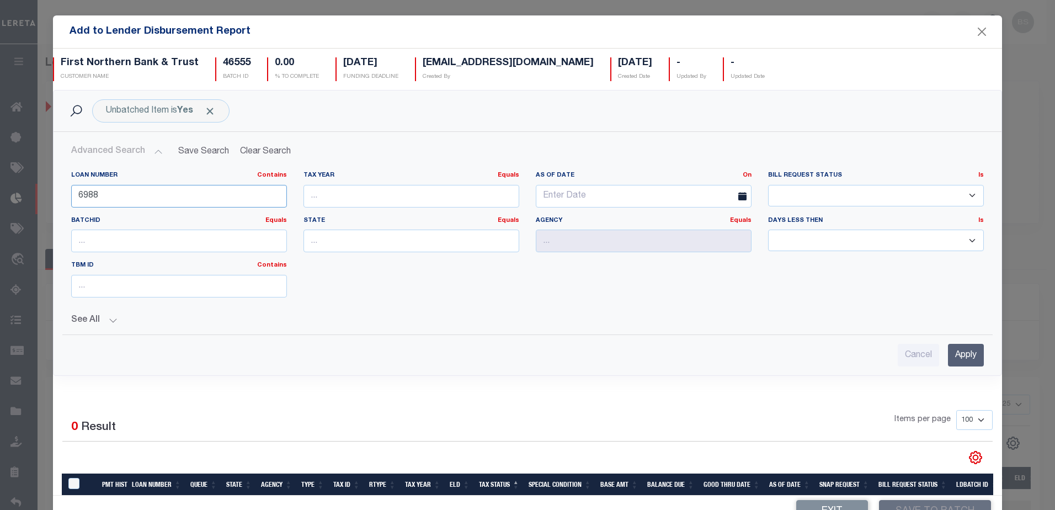
click at [151, 202] on input "6988" at bounding box center [179, 196] width 216 height 23
type input "6"
type input "175001453"
click at [965, 354] on input "Apply" at bounding box center [966, 355] width 36 height 23
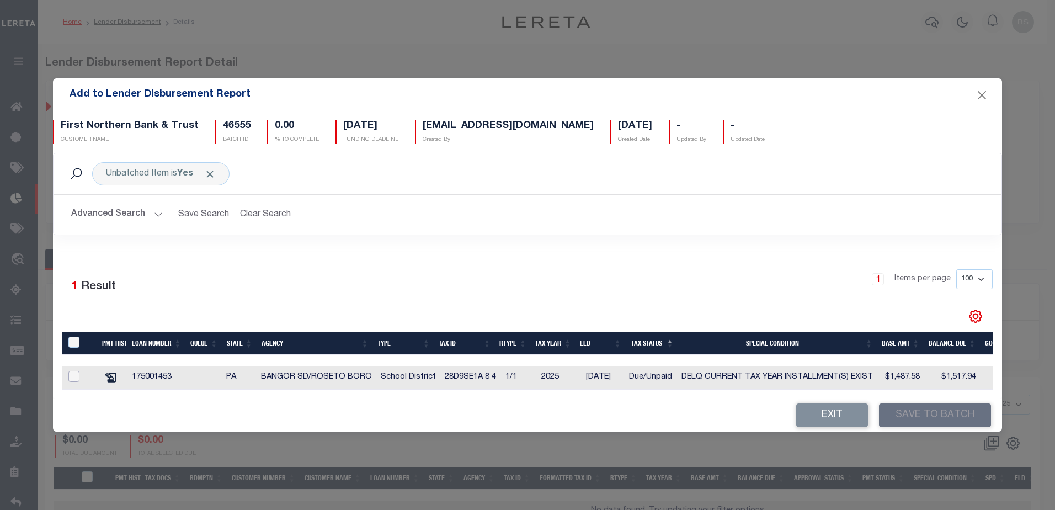
click at [70, 371] on input "checkbox" at bounding box center [73, 376] width 11 height 11
checkbox input "true"
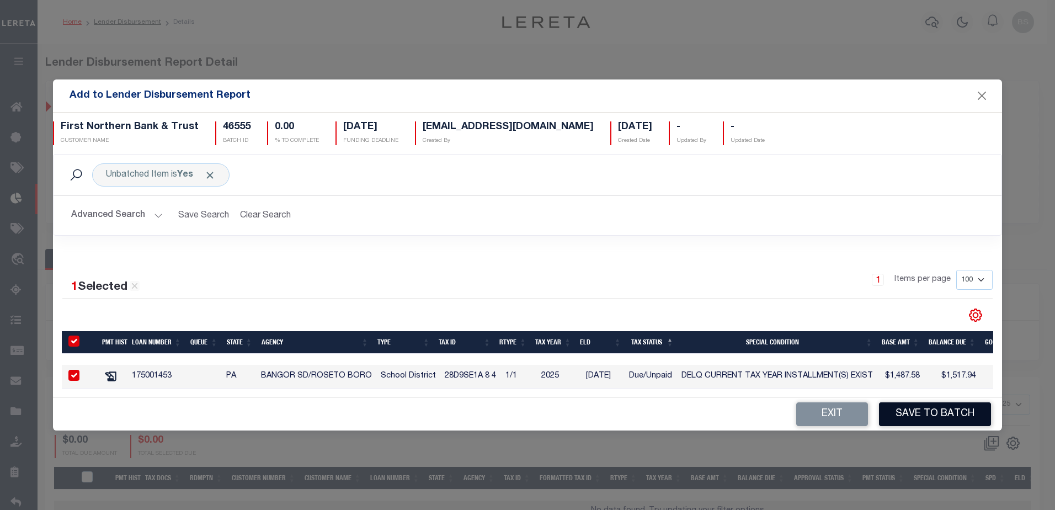
click at [908, 425] on button "Save to Batch" at bounding box center [935, 414] width 112 height 24
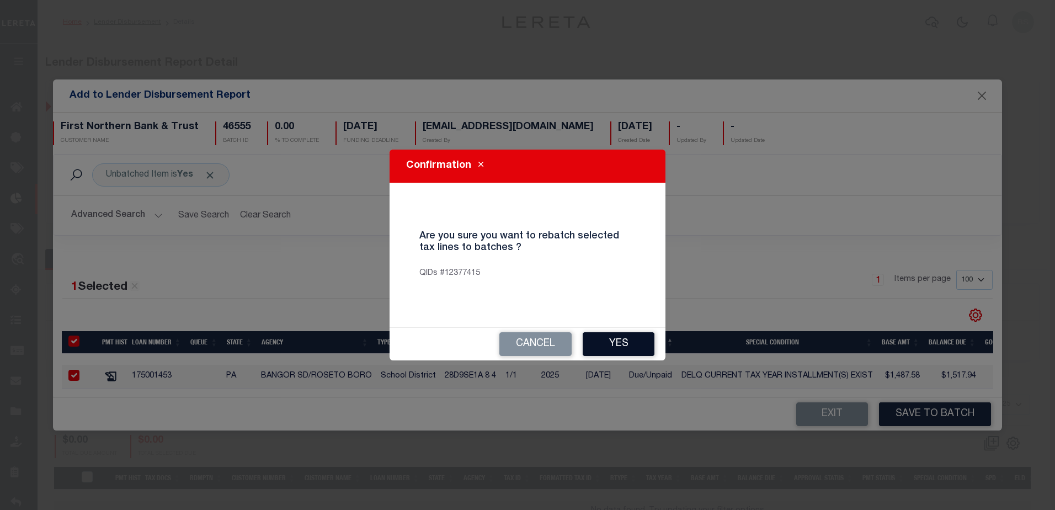
click at [624, 334] on button "Yes" at bounding box center [619, 344] width 72 height 24
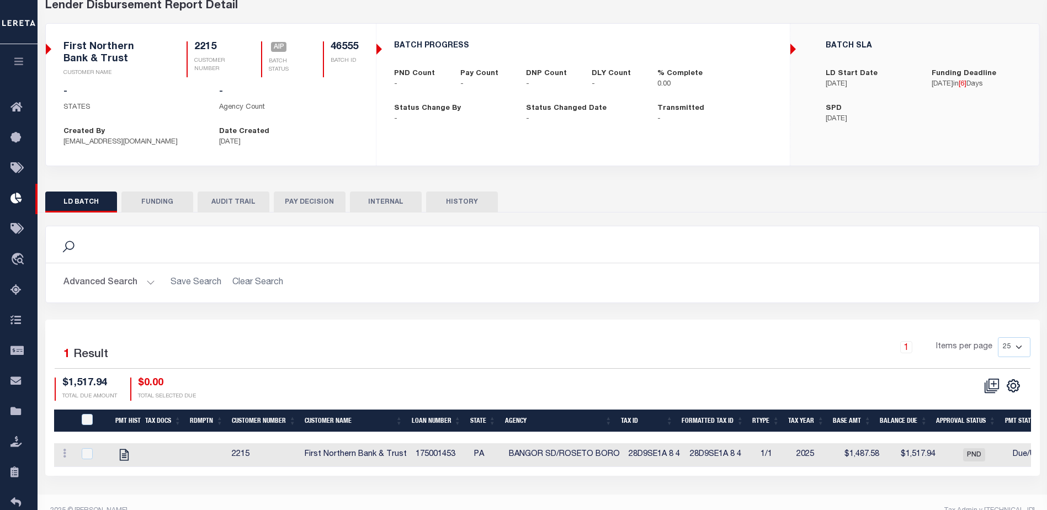
scroll to position [75, 0]
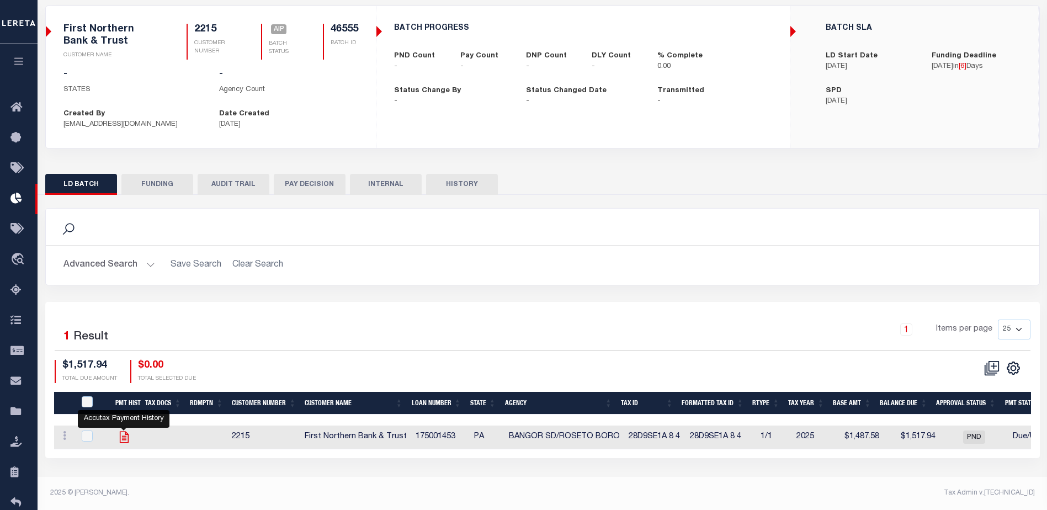
click at [122, 438] on icon at bounding box center [124, 437] width 14 height 14
checkbox input "true"
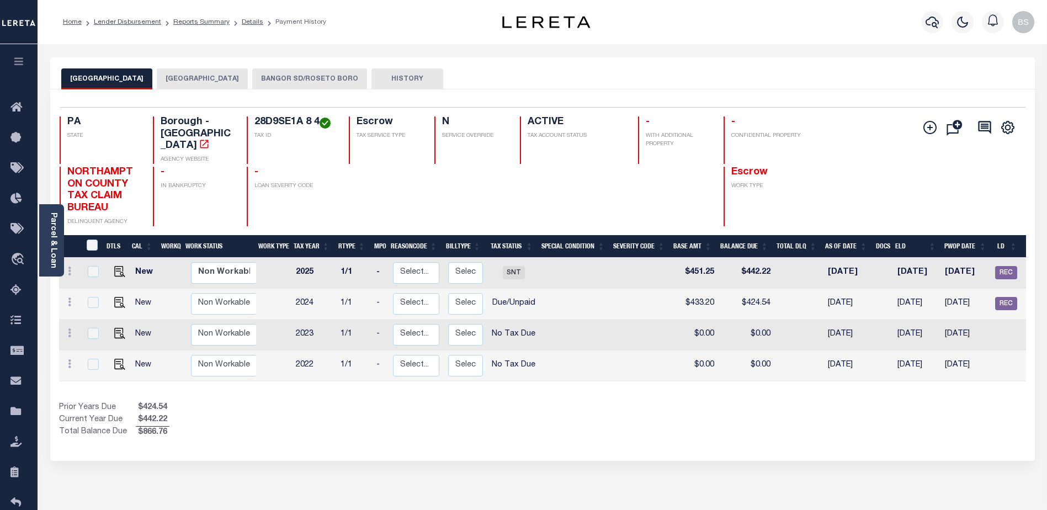
drag, startPoint x: 297, startPoint y: 83, endPoint x: 303, endPoint y: 82, distance: 6.2
click at [299, 82] on button "BANGOR SD/ROSETO BORO" at bounding box center [309, 78] width 115 height 21
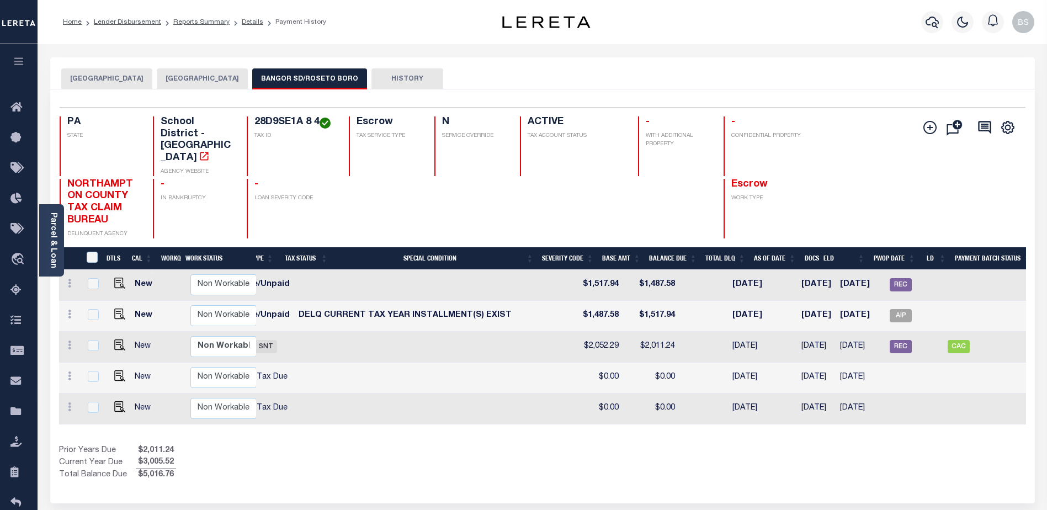
scroll to position [0, 250]
